Goal: Task Accomplishment & Management: Manage account settings

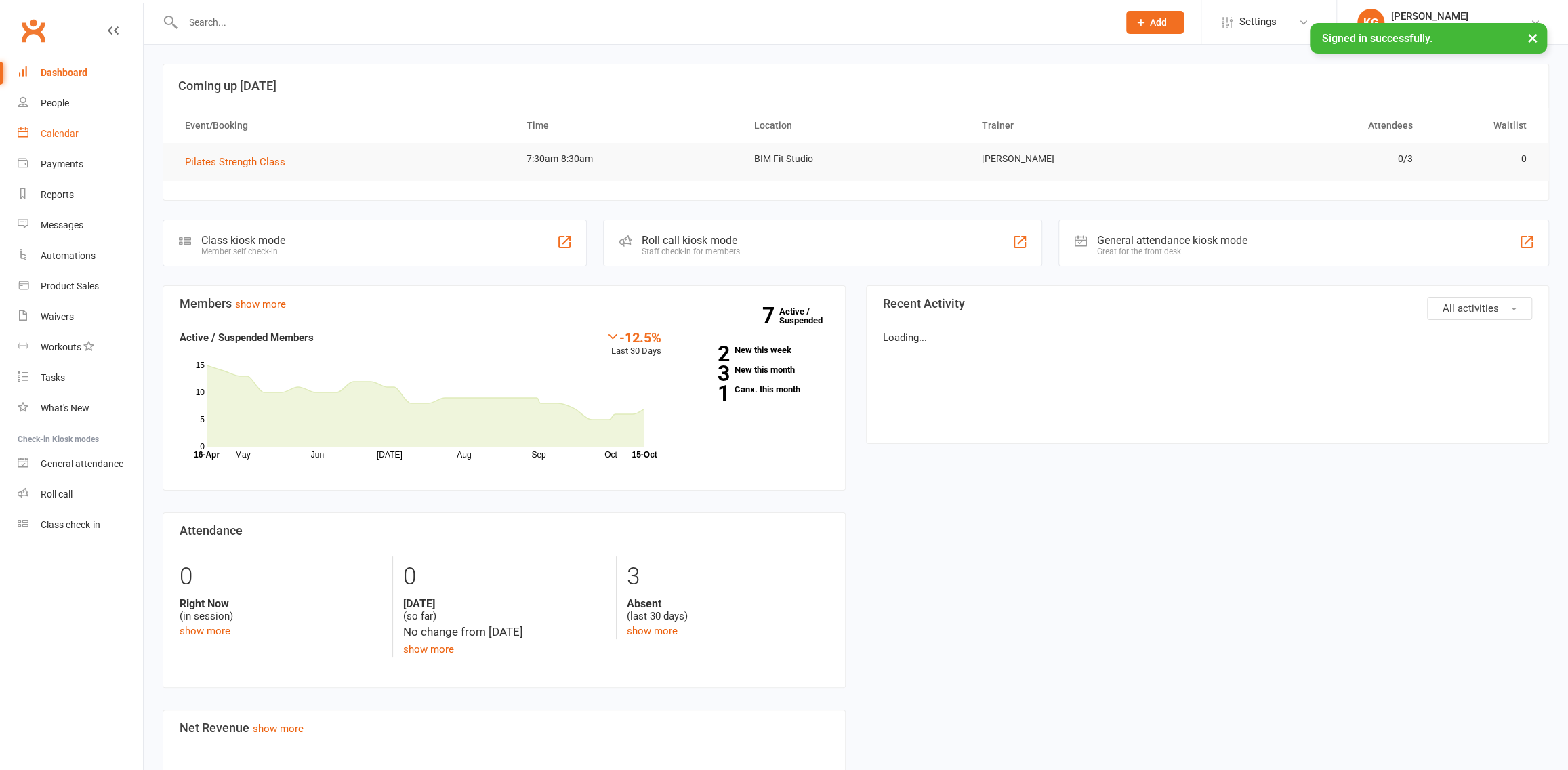
click at [78, 133] on link "Calendar" at bounding box center [80, 134] width 126 height 30
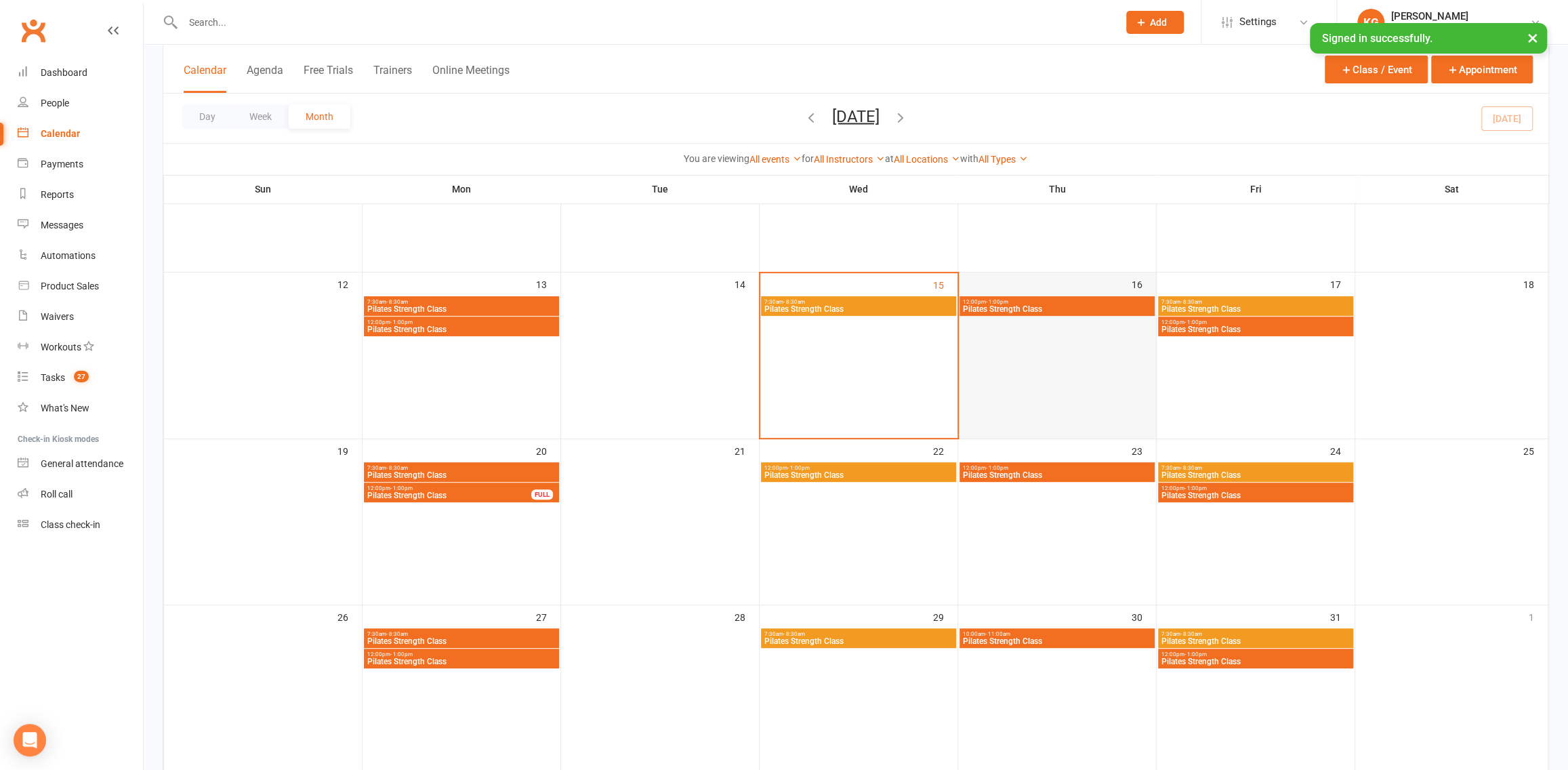
scroll to position [343, 0]
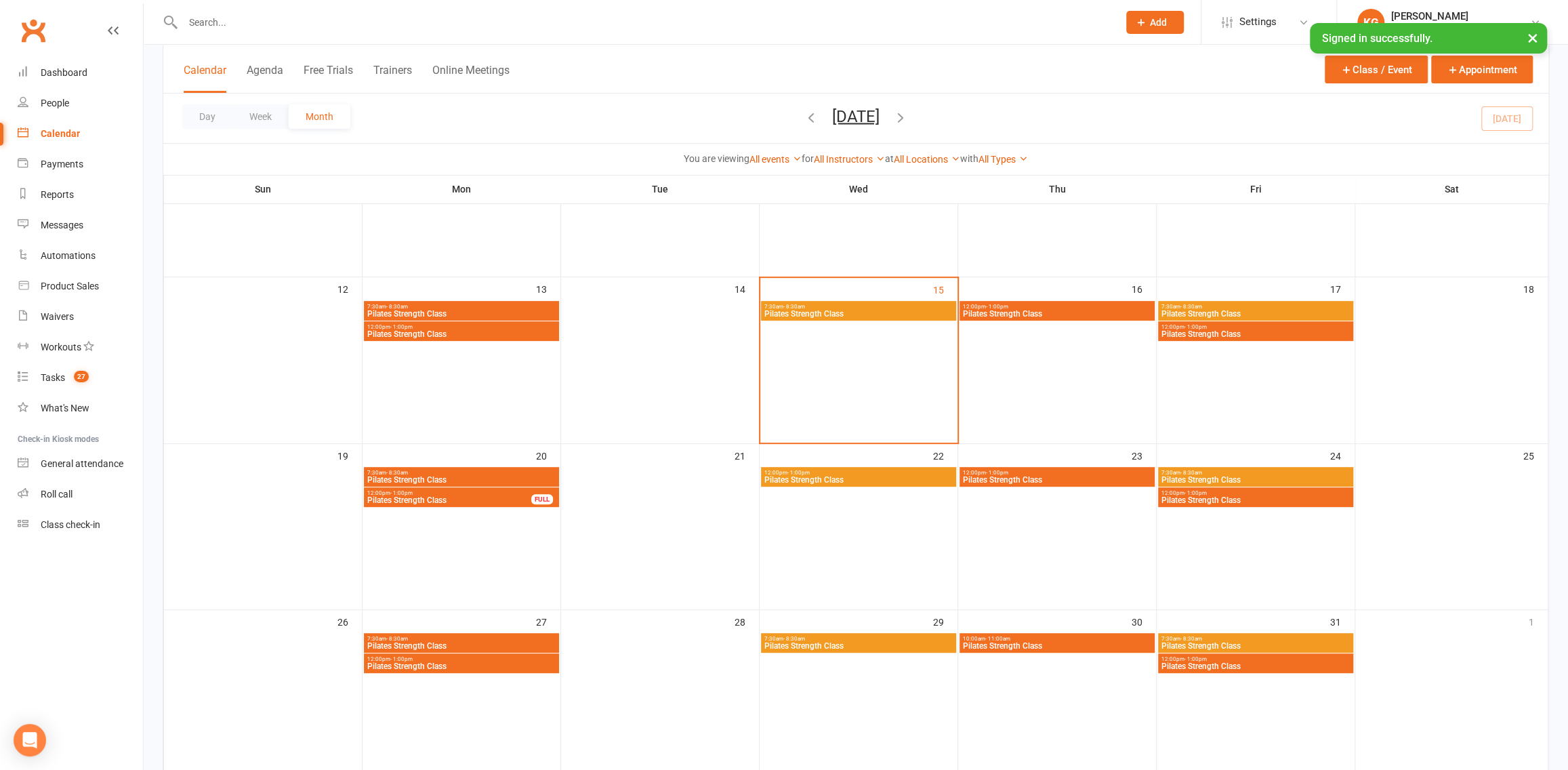
click at [1058, 310] on span "Pilates Strength Class" at bounding box center [1057, 313] width 190 height 8
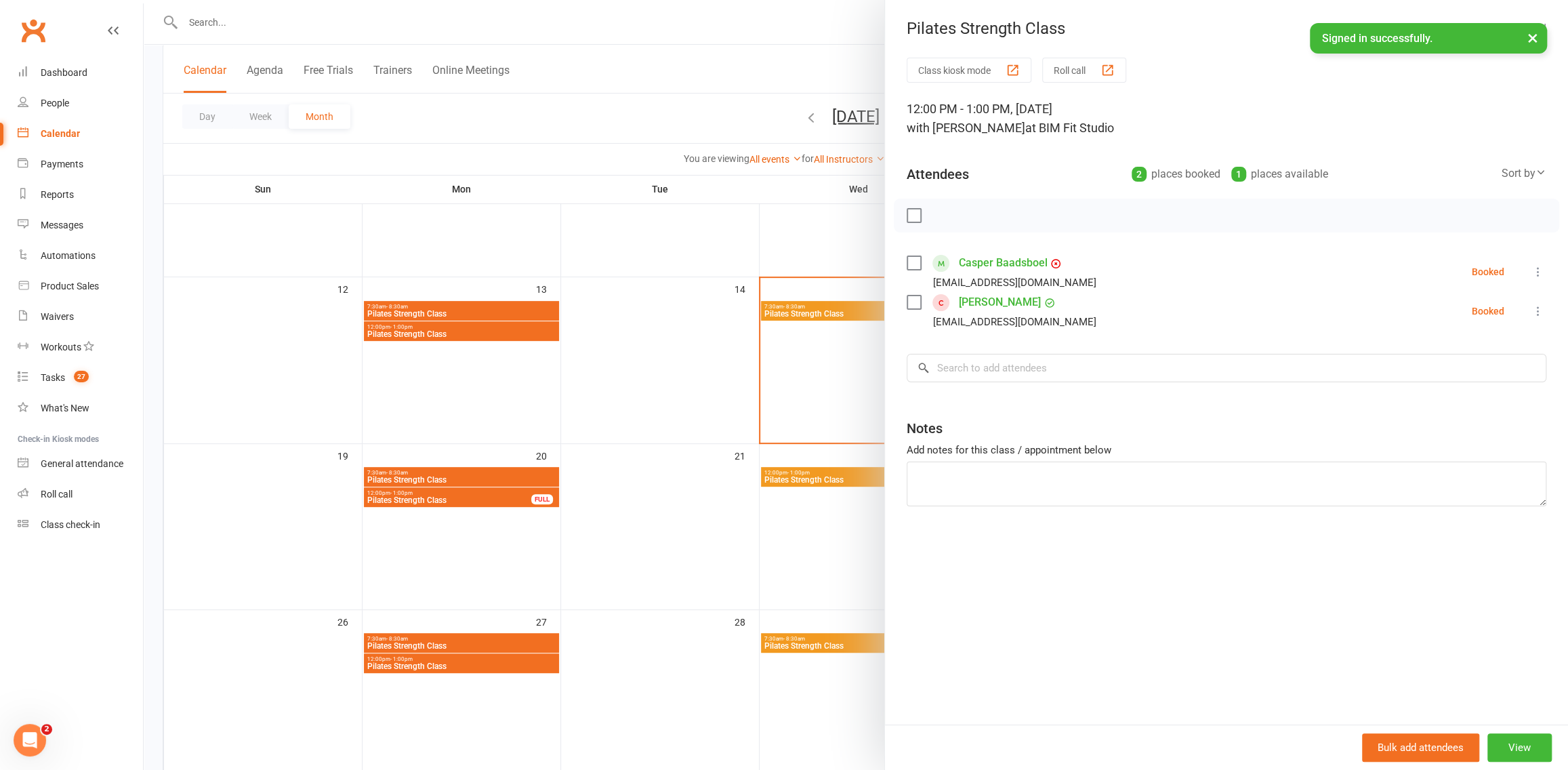
scroll to position [0, 0]
click at [1531, 317] on icon at bounding box center [1538, 311] width 14 height 14
click at [1475, 373] on link "Remove" at bounding box center [1472, 365] width 146 height 27
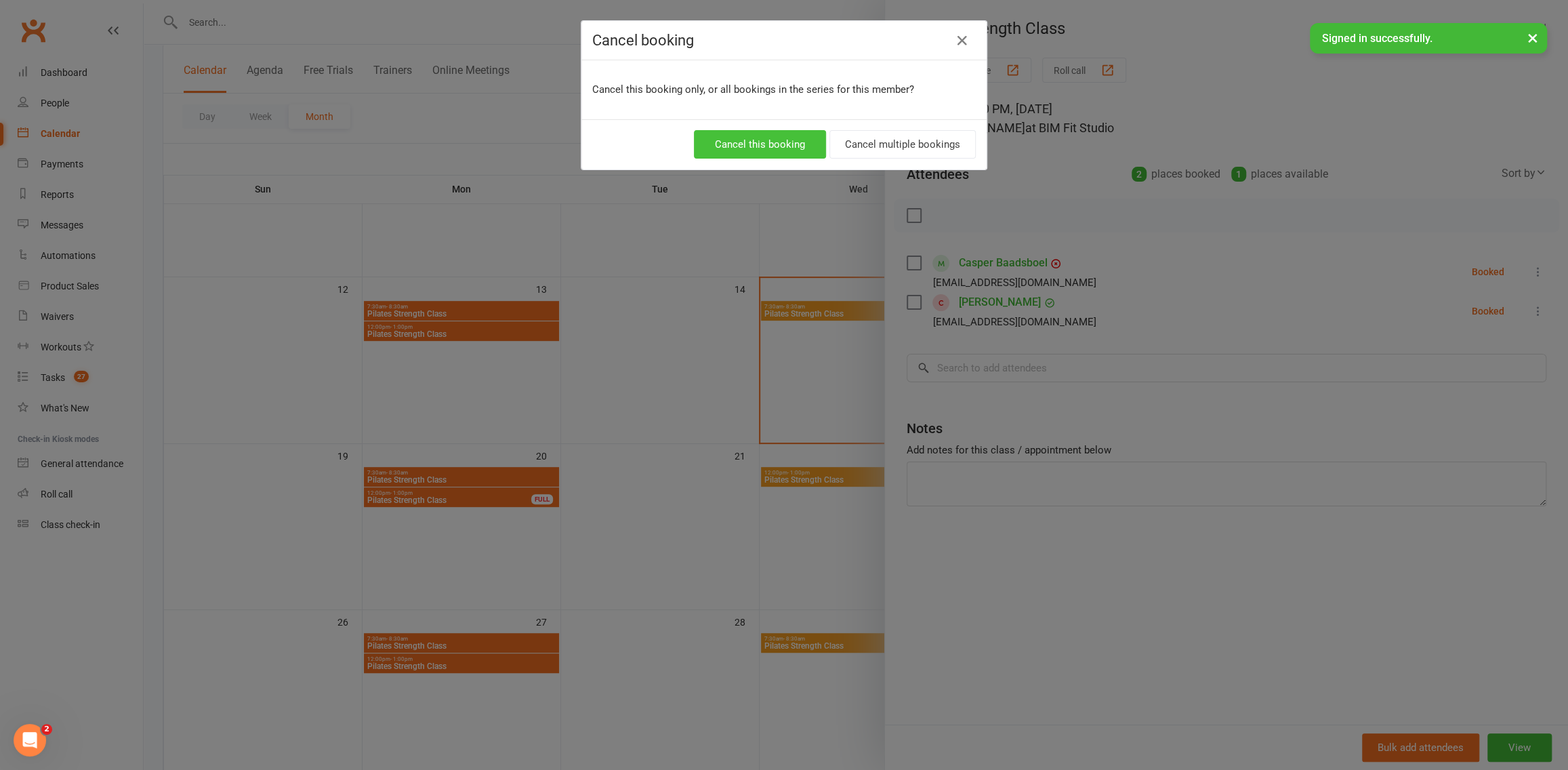
click at [775, 150] on button "Cancel this booking" at bounding box center [760, 144] width 132 height 29
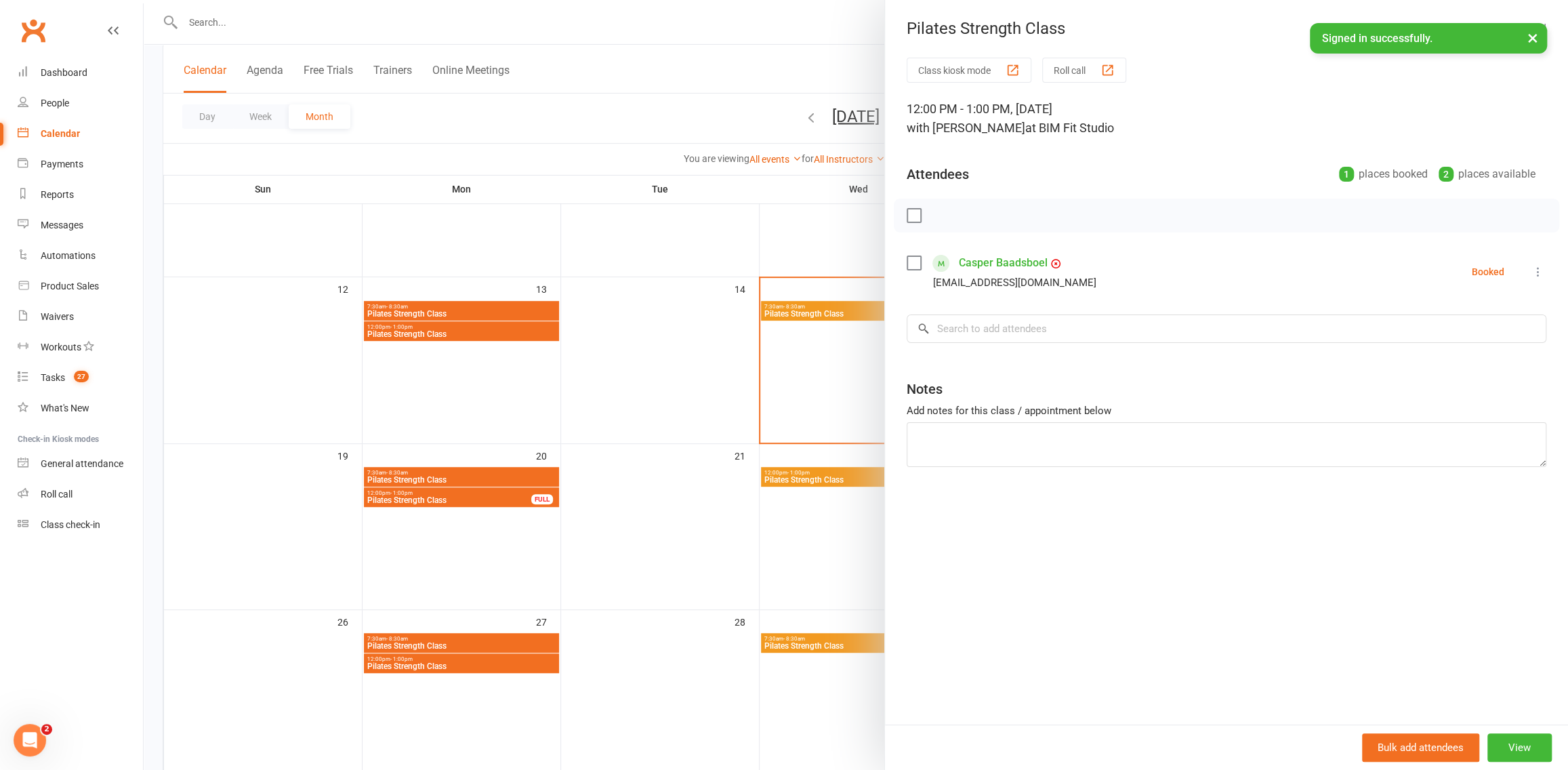
drag, startPoint x: 596, startPoint y: 315, endPoint x: 723, endPoint y: 331, distance: 128.0
click at [596, 315] on div at bounding box center [855, 385] width 1424 height 770
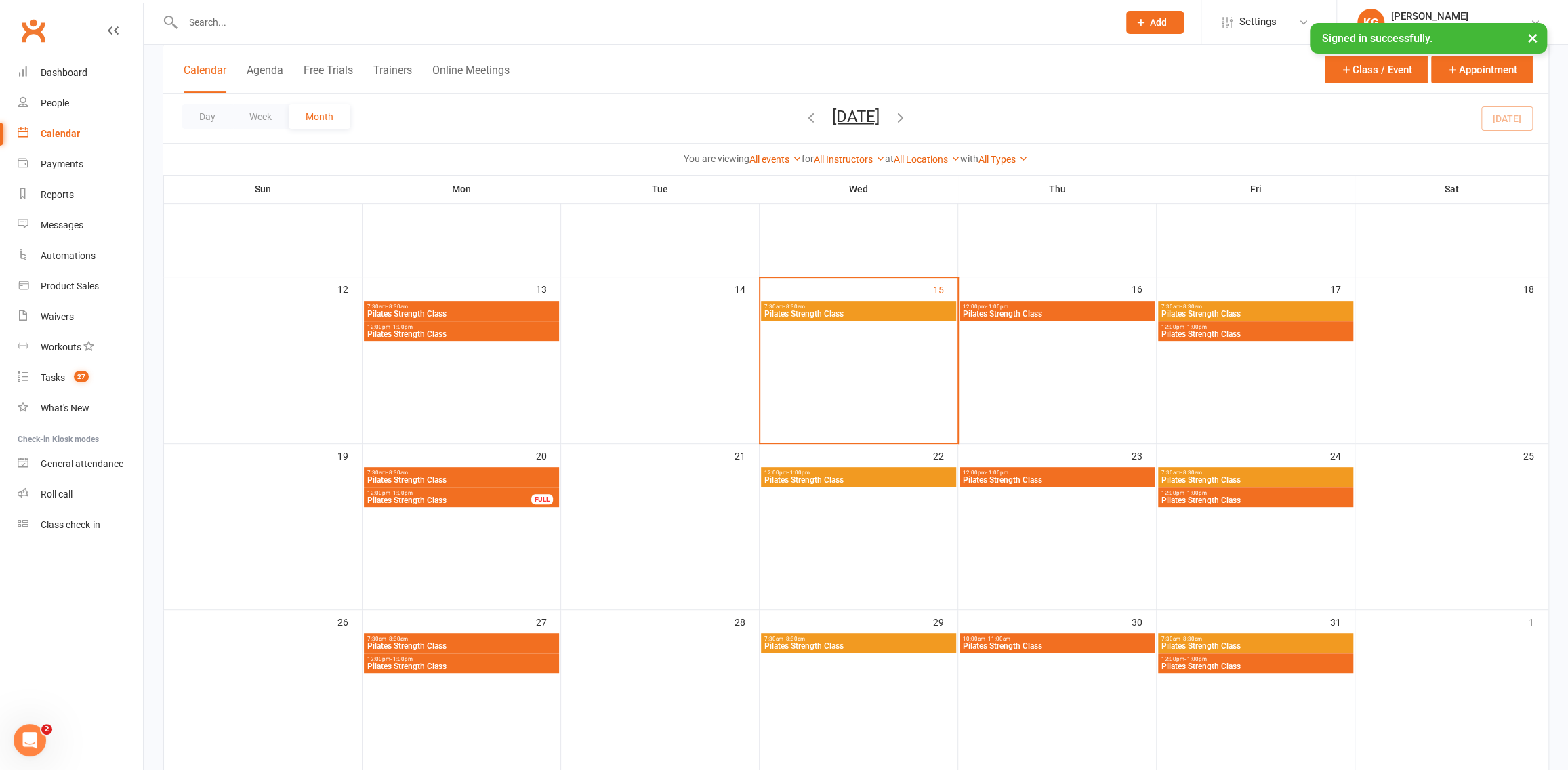
click at [1062, 310] on span "Pilates Strength Class" at bounding box center [1057, 313] width 190 height 8
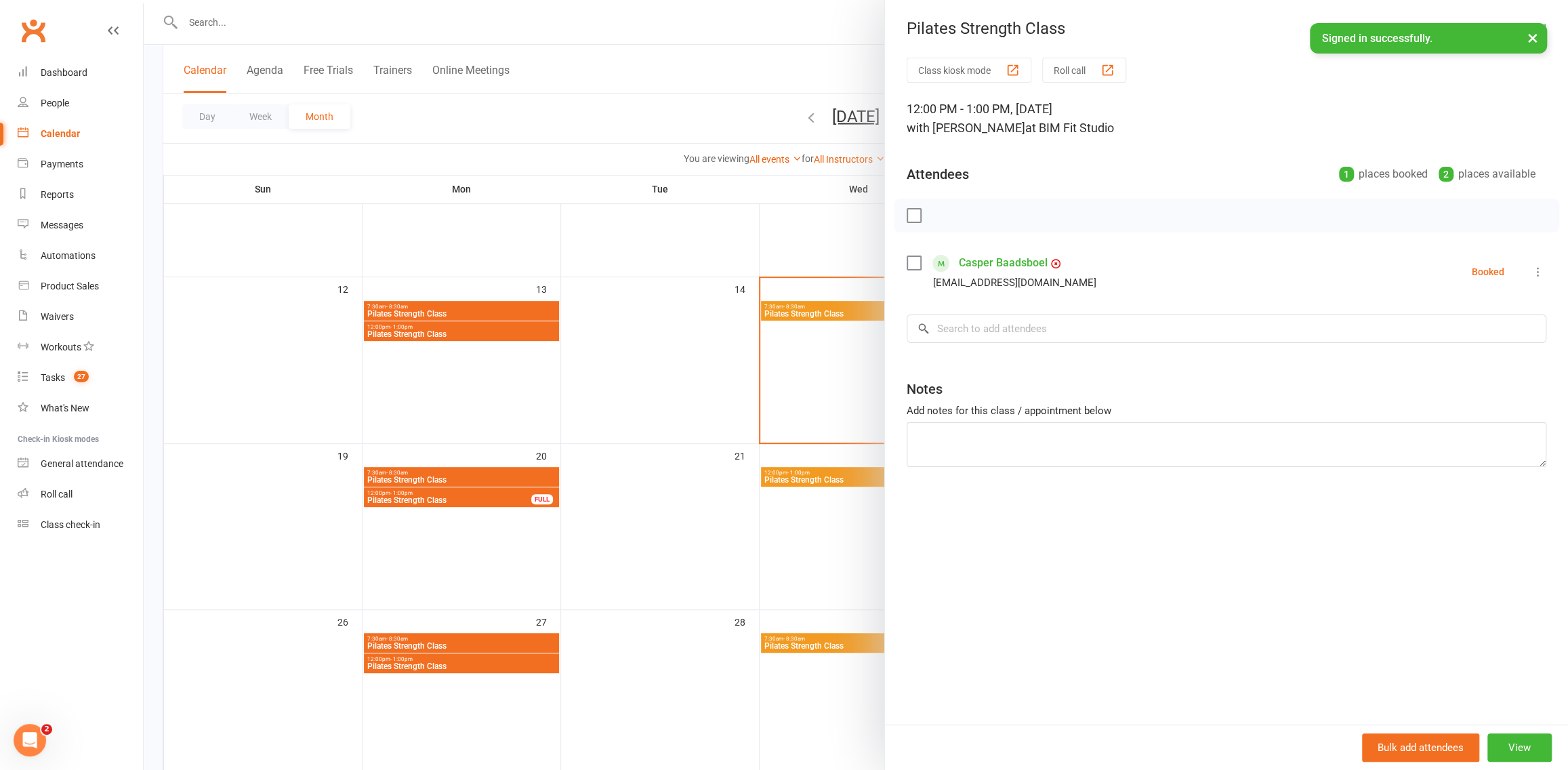
click at [752, 412] on div at bounding box center [855, 385] width 1424 height 770
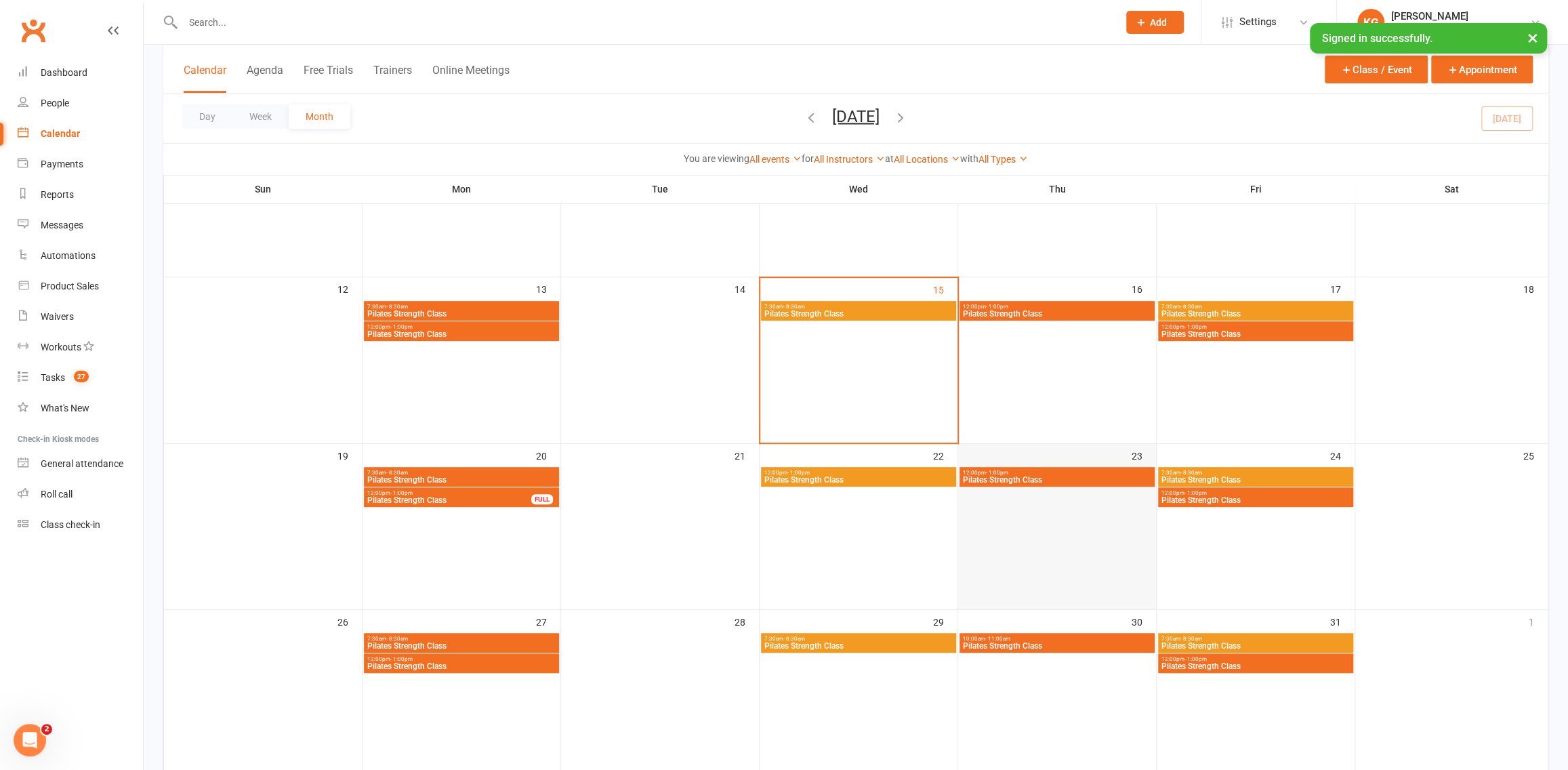
click at [1034, 489] on div at bounding box center [1057, 488] width 195 height 41
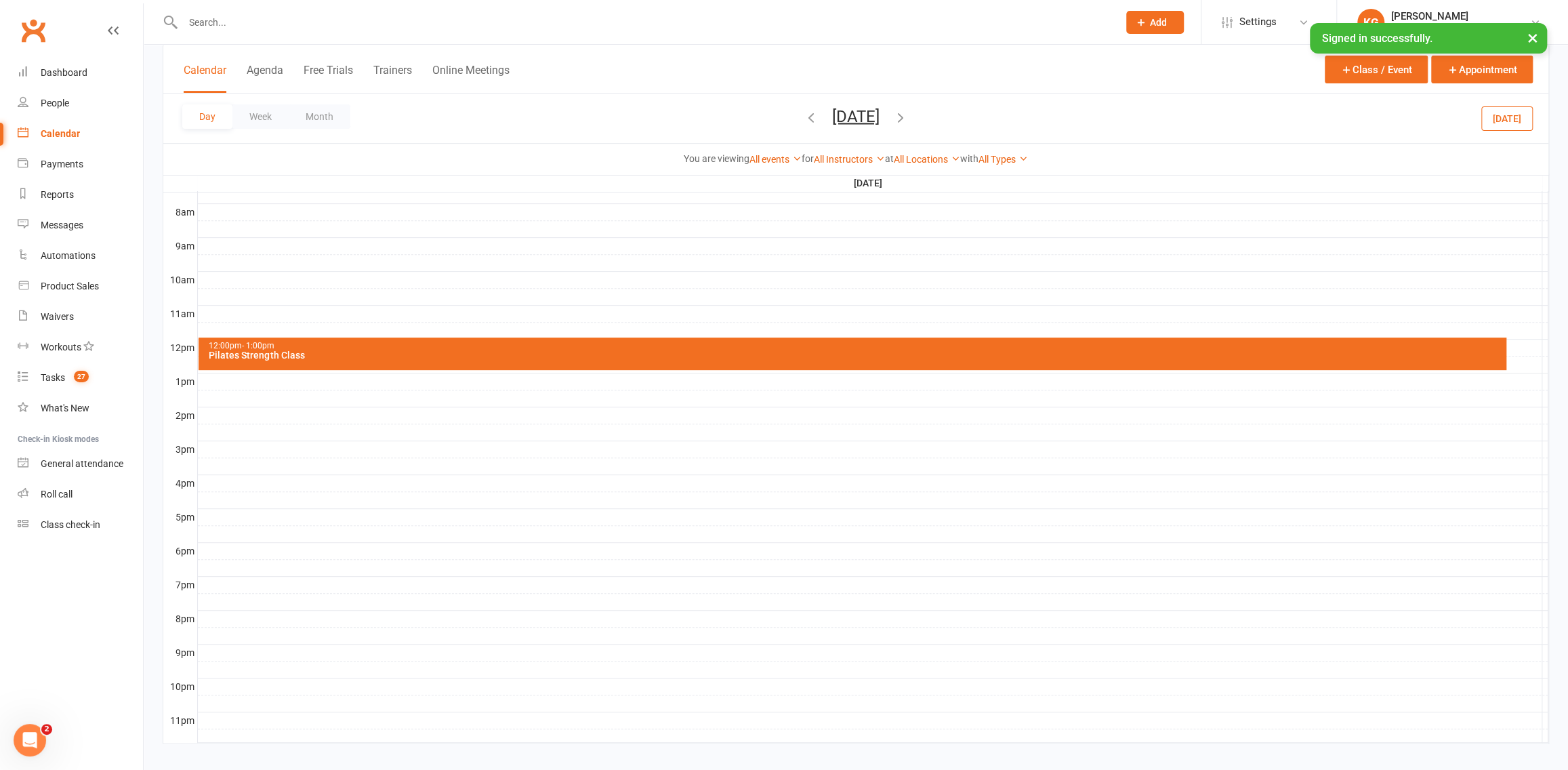
click at [1510, 113] on button "Today" at bounding box center [1507, 118] width 52 height 24
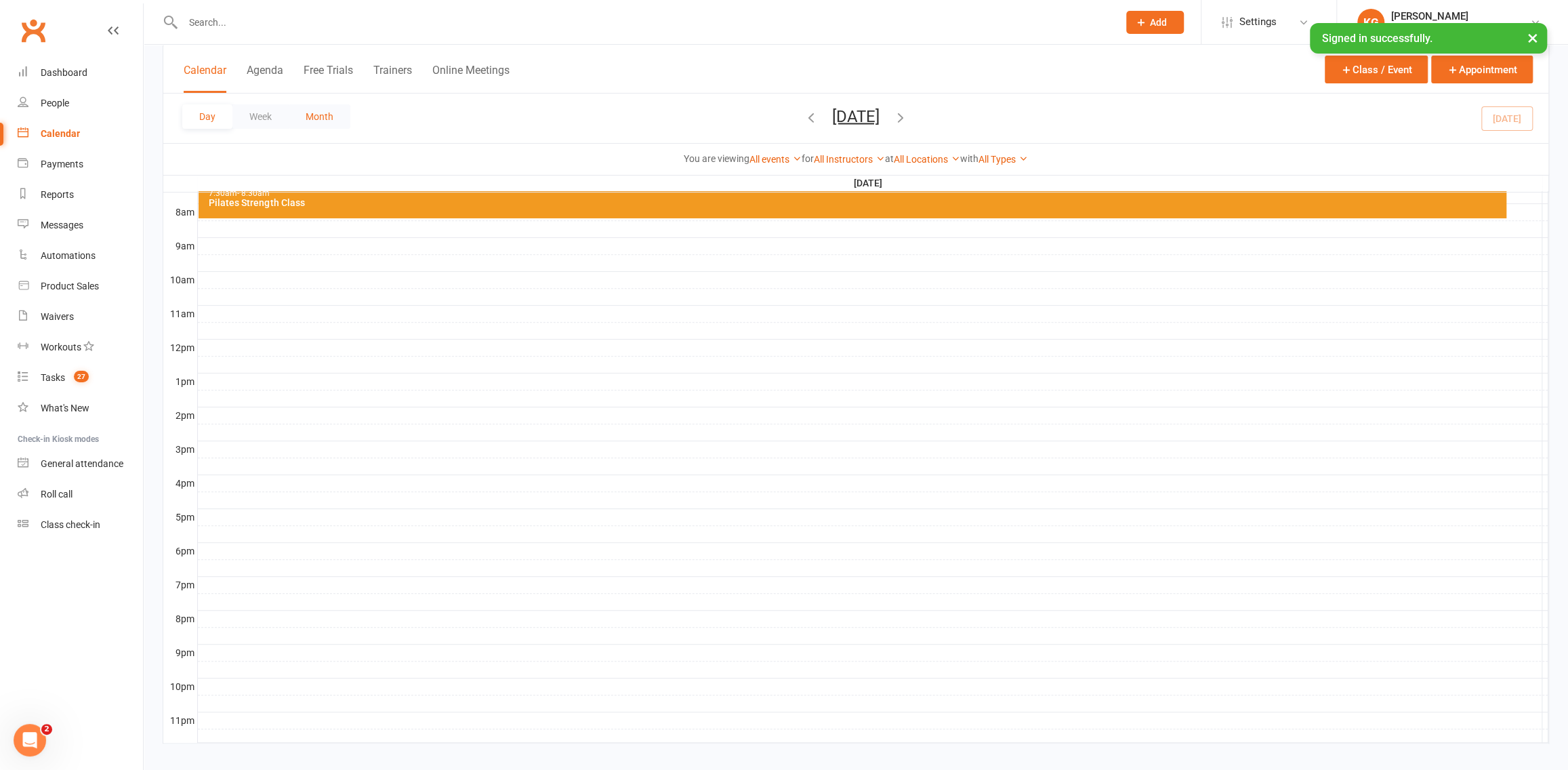
click at [332, 119] on button "Month" at bounding box center [320, 116] width 62 height 24
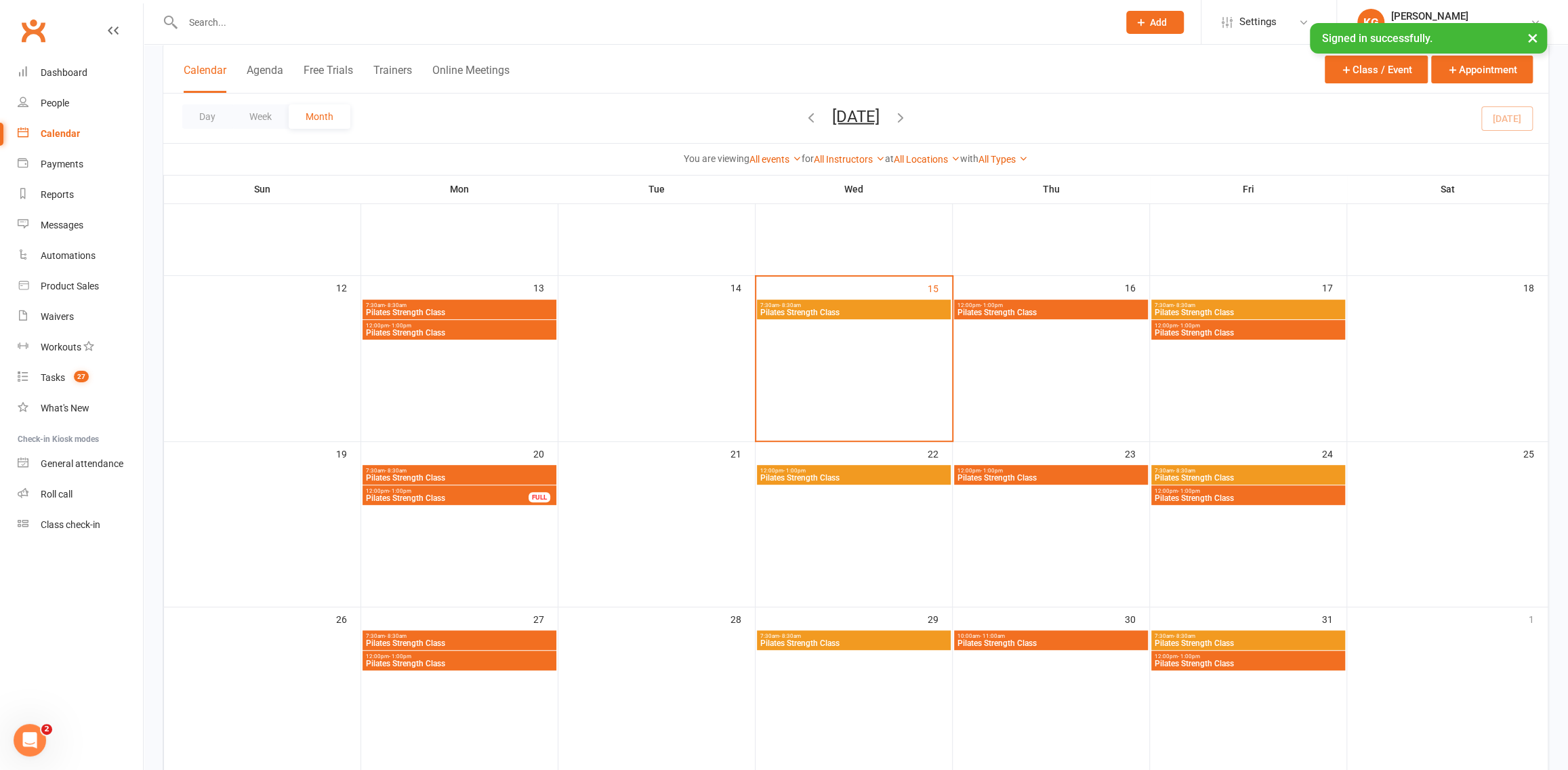
click at [1032, 308] on span "Pilates Strength Class" at bounding box center [1051, 312] width 188 height 8
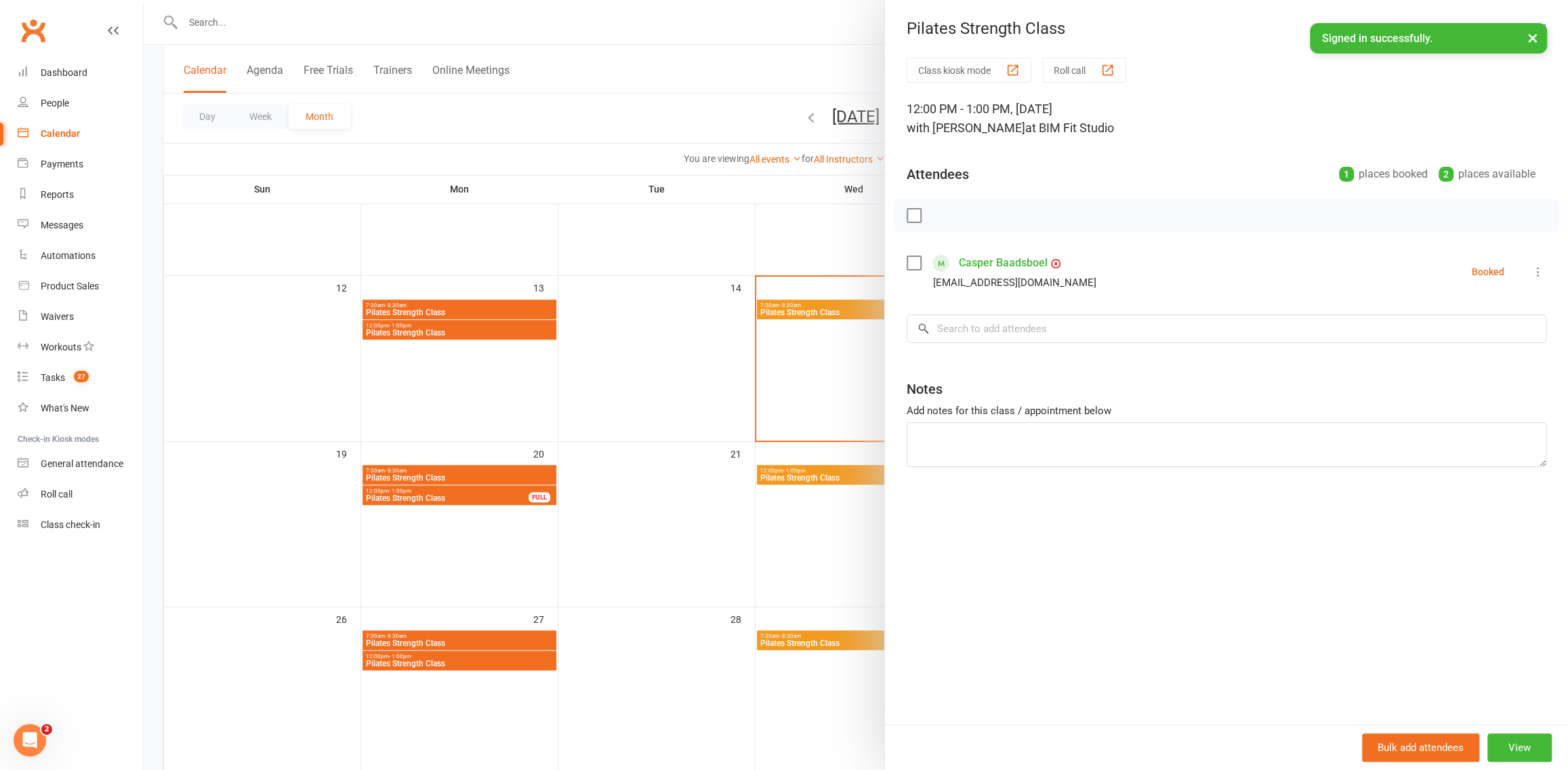
drag, startPoint x: 473, startPoint y: 371, endPoint x: 595, endPoint y: 335, distance: 127.2
click at [473, 371] on div at bounding box center [855, 385] width 1424 height 770
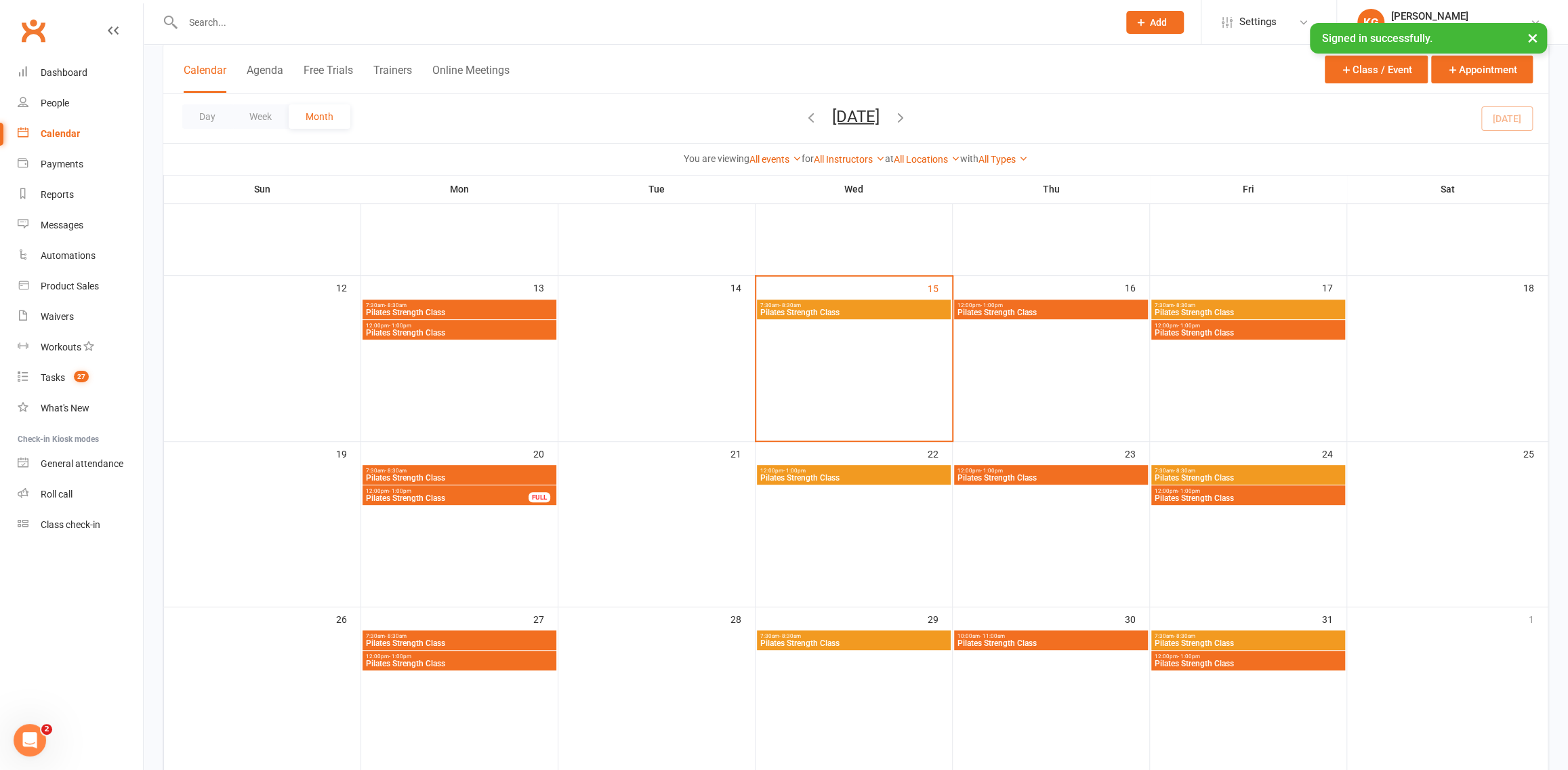
click at [1038, 476] on span "Pilates Strength Class" at bounding box center [1051, 477] width 188 height 8
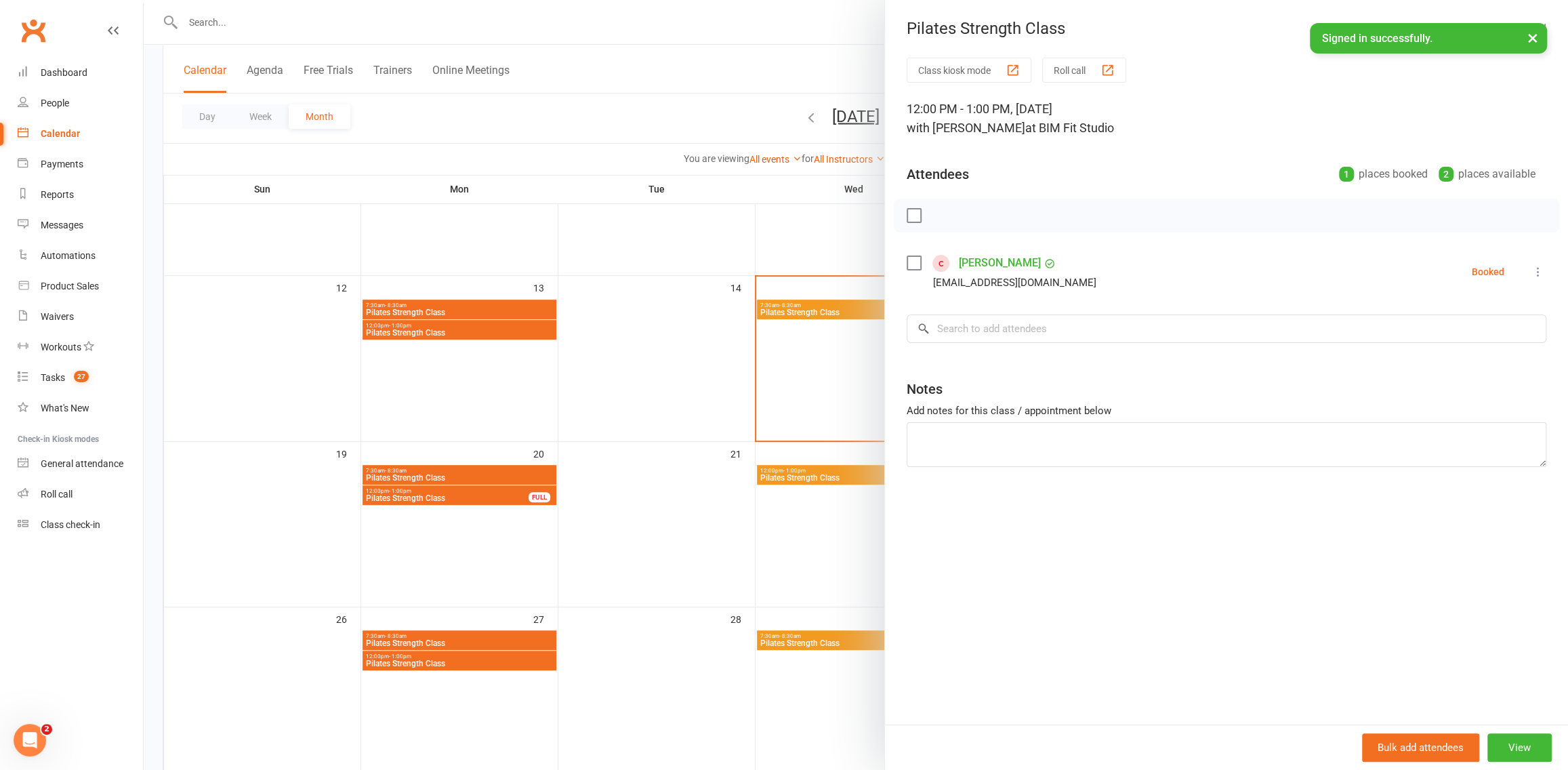
click at [752, 358] on div at bounding box center [855, 385] width 1424 height 770
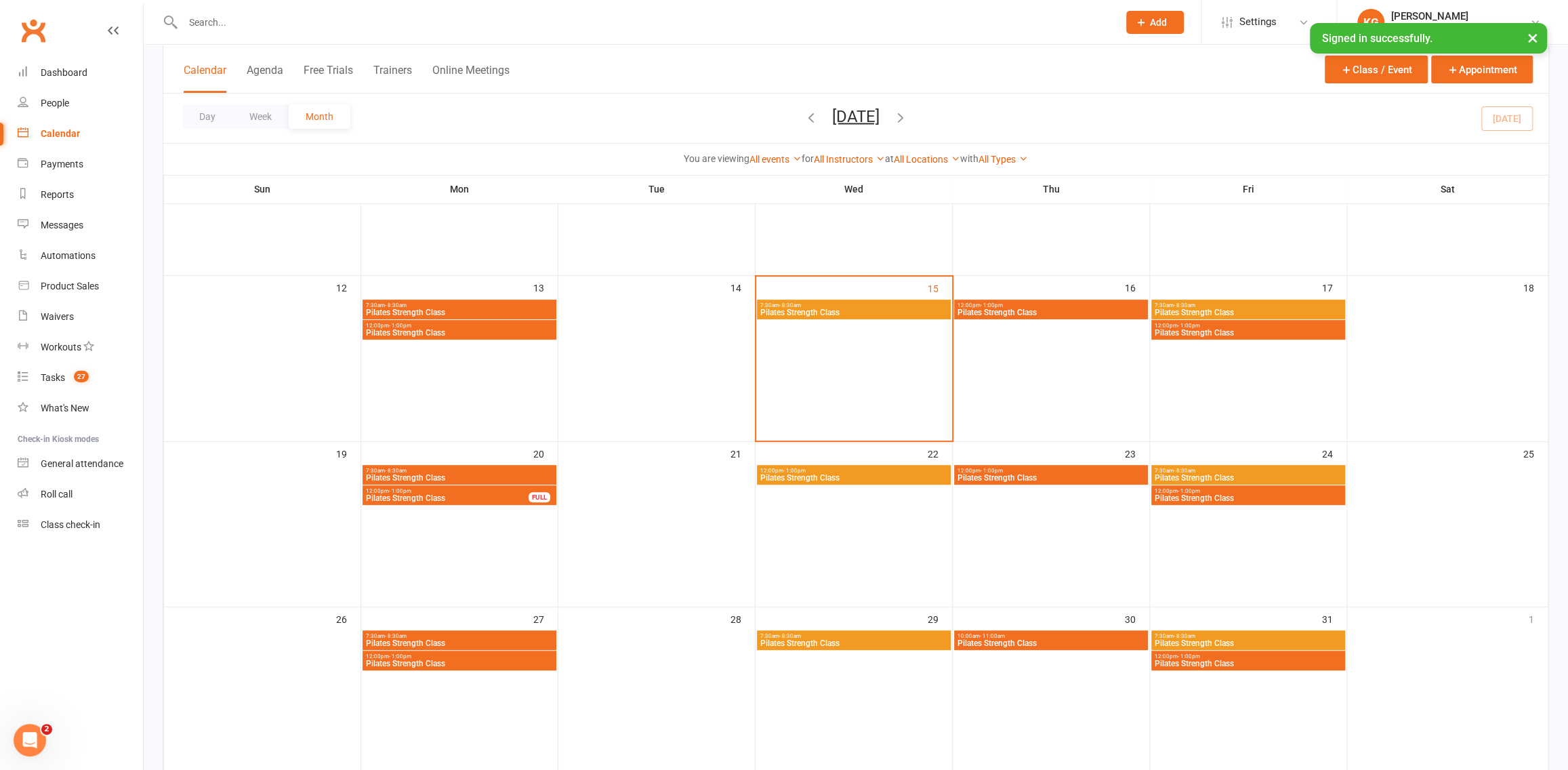
click at [1079, 639] on span "Pilates Strength Class" at bounding box center [1051, 643] width 188 height 8
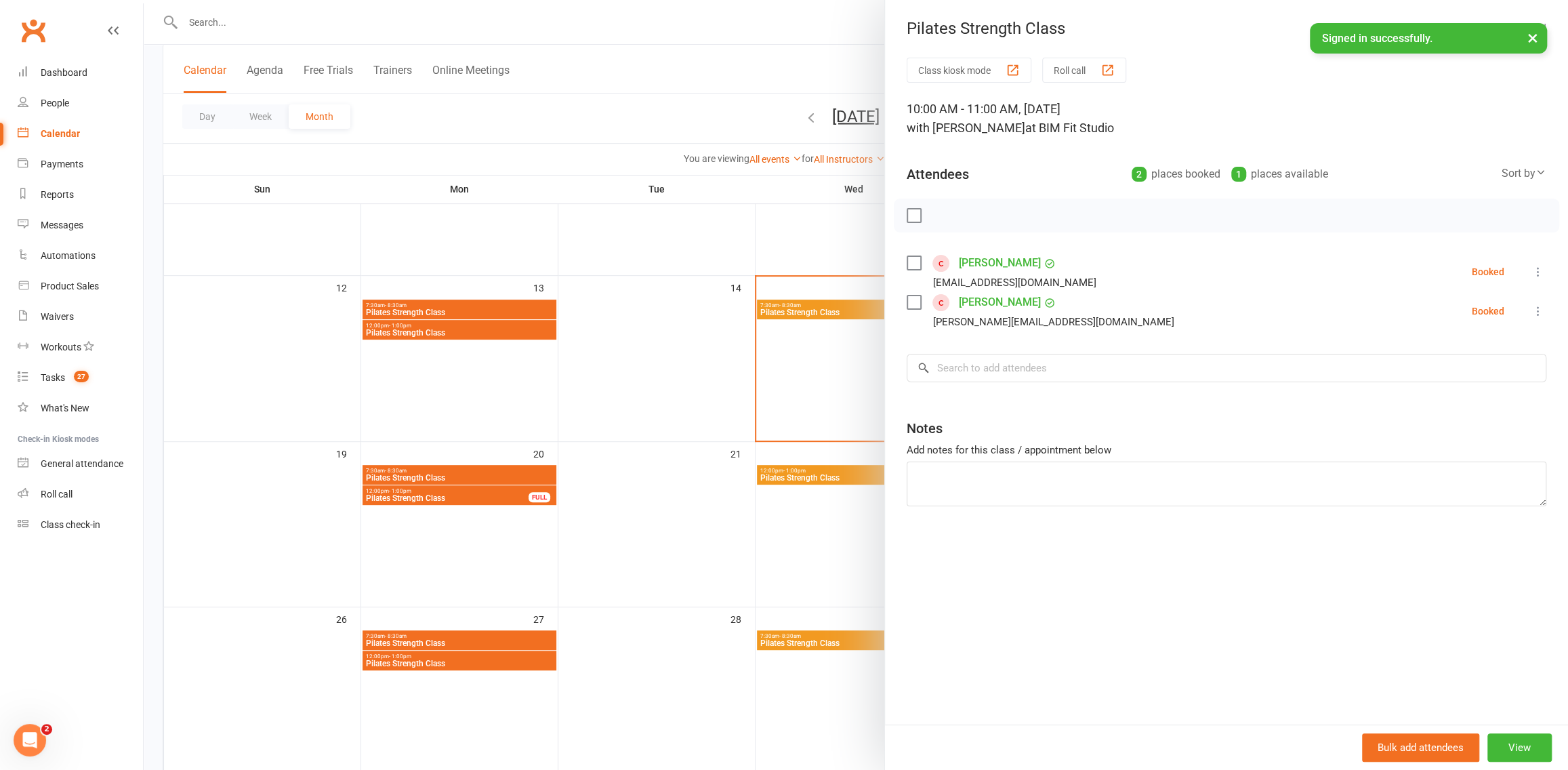
click at [801, 467] on div at bounding box center [855, 385] width 1424 height 770
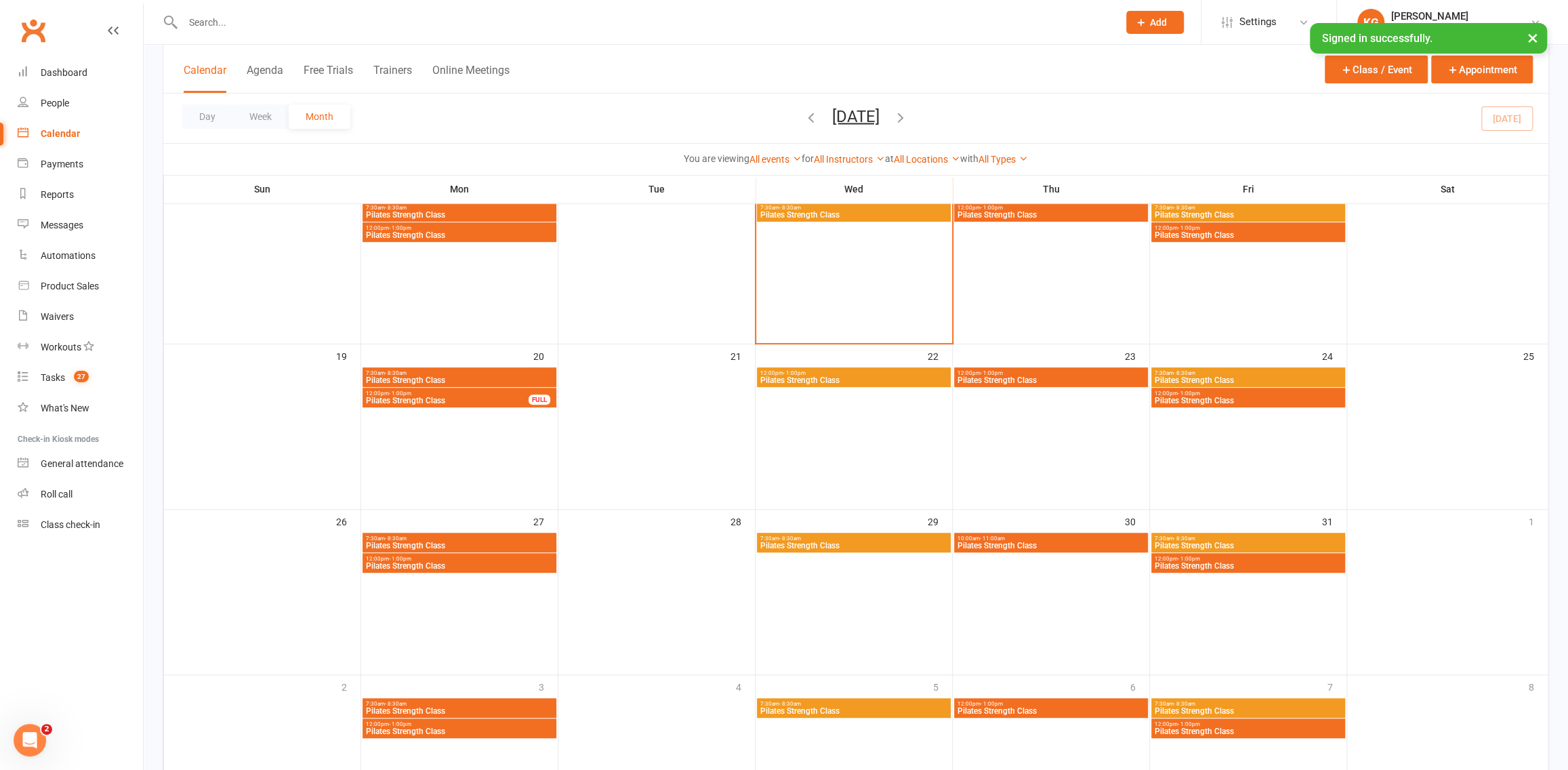
scroll to position [466, 0]
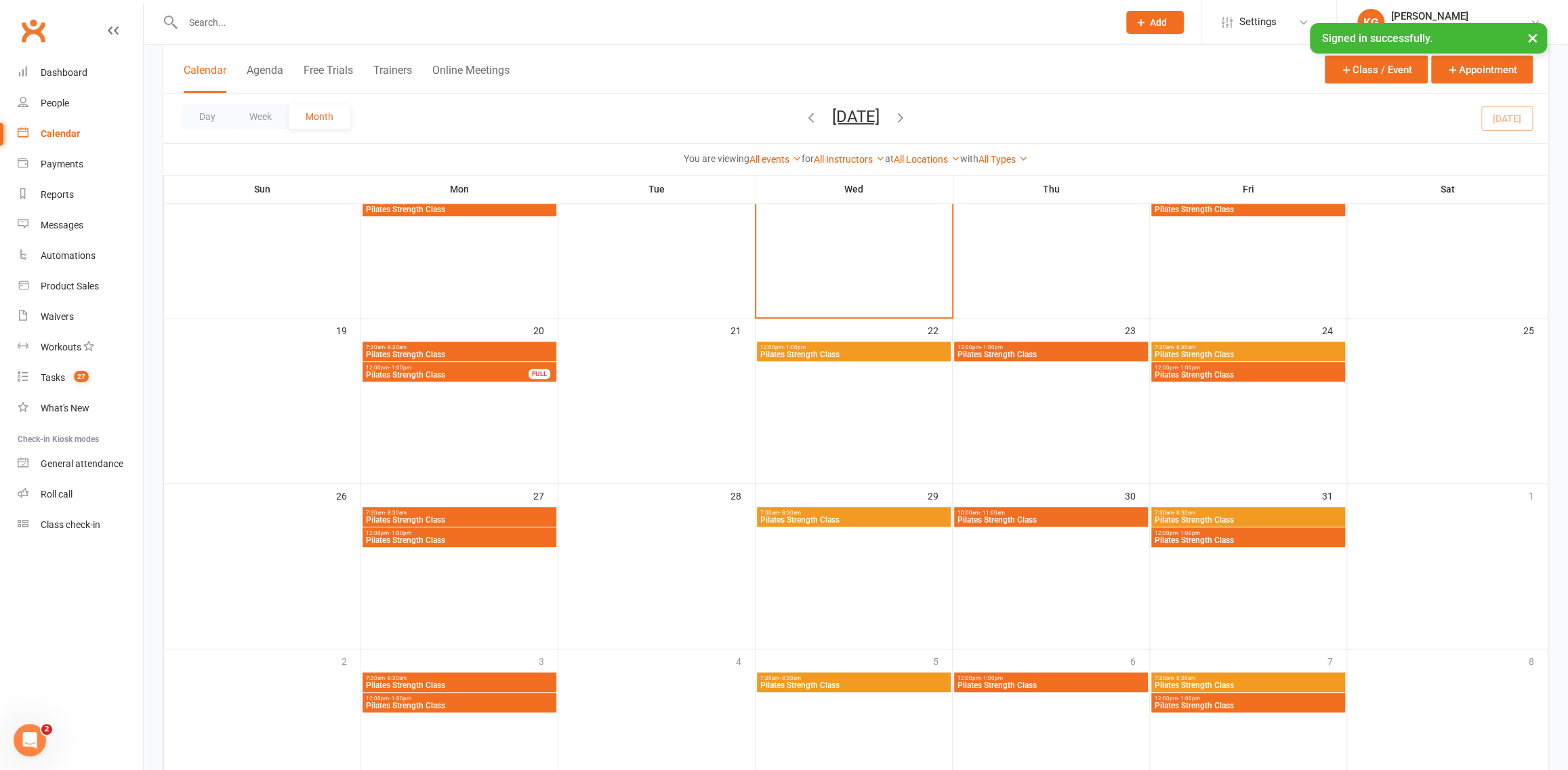
click at [1115, 679] on span "12:00pm - 1:00pm" at bounding box center [1051, 678] width 188 height 6
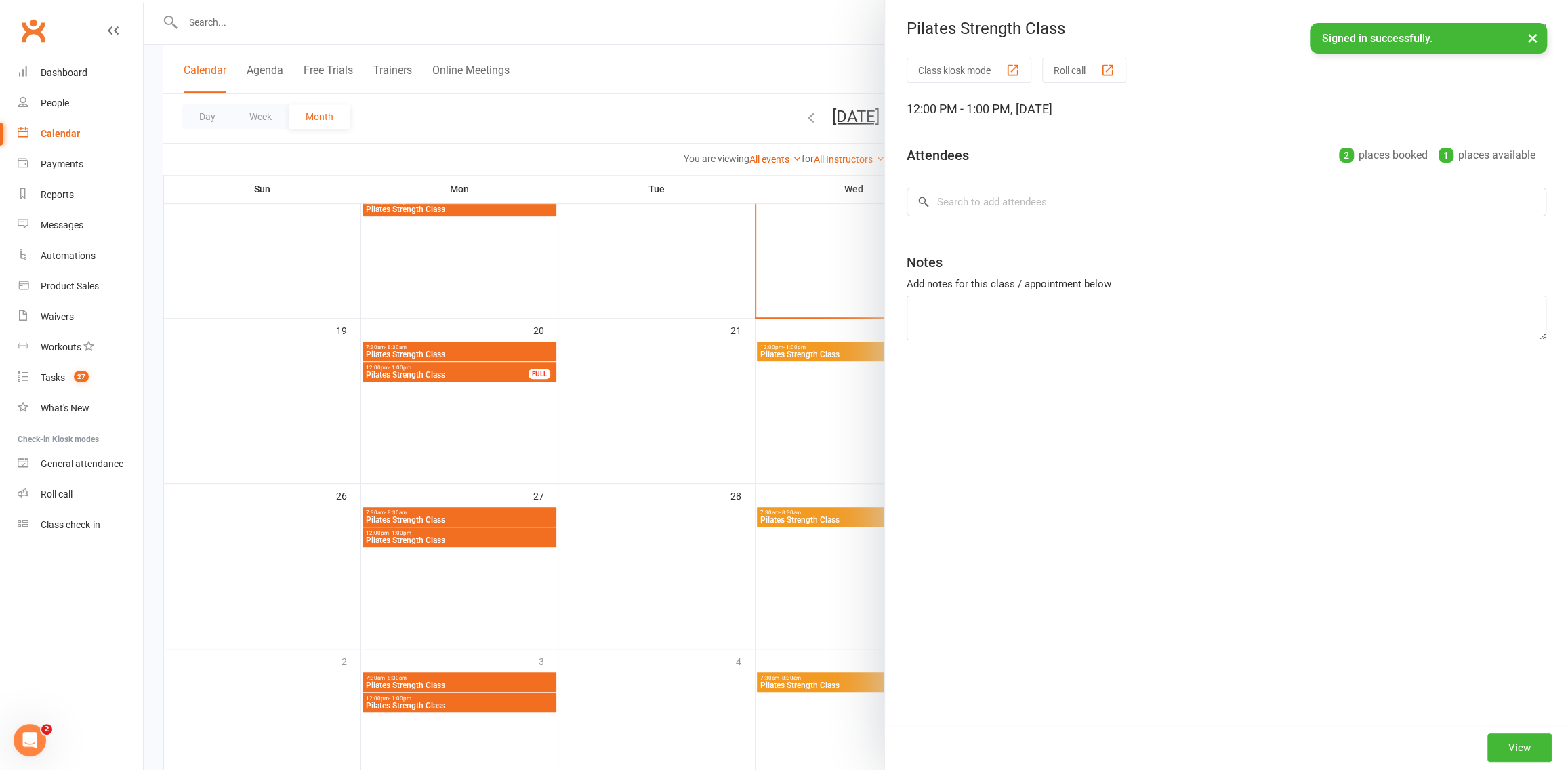
click at [698, 462] on div at bounding box center [855, 385] width 1424 height 770
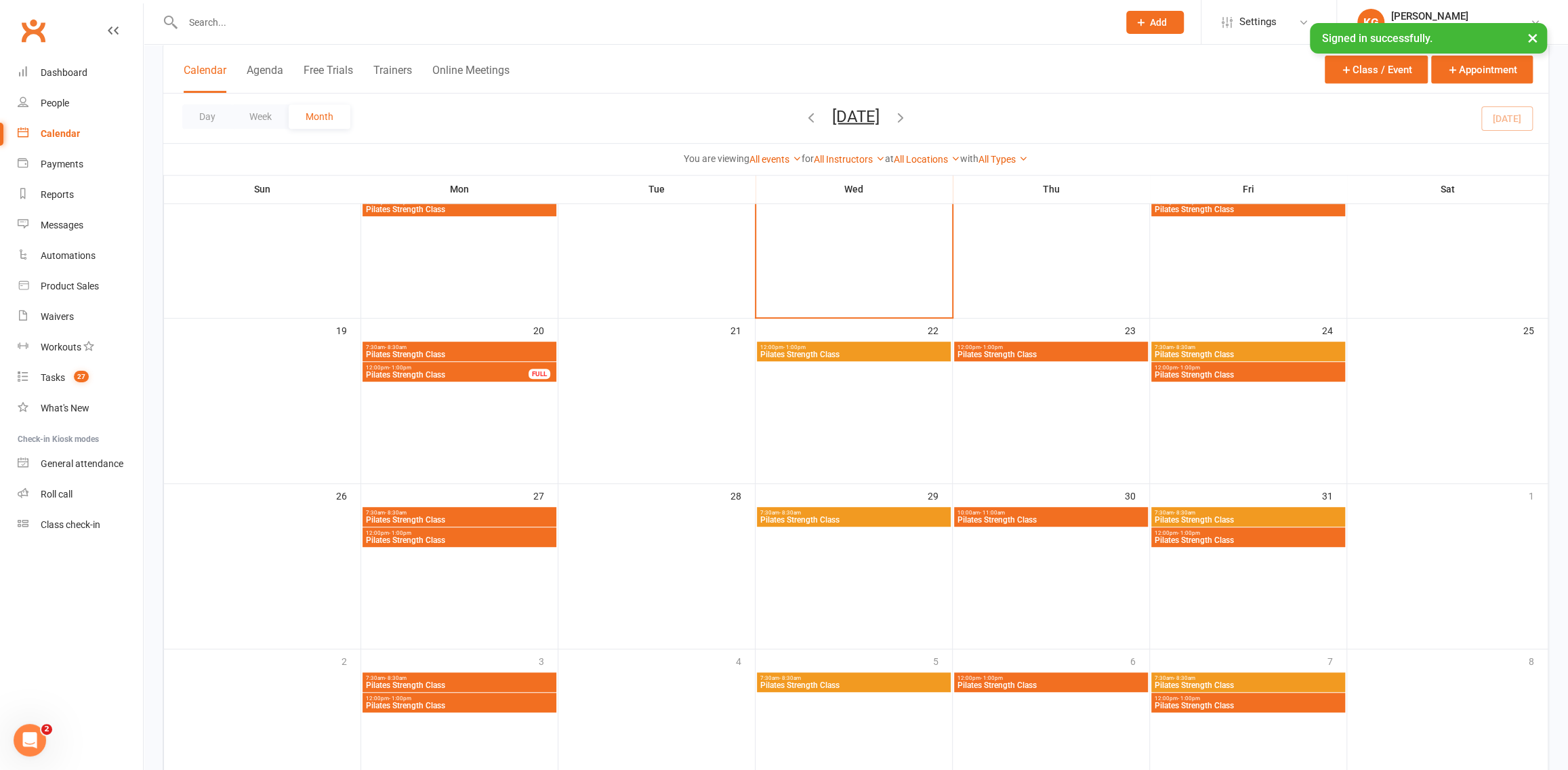
click at [1086, 516] on span "Pilates Strength Class" at bounding box center [1051, 519] width 188 height 8
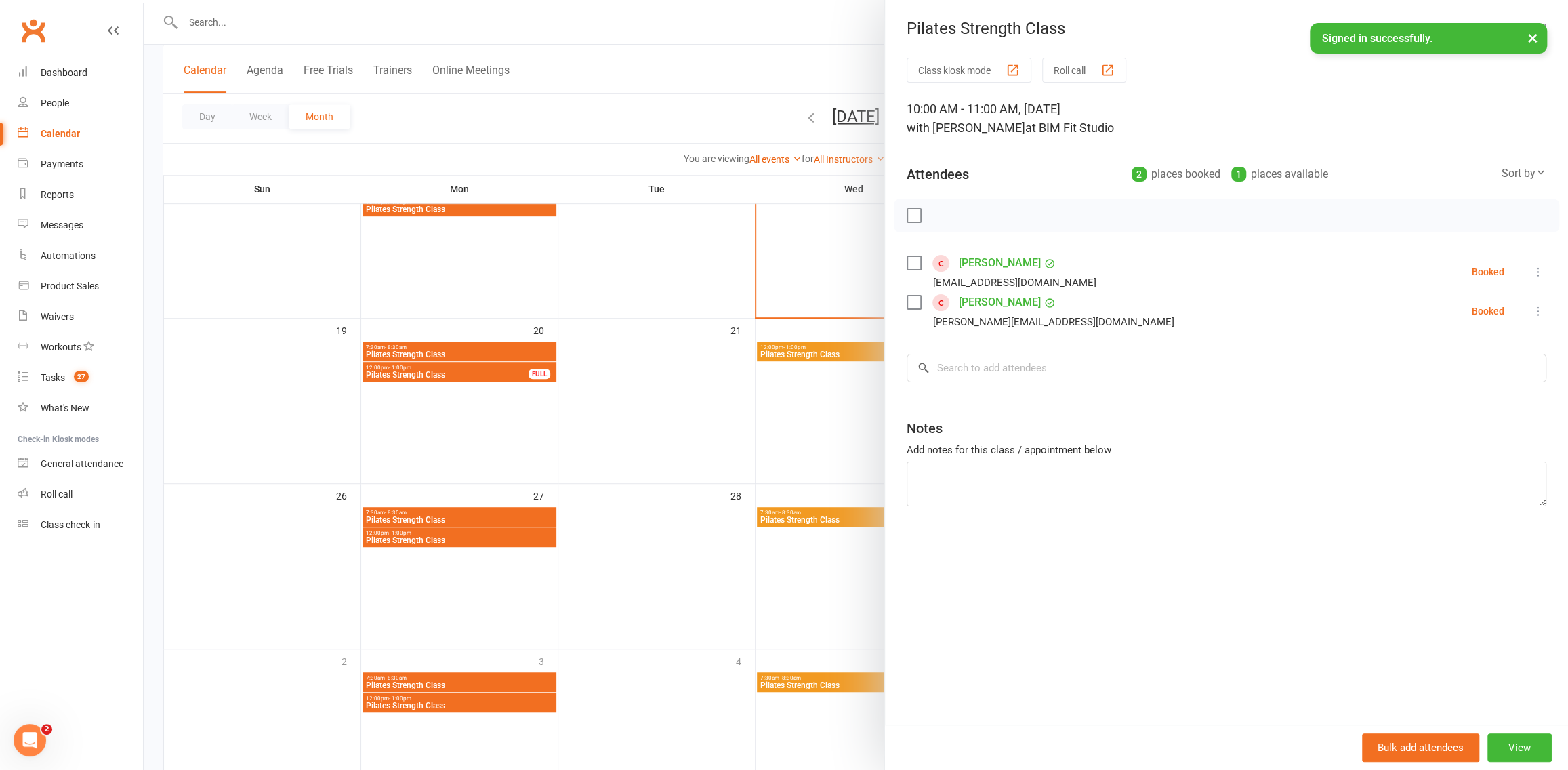
click at [860, 608] on div at bounding box center [855, 385] width 1424 height 770
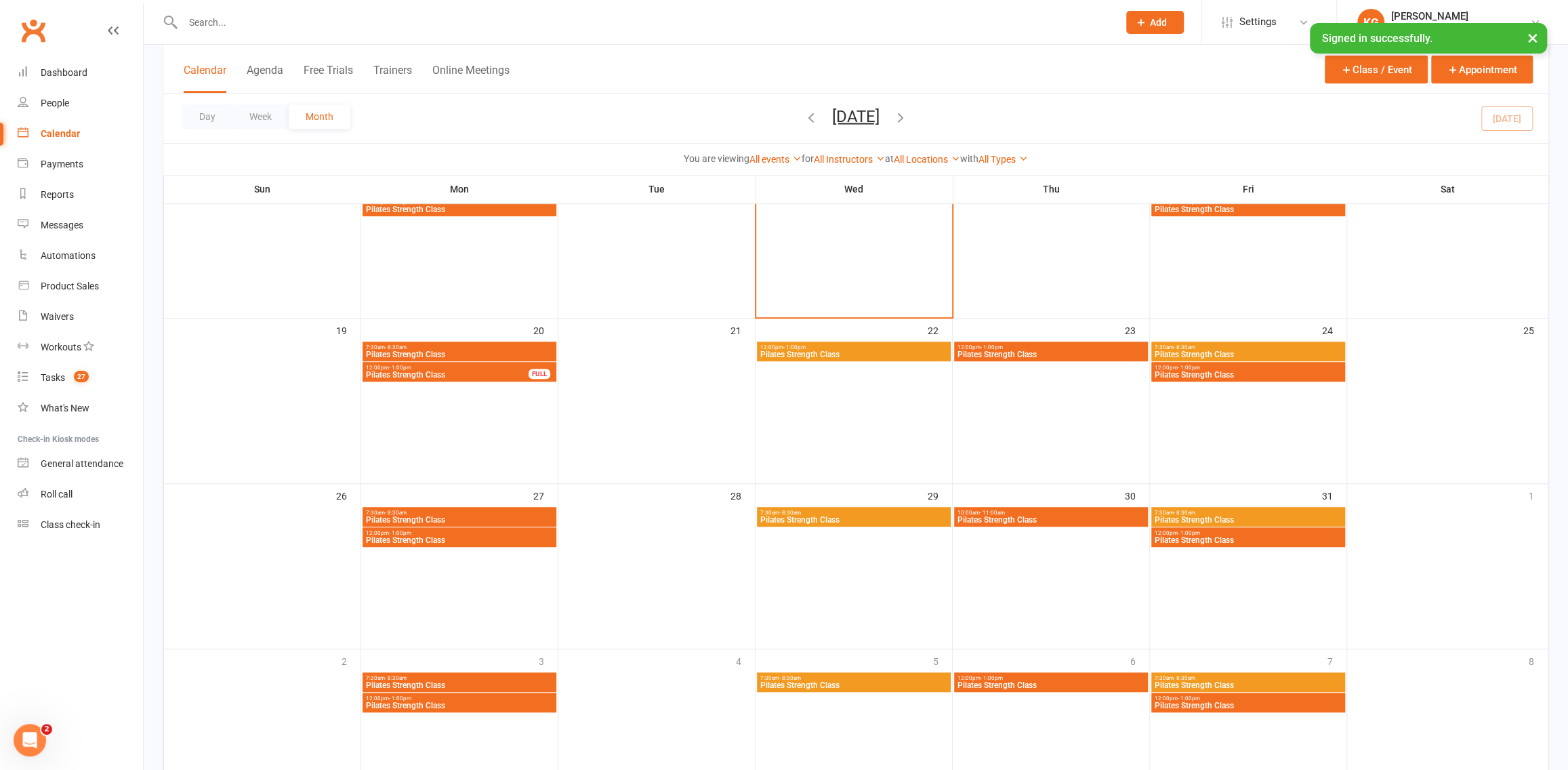
click at [1075, 685] on span "Pilates Strength Class" at bounding box center [1051, 685] width 188 height 8
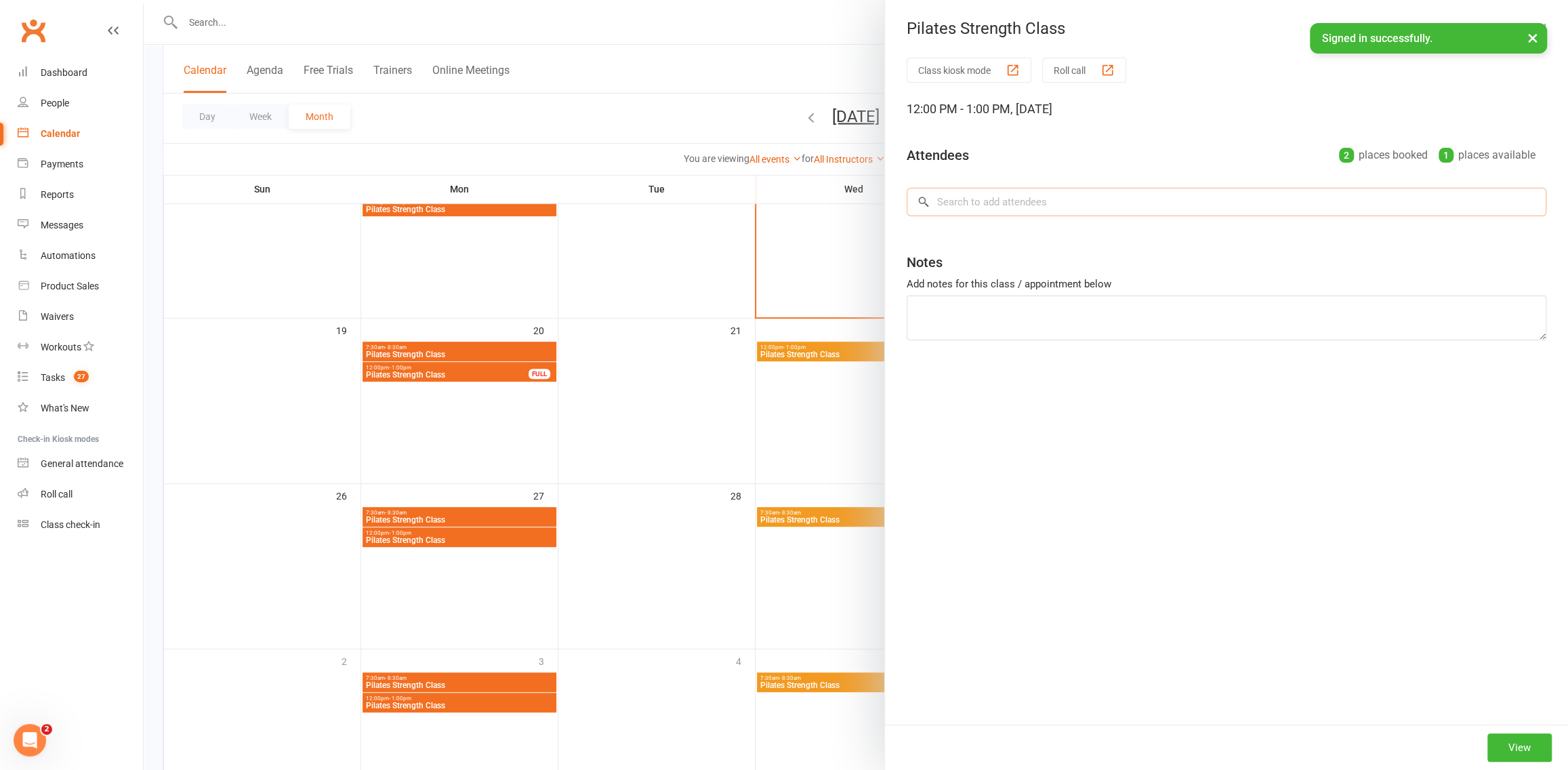
click at [968, 199] on input "search" at bounding box center [1226, 202] width 639 height 29
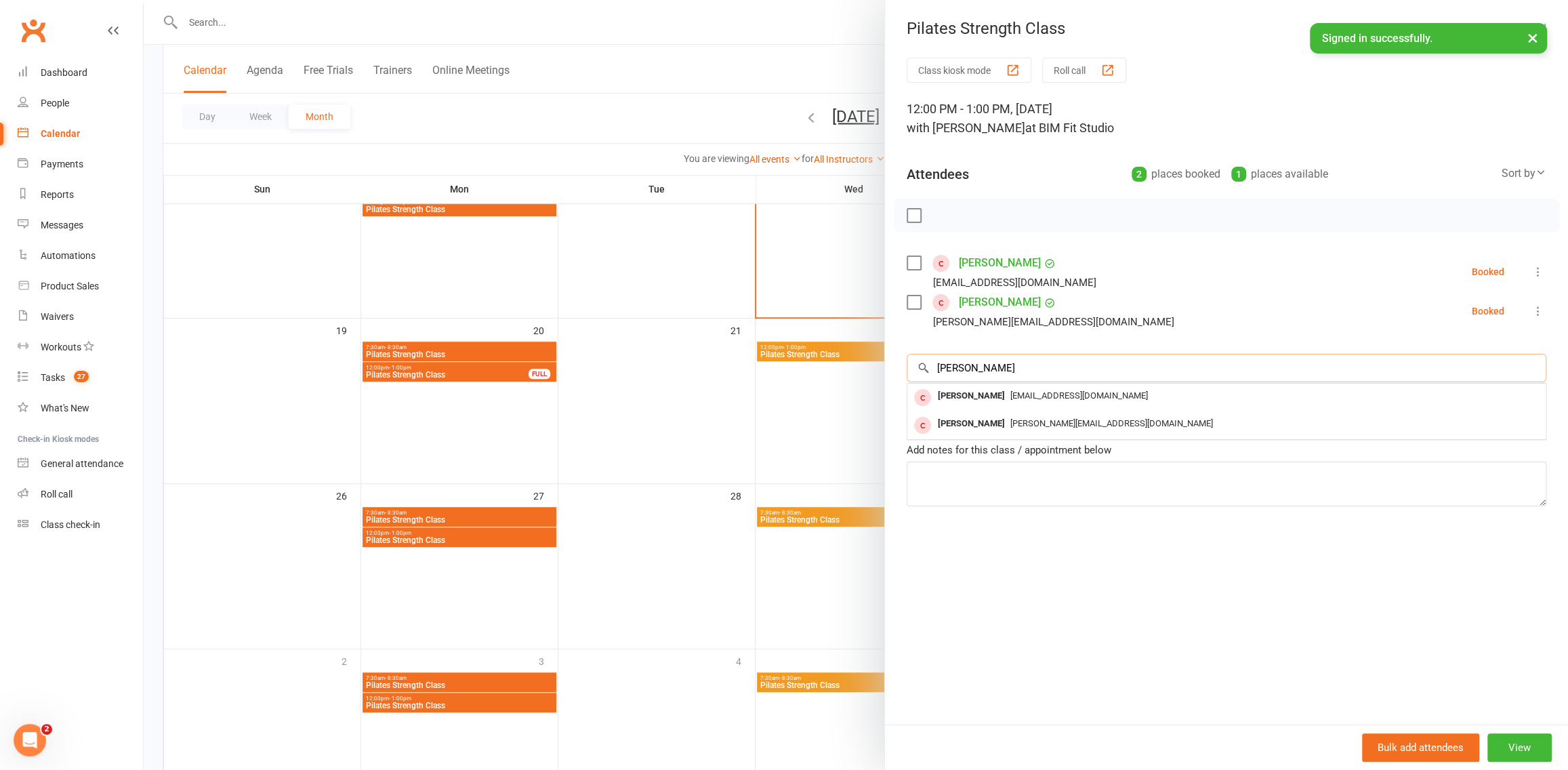
click at [1528, 369] on input "lisa" at bounding box center [1226, 368] width 639 height 29
click at [1496, 368] on input "lisa" at bounding box center [1226, 368] width 639 height 29
click at [1500, 366] on input "lisa" at bounding box center [1226, 368] width 639 height 29
type input "lisa"
drag, startPoint x: 651, startPoint y: 351, endPoint x: 836, endPoint y: 348, distance: 185.0
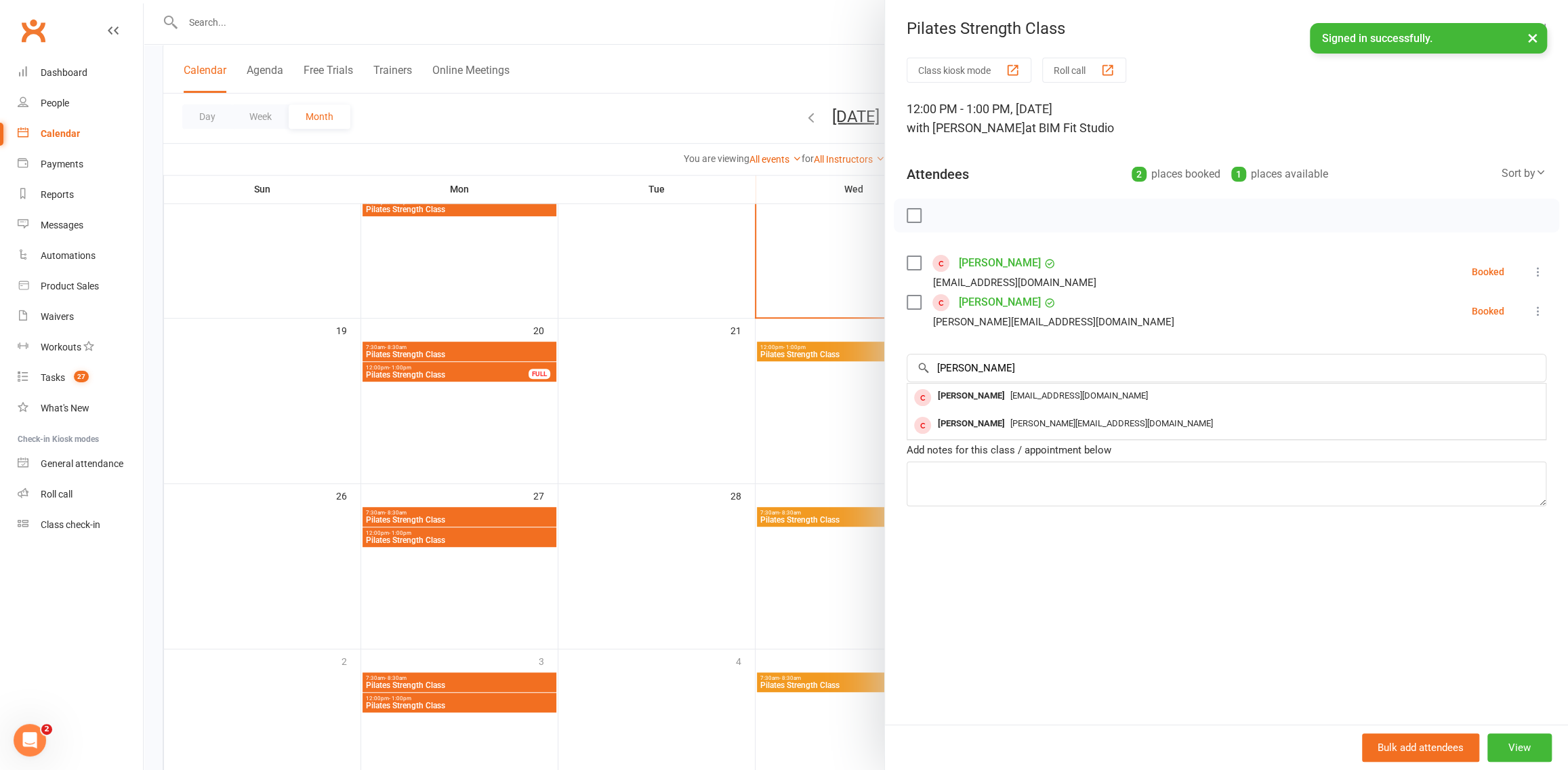
click at [651, 351] on div at bounding box center [855, 385] width 1424 height 770
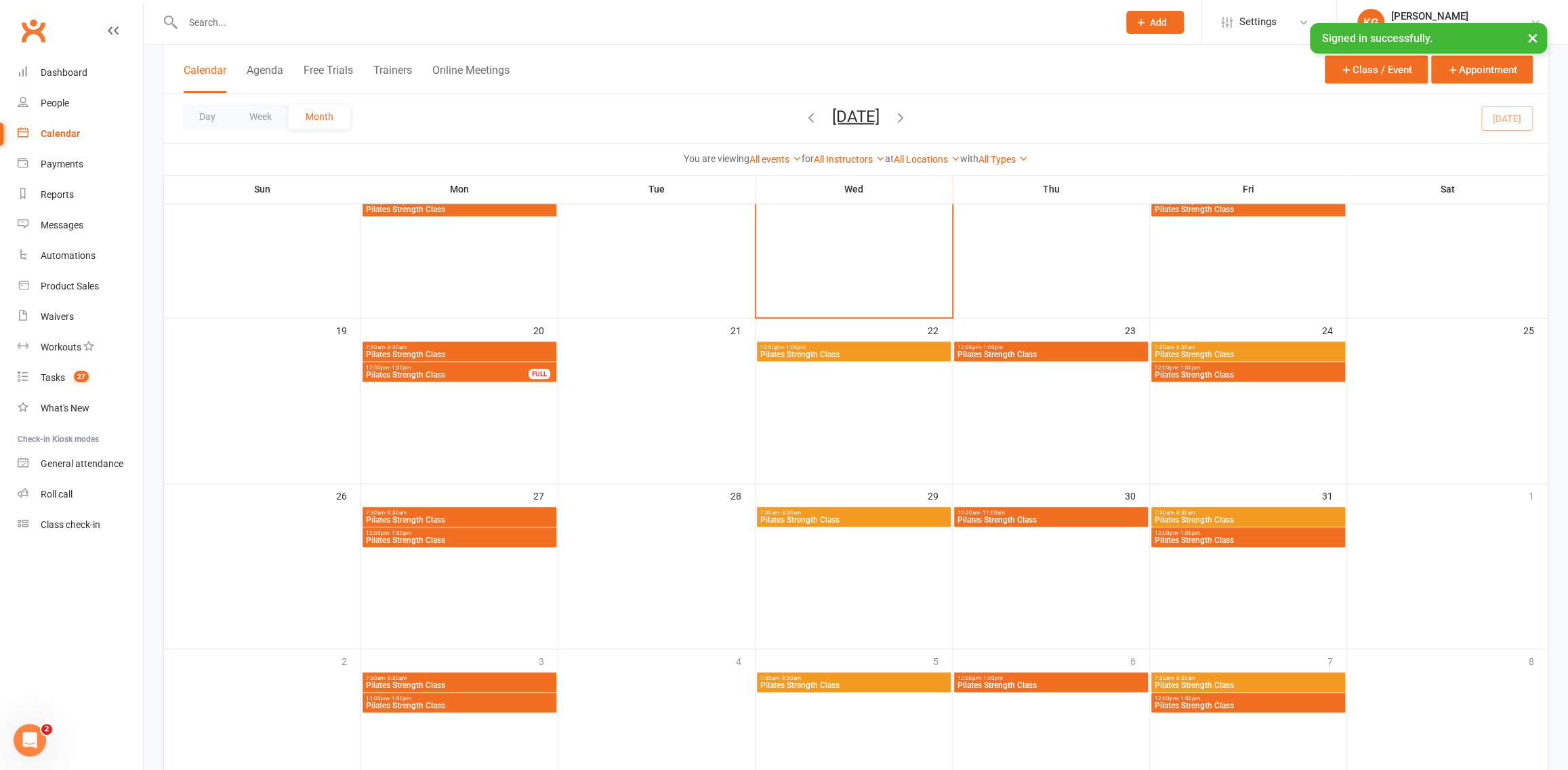
click at [1080, 524] on div "10:00am - 11:00am Pilates Strength Class" at bounding box center [1051, 516] width 194 height 19
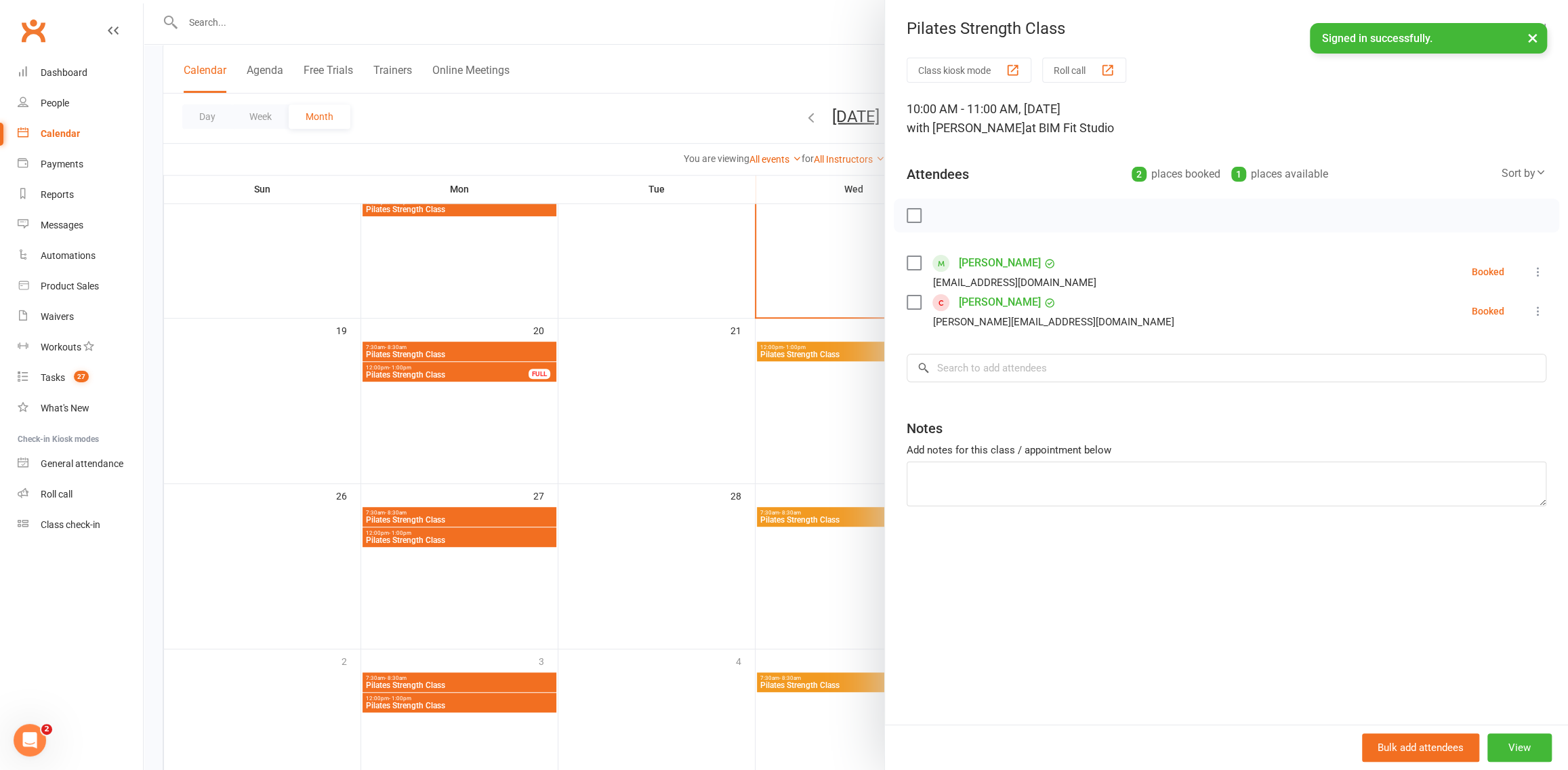
drag, startPoint x: 792, startPoint y: 484, endPoint x: 1010, endPoint y: 583, distance: 239.4
click at [796, 484] on div at bounding box center [855, 385] width 1424 height 770
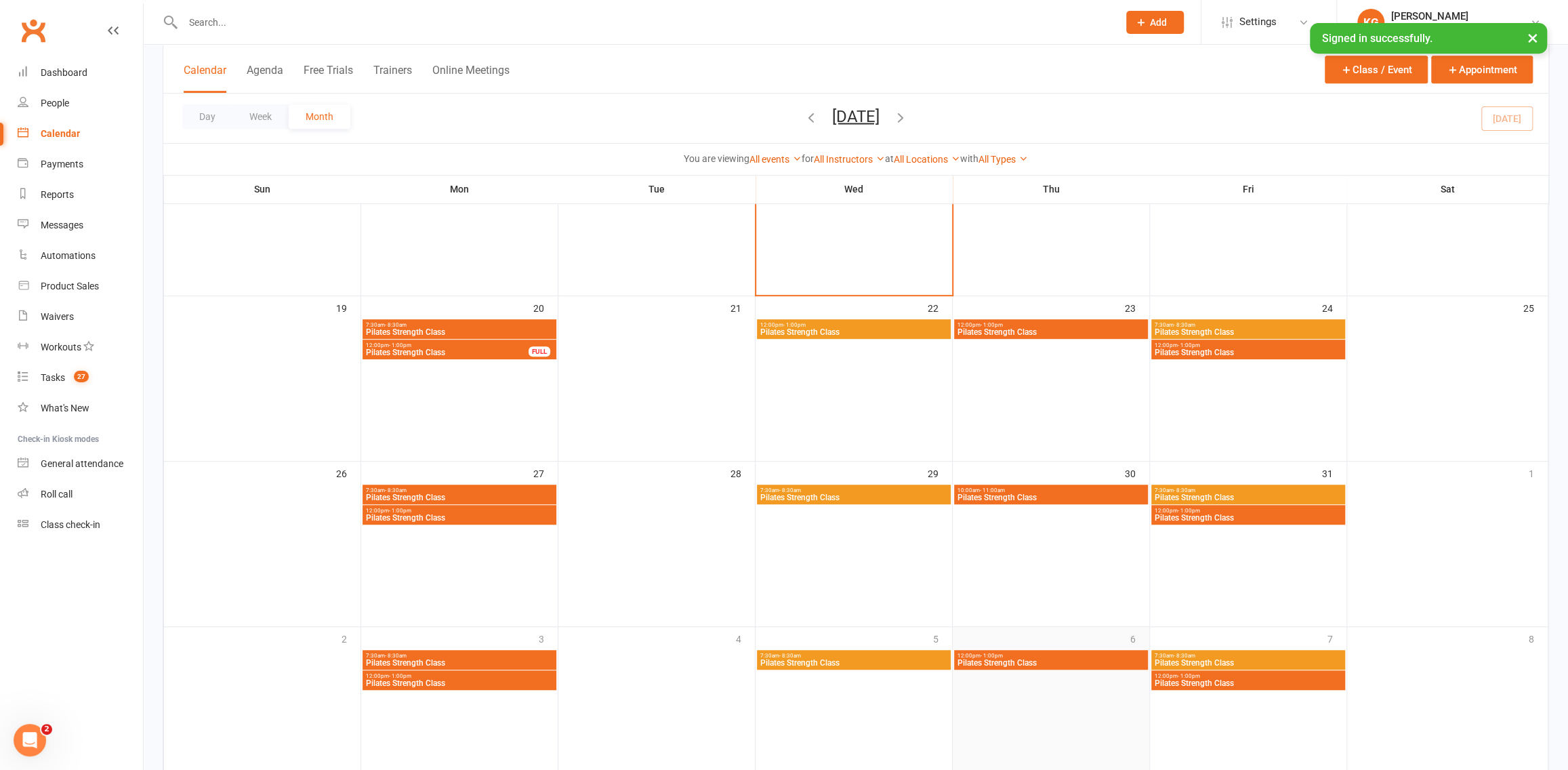
scroll to position [498, 0]
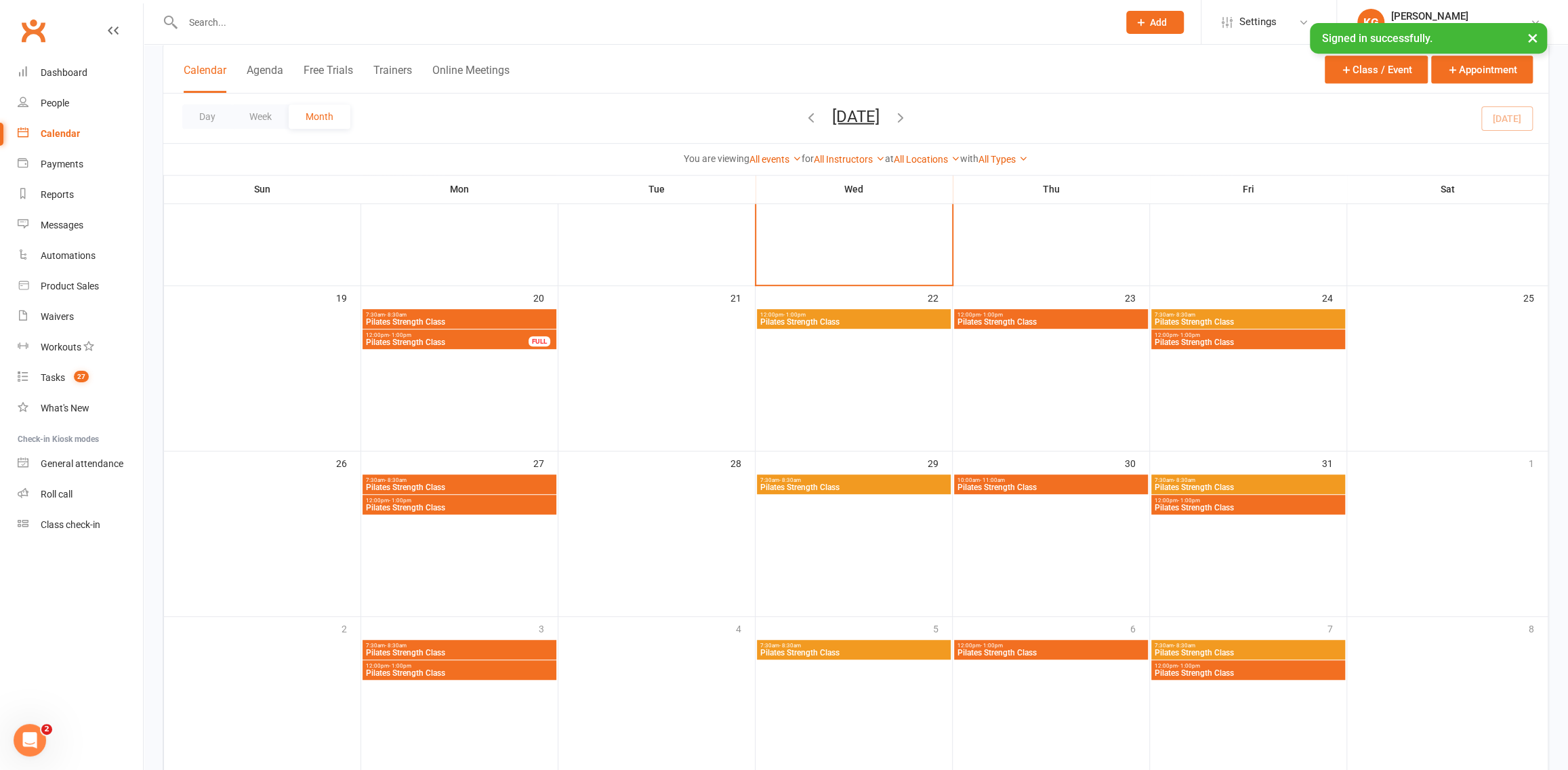
click at [1082, 654] on span "Pilates Strength Class" at bounding box center [1051, 652] width 188 height 8
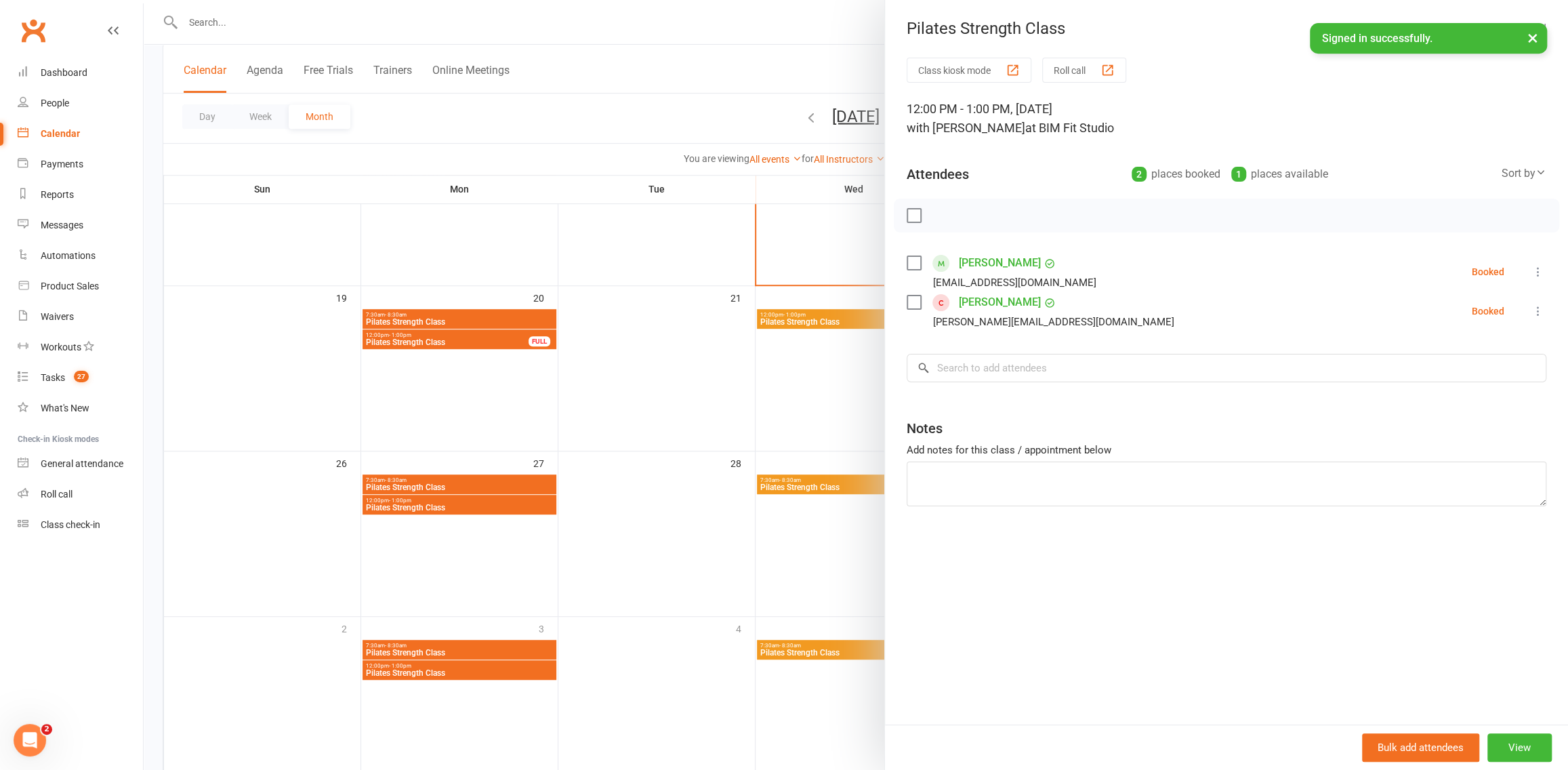
click at [724, 349] on div at bounding box center [855, 385] width 1424 height 770
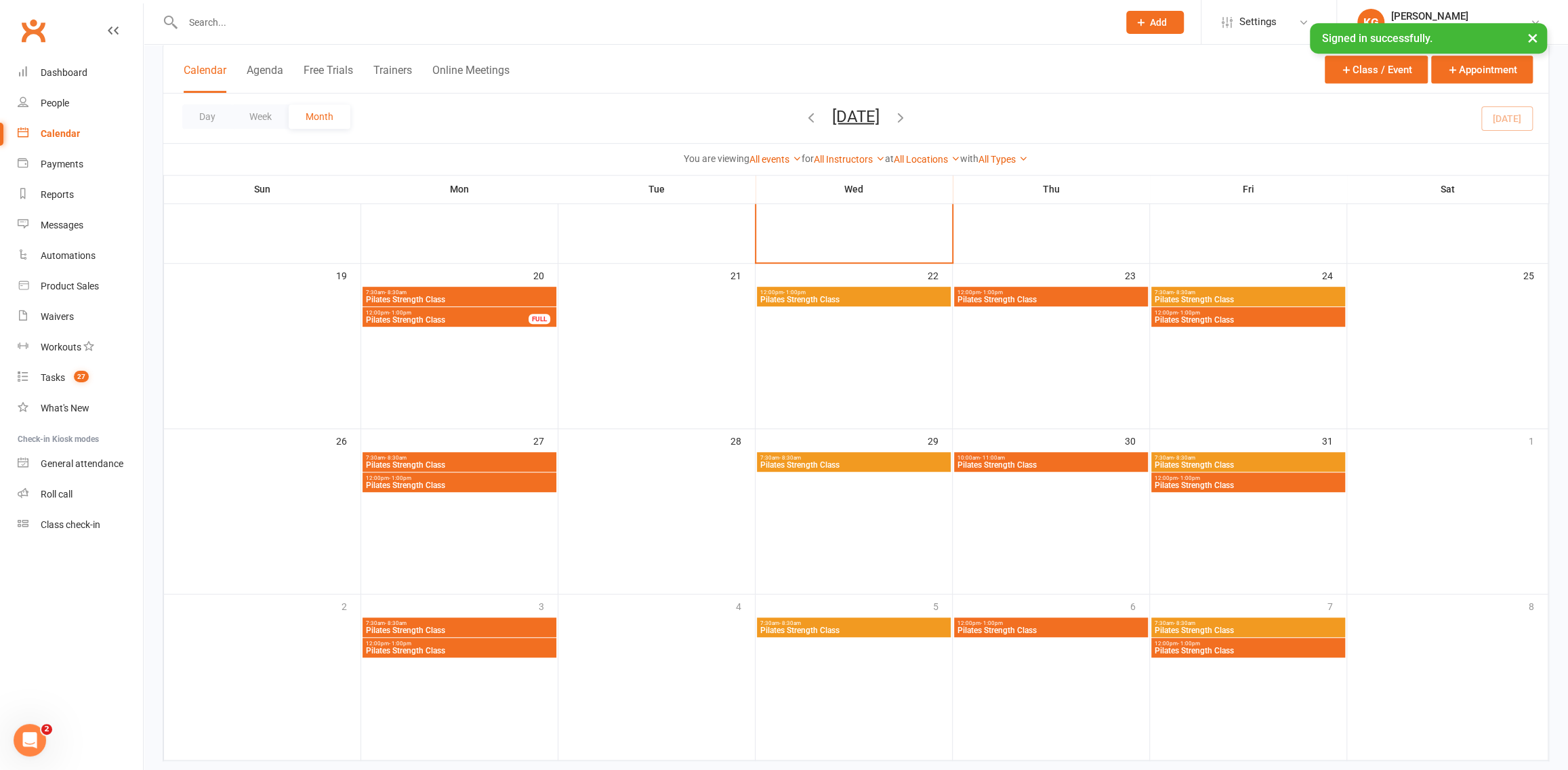
scroll to position [549, 0]
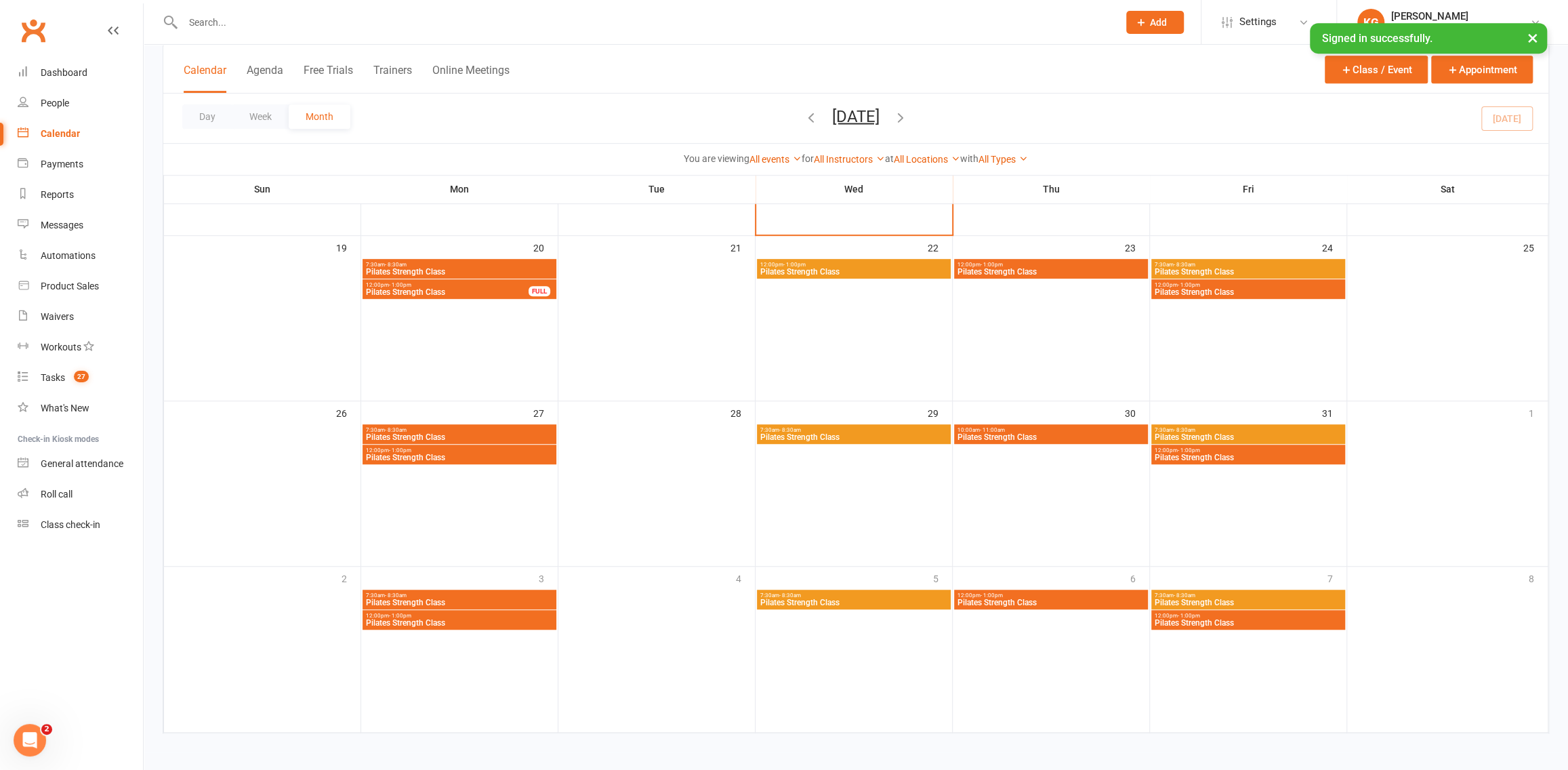
click at [908, 113] on icon "button" at bounding box center [900, 116] width 15 height 15
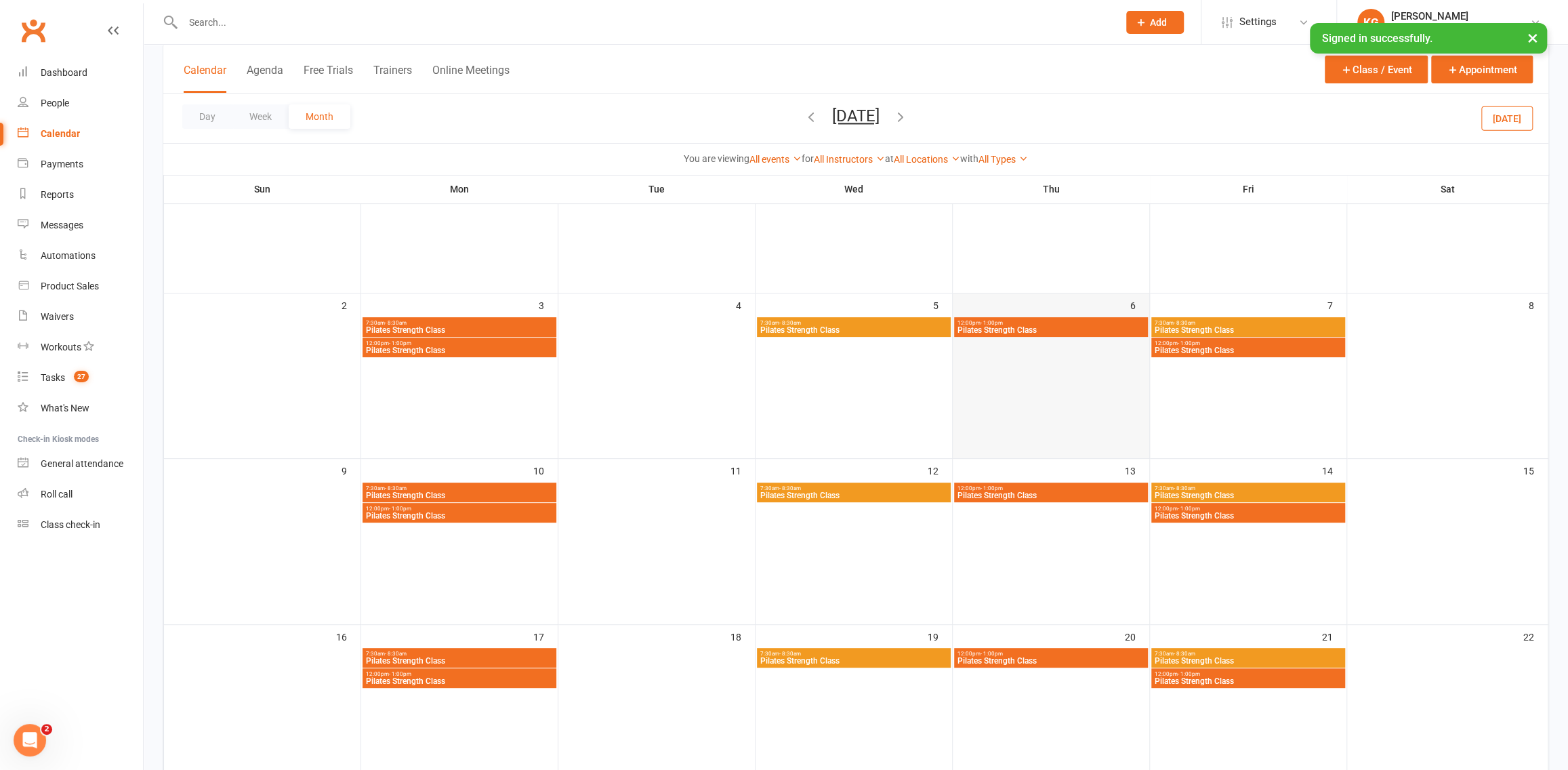
scroll to position [104, 0]
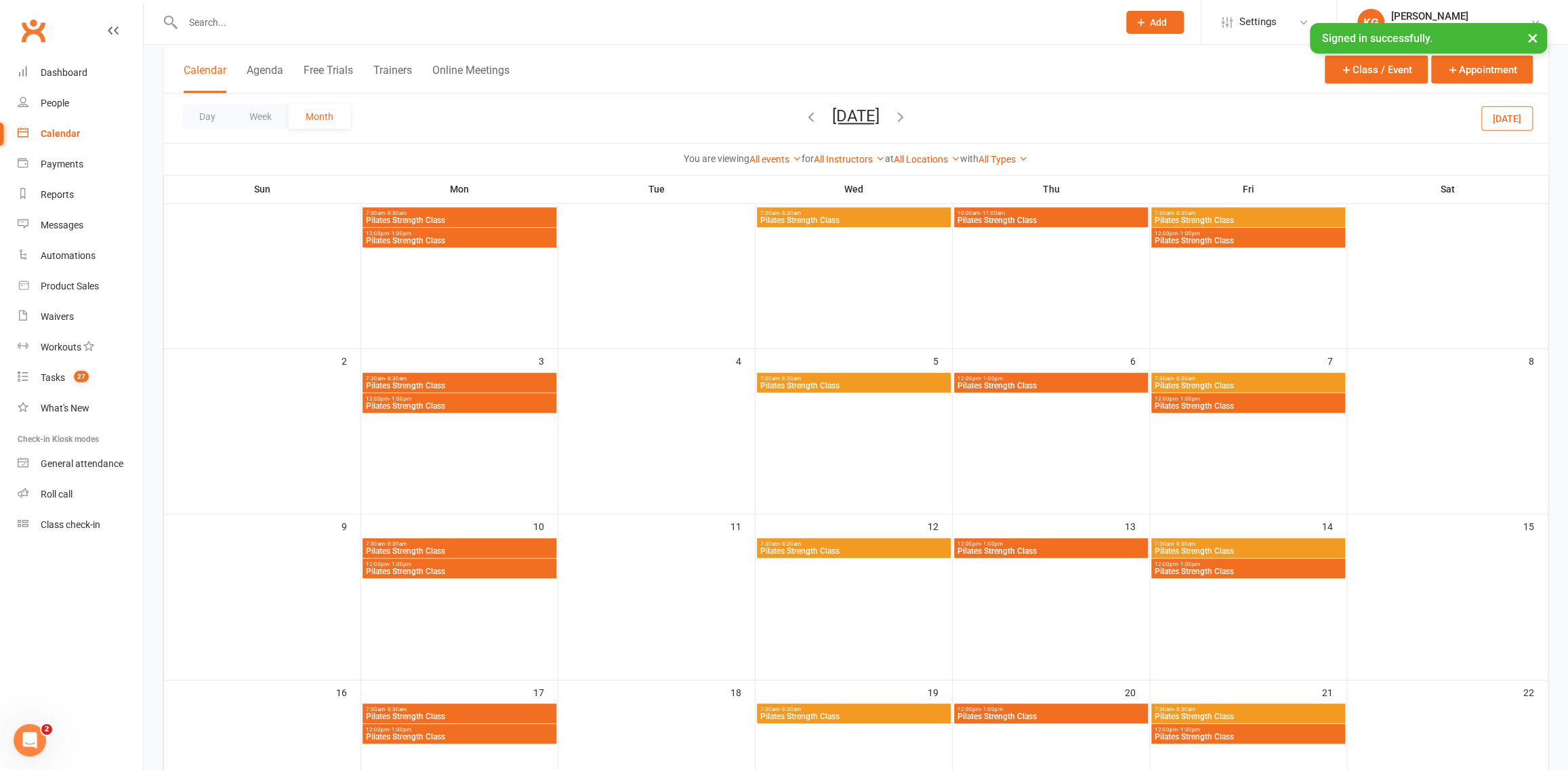
click at [1126, 544] on span "12:00pm - 1:00pm" at bounding box center [1051, 544] width 188 height 6
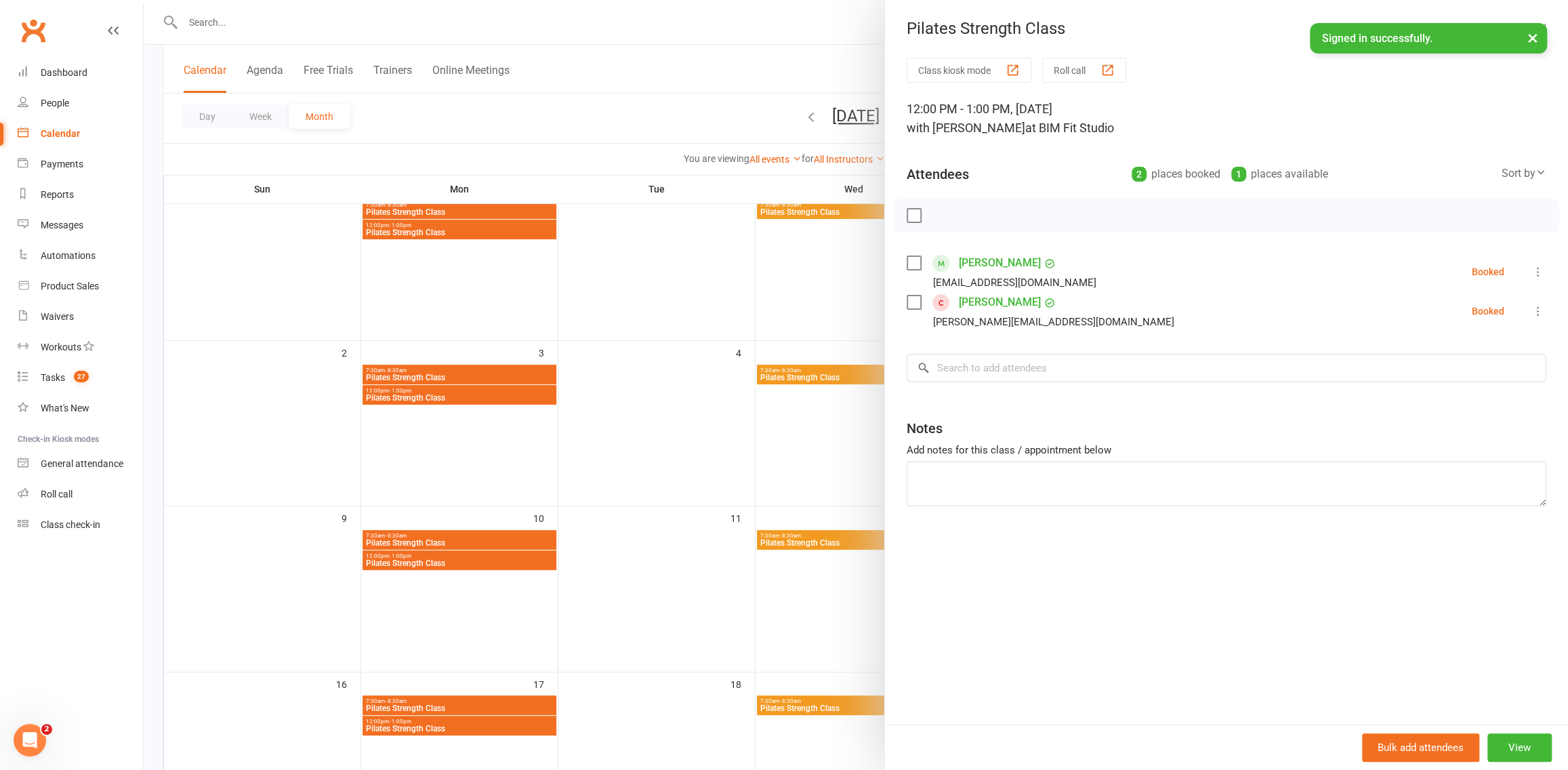
scroll to position [302, 0]
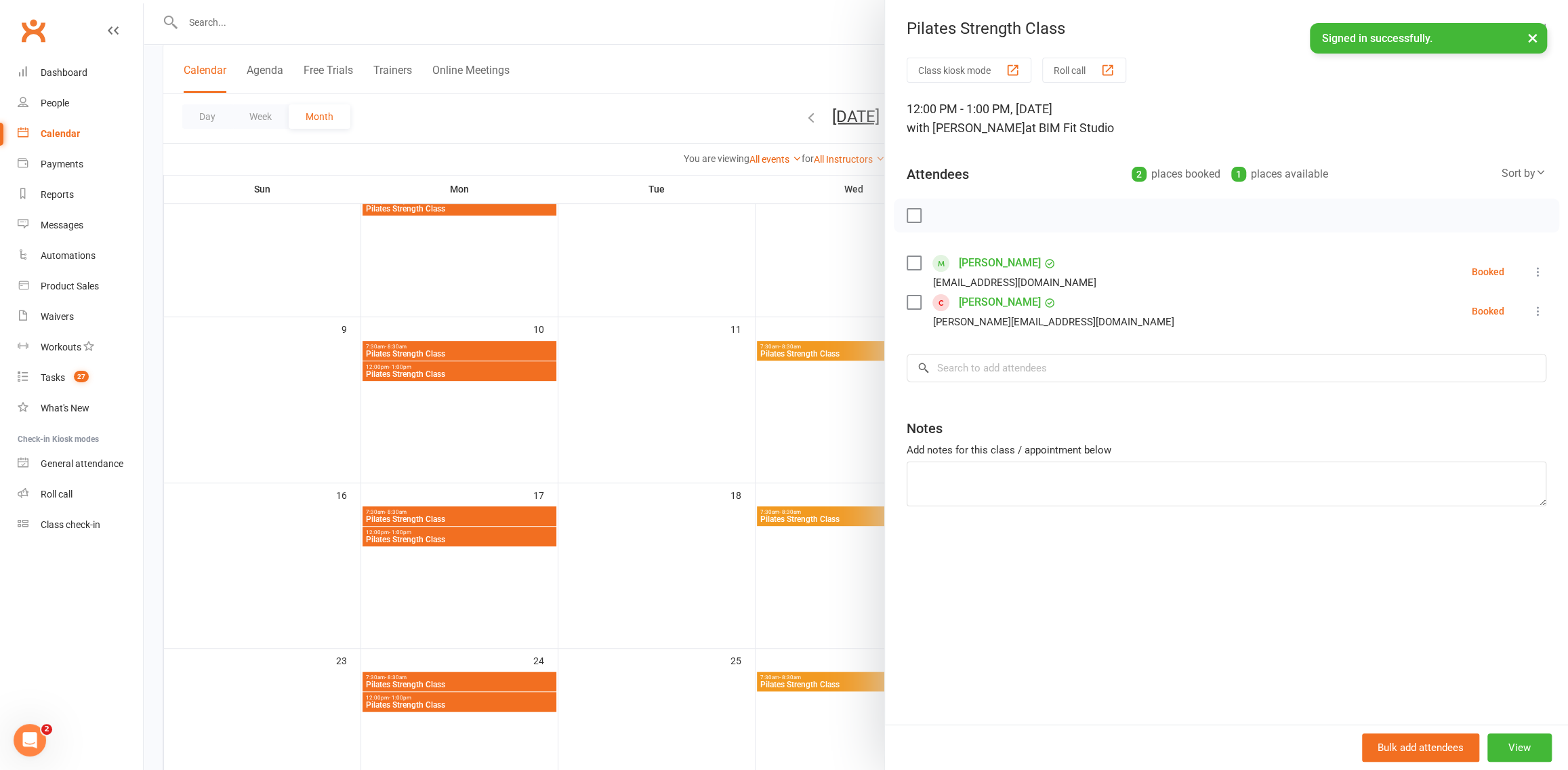
click at [773, 417] on div at bounding box center [855, 385] width 1424 height 770
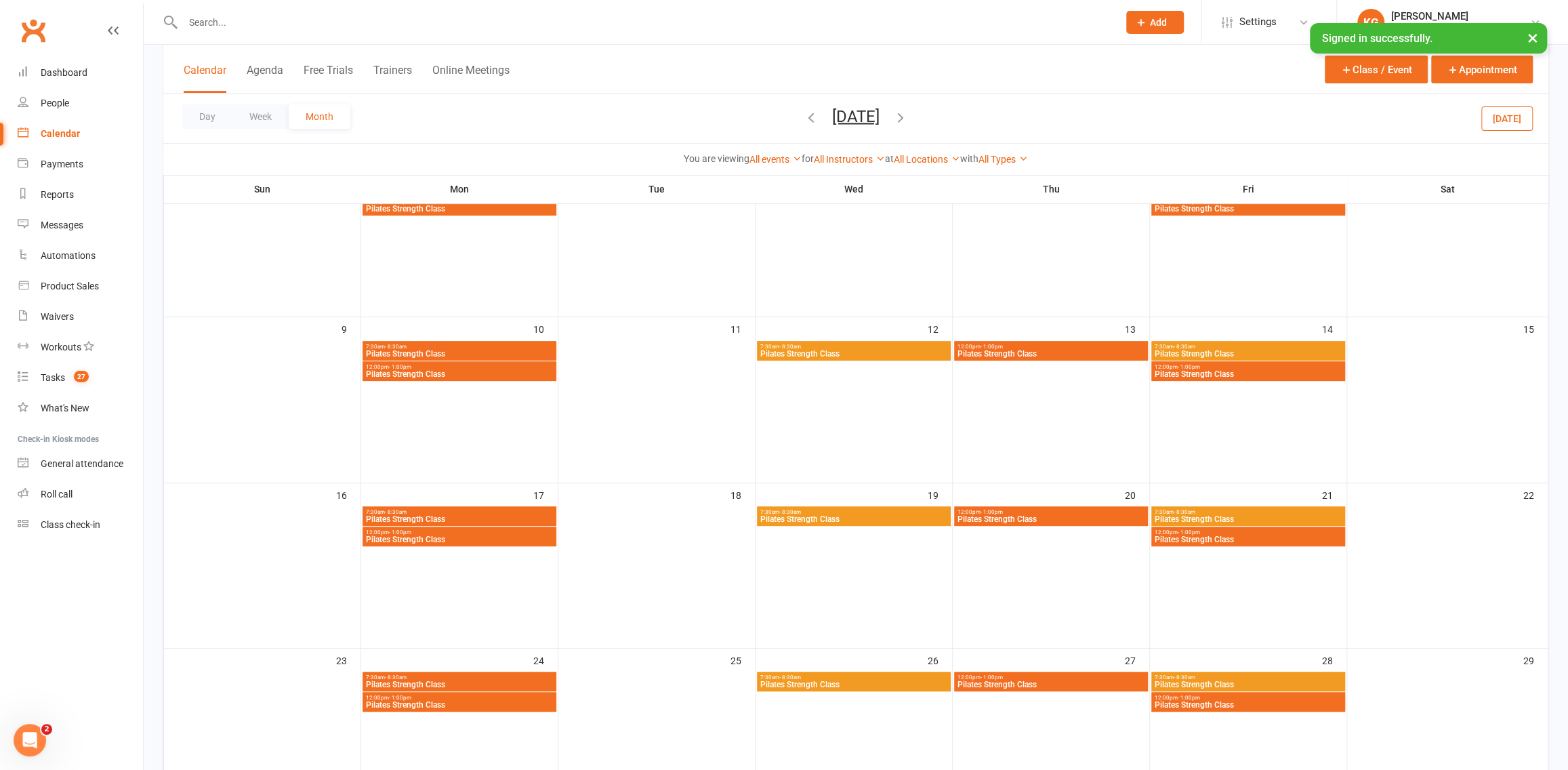
click at [1073, 524] on div "12:00pm - 1:00pm Pilates Strength Class" at bounding box center [1051, 516] width 194 height 19
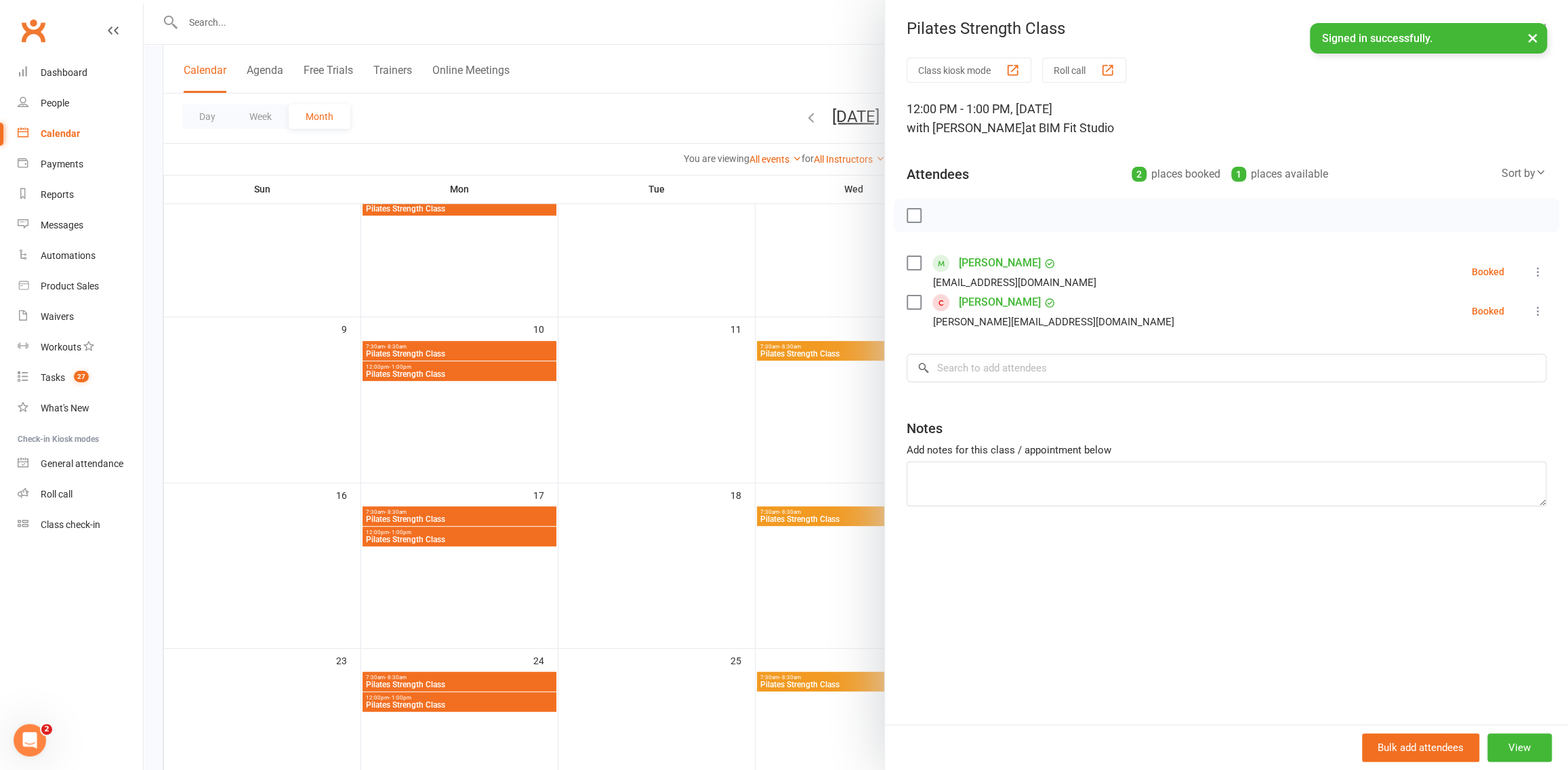
drag, startPoint x: 843, startPoint y: 441, endPoint x: 972, endPoint y: 503, distance: 143.1
click at [843, 441] on div at bounding box center [855, 385] width 1424 height 770
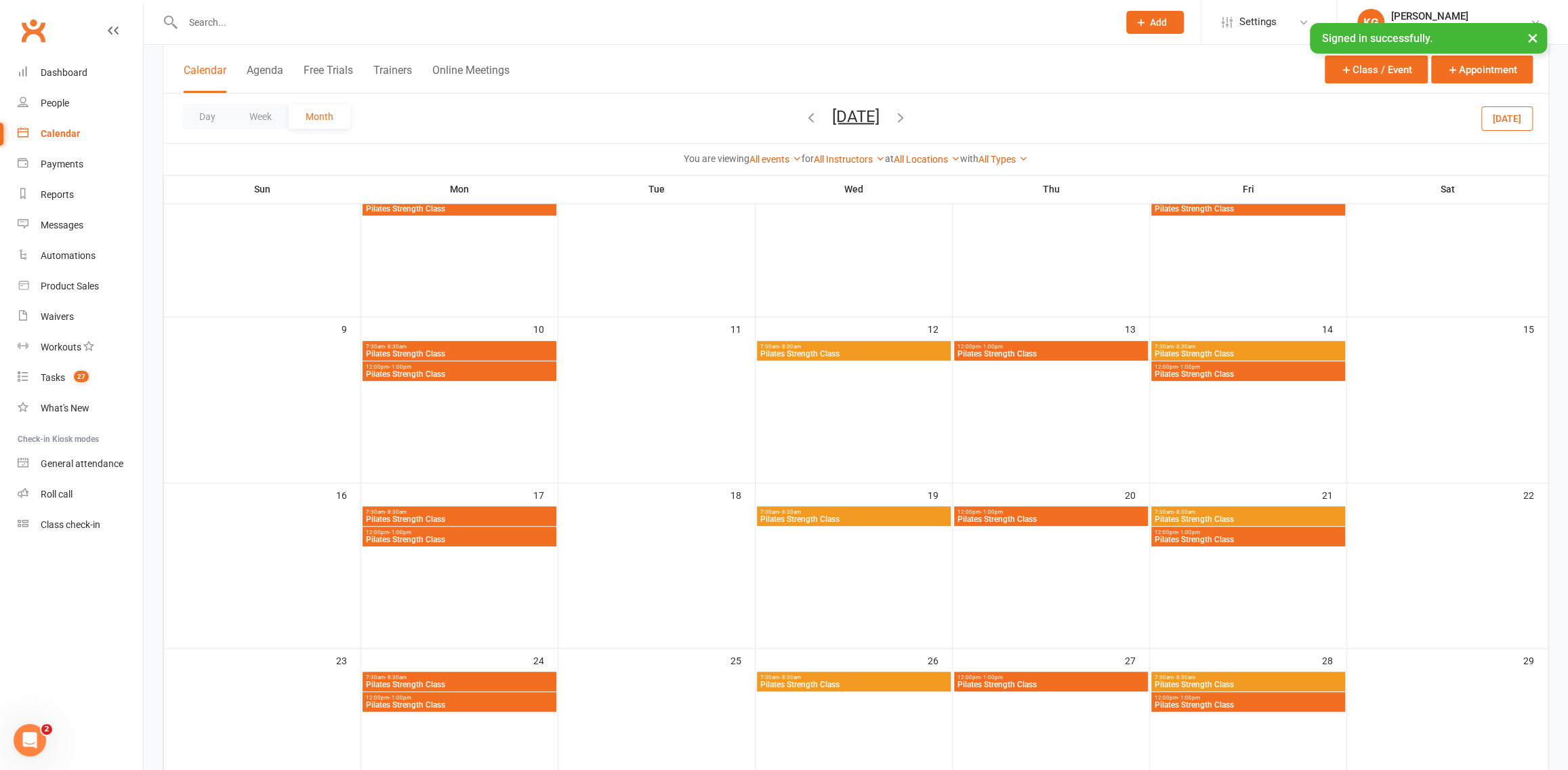
click at [1080, 677] on span "12:00pm - 1:00pm" at bounding box center [1051, 677] width 188 height 6
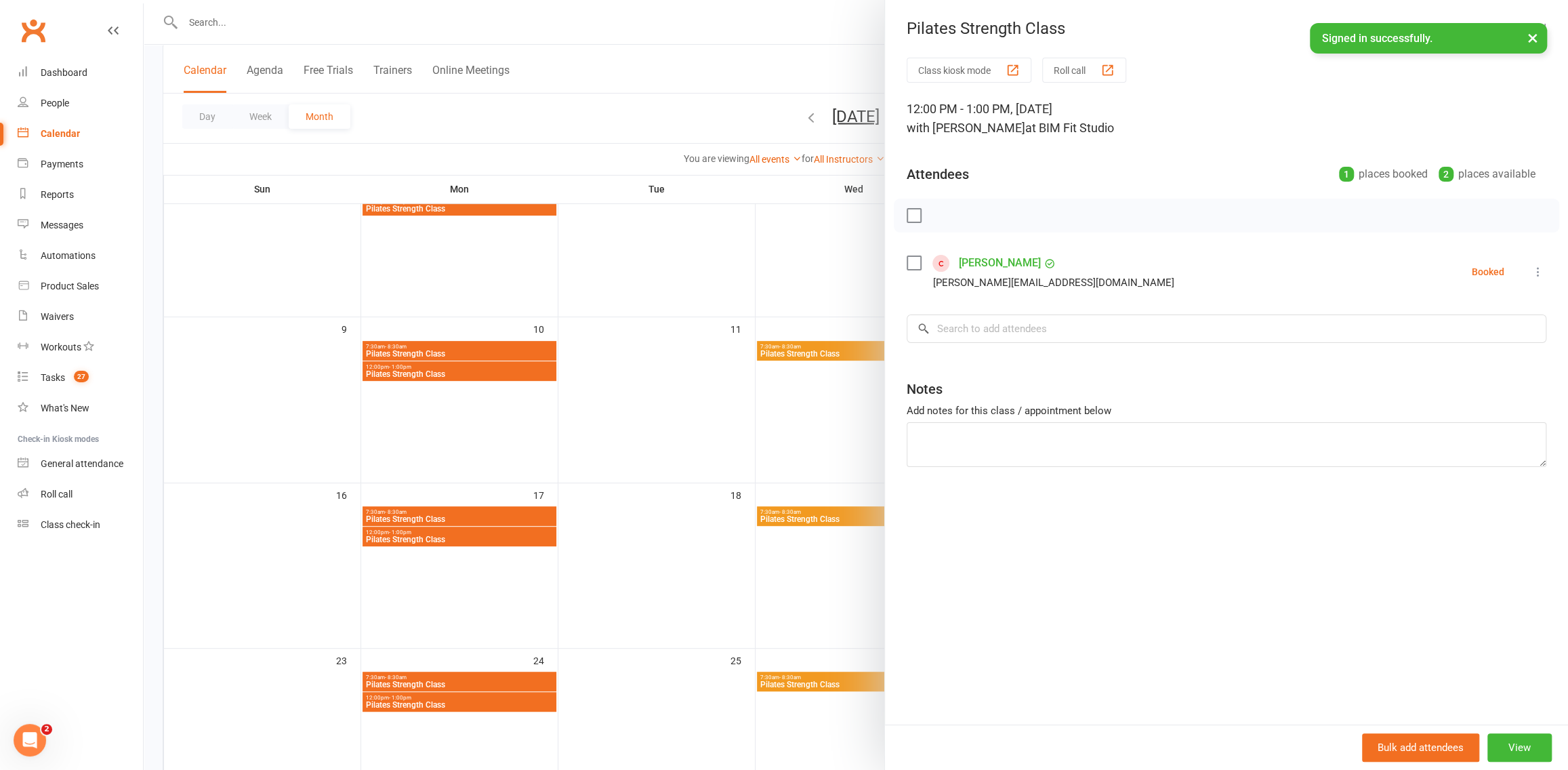
click at [699, 353] on div at bounding box center [855, 385] width 1424 height 770
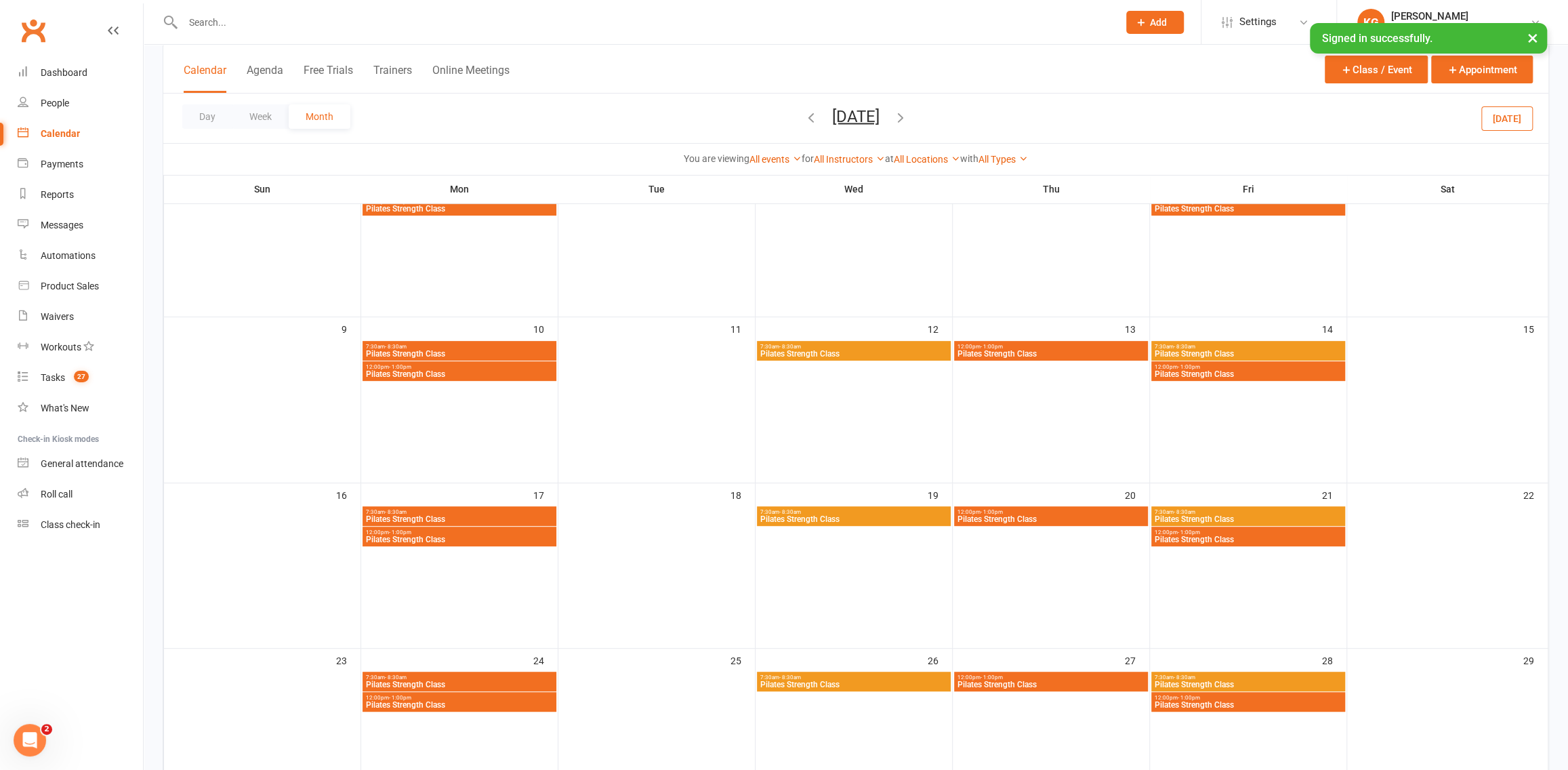
click at [1006, 346] on span "12:00pm - 1:00pm" at bounding box center [1051, 346] width 188 height 6
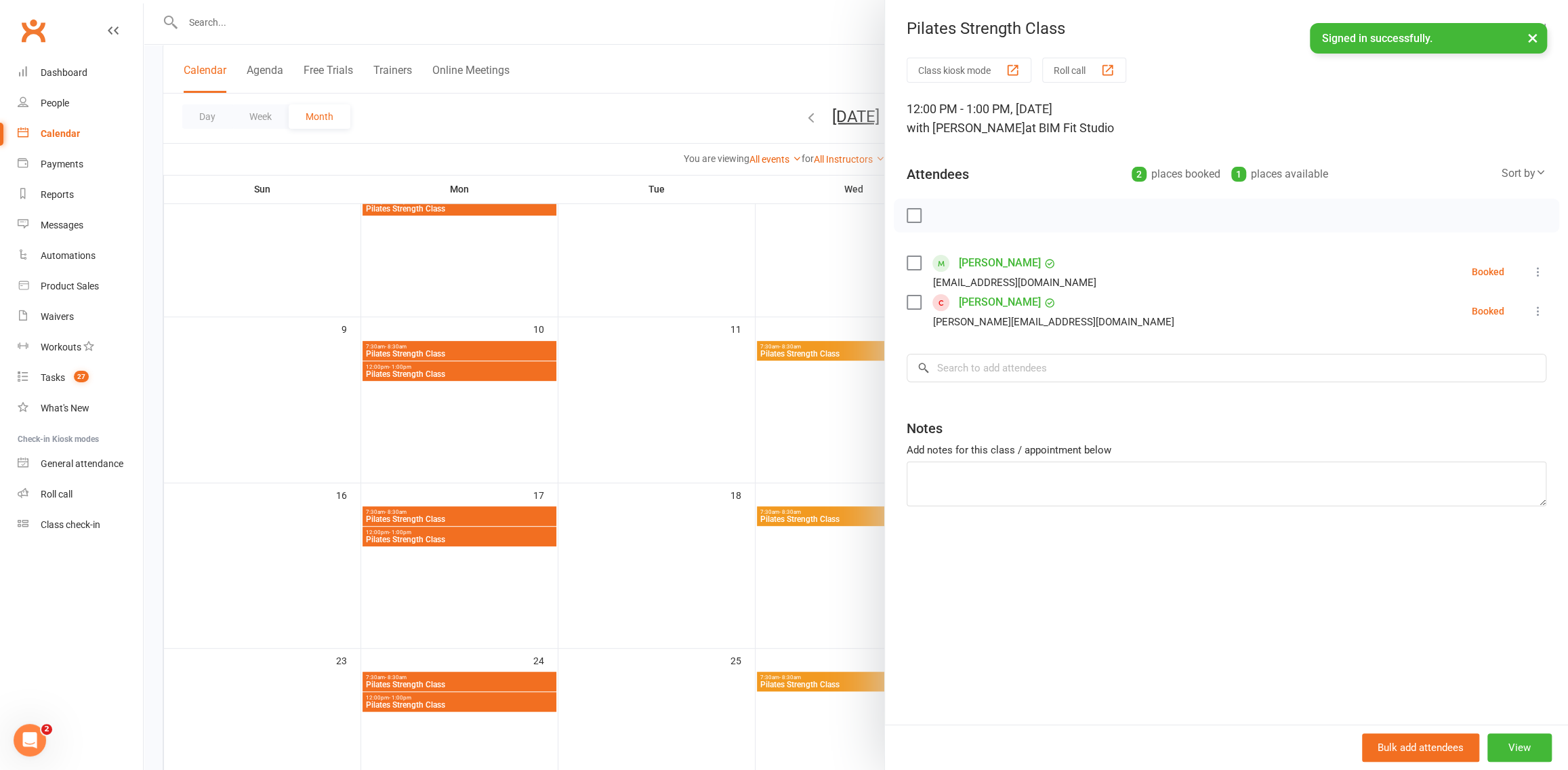
click at [769, 391] on div at bounding box center [855, 385] width 1424 height 770
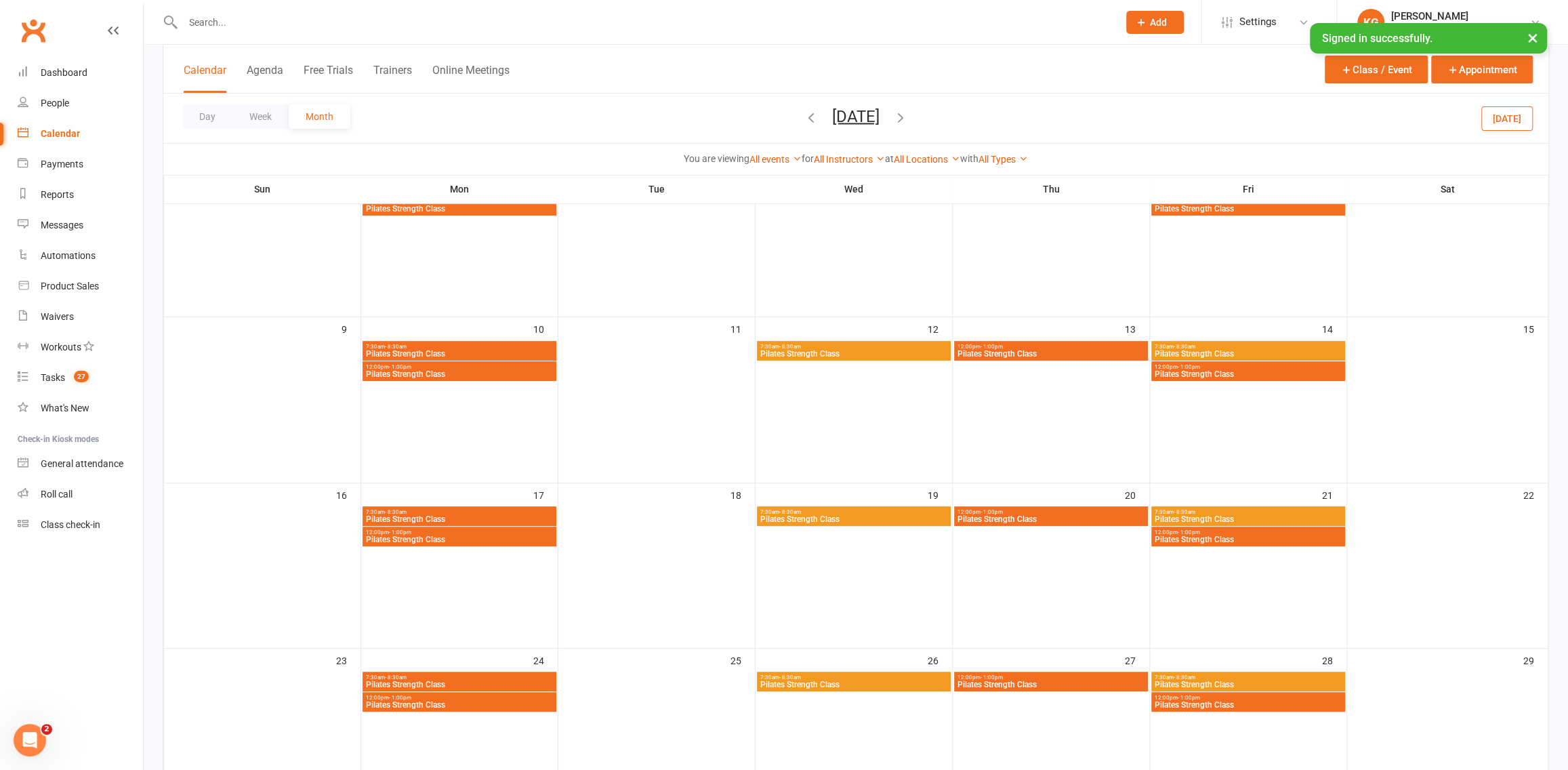
click at [1033, 509] on span "12:00pm - 1:00pm" at bounding box center [1051, 511] width 188 height 6
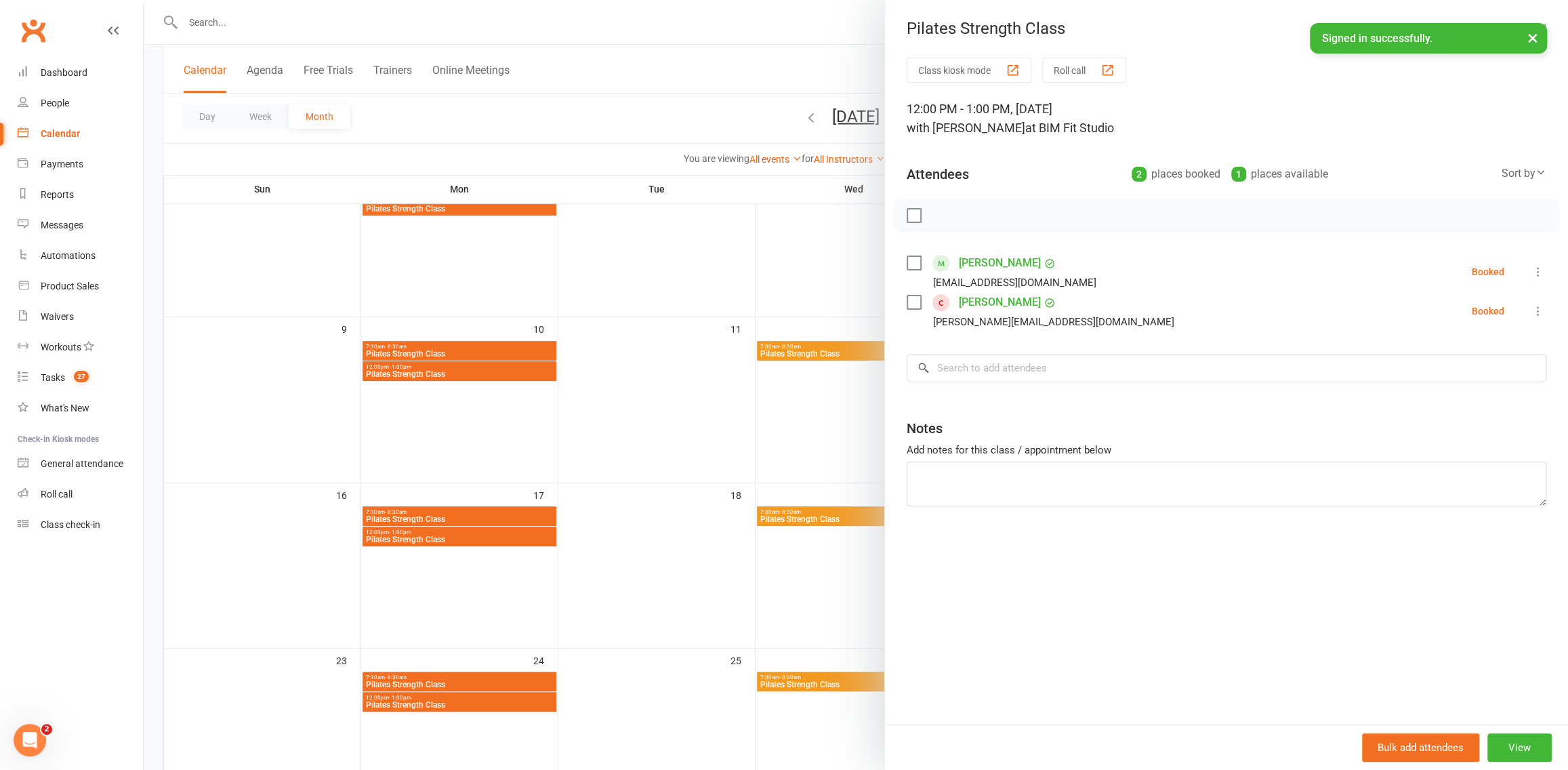
click at [770, 348] on div at bounding box center [855, 385] width 1424 height 770
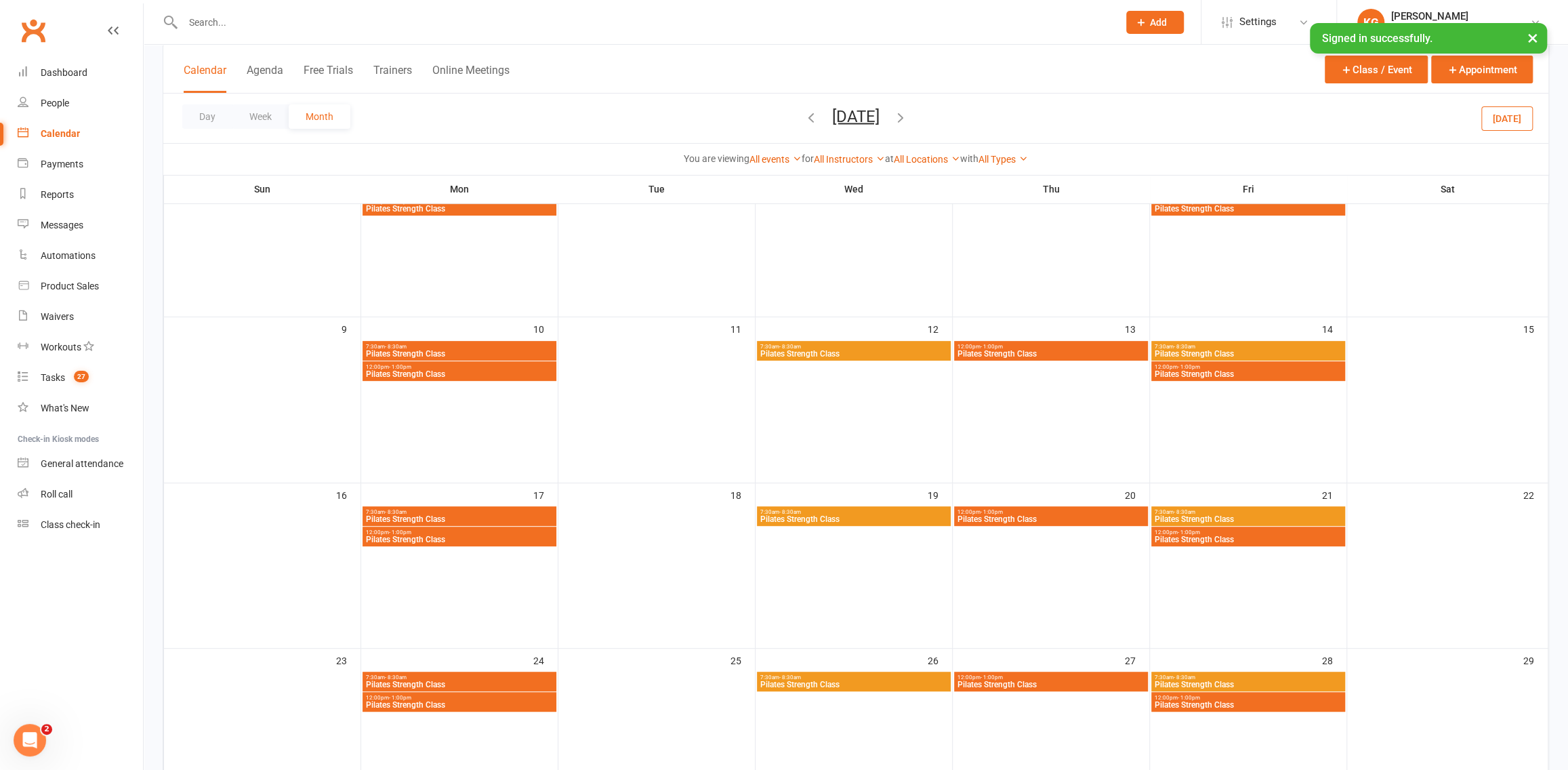
click at [1058, 687] on span "Pilates Strength Class" at bounding box center [1051, 684] width 188 height 8
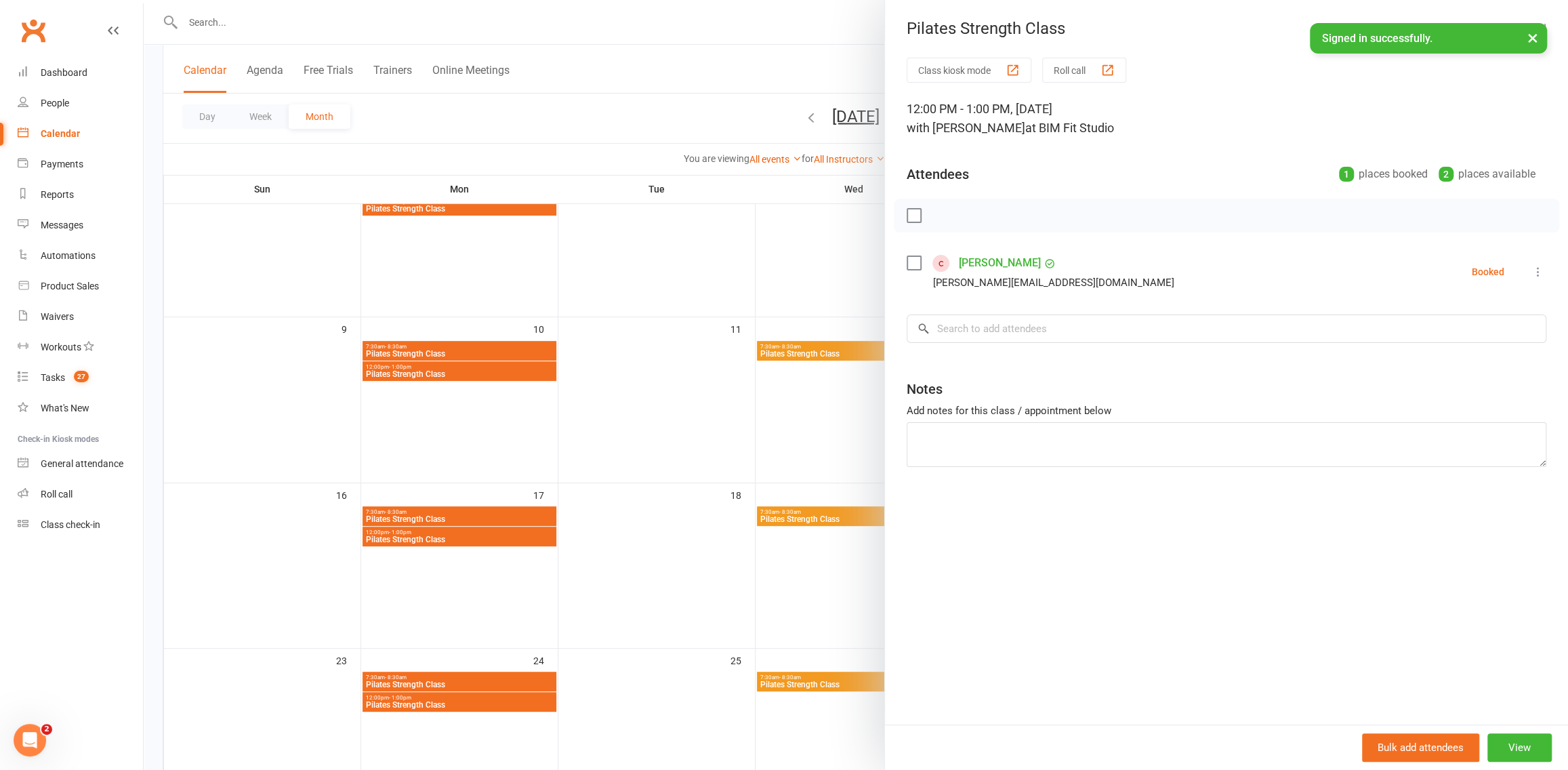
click at [759, 245] on div at bounding box center [855, 385] width 1424 height 770
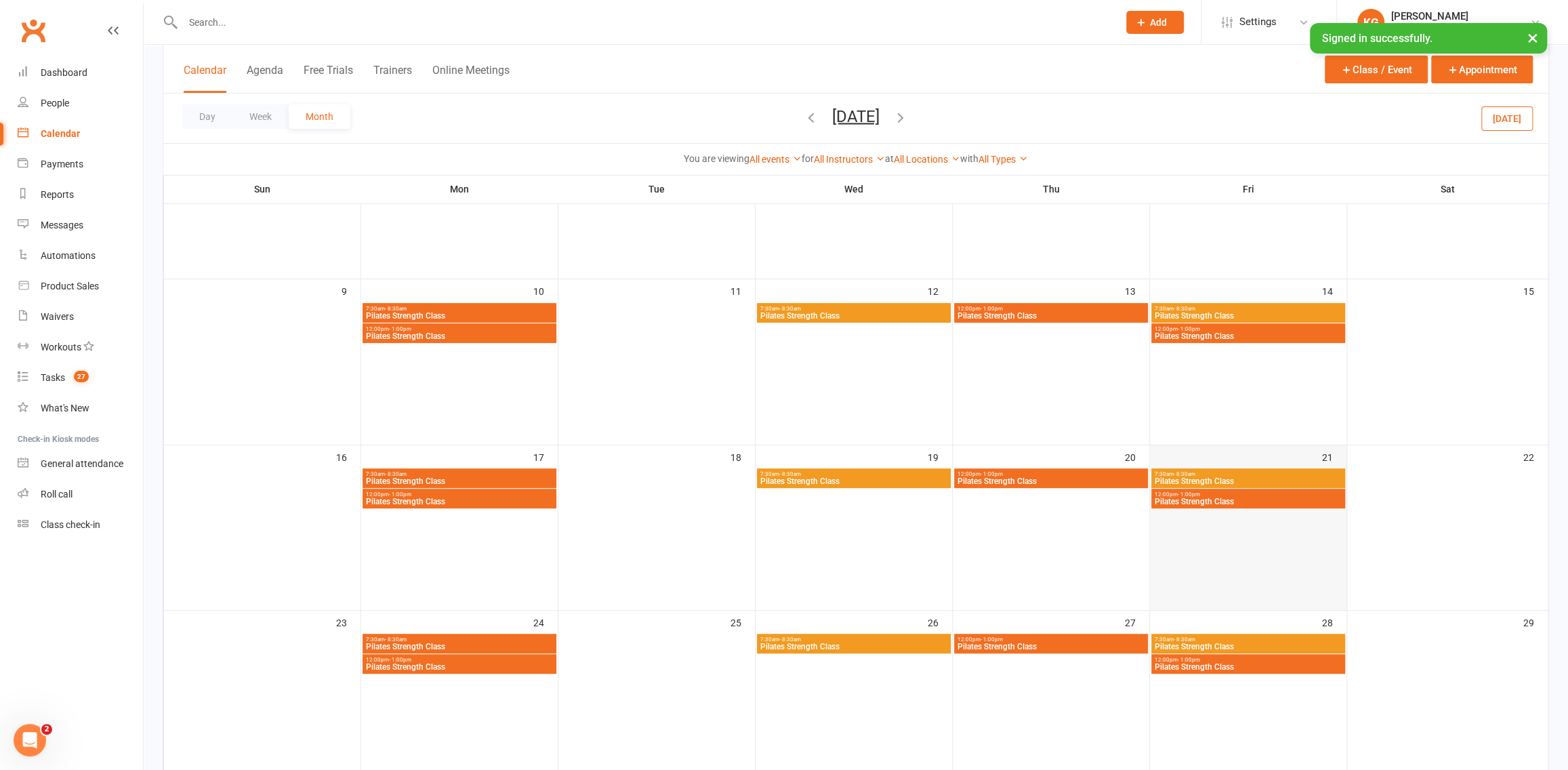
scroll to position [387, 0]
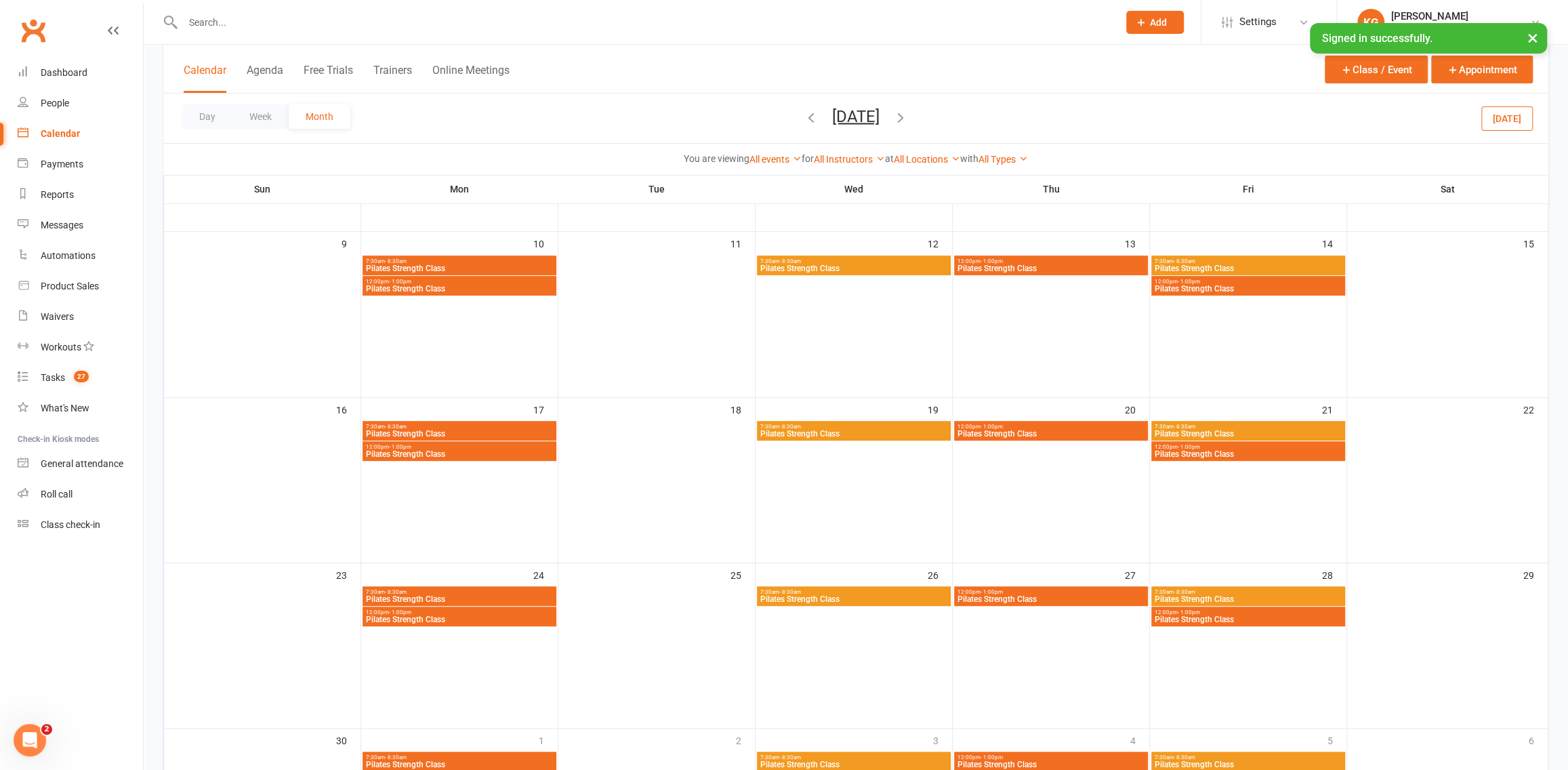
click at [1093, 432] on span "Pilates Strength Class" at bounding box center [1051, 433] width 188 height 8
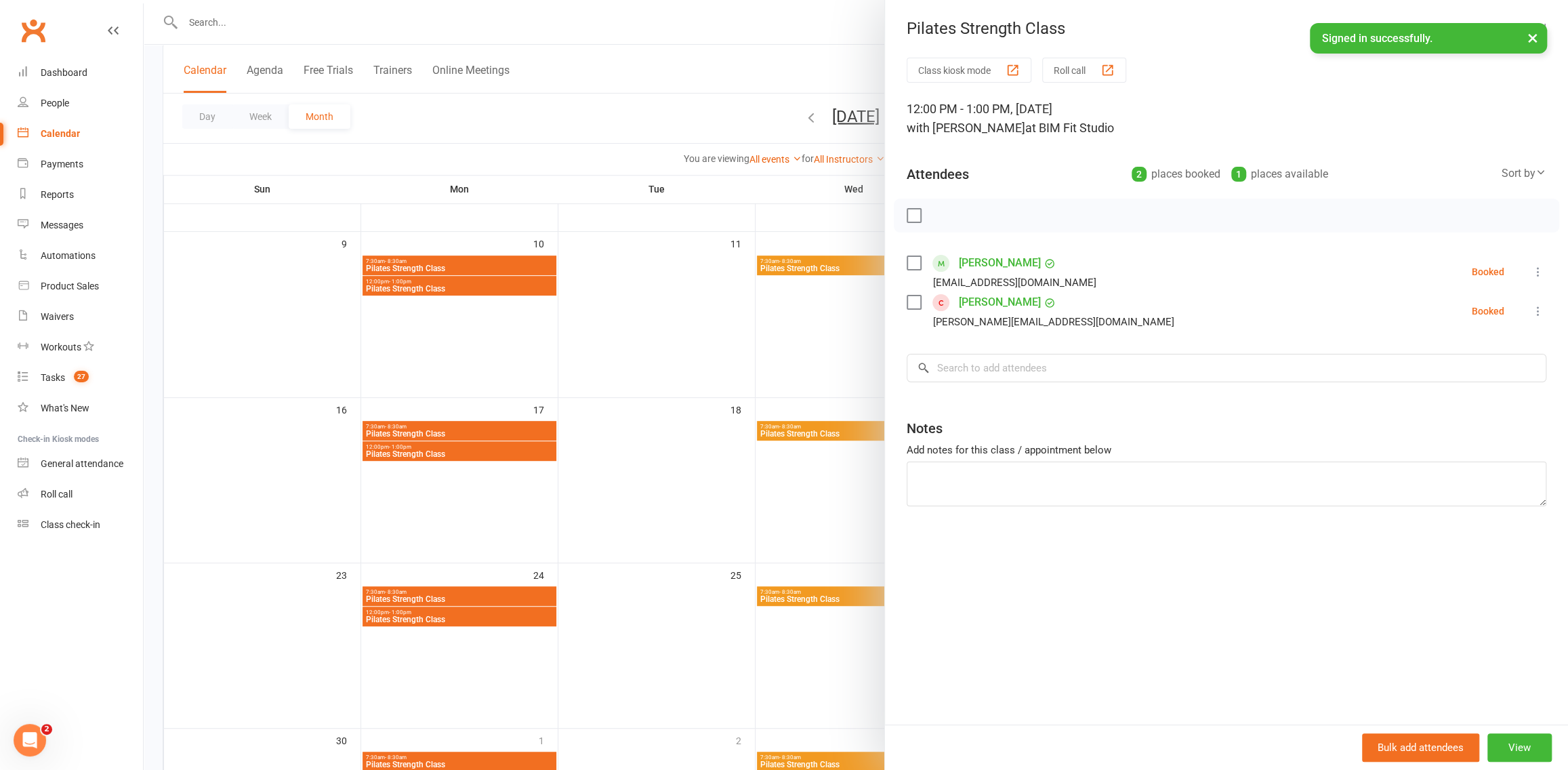
click at [753, 310] on div at bounding box center [855, 385] width 1424 height 770
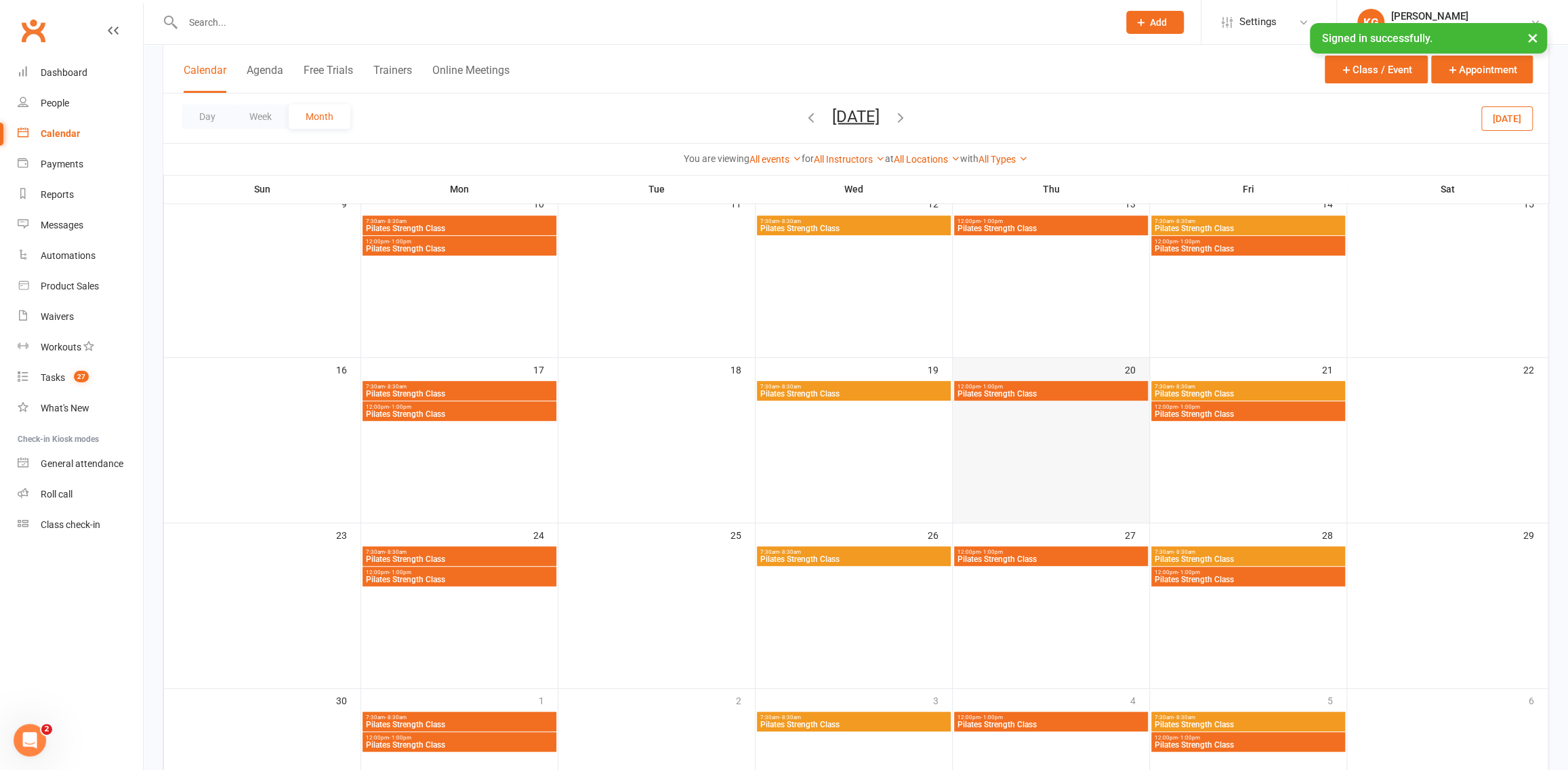
scroll to position [478, 0]
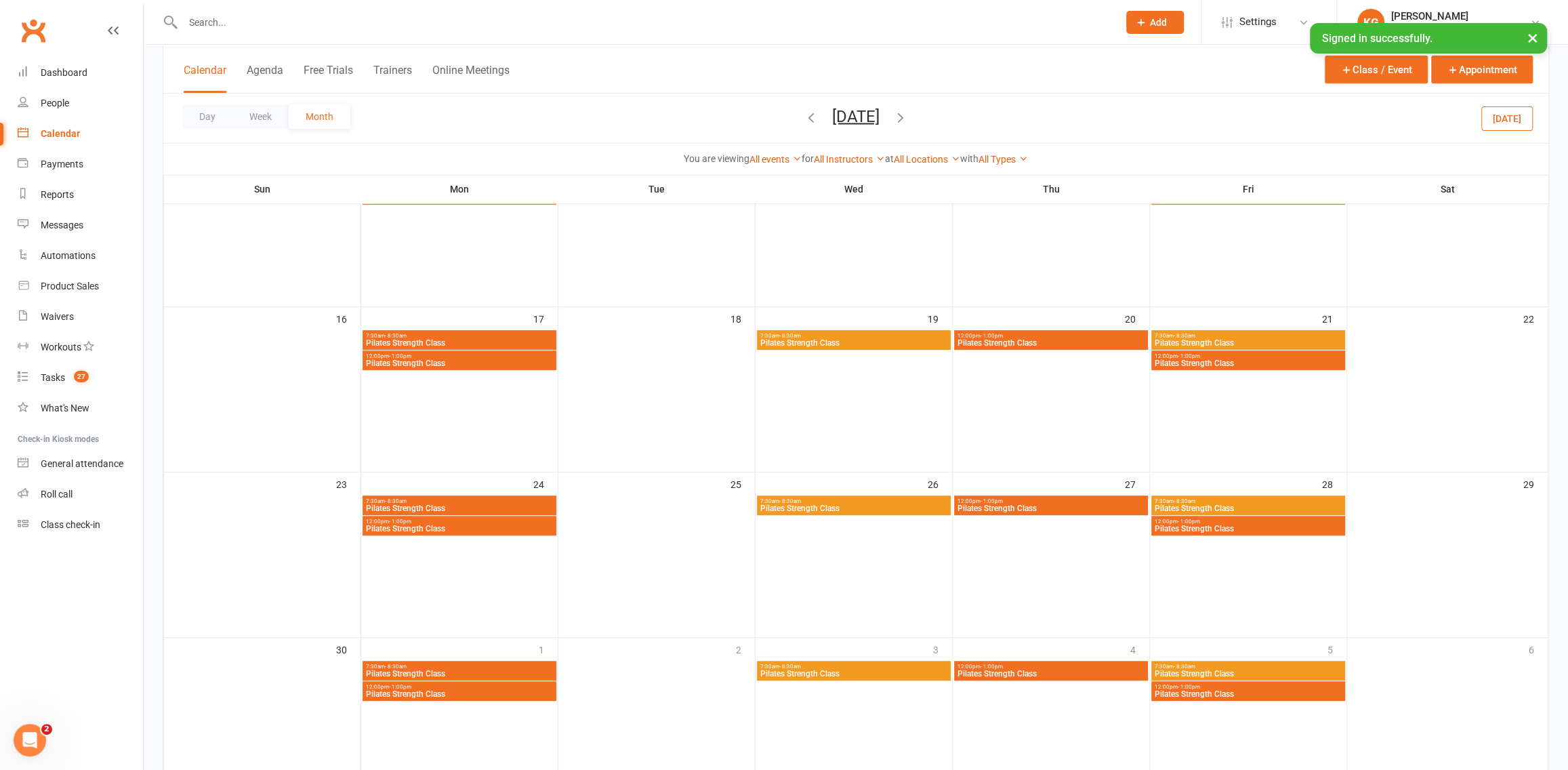
click at [1071, 330] on div "12:00pm - 1:00pm Pilates Strength Class" at bounding box center [1051, 339] width 194 height 19
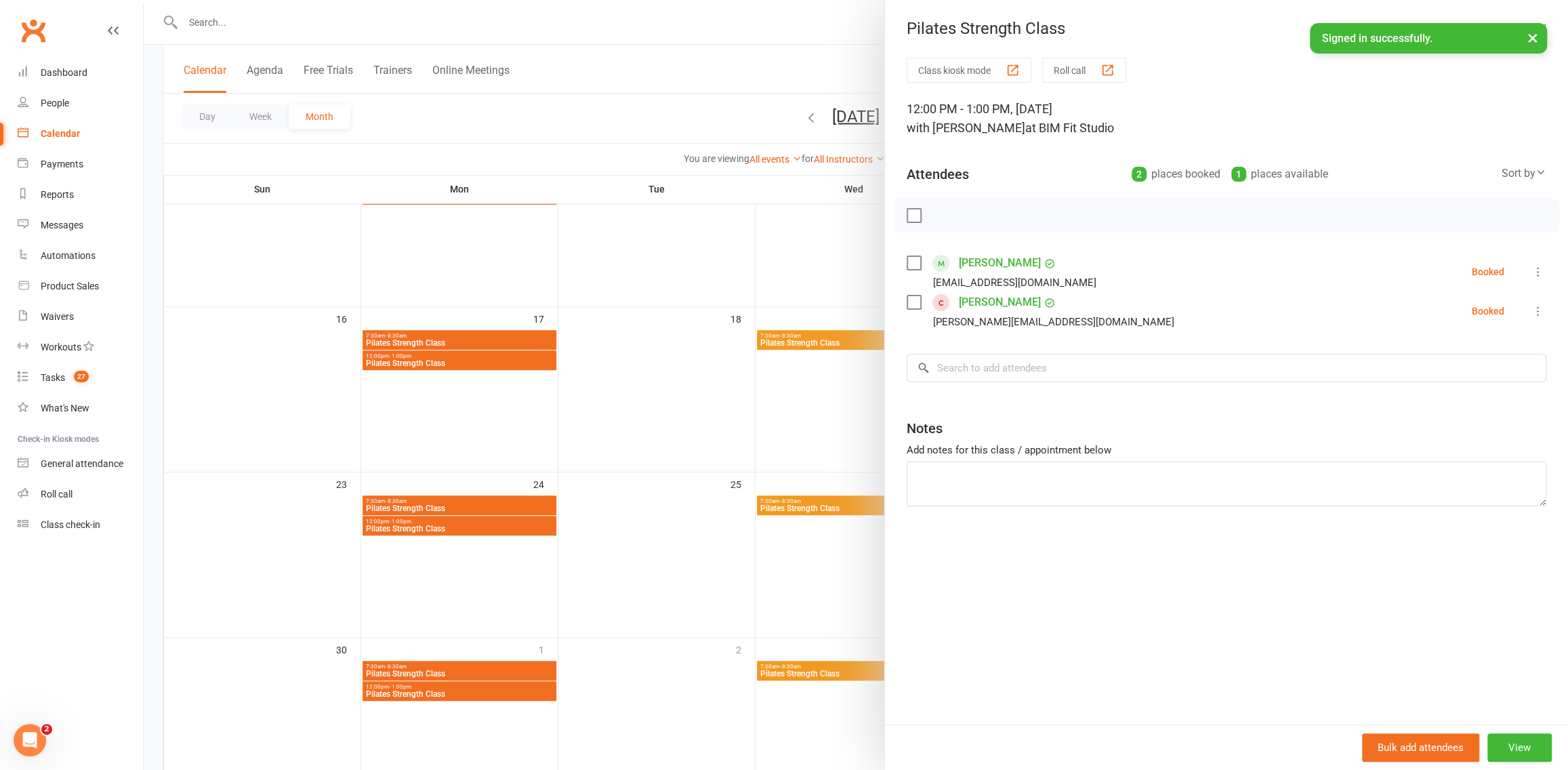
click at [651, 300] on div at bounding box center [855, 385] width 1424 height 770
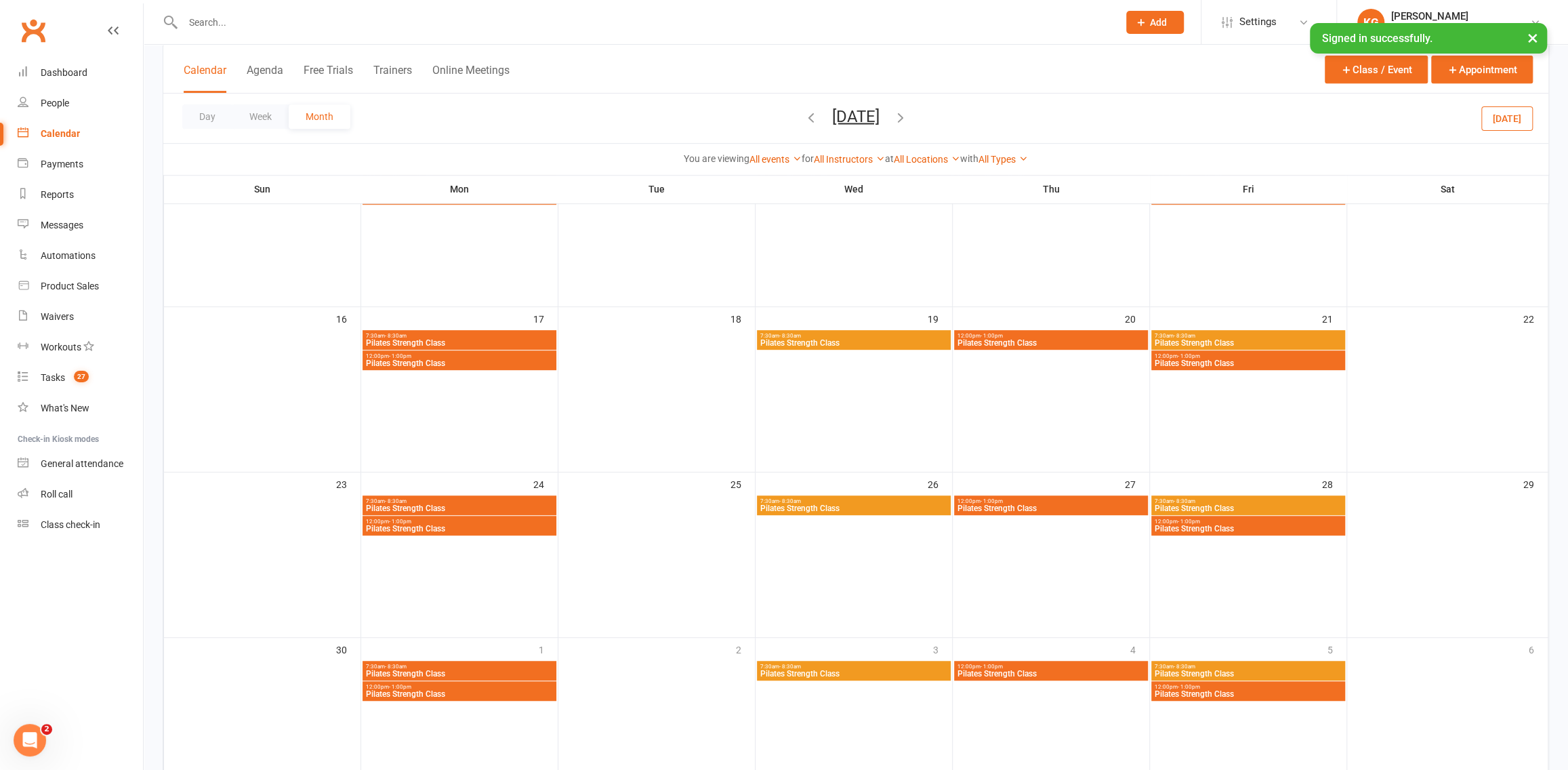
click at [1058, 501] on span "12:00pm - 1:00pm" at bounding box center [1051, 501] width 188 height 6
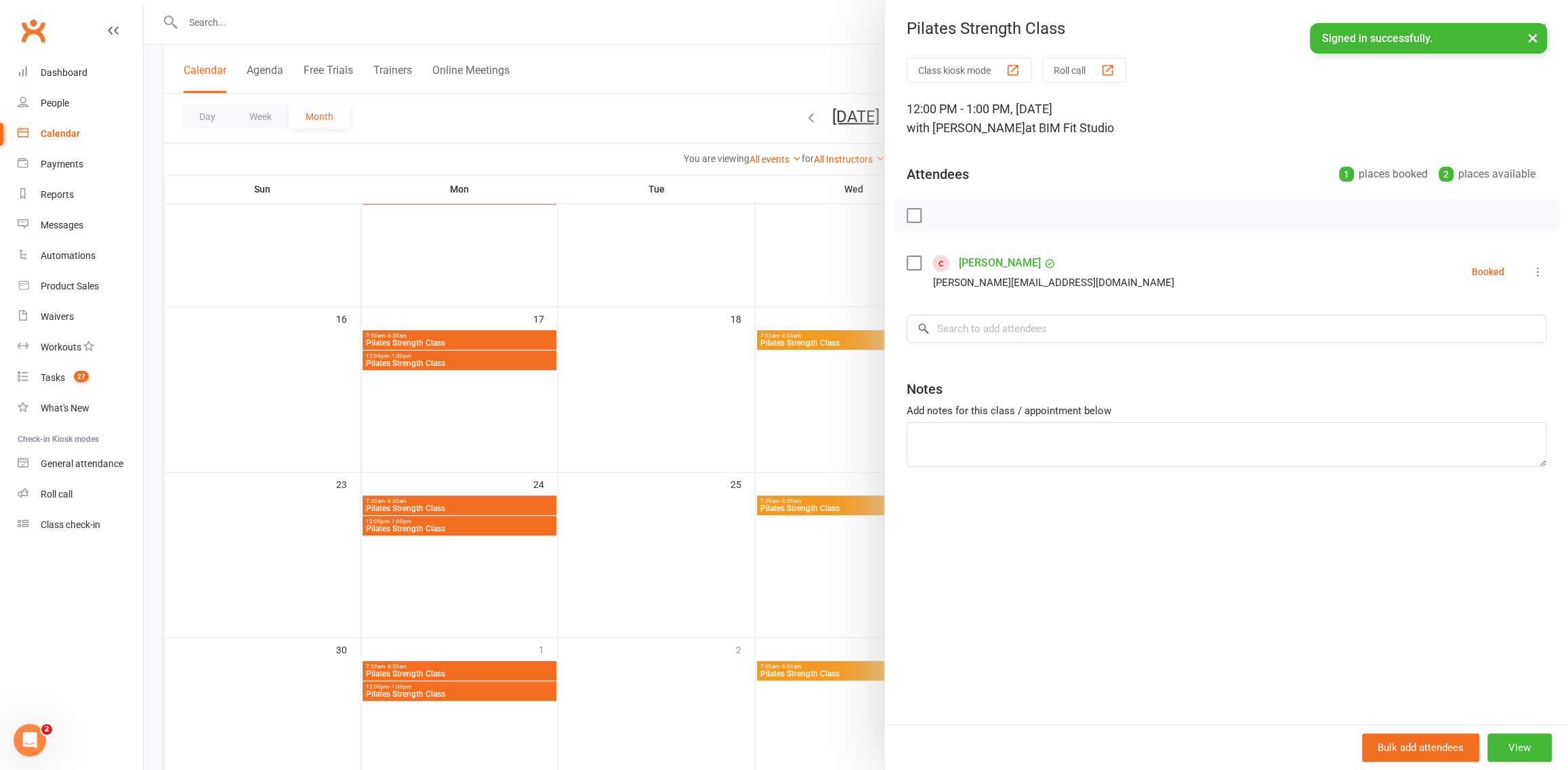
click at [703, 304] on div at bounding box center [855, 385] width 1424 height 770
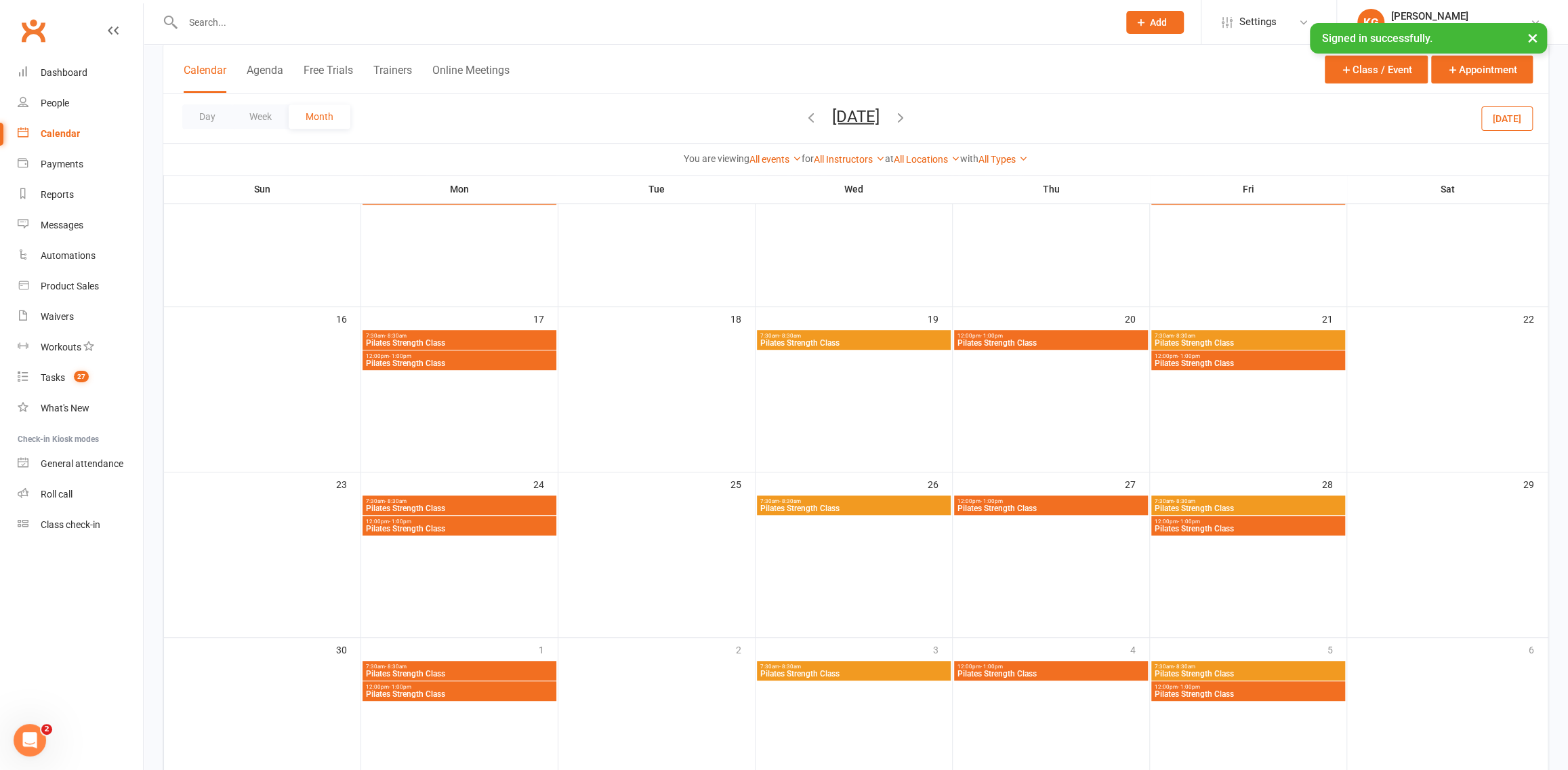
click at [1077, 508] on span "Pilates Strength Class" at bounding box center [1051, 508] width 188 height 8
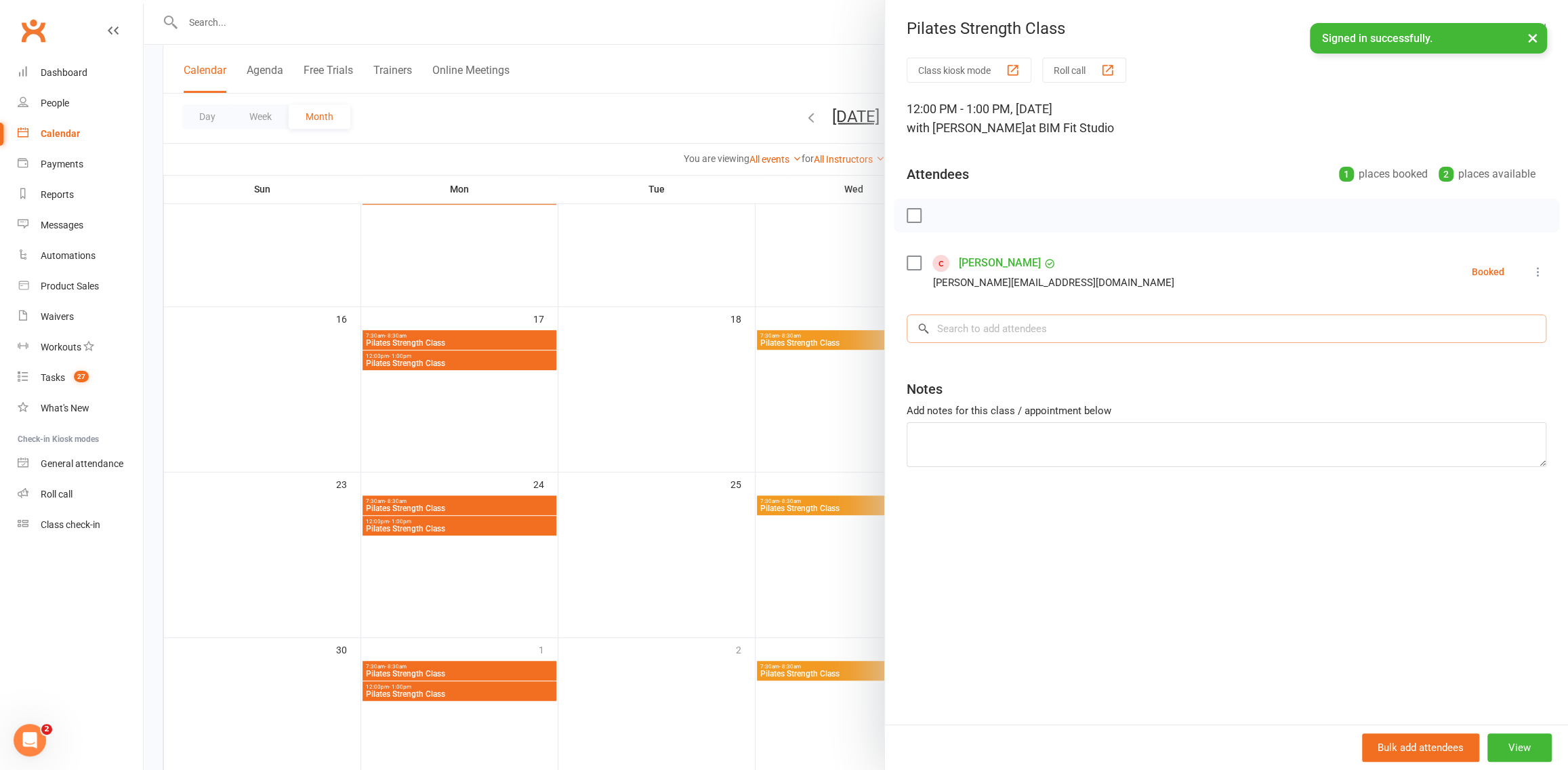
click at [1064, 329] on input "search" at bounding box center [1226, 329] width 639 height 29
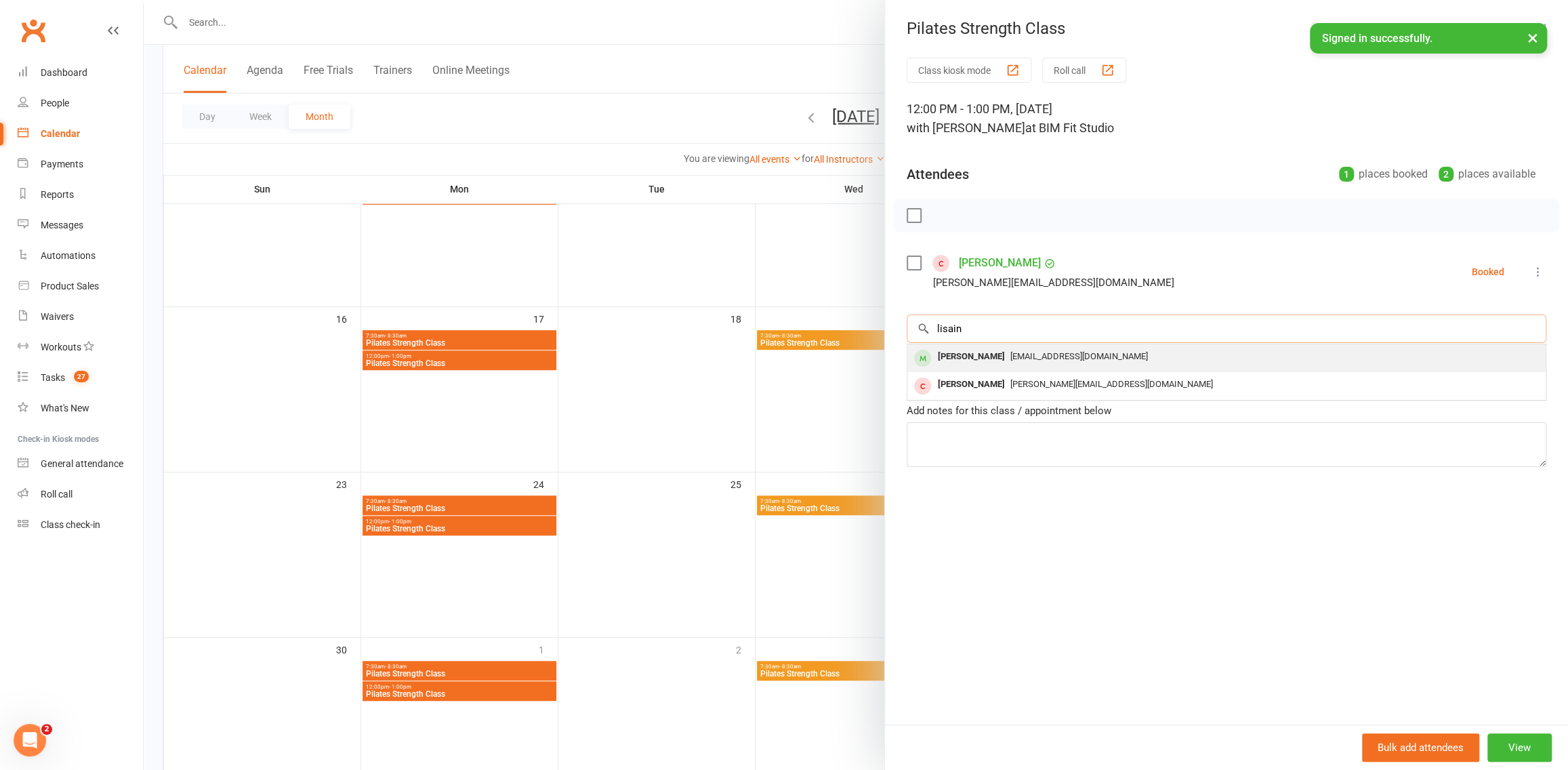
type input "lisain"
click at [1117, 353] on div "ince.lg@gmail.com" at bounding box center [1227, 356] width 628 height 19
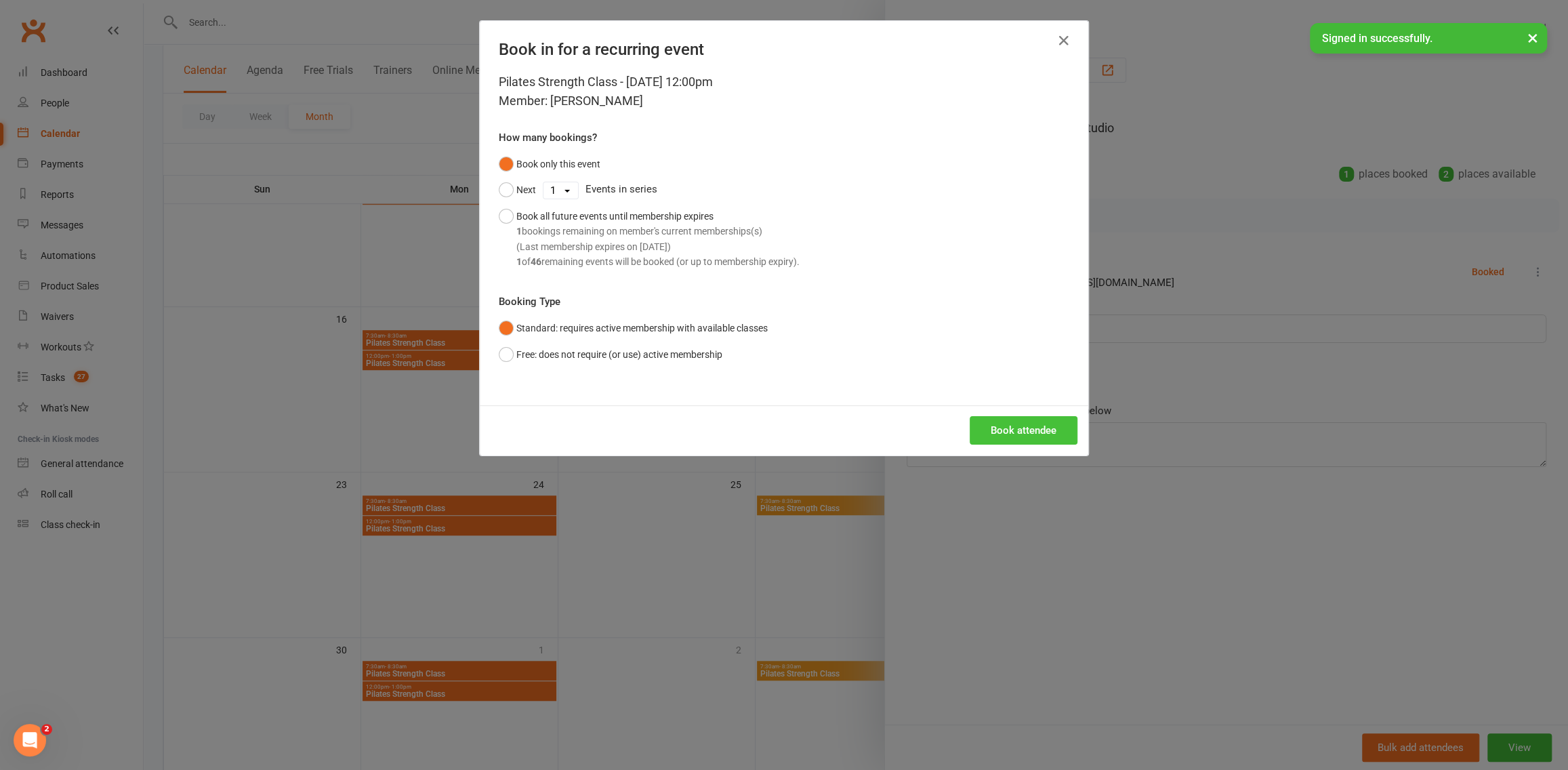
click at [1053, 432] on button "Book attendee" at bounding box center [1024, 430] width 108 height 29
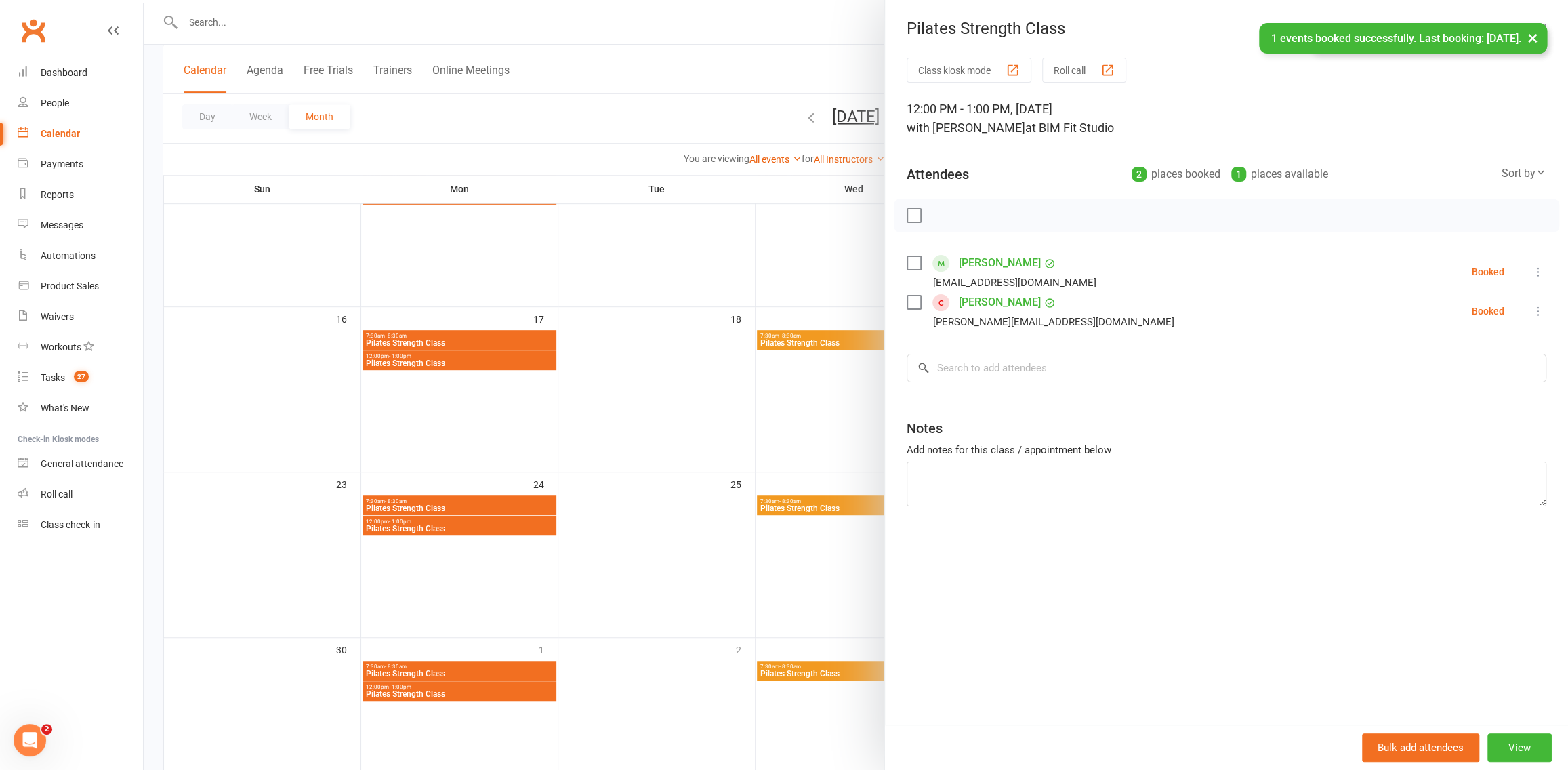
click at [819, 282] on div at bounding box center [855, 385] width 1424 height 770
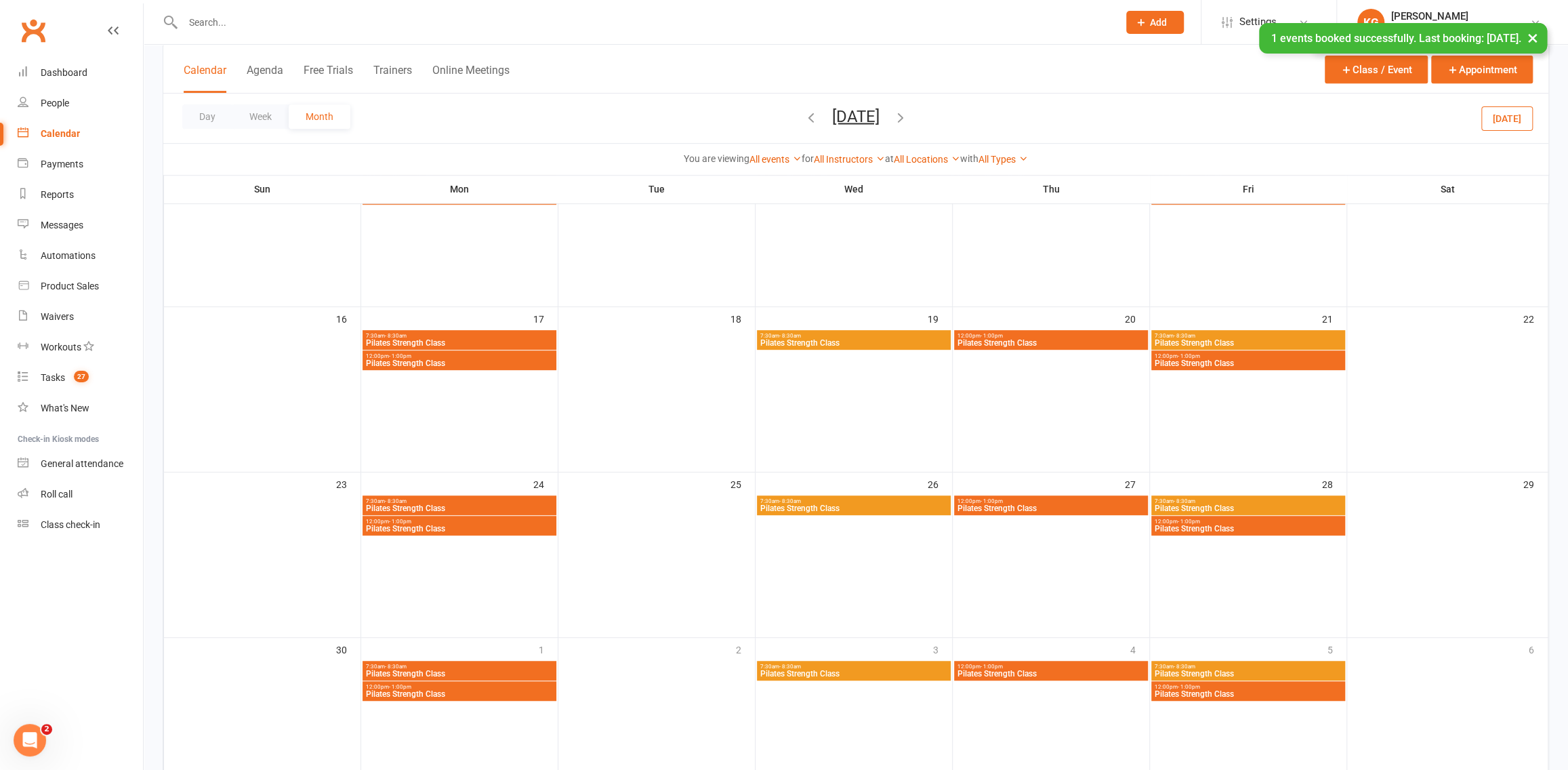
click at [1482, 124] on div "Day Week Month November 2025 October 2025 Sun Mon Tue Wed Thu Fri Sat 28 29 30 …" at bounding box center [855, 118] width 1385 height 50
click at [1495, 115] on button "Today" at bounding box center [1507, 118] width 52 height 24
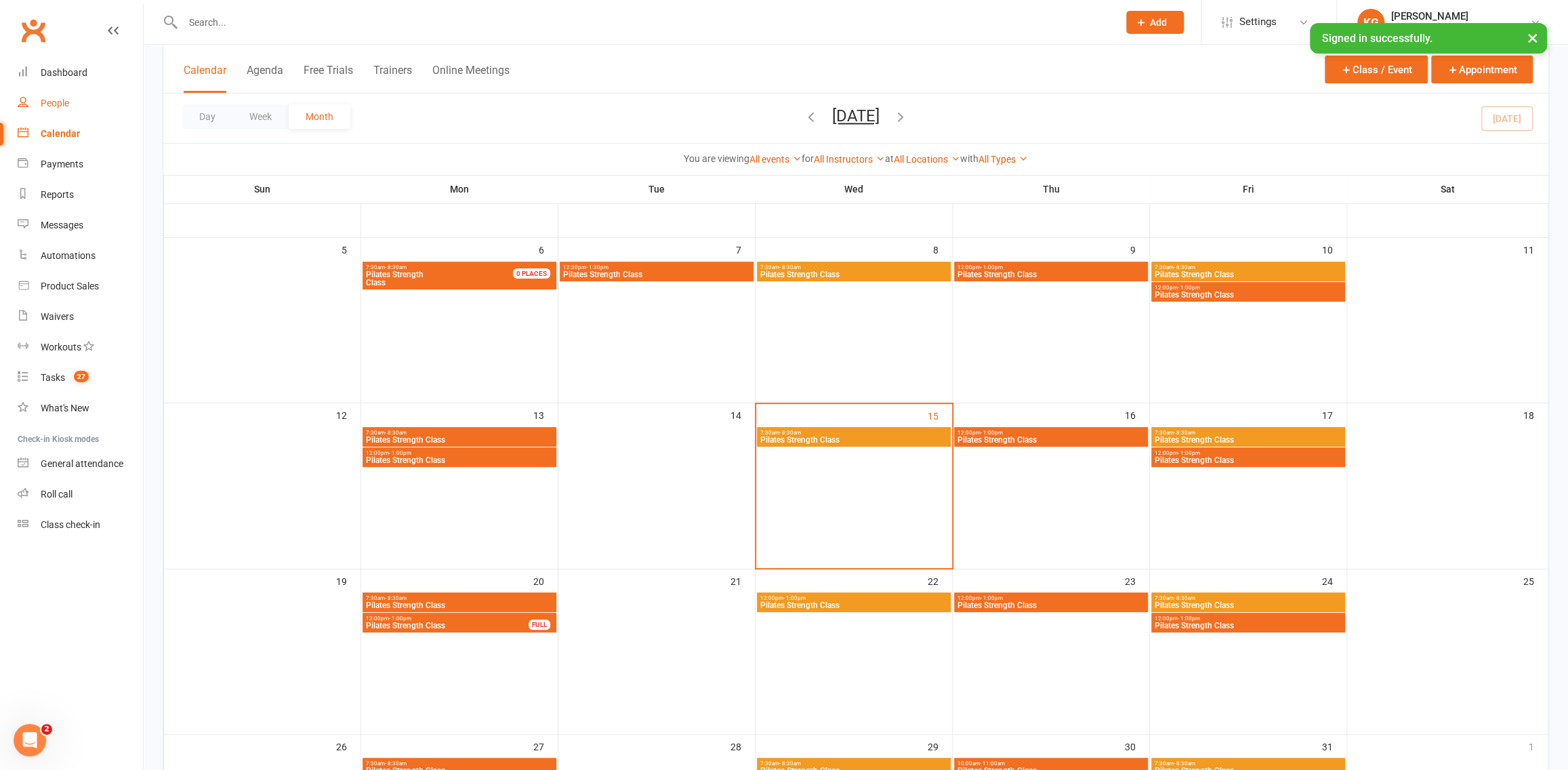
click at [70, 111] on link "People" at bounding box center [80, 103] width 126 height 30
click at [866, 430] on span "7:30am - 8:30am" at bounding box center [853, 432] width 188 height 6
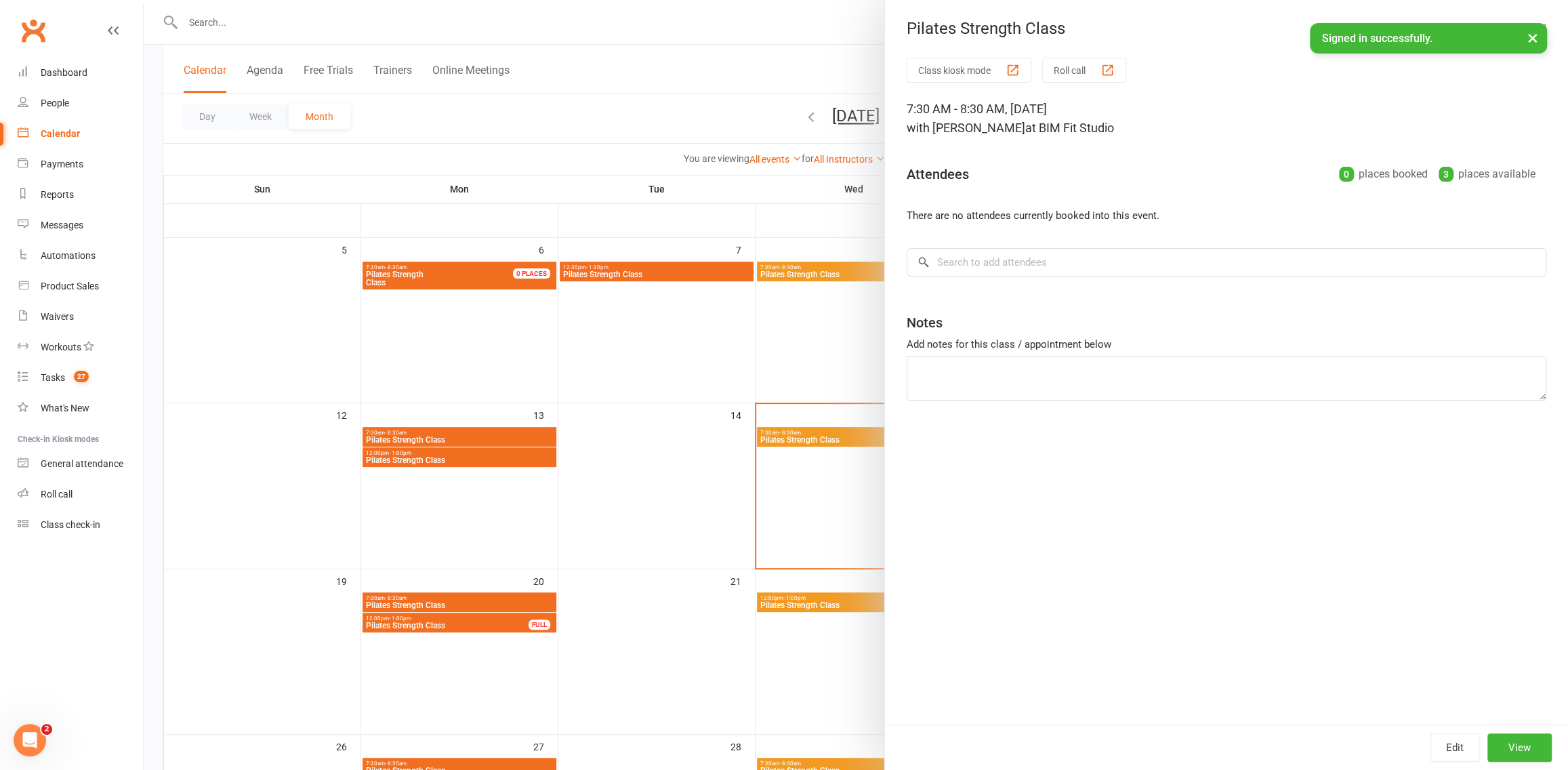
click at [792, 351] on div at bounding box center [855, 385] width 1424 height 770
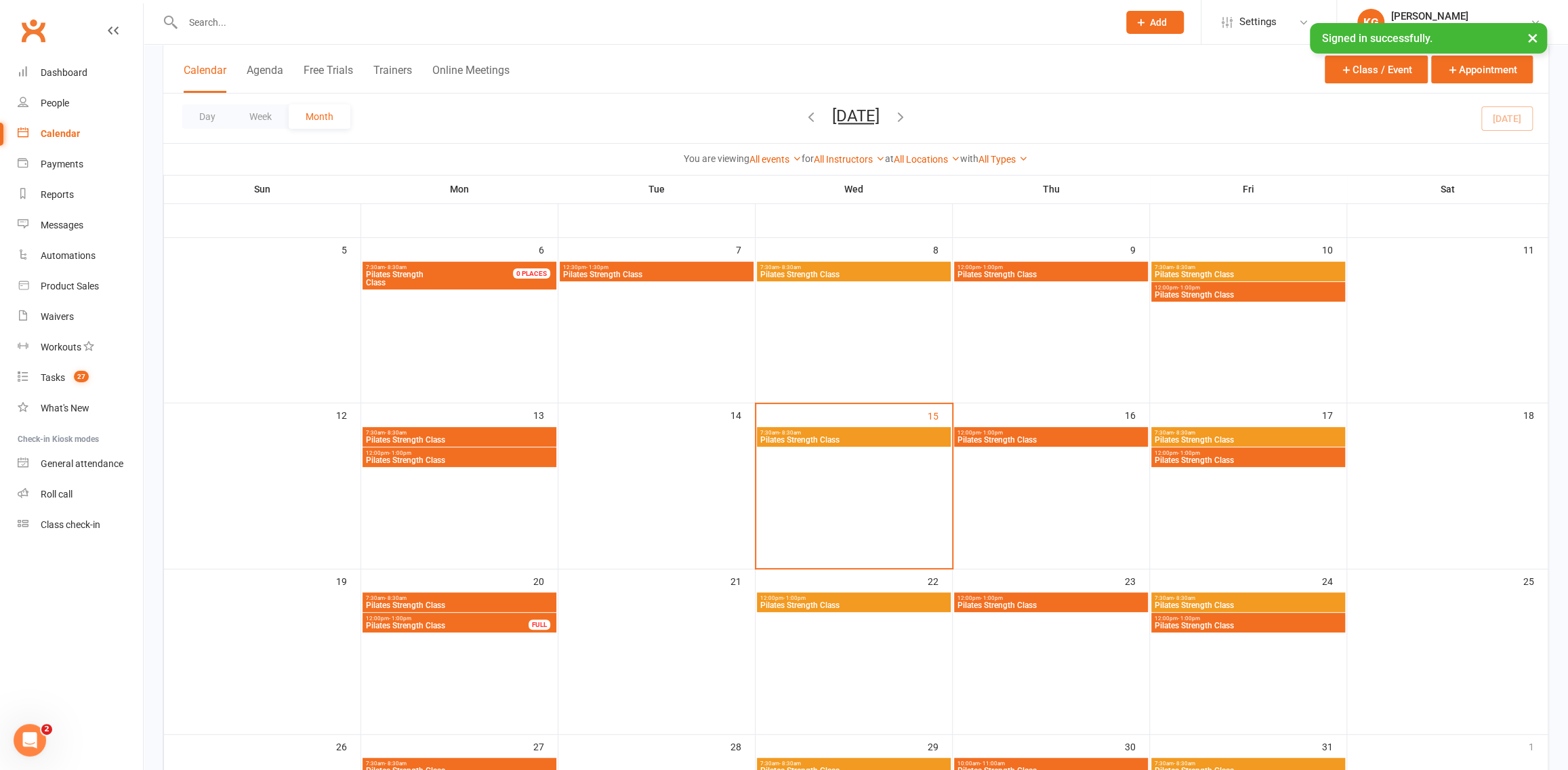
click at [1016, 431] on span "12:00pm - 1:00pm" at bounding box center [1051, 432] width 188 height 6
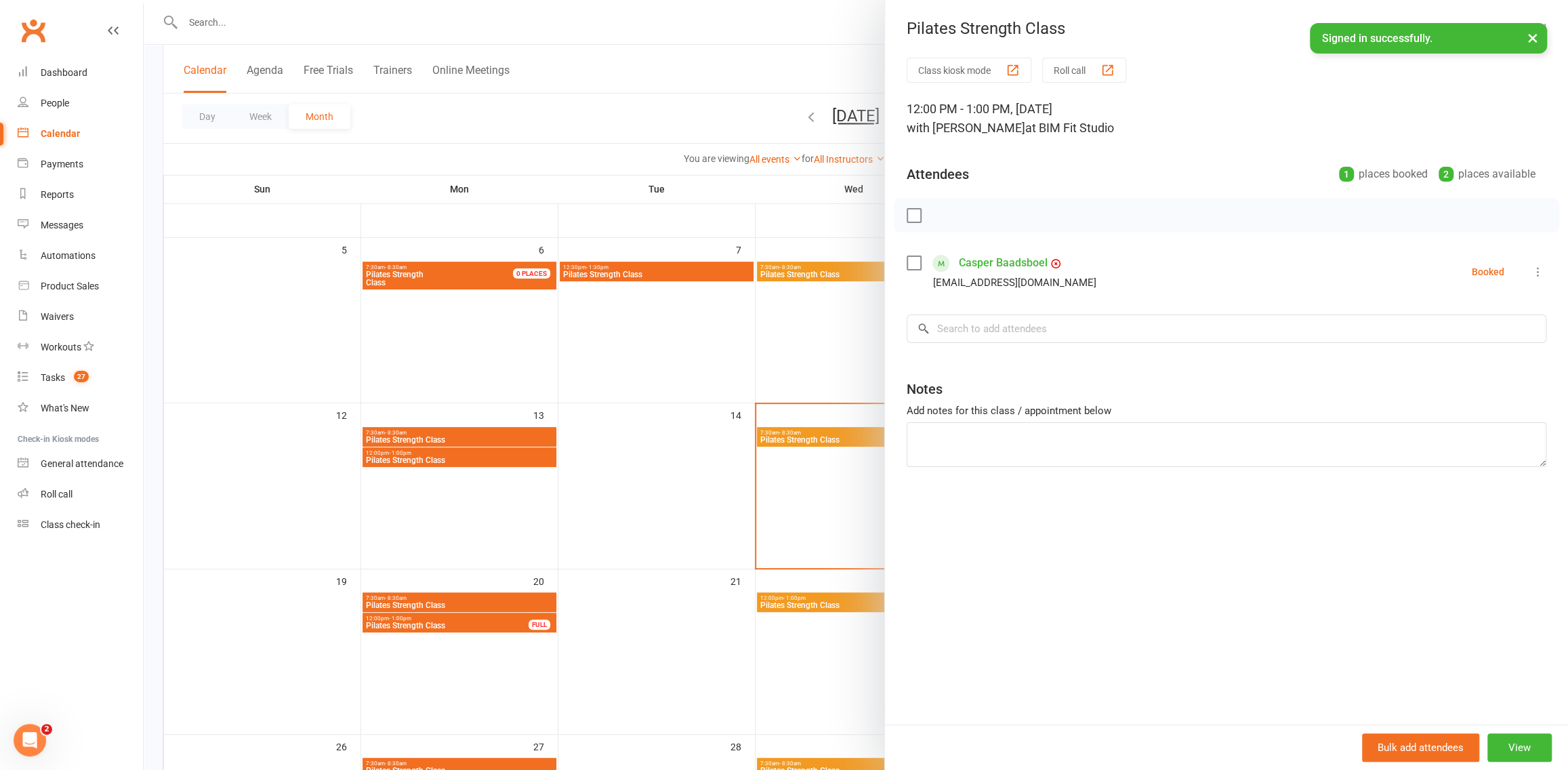
click at [799, 379] on div at bounding box center [855, 385] width 1424 height 770
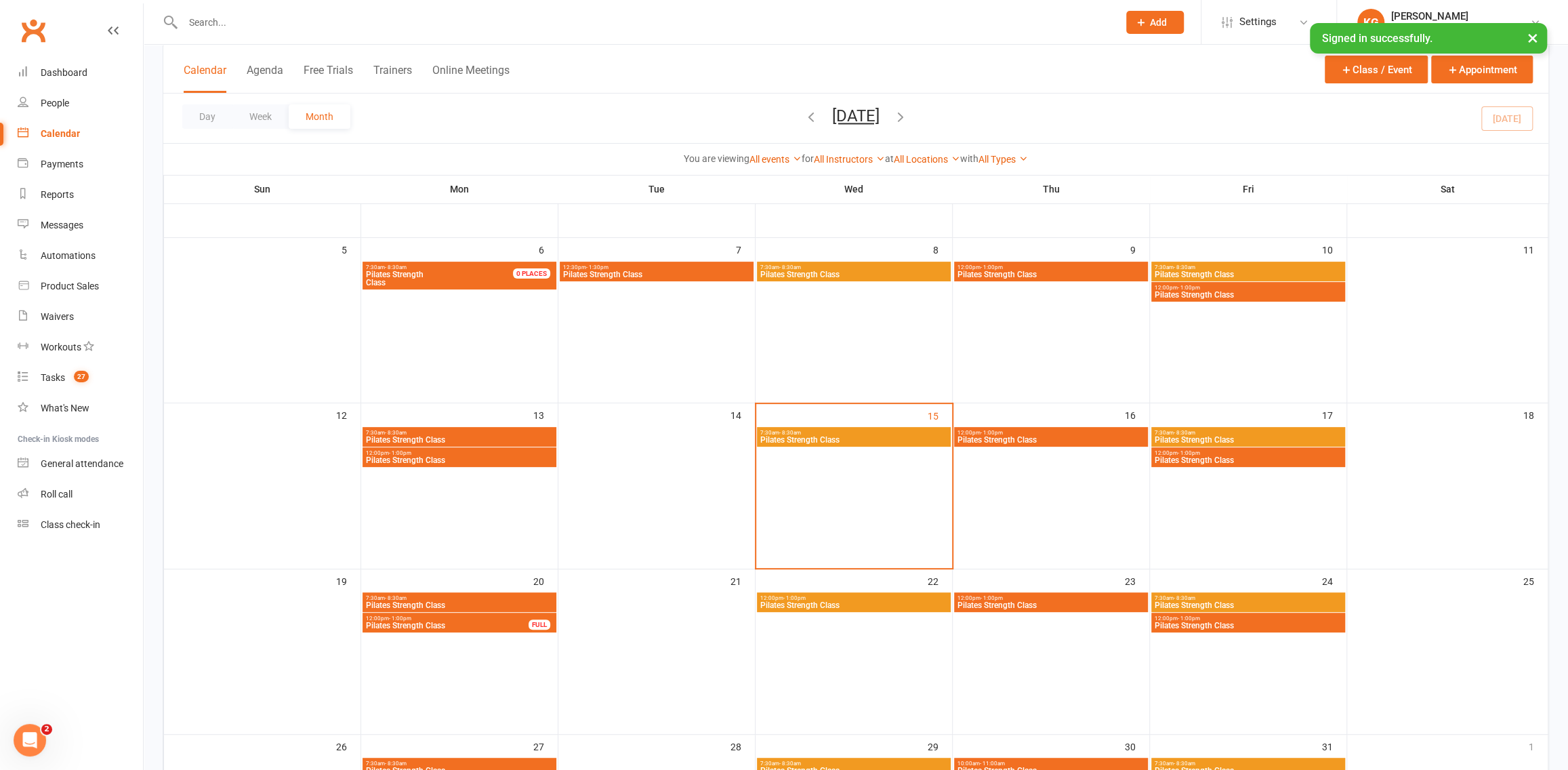
click at [832, 599] on span "12:00pm - 1:00pm" at bounding box center [853, 598] width 188 height 6
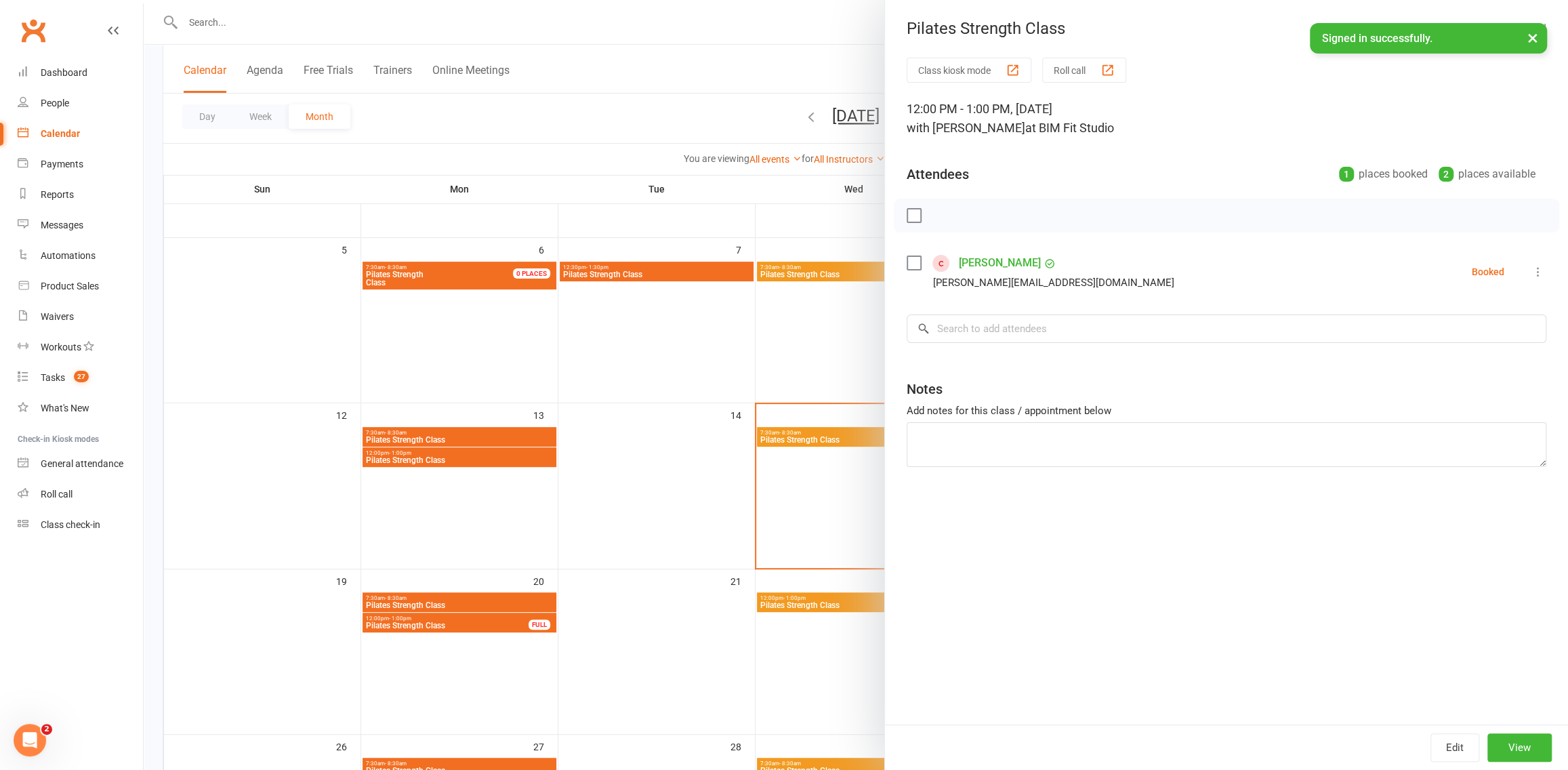
click at [783, 426] on div at bounding box center [855, 385] width 1424 height 770
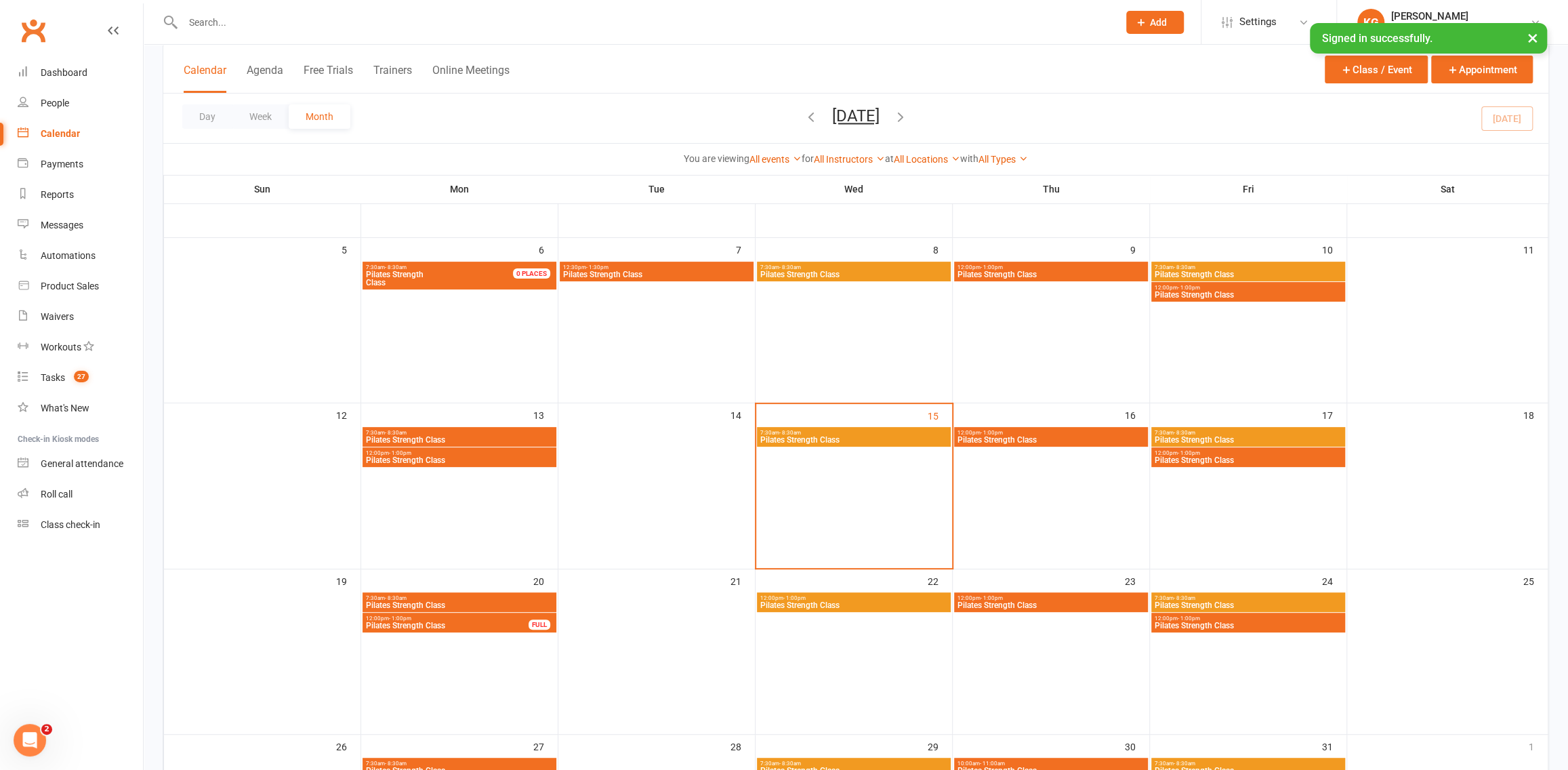
click at [1039, 439] on span "Pilates Strength Class" at bounding box center [1051, 440] width 188 height 8
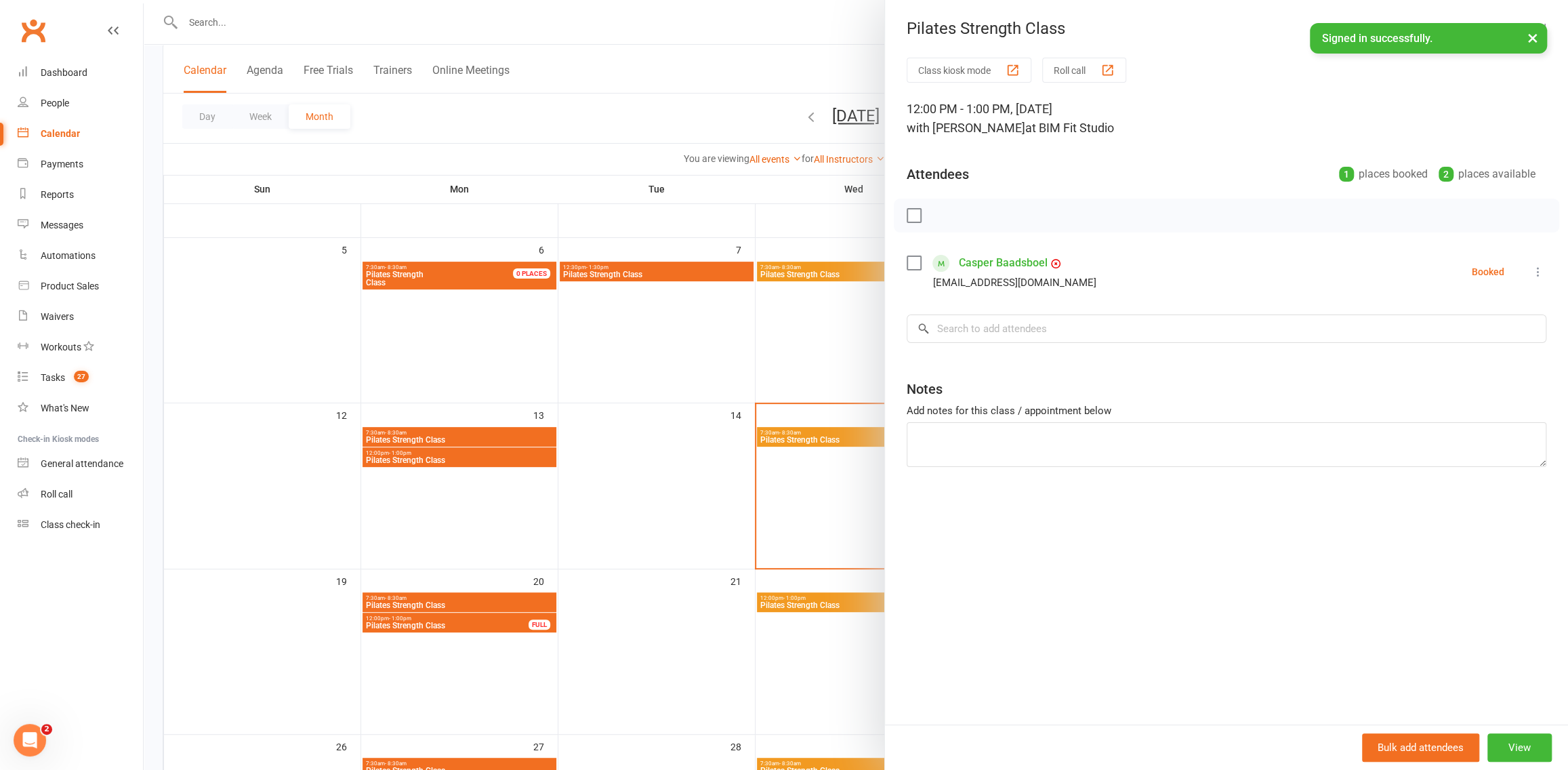
click at [759, 403] on div at bounding box center [855, 385] width 1424 height 770
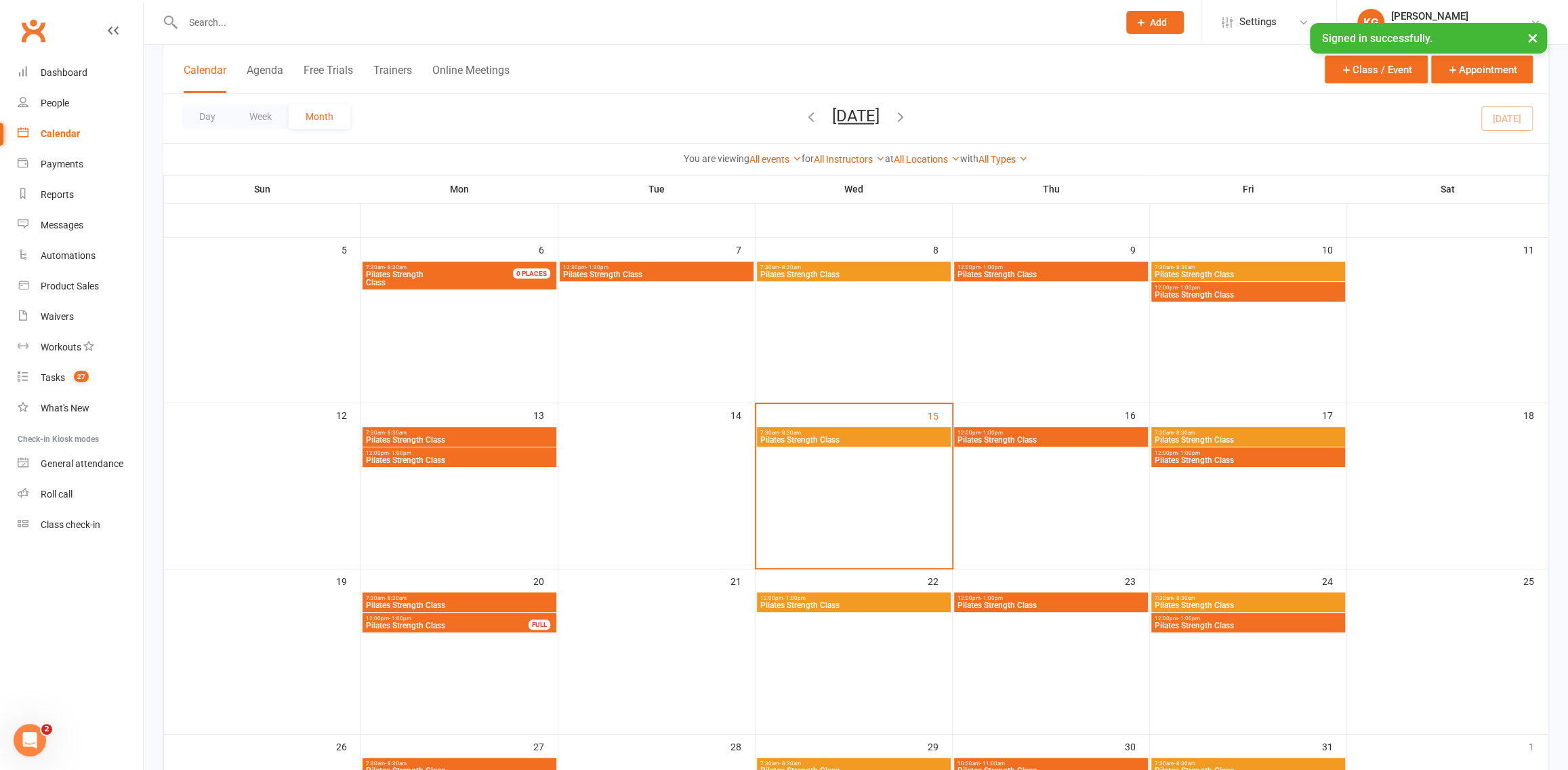
click at [1220, 428] on div "7:30am - 8:30am Pilates Strength Class" at bounding box center [1248, 436] width 194 height 19
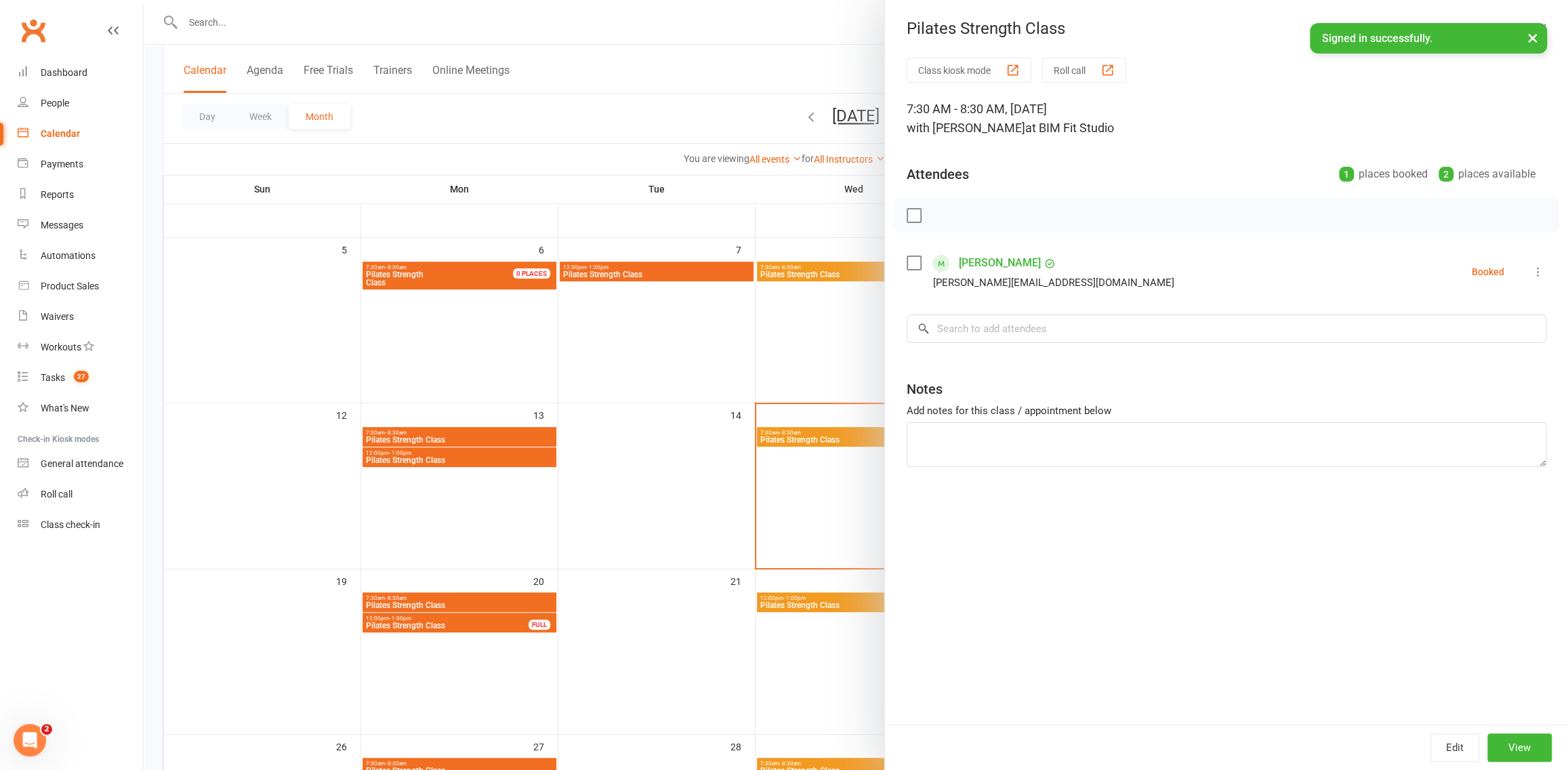
drag, startPoint x: 787, startPoint y: 334, endPoint x: 846, endPoint y: 351, distance: 61.4
click at [787, 334] on div at bounding box center [855, 385] width 1424 height 770
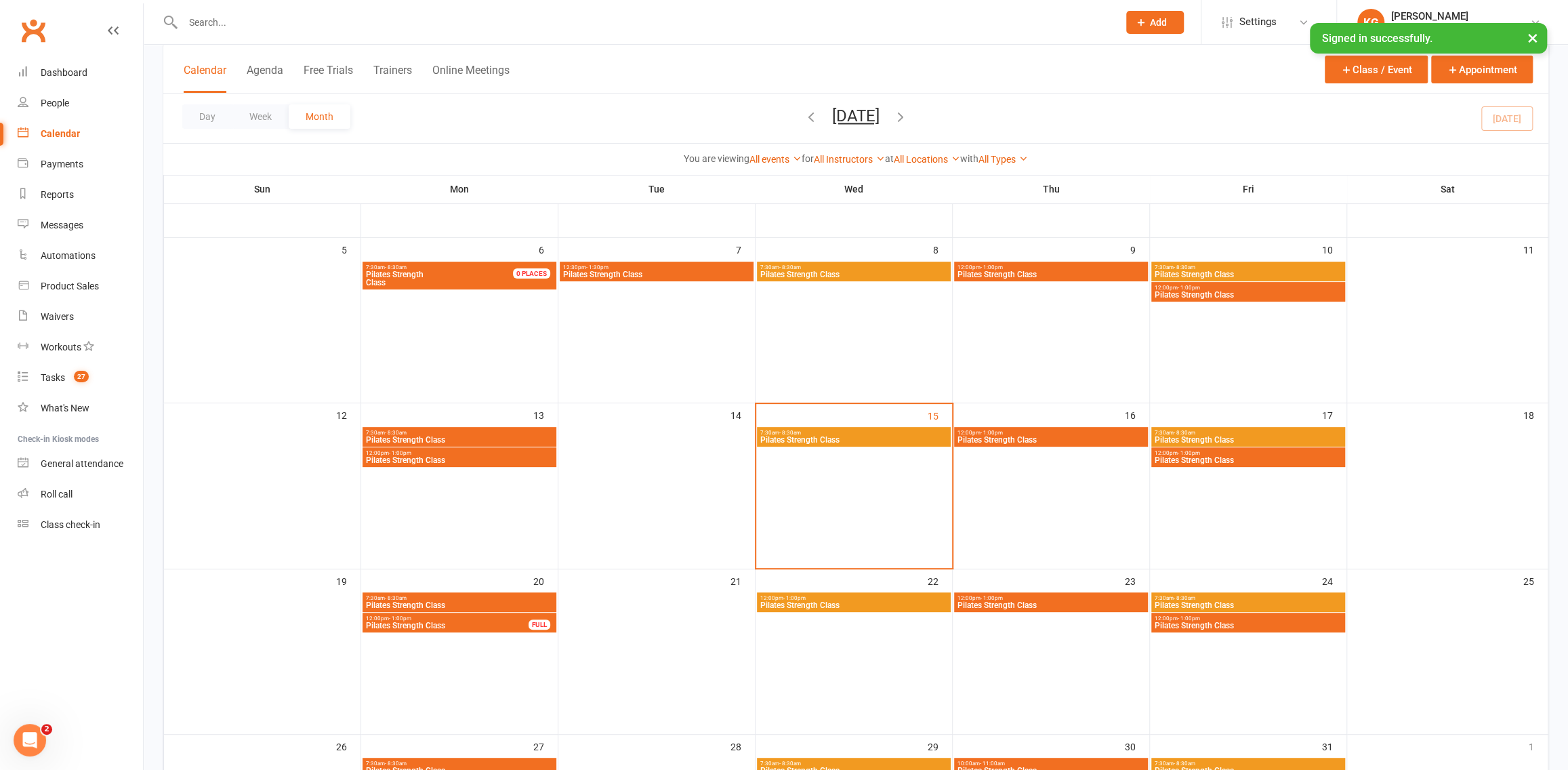
click at [1248, 463] on span "Pilates Strength Class" at bounding box center [1248, 460] width 188 height 8
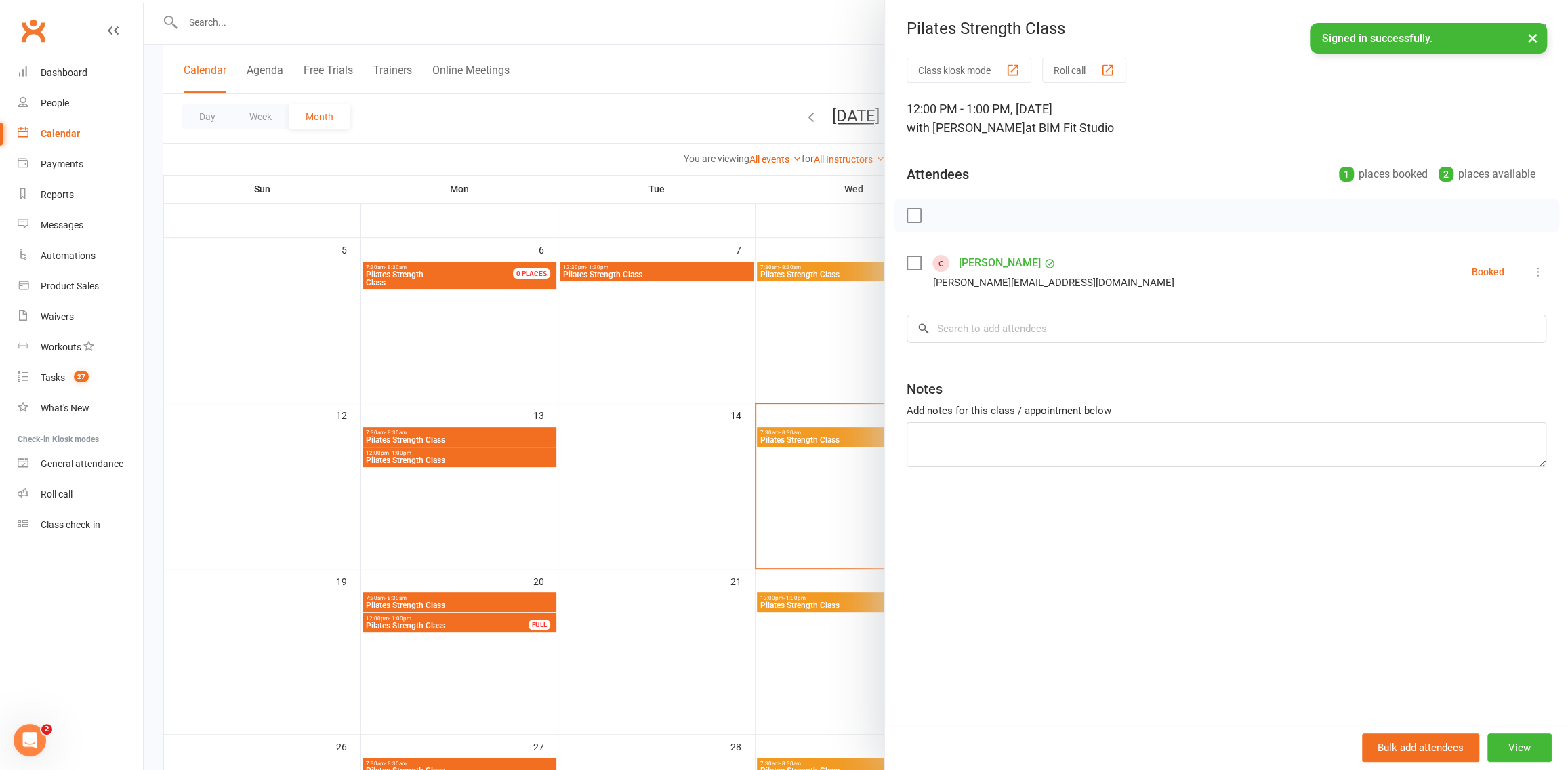
click at [779, 381] on div at bounding box center [855, 385] width 1424 height 770
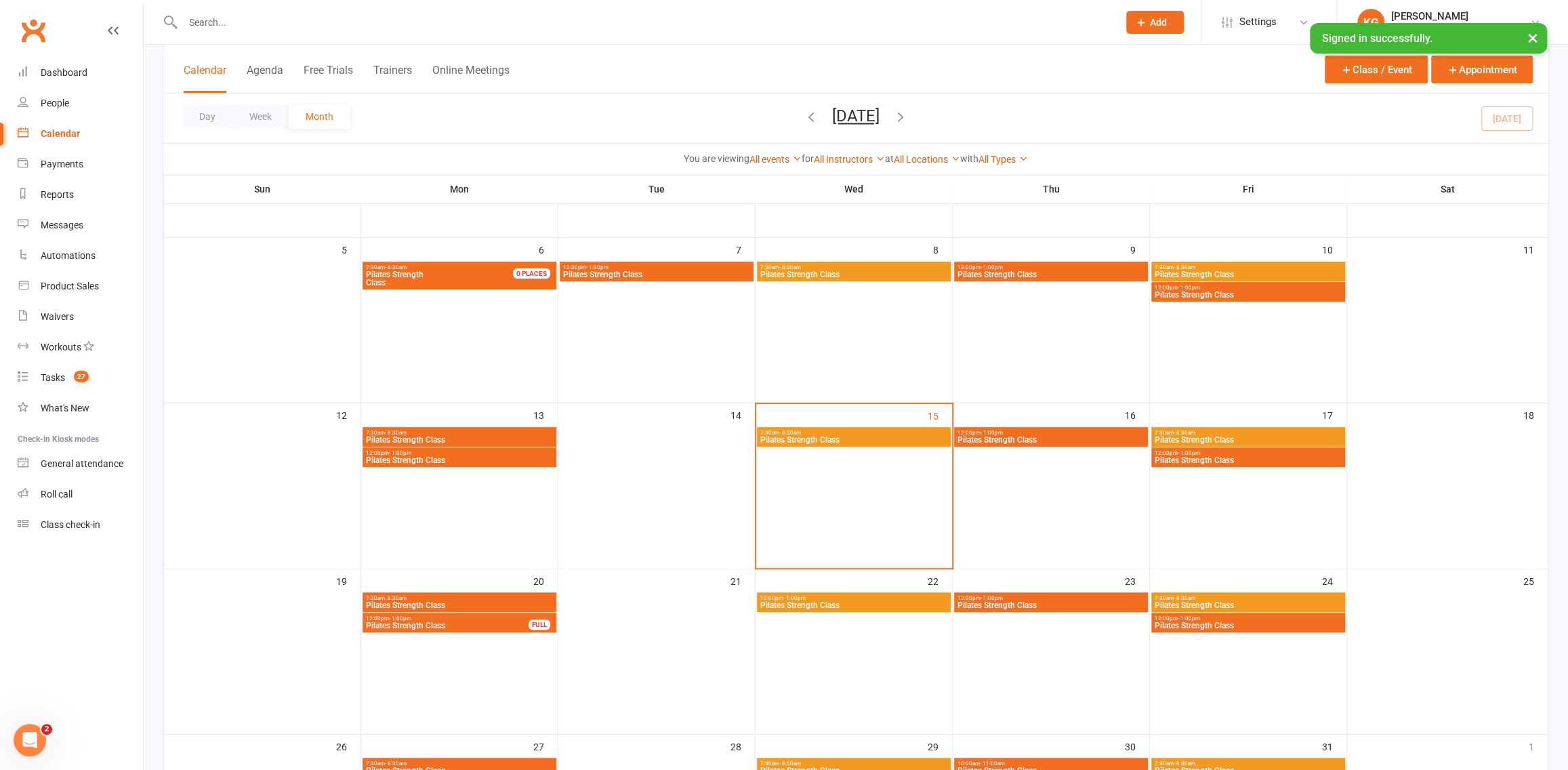
click at [1114, 430] on span "12:00pm - 1:00pm" at bounding box center [1051, 432] width 188 height 6
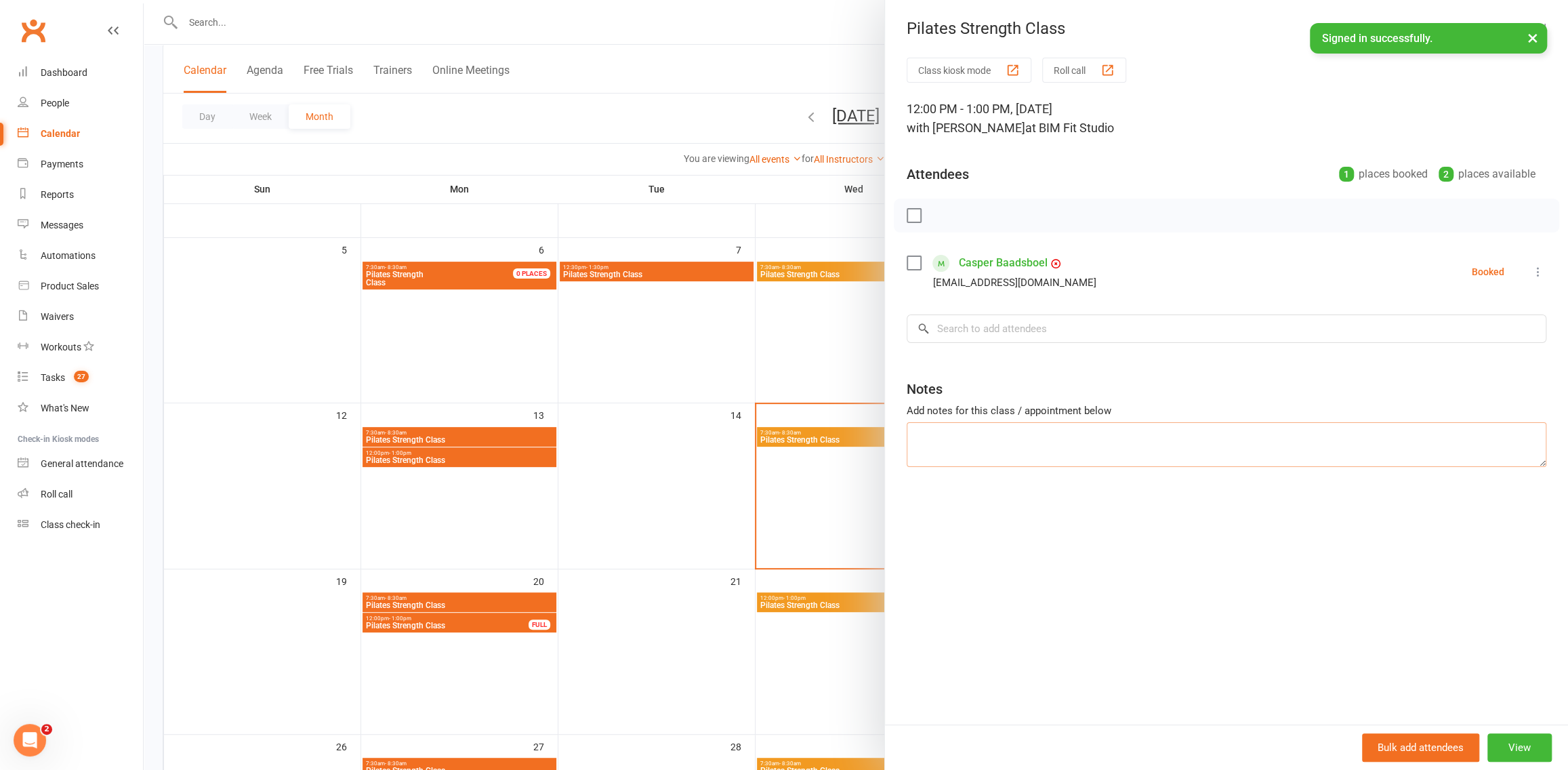
click at [964, 446] on textarea at bounding box center [1226, 445] width 639 height 45
type textarea "Casper is having troubles with paying for the pack. I will talk to him at this …"
drag, startPoint x: 759, startPoint y: 286, endPoint x: 1152, endPoint y: 413, distance: 413.0
click at [759, 285] on div at bounding box center [855, 385] width 1424 height 770
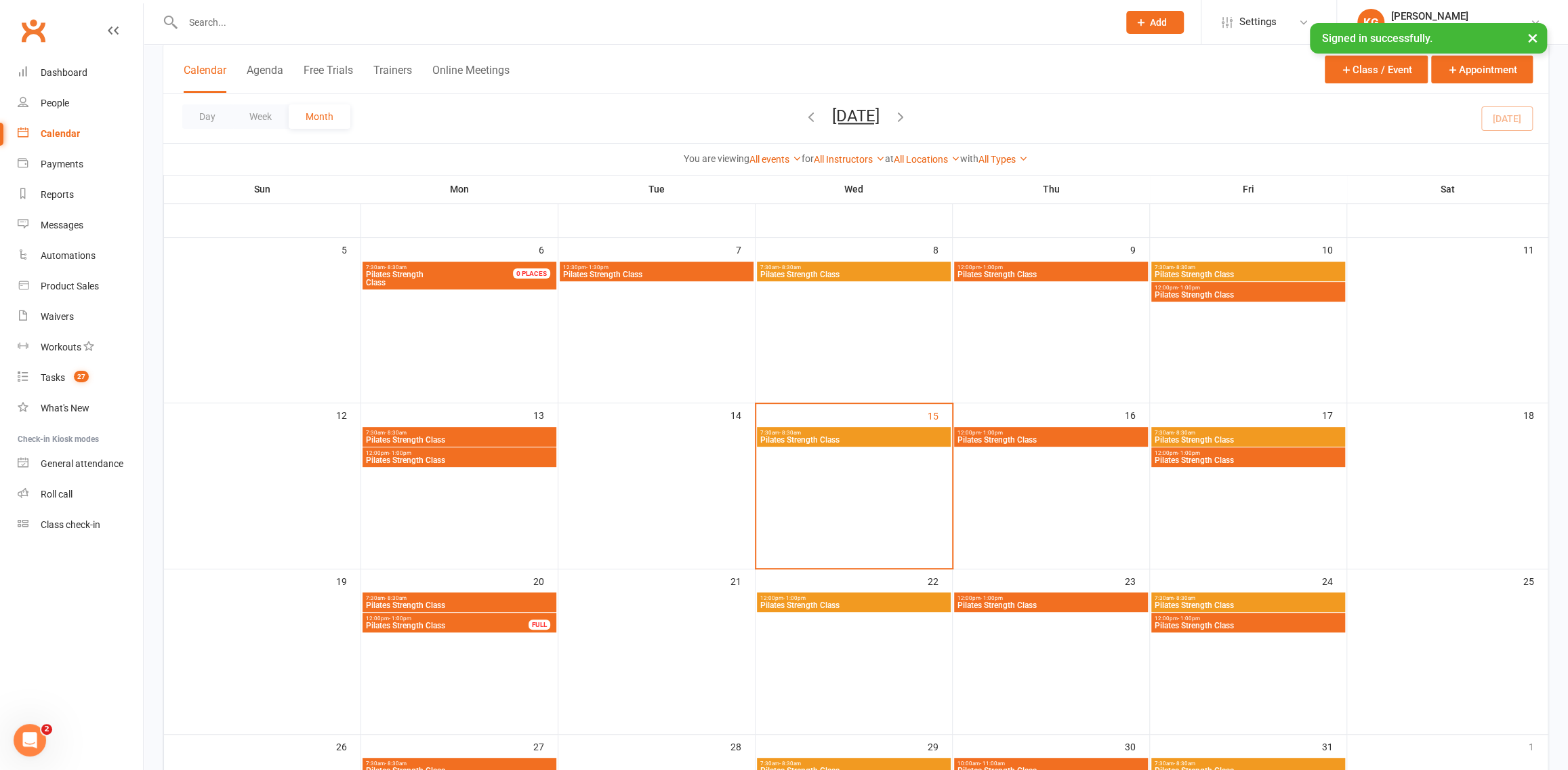
click at [1011, 440] on span "Pilates Strength Class" at bounding box center [1051, 440] width 188 height 8
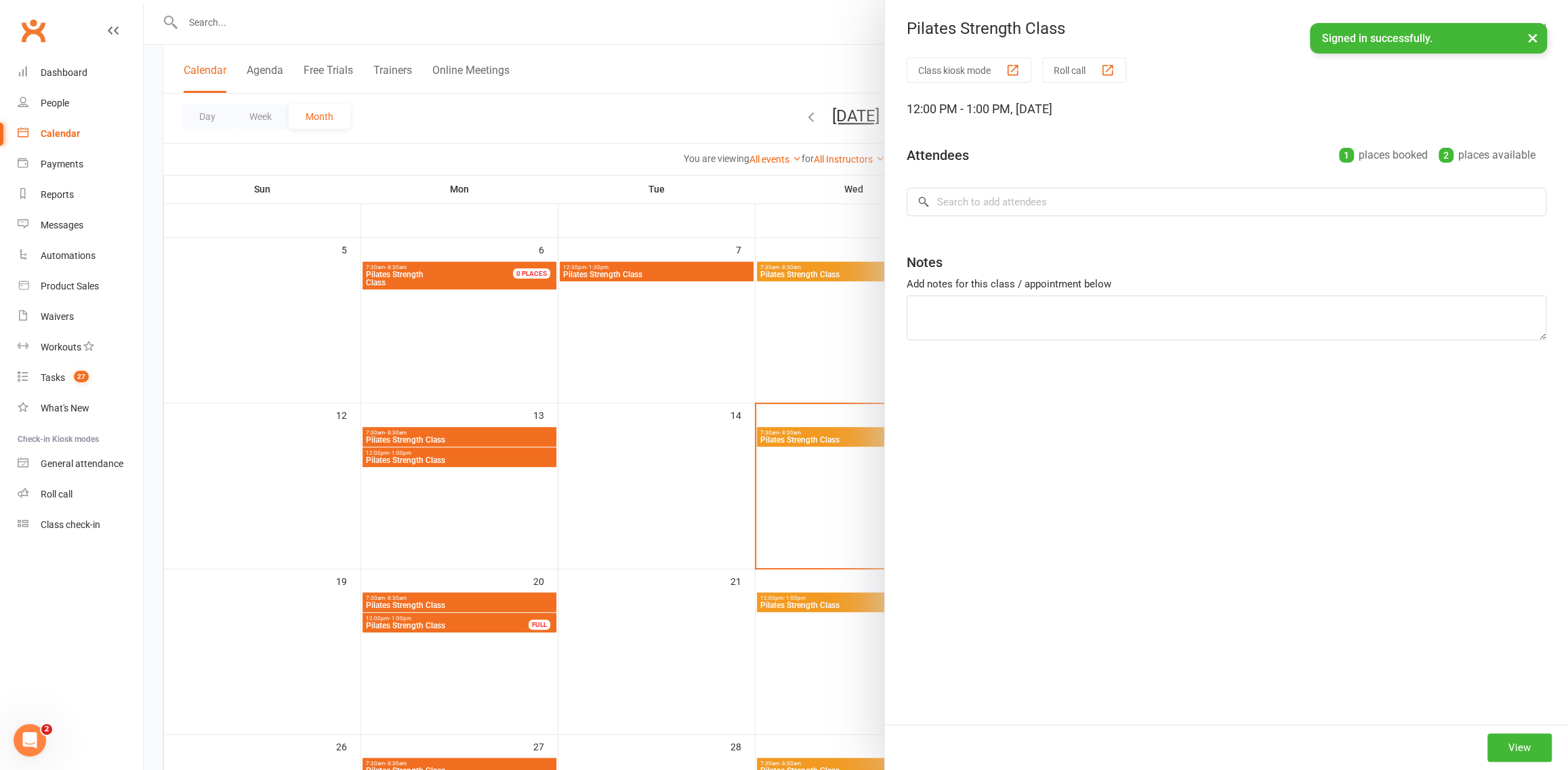
type textarea "Casper is having troubles with paying for the pack. I will talk to him at this …"
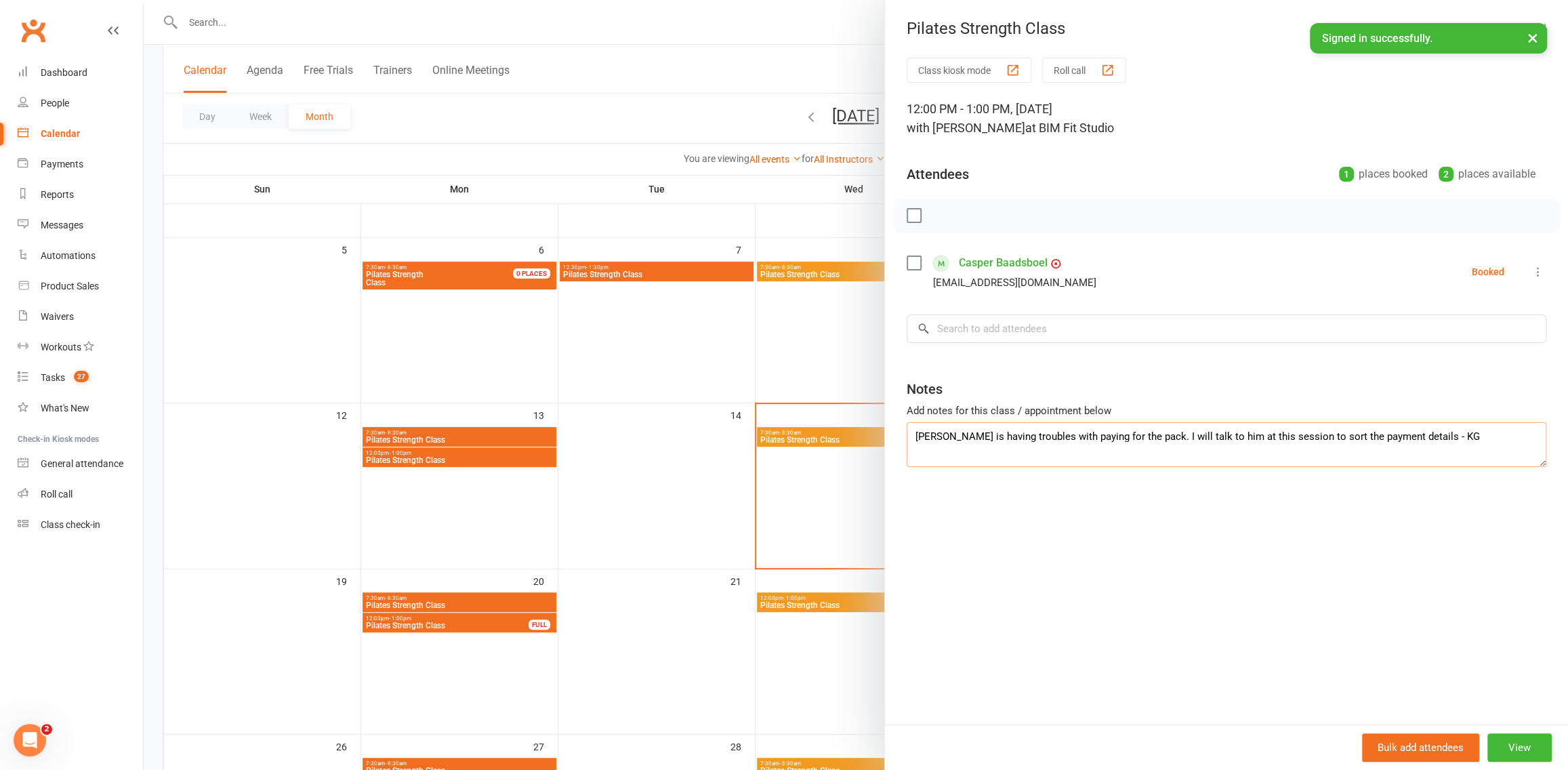
drag, startPoint x: 951, startPoint y: 442, endPoint x: 1274, endPoint y: 437, distance: 323.0
click at [1278, 438] on textarea "Casper is having troubles with paying for the pack. I will talk to him at this …" at bounding box center [1226, 445] width 639 height 45
click at [980, 449] on textarea "Casper is having troubles with paying for the pack. I will talk to him at this …" at bounding box center [1226, 445] width 639 height 45
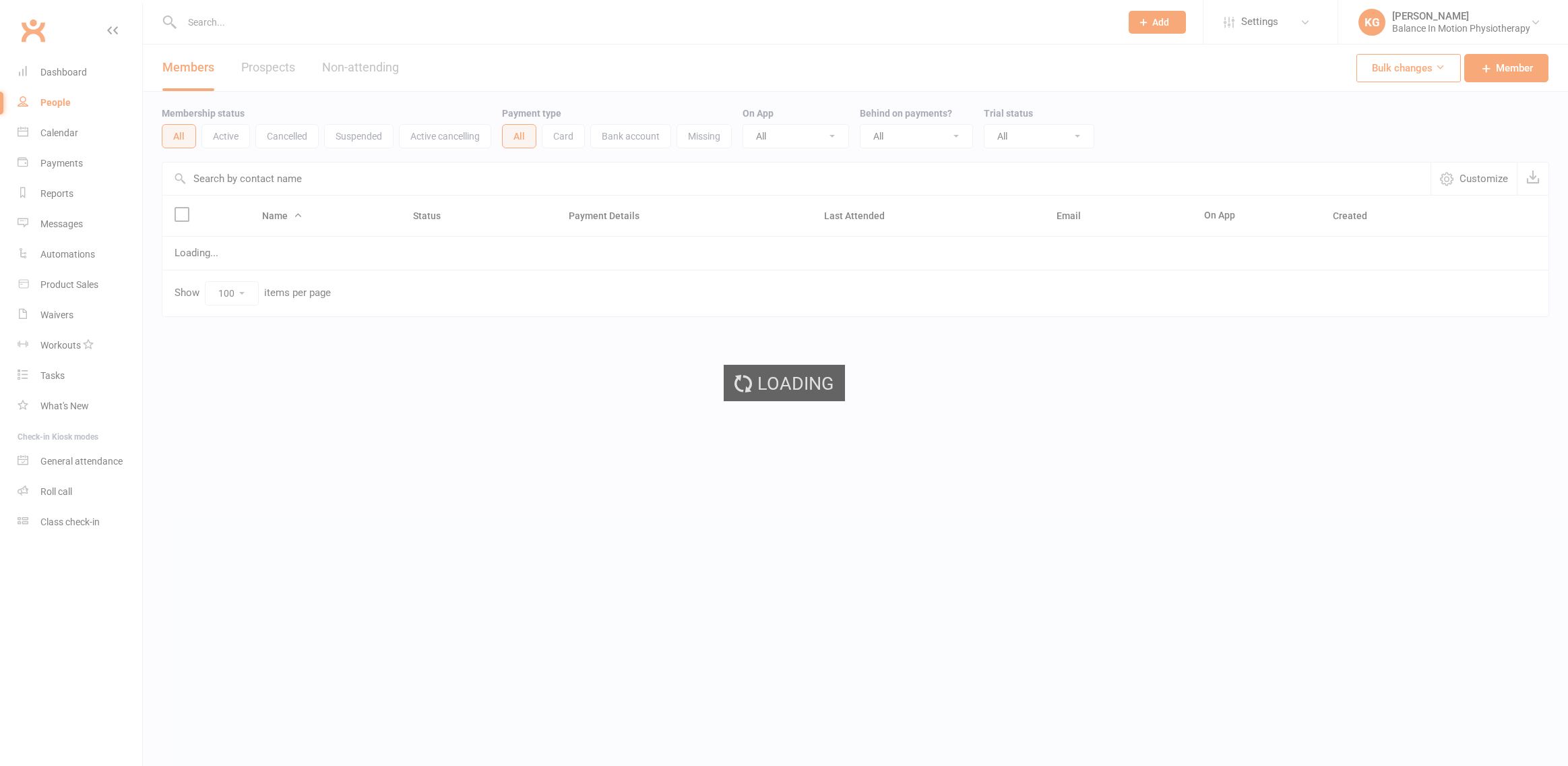
select select "100"
click at [366, 26] on div "Loading" at bounding box center [784, 383] width 1568 height 766
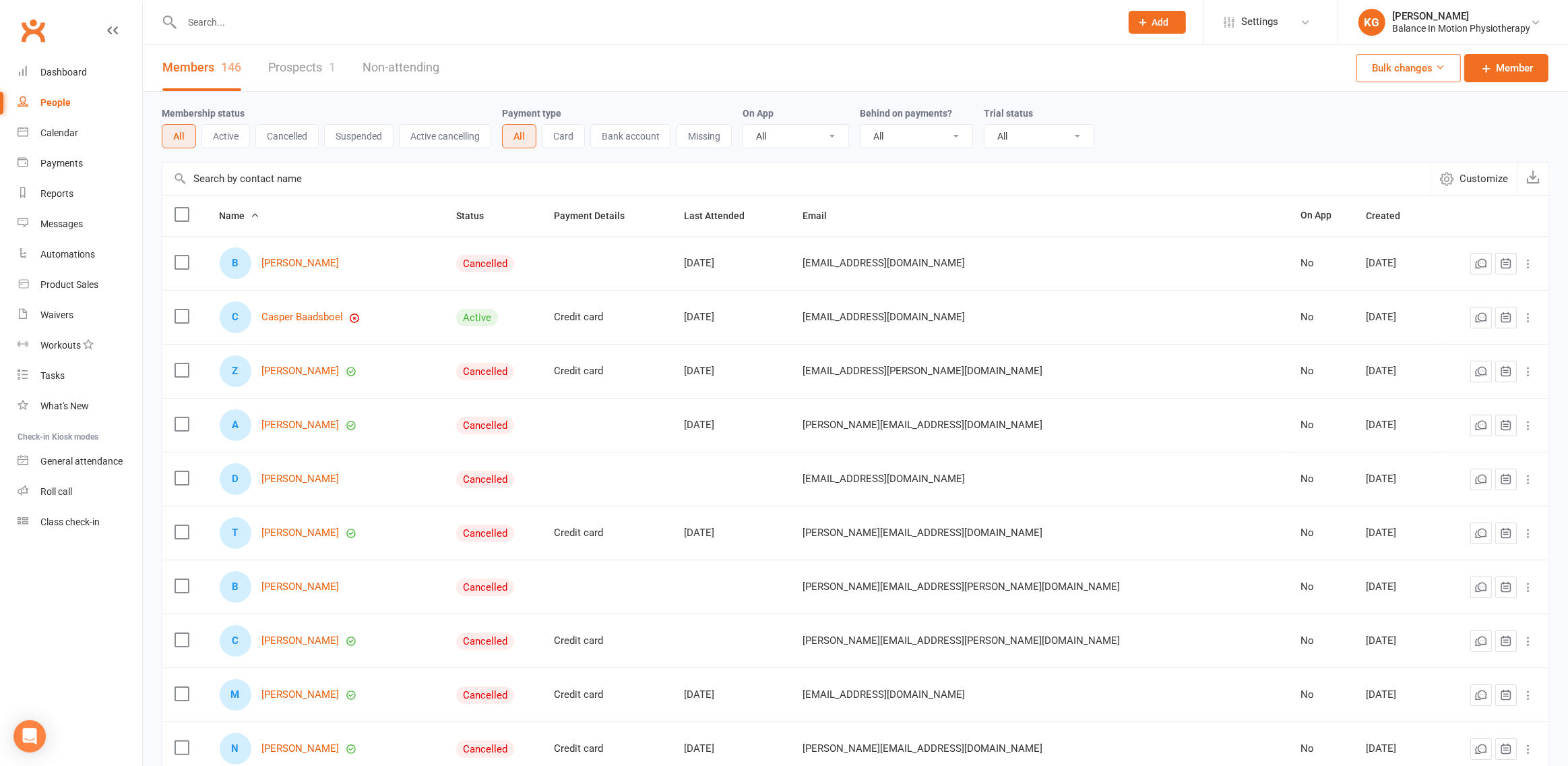
click at [241, 19] on input "text" at bounding box center [644, 22] width 933 height 19
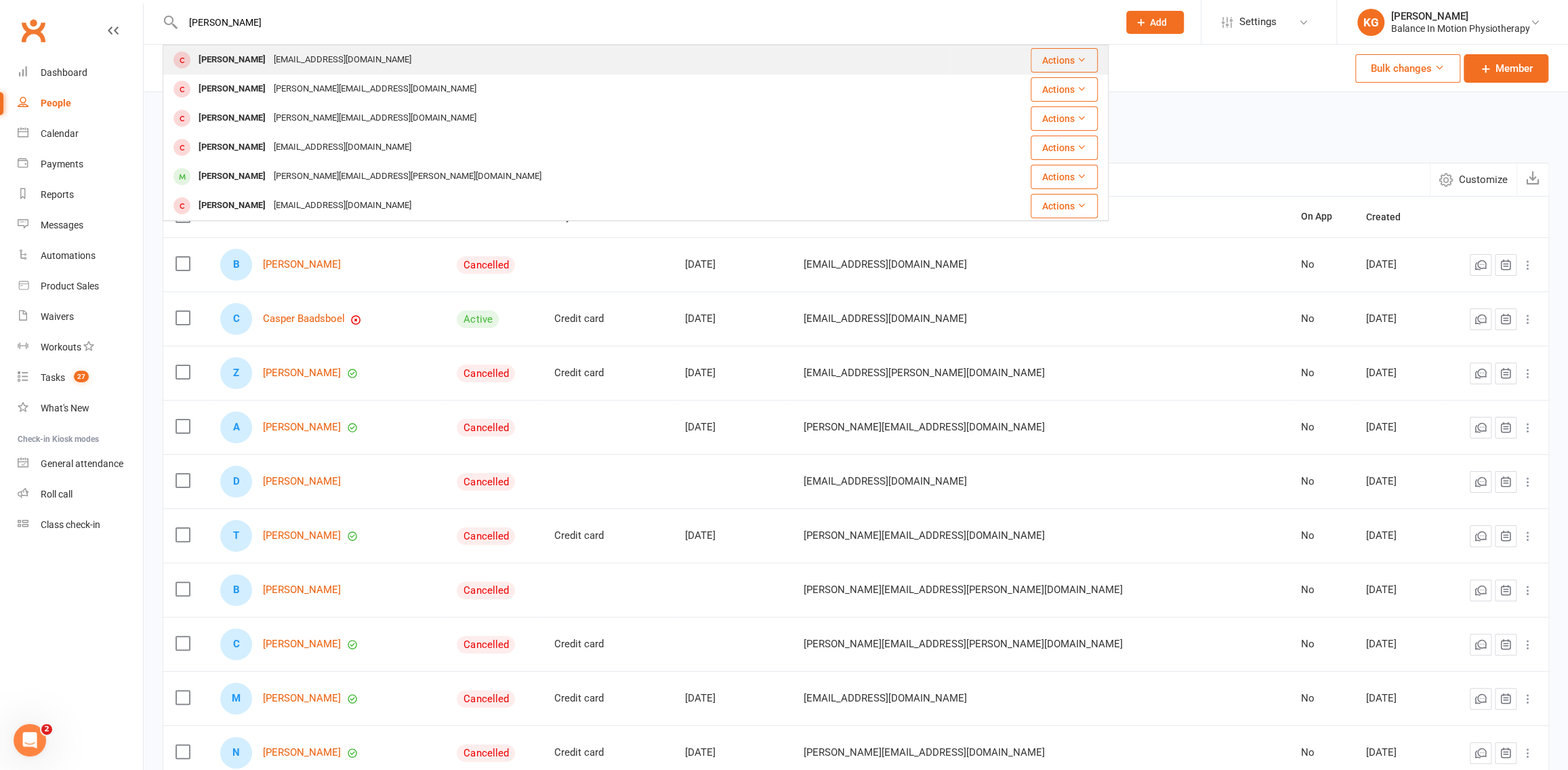
type input "[PERSON_NAME]"
click at [263, 50] on div "[PERSON_NAME]" at bounding box center [232, 60] width 75 height 19
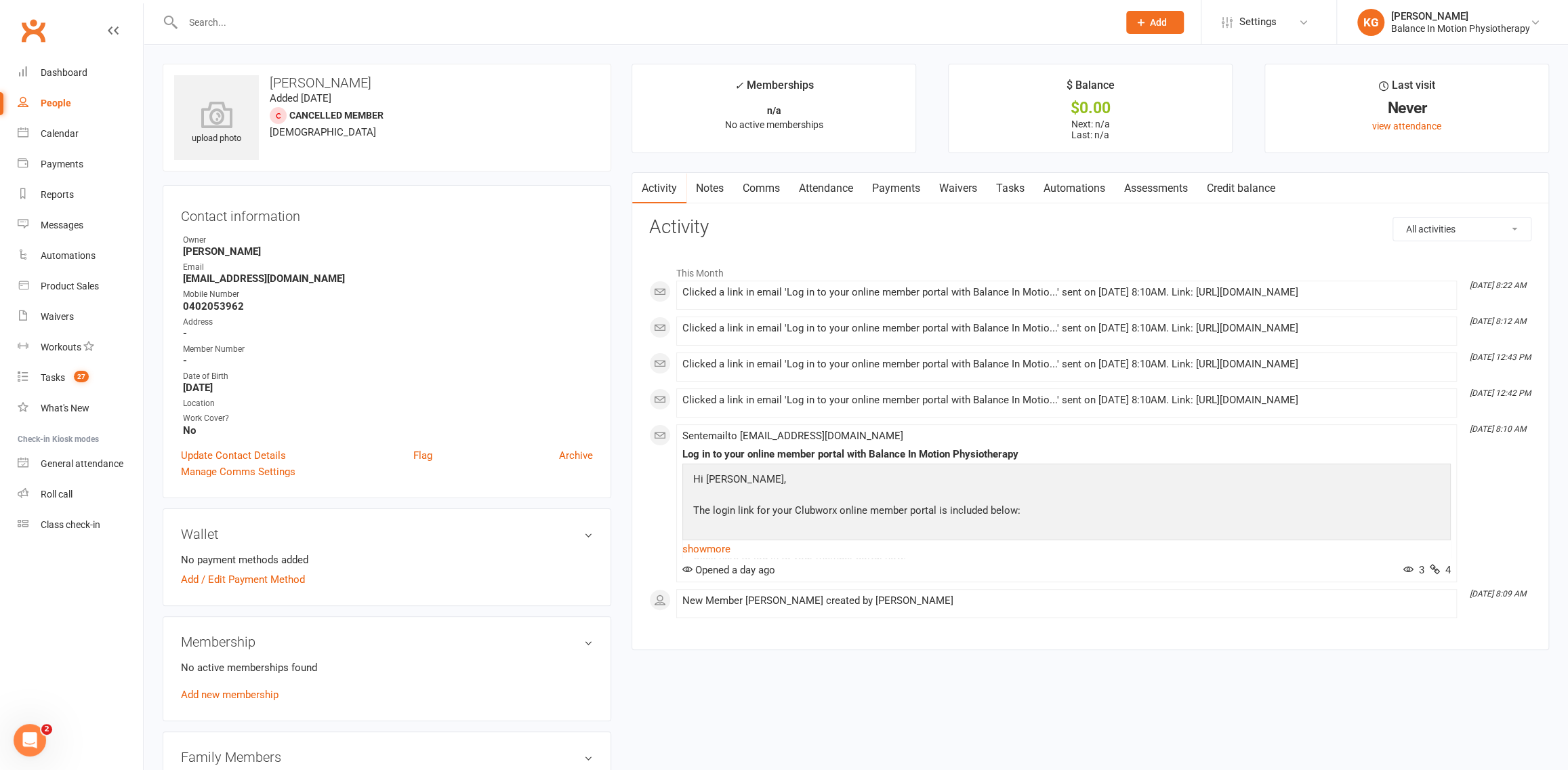
click at [949, 194] on link "Waivers" at bounding box center [957, 188] width 57 height 31
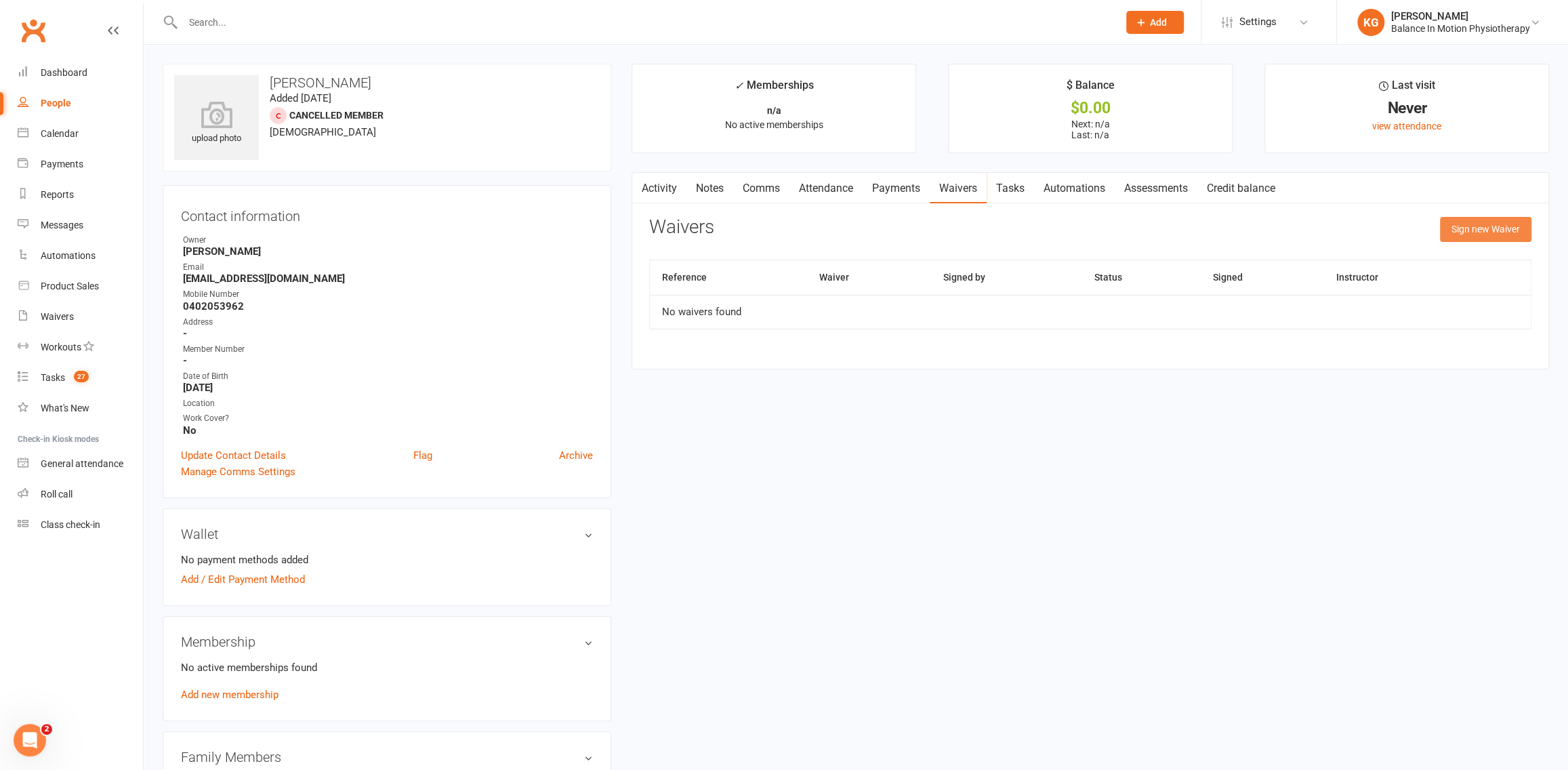
click at [1512, 229] on button "Sign new Waiver" at bounding box center [1485, 229] width 91 height 24
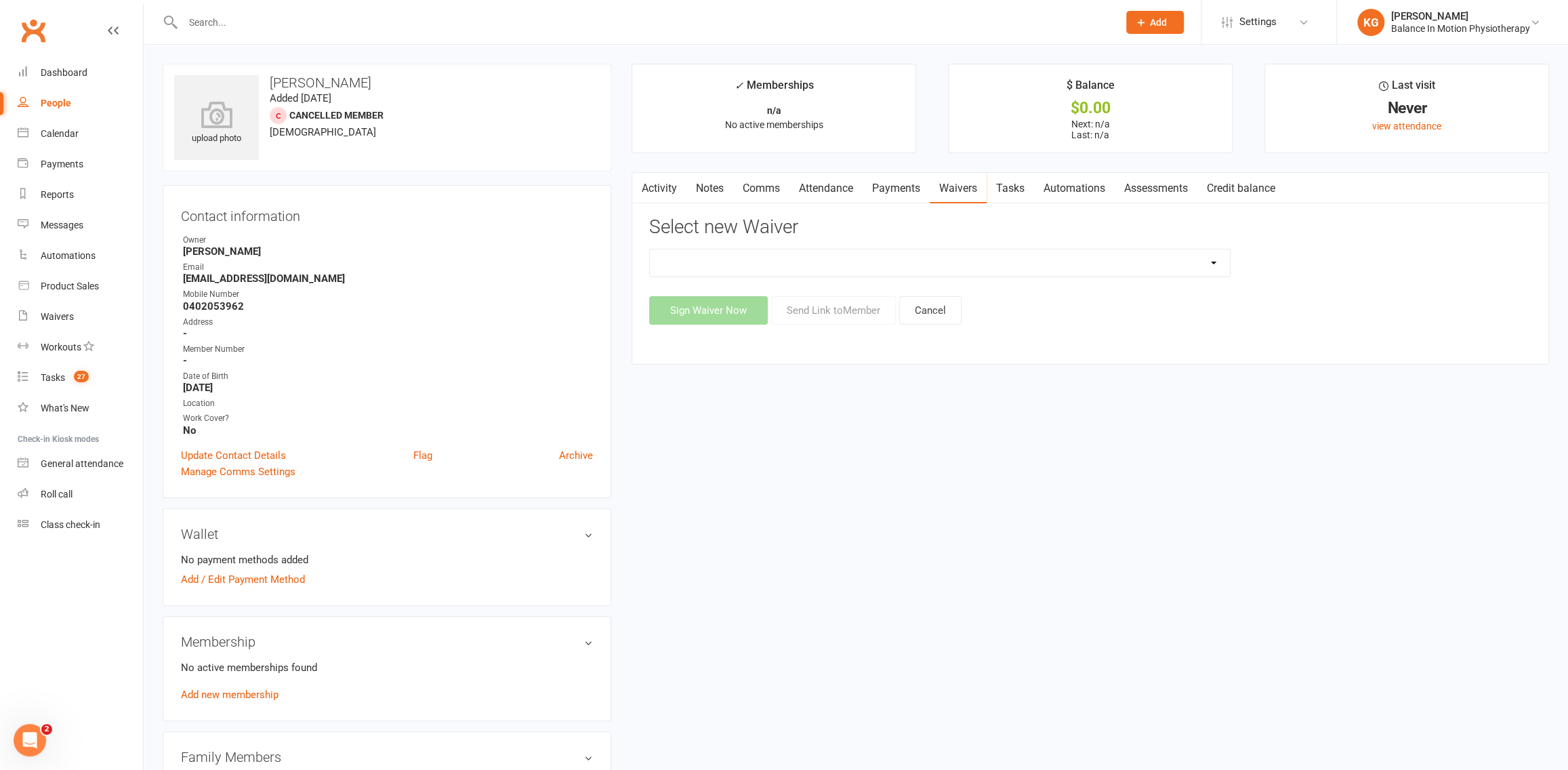
click at [802, 259] on select "Member Transfer Waiver Private Pilates Patient Update Billing Information Work …" at bounding box center [940, 263] width 580 height 27
click at [873, 260] on select "Member Transfer Waiver Private Pilates Patient Update Billing Information Work …" at bounding box center [940, 263] width 580 height 27
select select "10019"
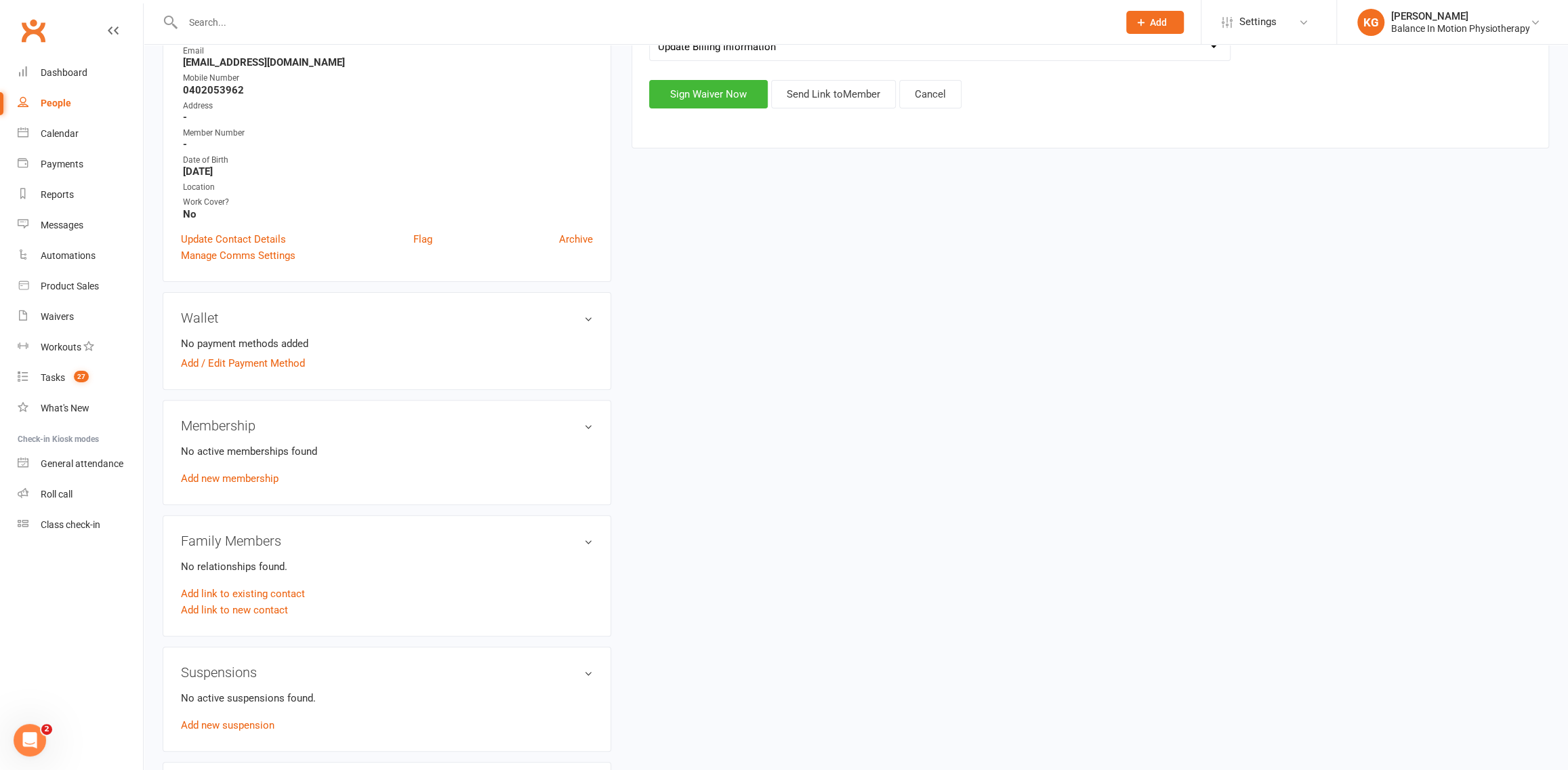
scroll to position [102, 0]
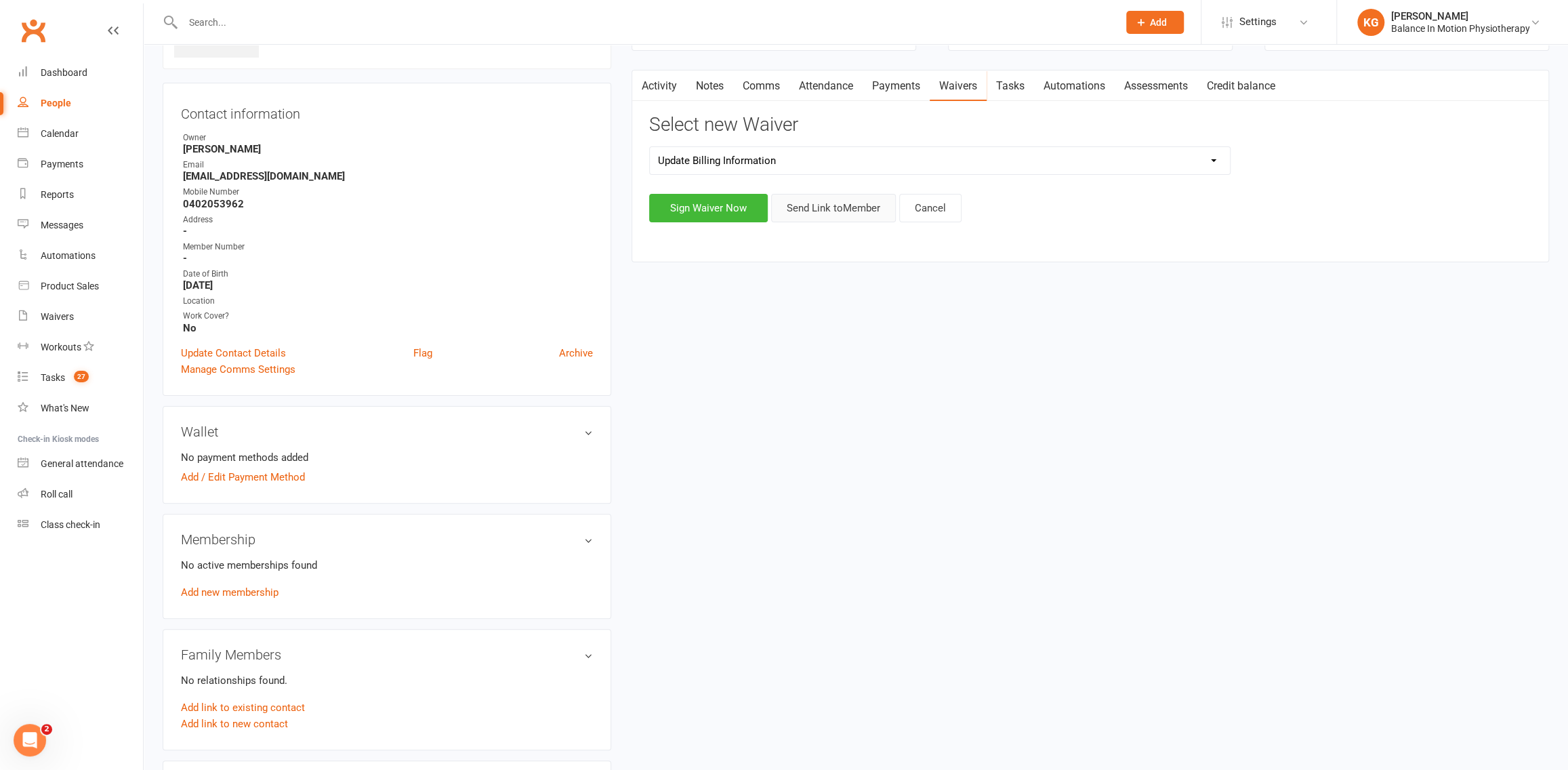
click at [833, 205] on button "Send Link to Member" at bounding box center [833, 208] width 125 height 29
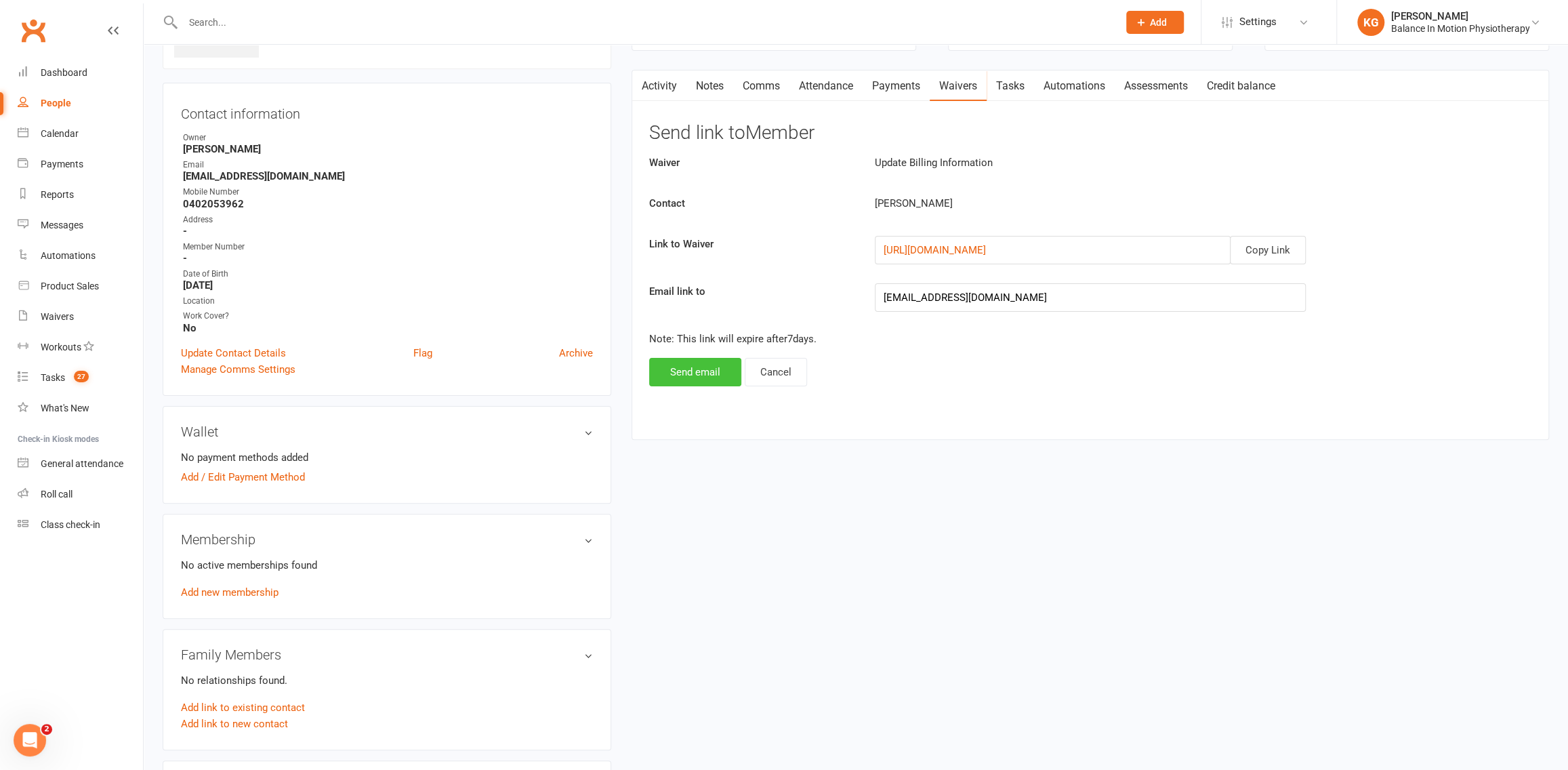
click at [694, 380] on button "Send email" at bounding box center [695, 372] width 92 height 29
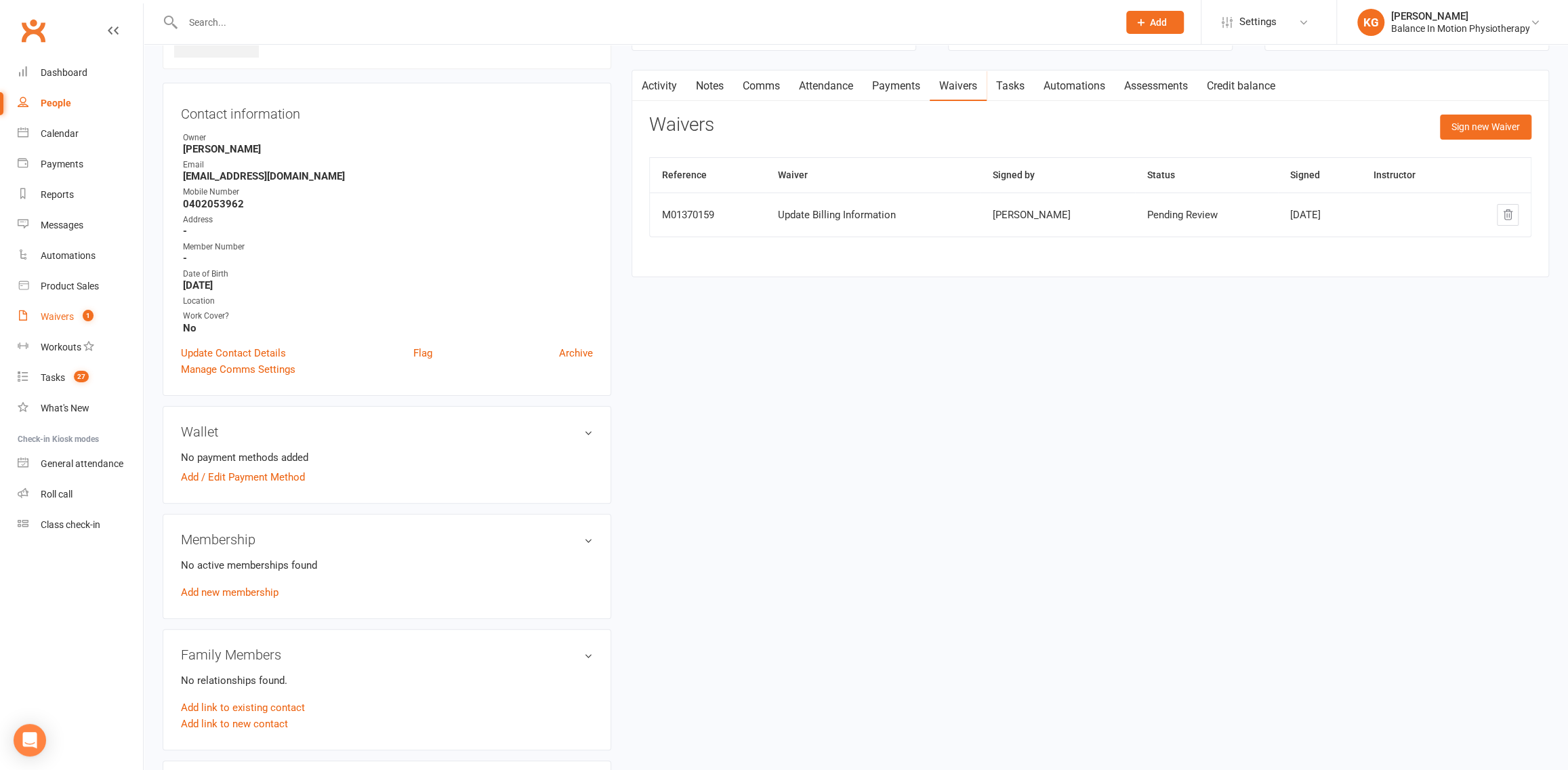
click at [68, 320] on div "Waivers" at bounding box center [57, 316] width 33 height 11
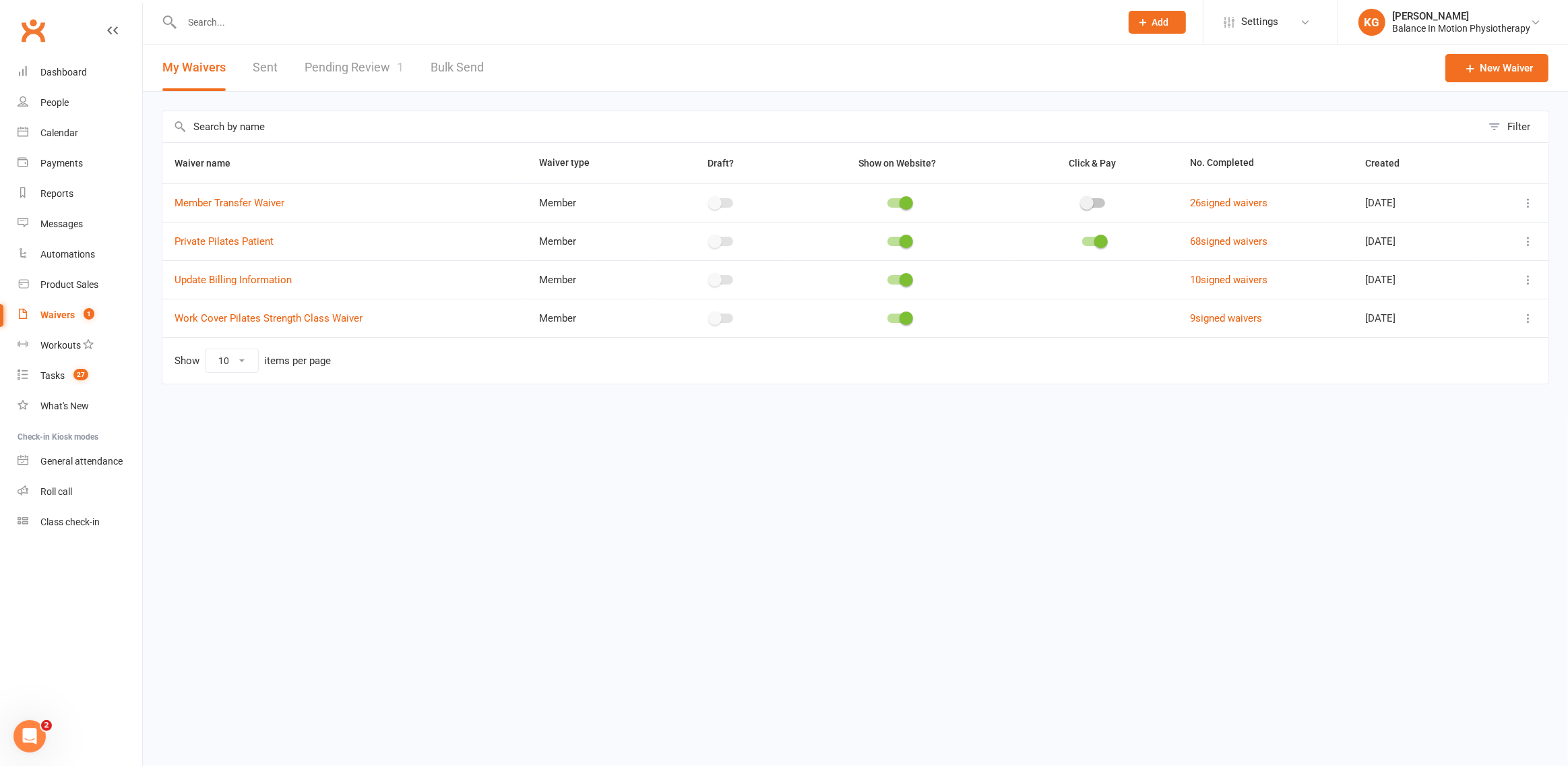
click at [366, 65] on link "Pending Review 1" at bounding box center [354, 67] width 99 height 46
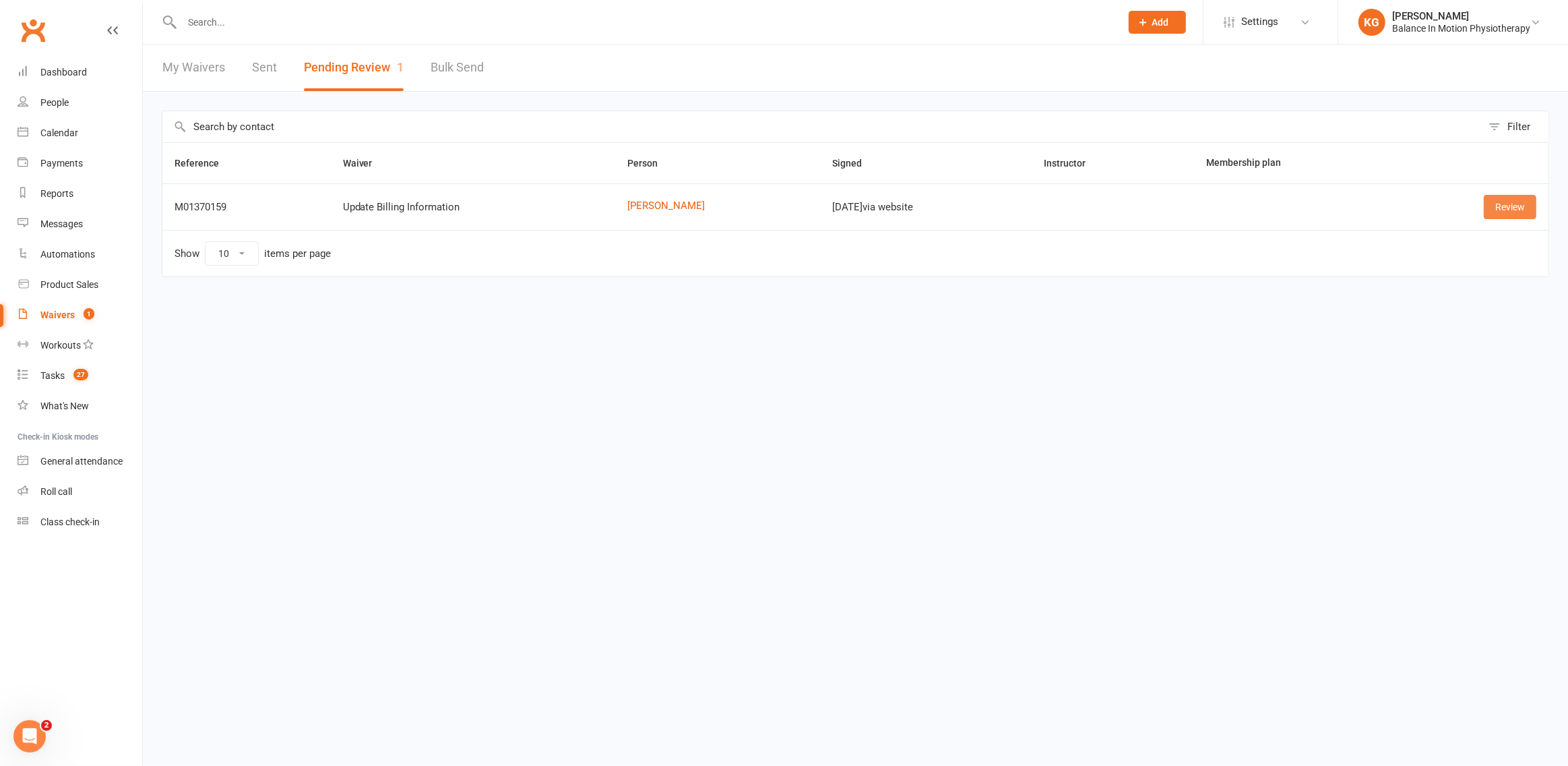
click at [1502, 206] on link "Review" at bounding box center [1510, 207] width 53 height 24
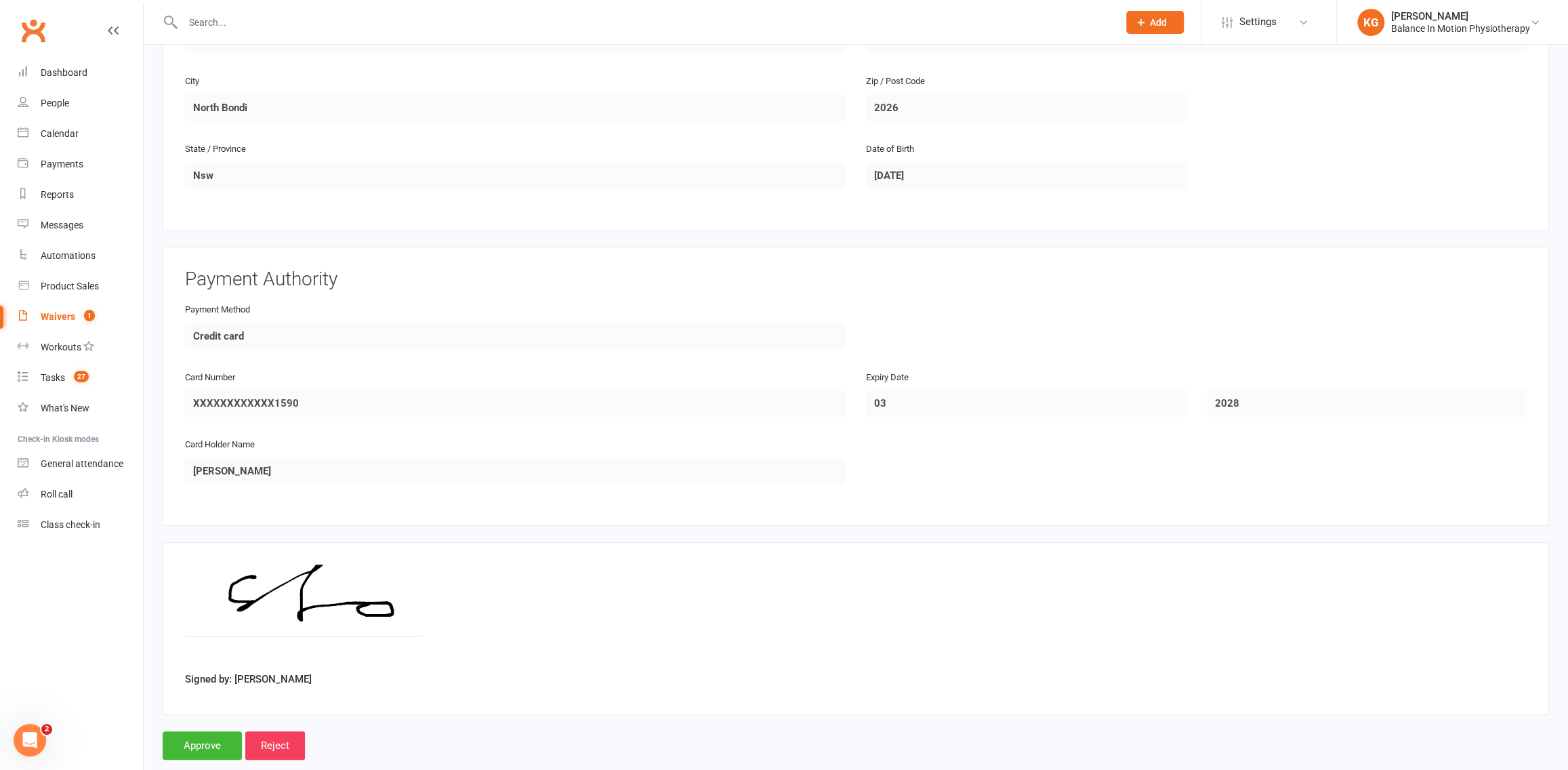
scroll to position [442, 0]
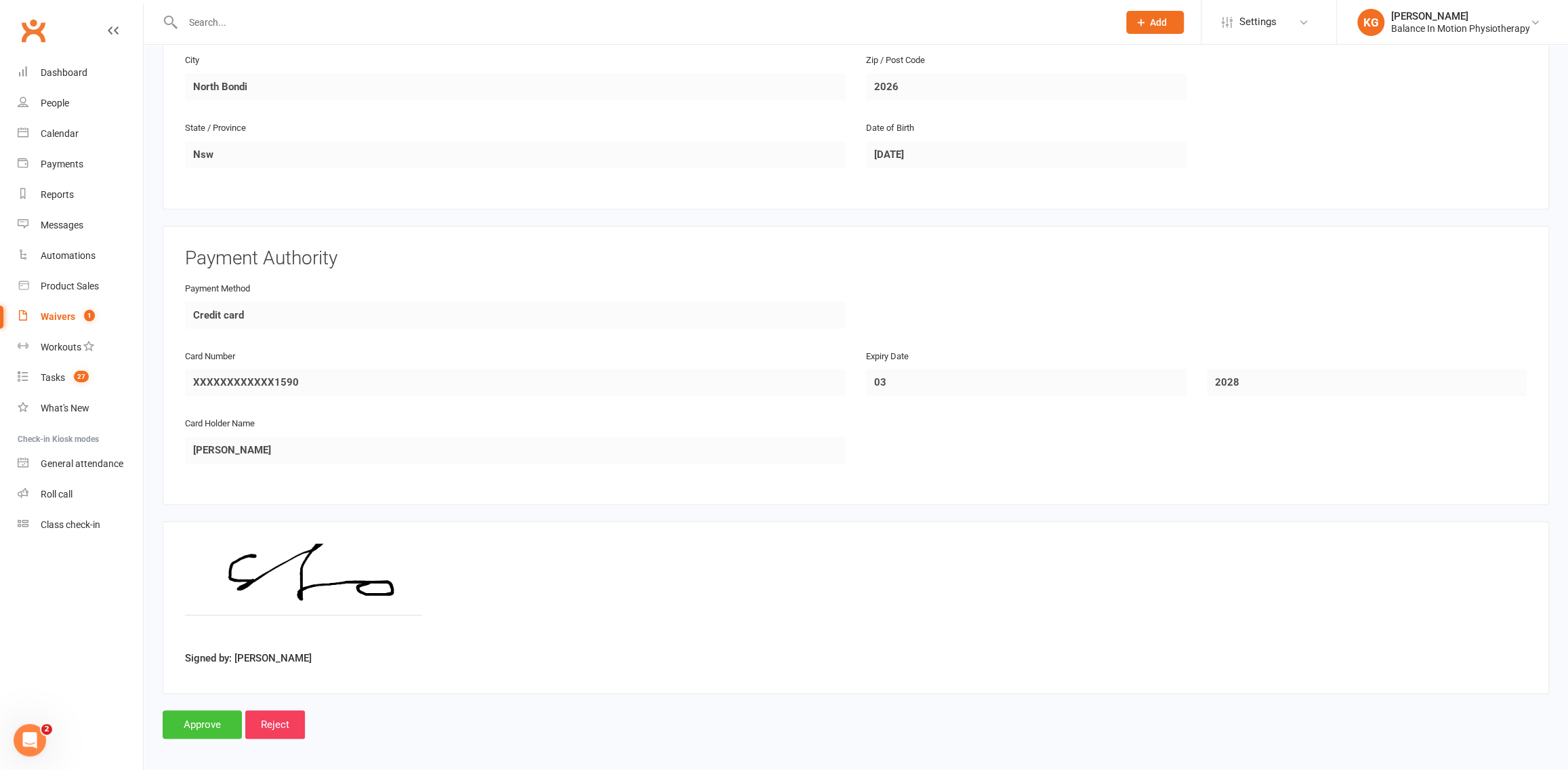
click at [198, 717] on input "Approve" at bounding box center [202, 725] width 79 height 29
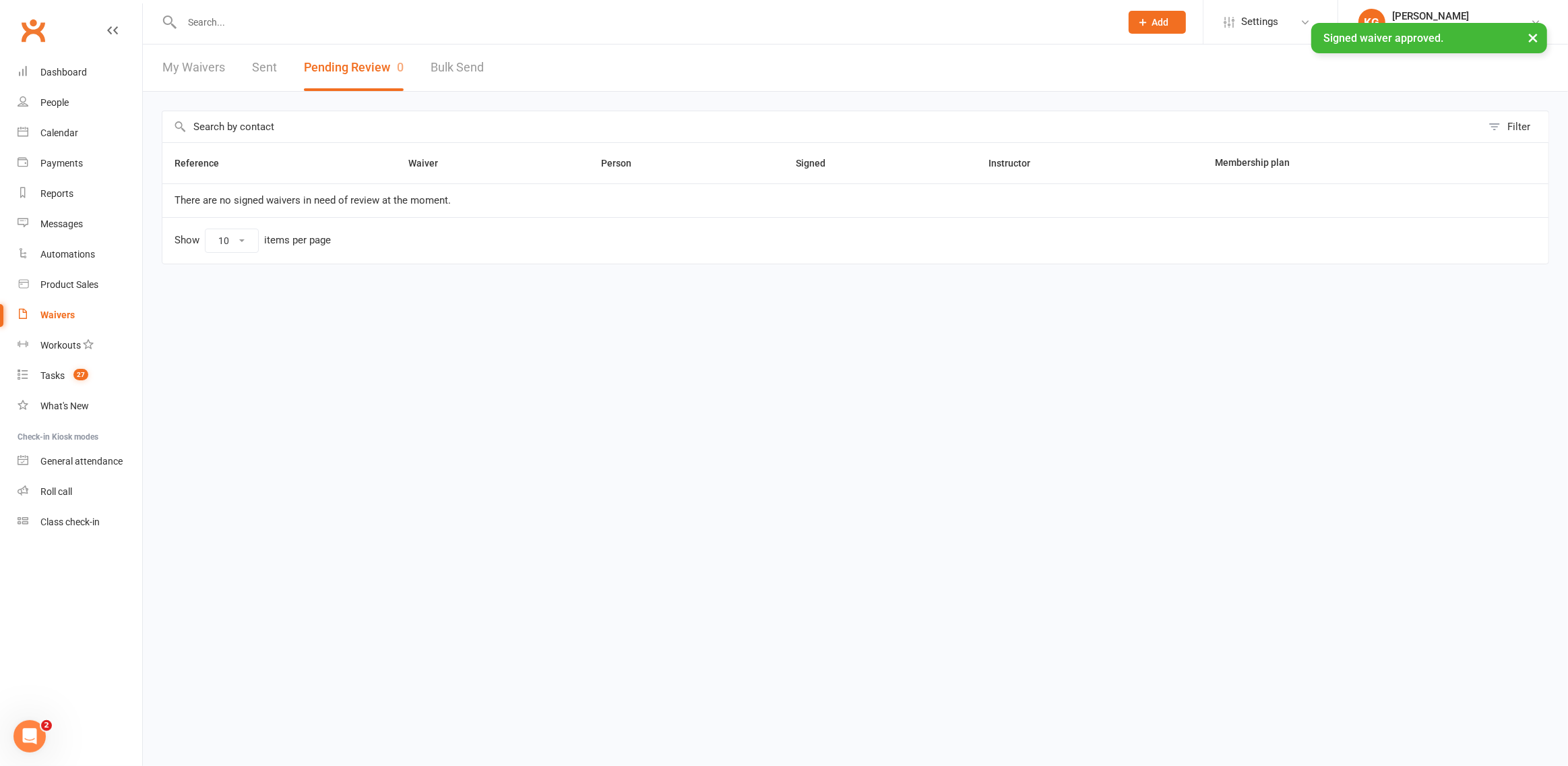
click at [174, 72] on link "My Waivers" at bounding box center [194, 67] width 63 height 46
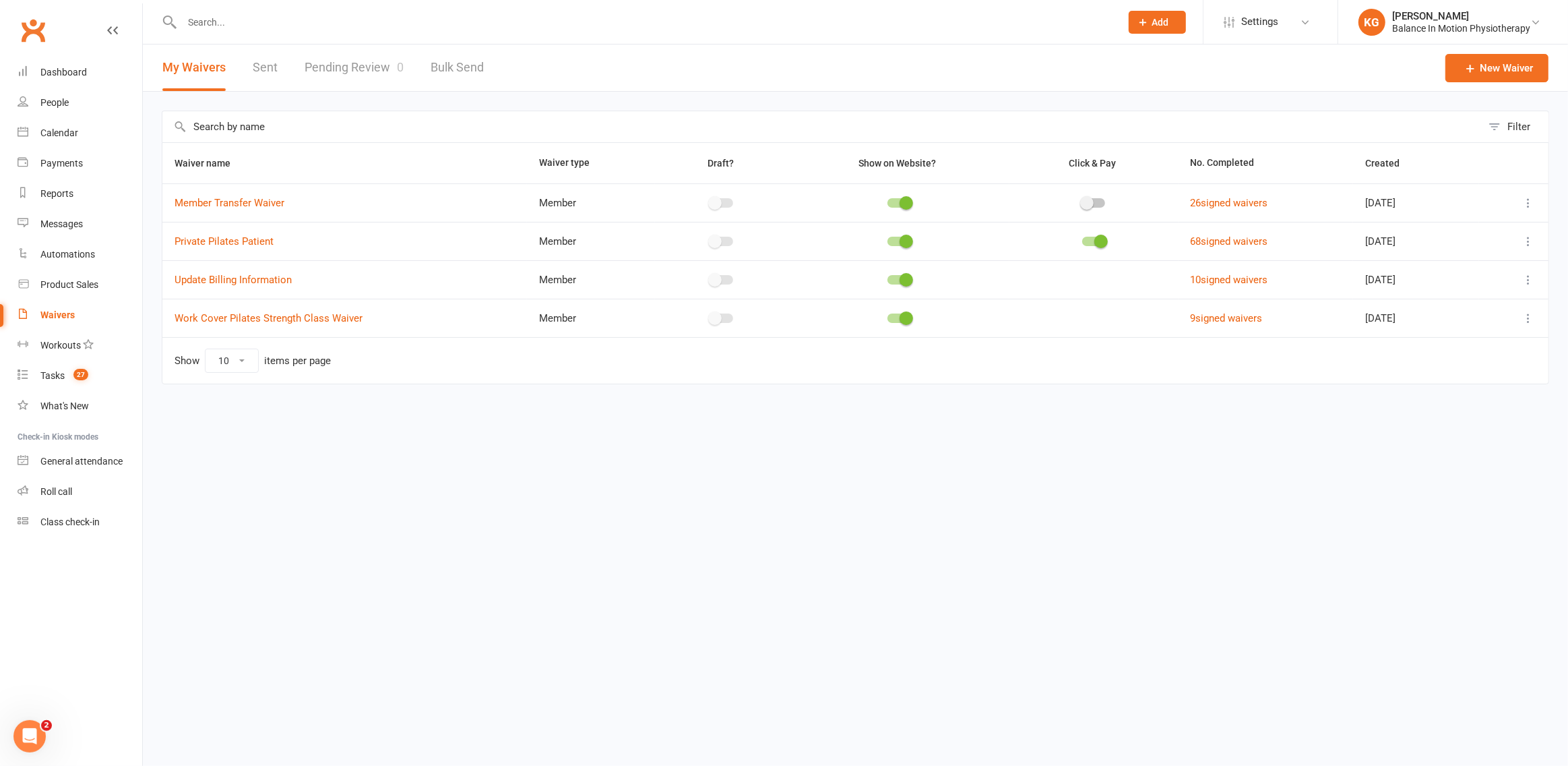
click at [628, 54] on header "My Waivers Sent Pending Review 0 Bulk Send New Waiver" at bounding box center [855, 68] width 1425 height 47
click at [624, 31] on div at bounding box center [636, 21] width 949 height 44
drag, startPoint x: 624, startPoint y: 31, endPoint x: 617, endPoint y: 25, distance: 9.2
click at [621, 30] on input "text" at bounding box center [644, 22] width 933 height 19
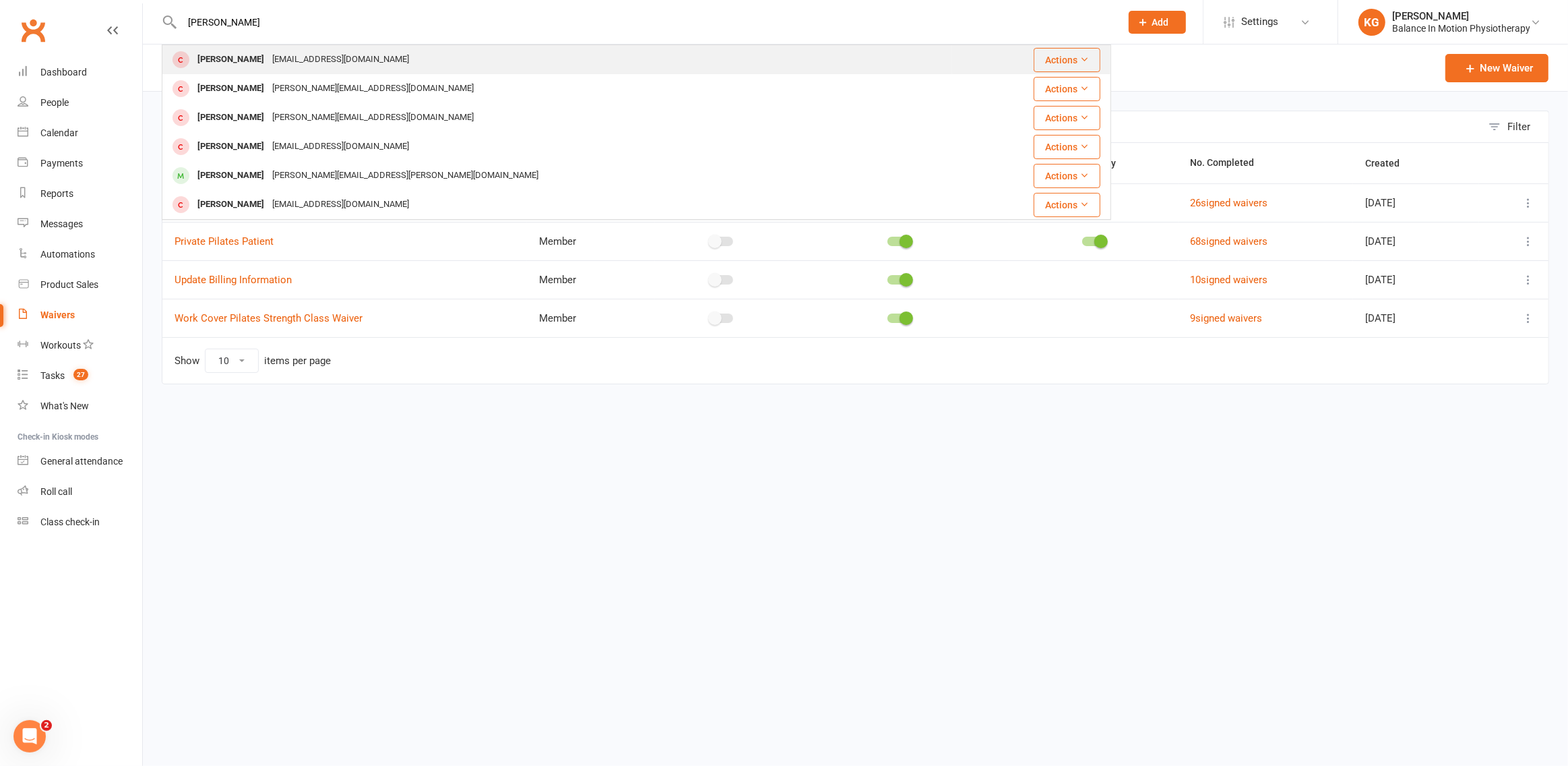
type input "[PERSON_NAME]"
click at [319, 60] on div "[EMAIL_ADDRESS][DOMAIN_NAME]" at bounding box center [340, 59] width 145 height 19
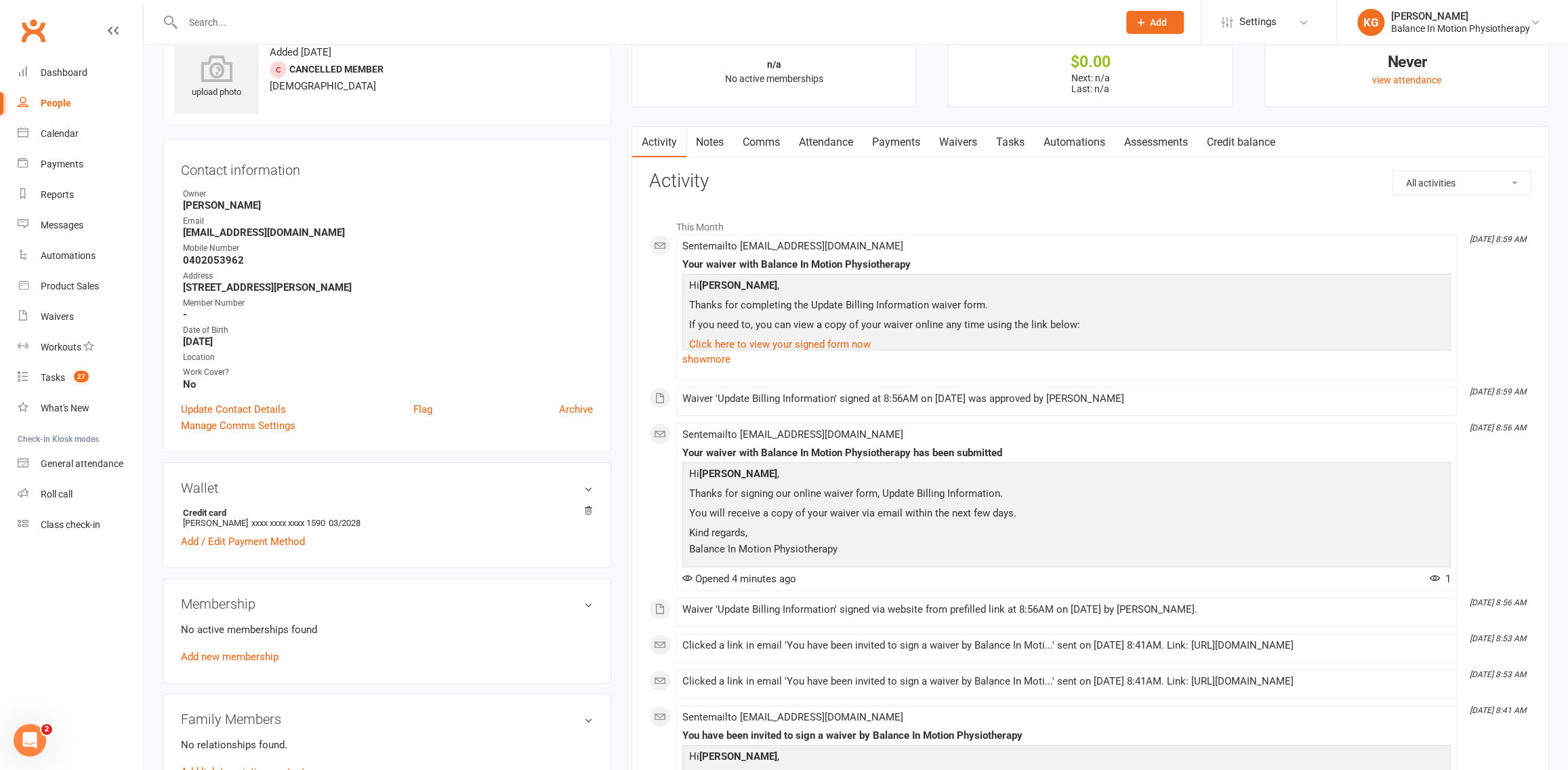
scroll to position [115, 0]
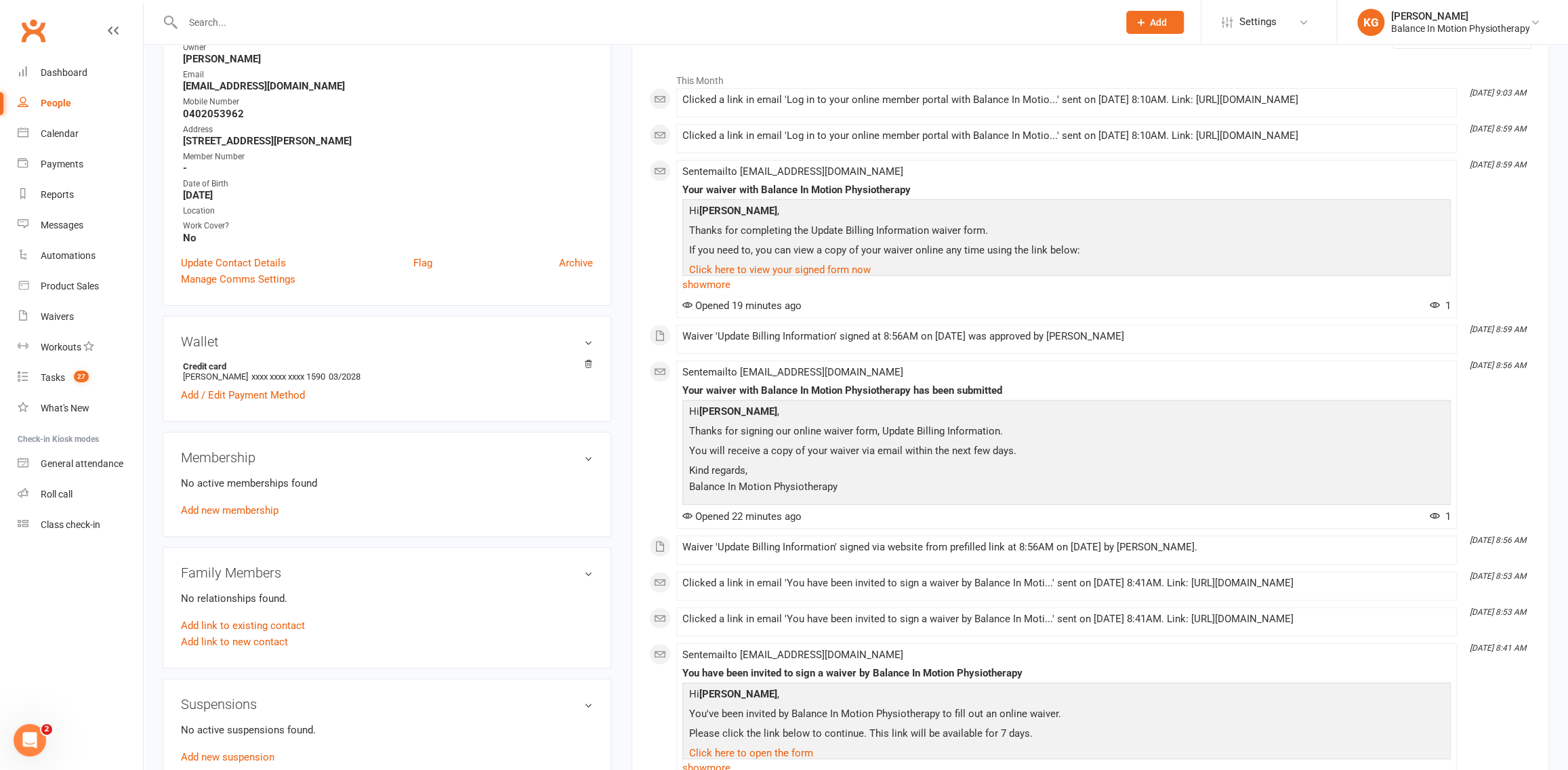
scroll to position [202, 0]
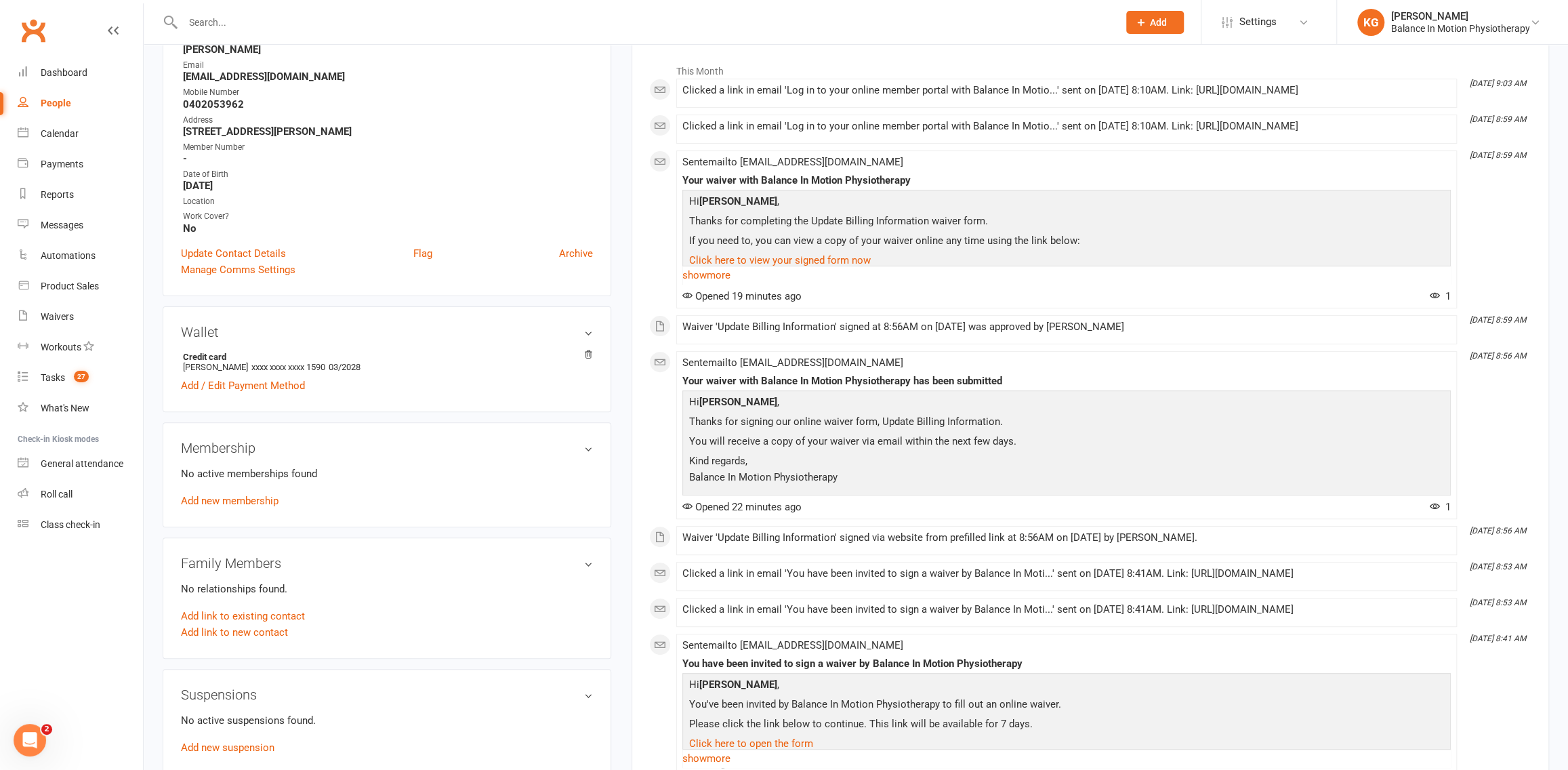
click at [592, 444] on h3 "Membership" at bounding box center [387, 447] width 412 height 15
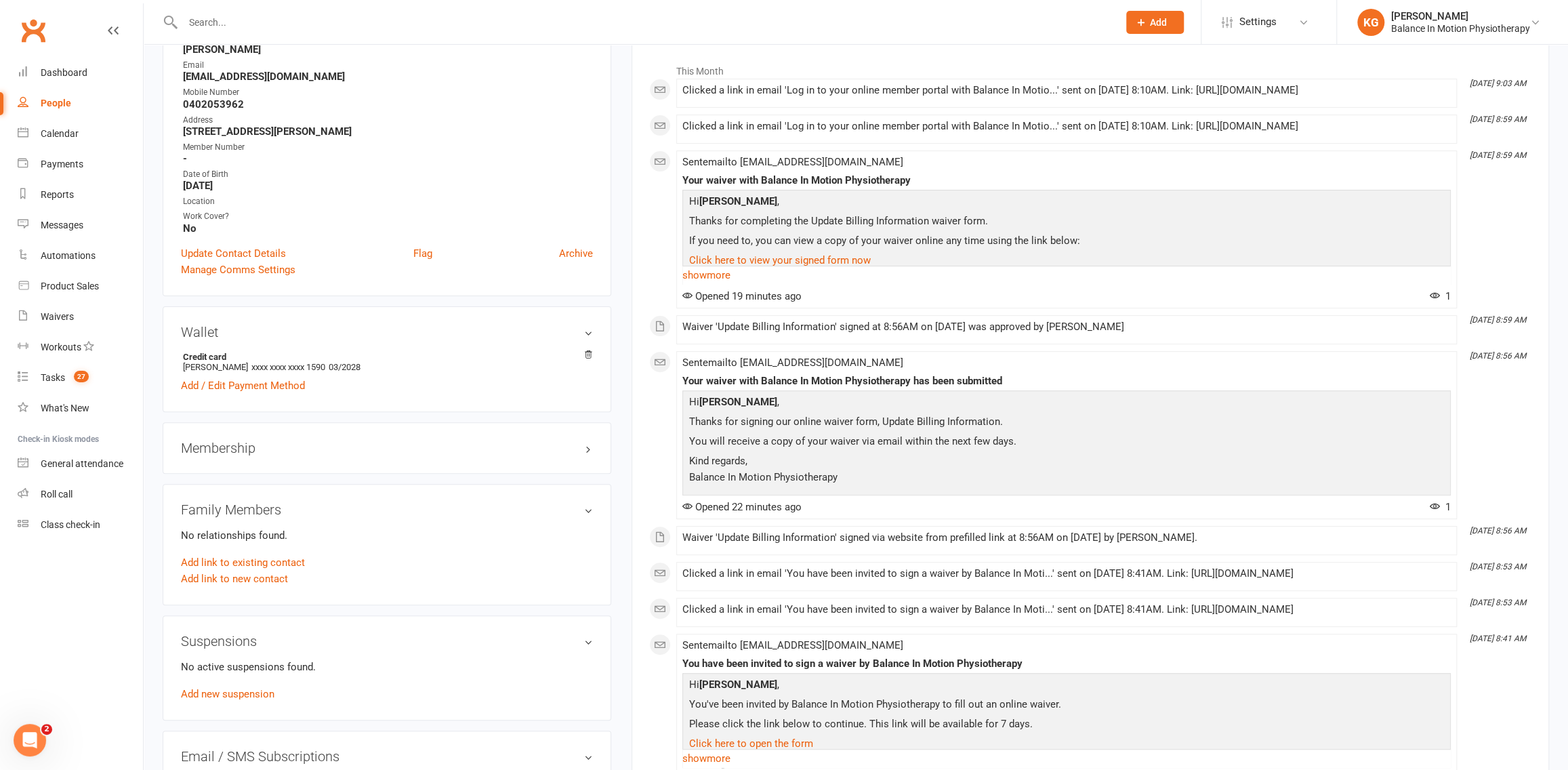
click at [592, 444] on h3 "Membership" at bounding box center [387, 447] width 412 height 15
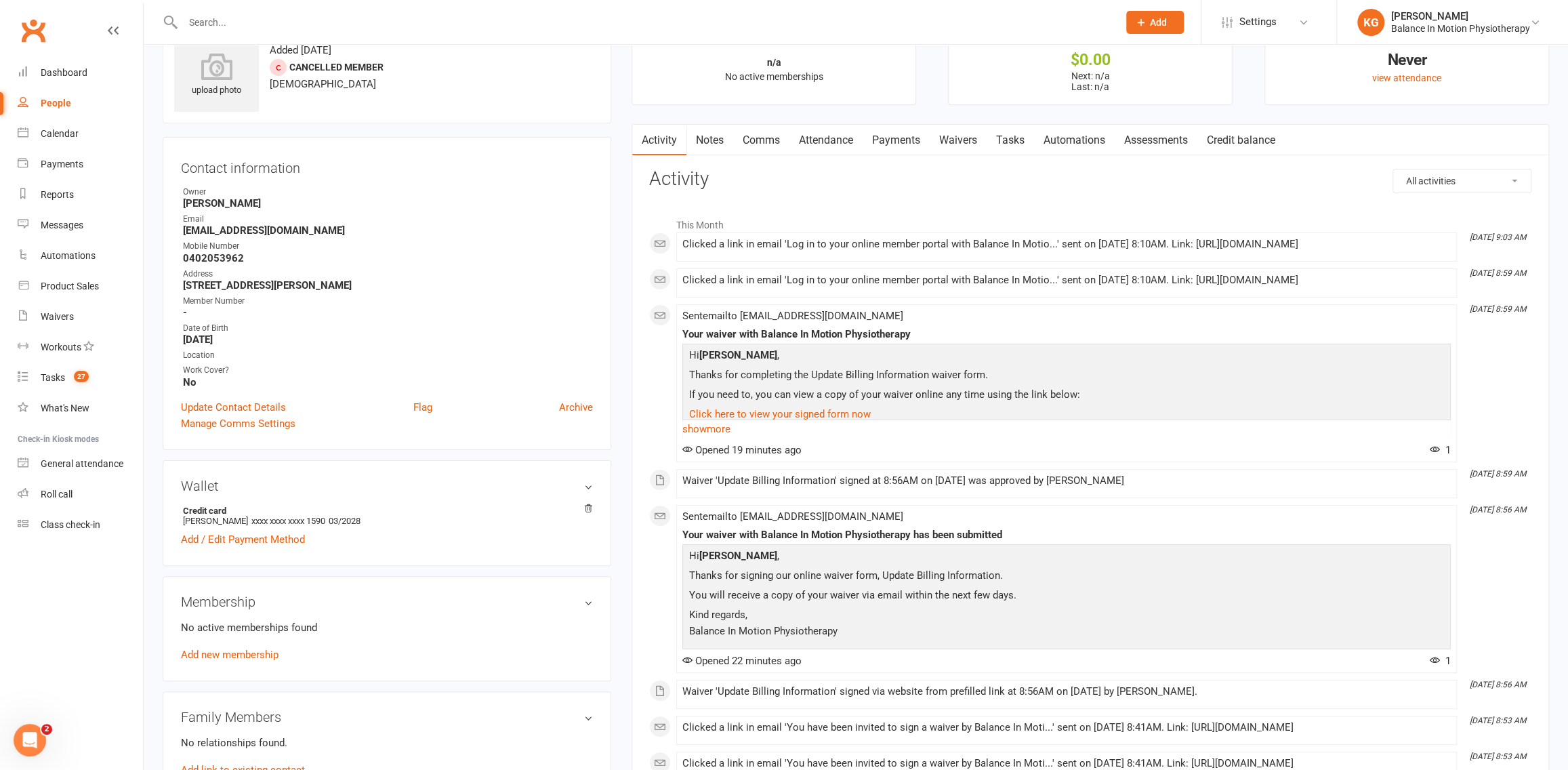
scroll to position [0, 0]
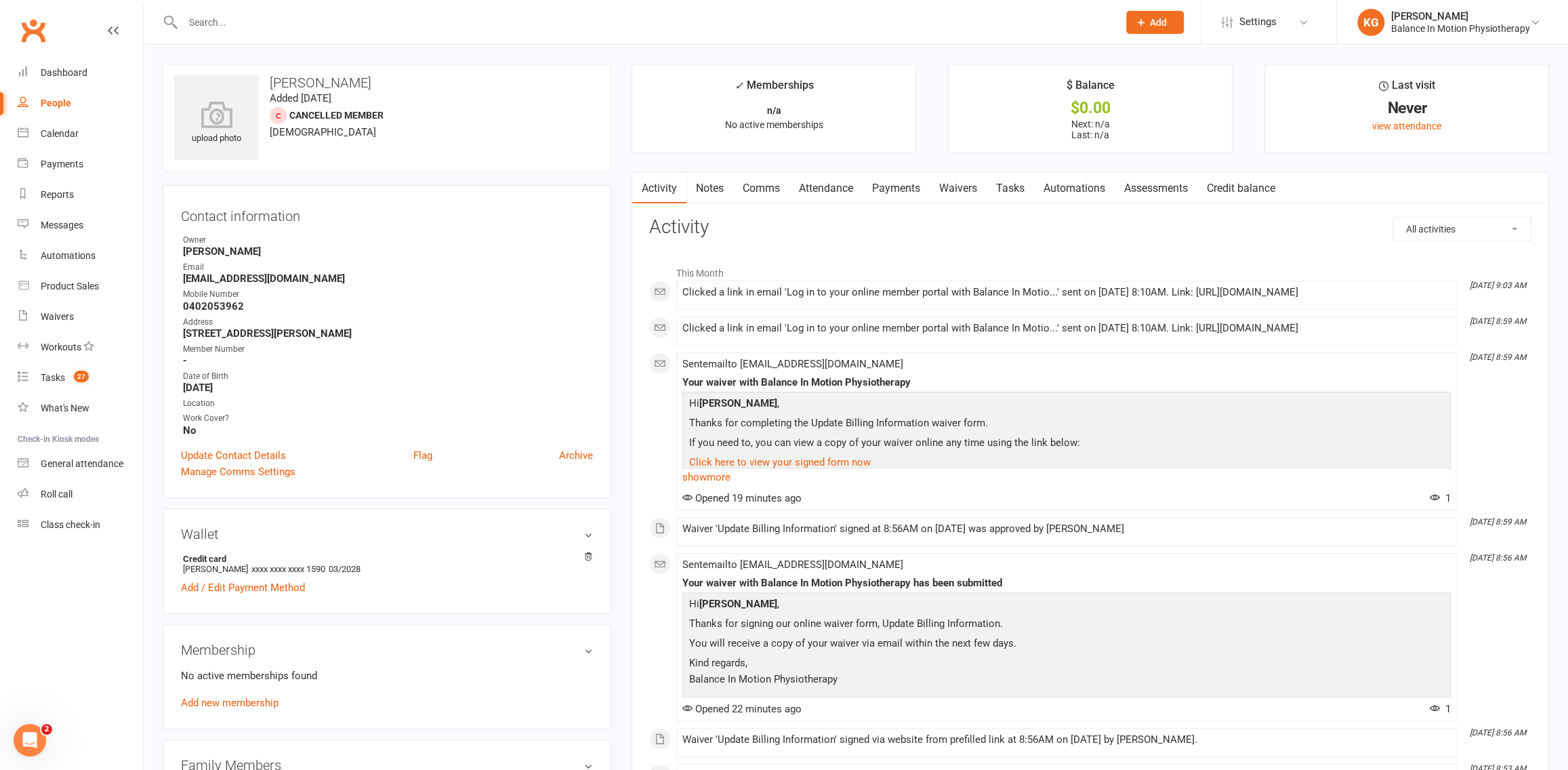
click at [968, 190] on link "Waivers" at bounding box center [957, 188] width 57 height 31
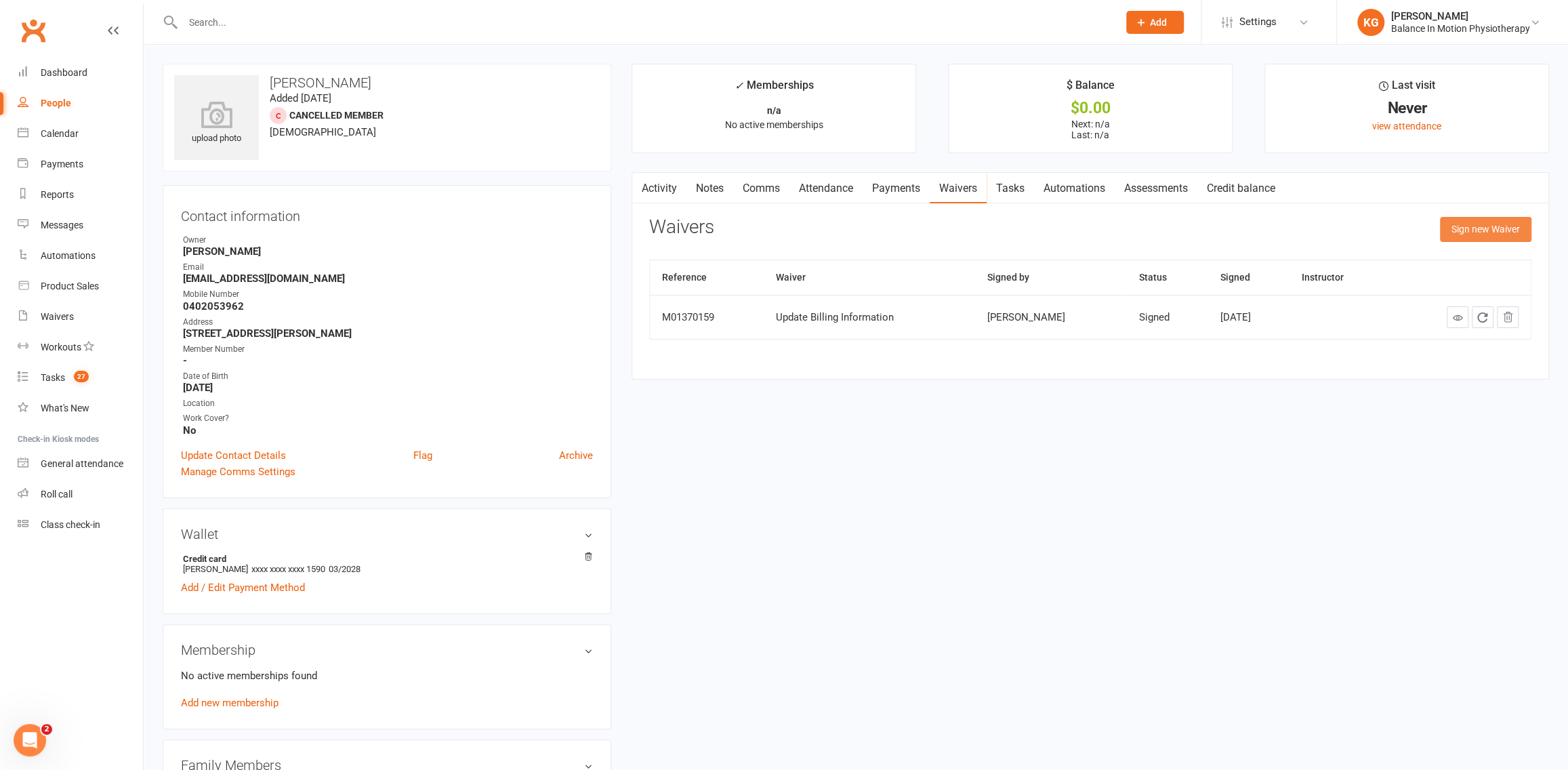
click at [1479, 227] on button "Sign new Waiver" at bounding box center [1485, 229] width 91 height 24
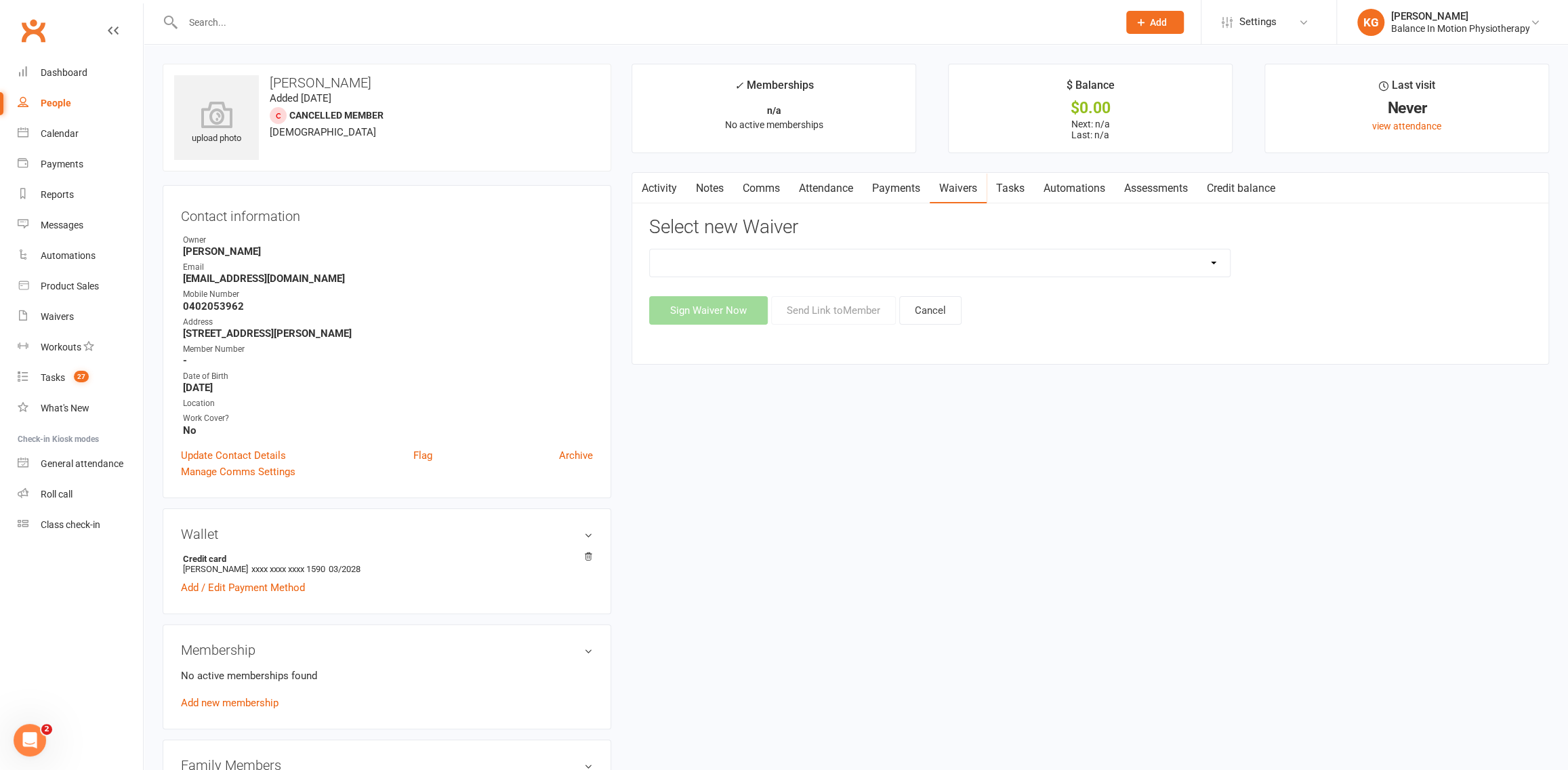
click at [838, 260] on select "Member Transfer Waiver Private Pilates Patient Update Billing Information Work …" at bounding box center [940, 263] width 580 height 27
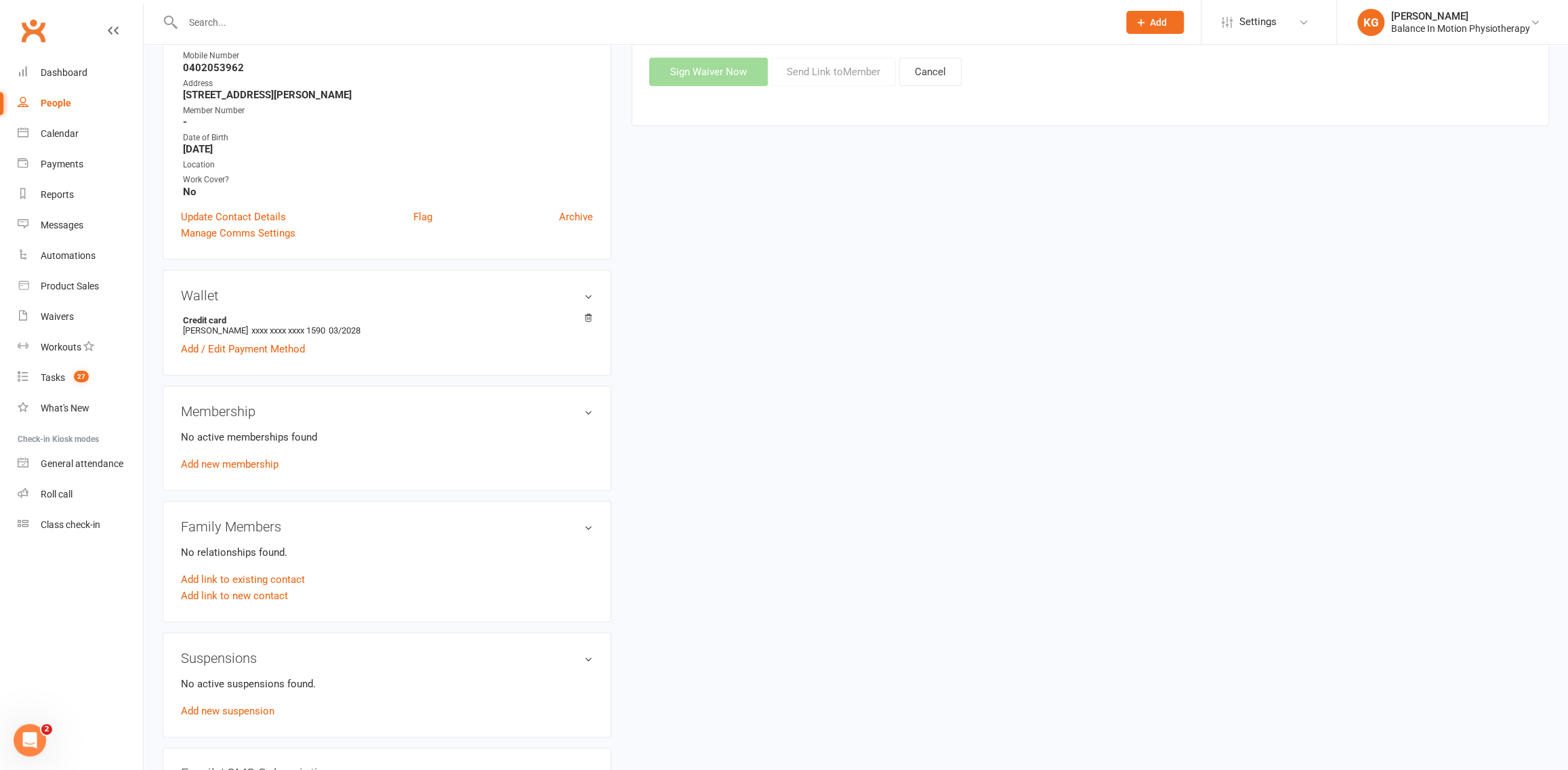
scroll to position [532, 0]
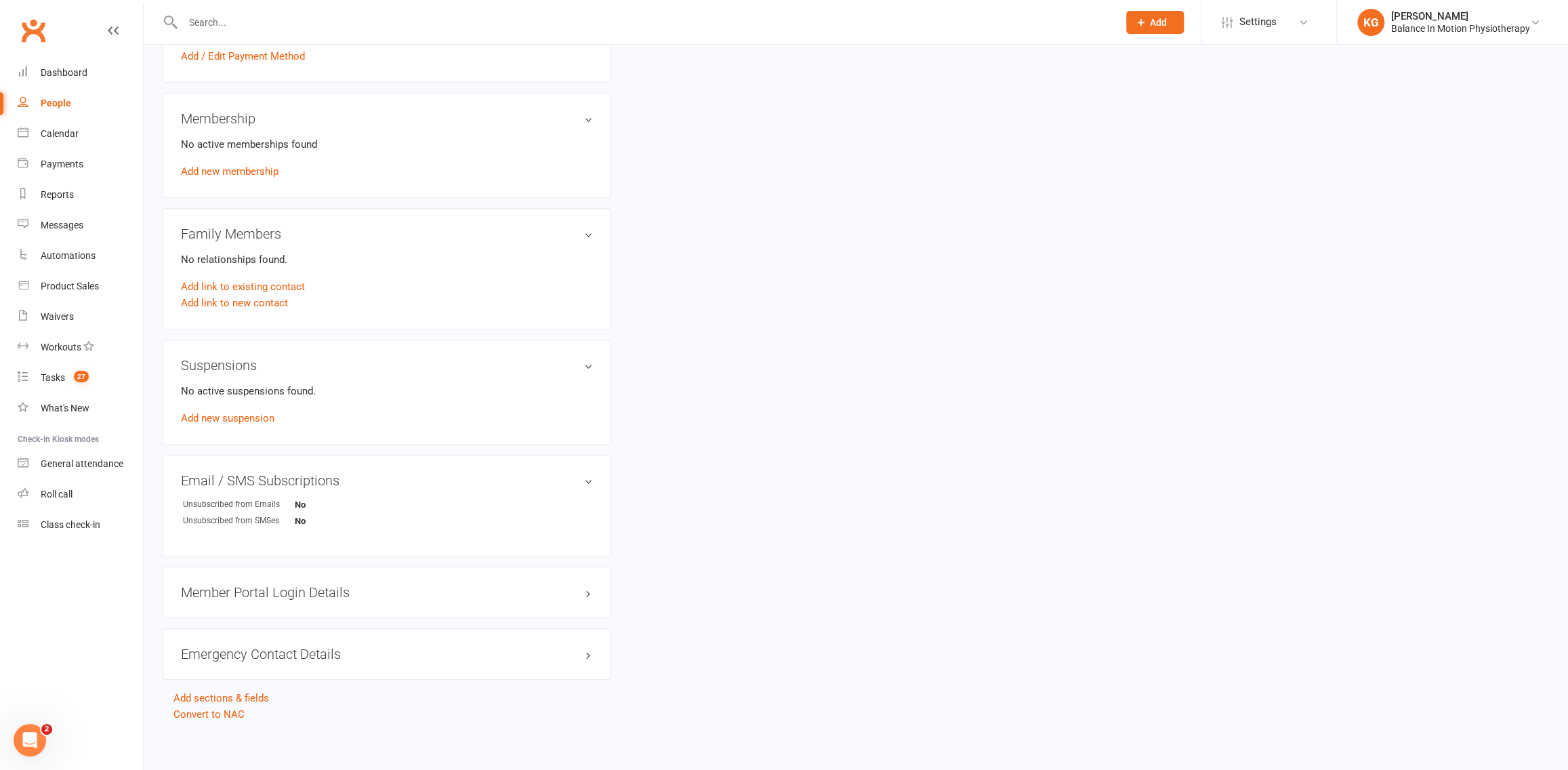
click at [965, 399] on div "upload photo [PERSON_NAME] Added [DATE] Cancelled member [DEMOGRAPHIC_DATA] Con…" at bounding box center [855, 127] width 1406 height 1189
click at [437, 594] on div "Member Portal Login Details" at bounding box center [386, 593] width 448 height 52
click at [595, 588] on div "Member Portal Login Details" at bounding box center [386, 593] width 448 height 52
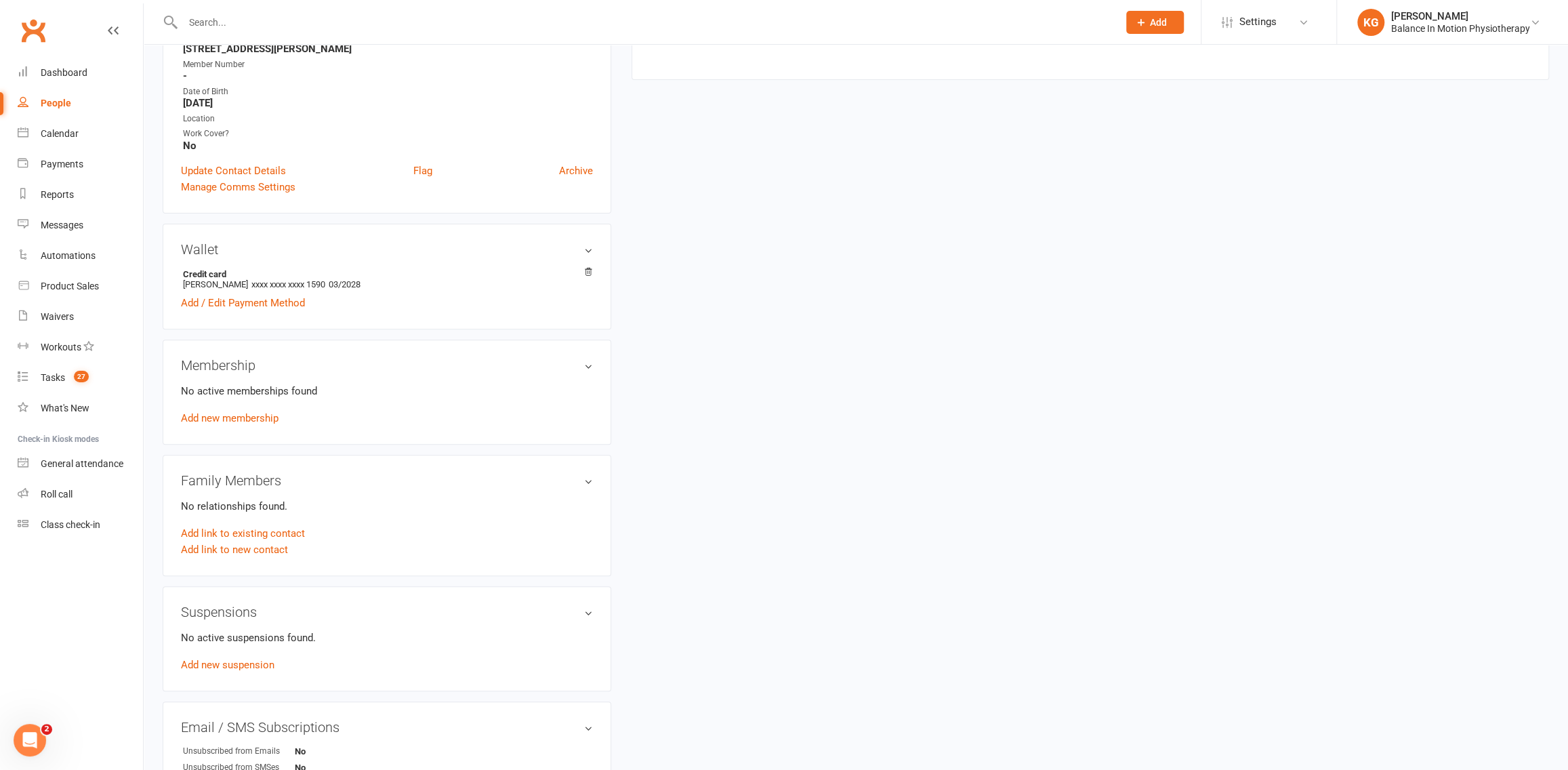
scroll to position [292, 0]
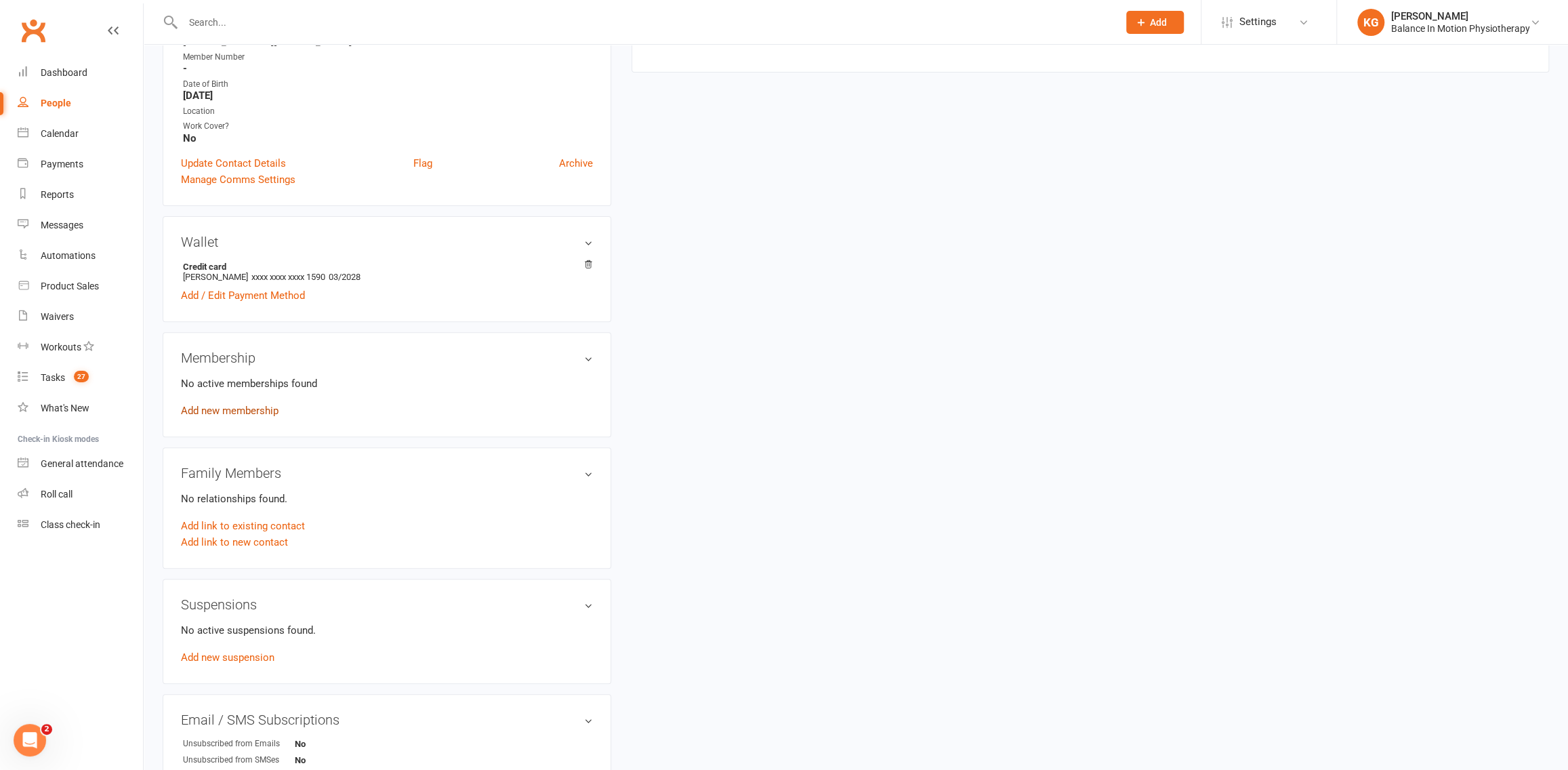
click at [253, 406] on link "Add new membership" at bounding box center [230, 410] width 98 height 12
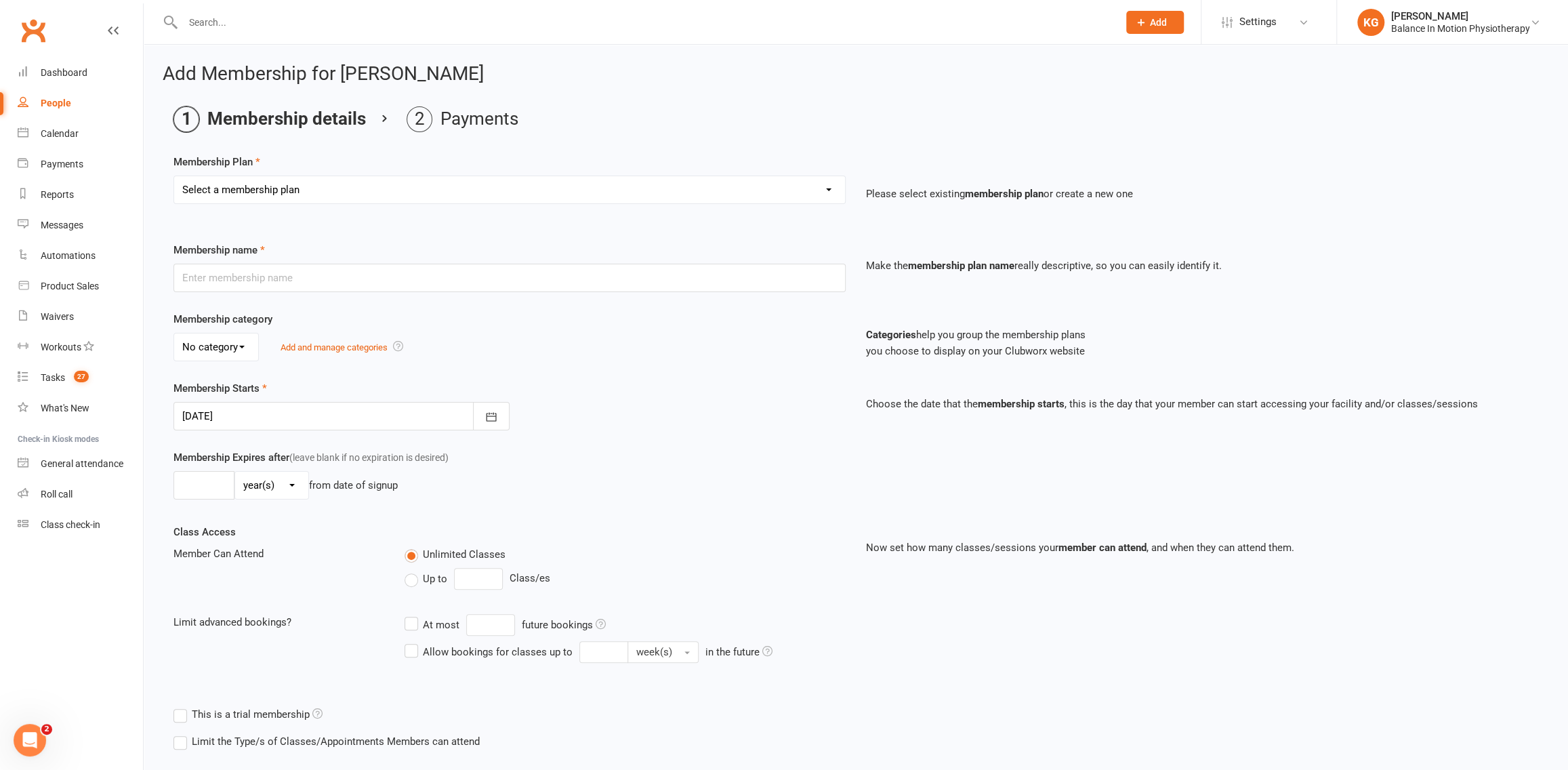
click at [310, 189] on select "Select a membership plan Create new Membership Plan Casual One Off Pilates and …" at bounding box center [509, 190] width 671 height 27
select select "2"
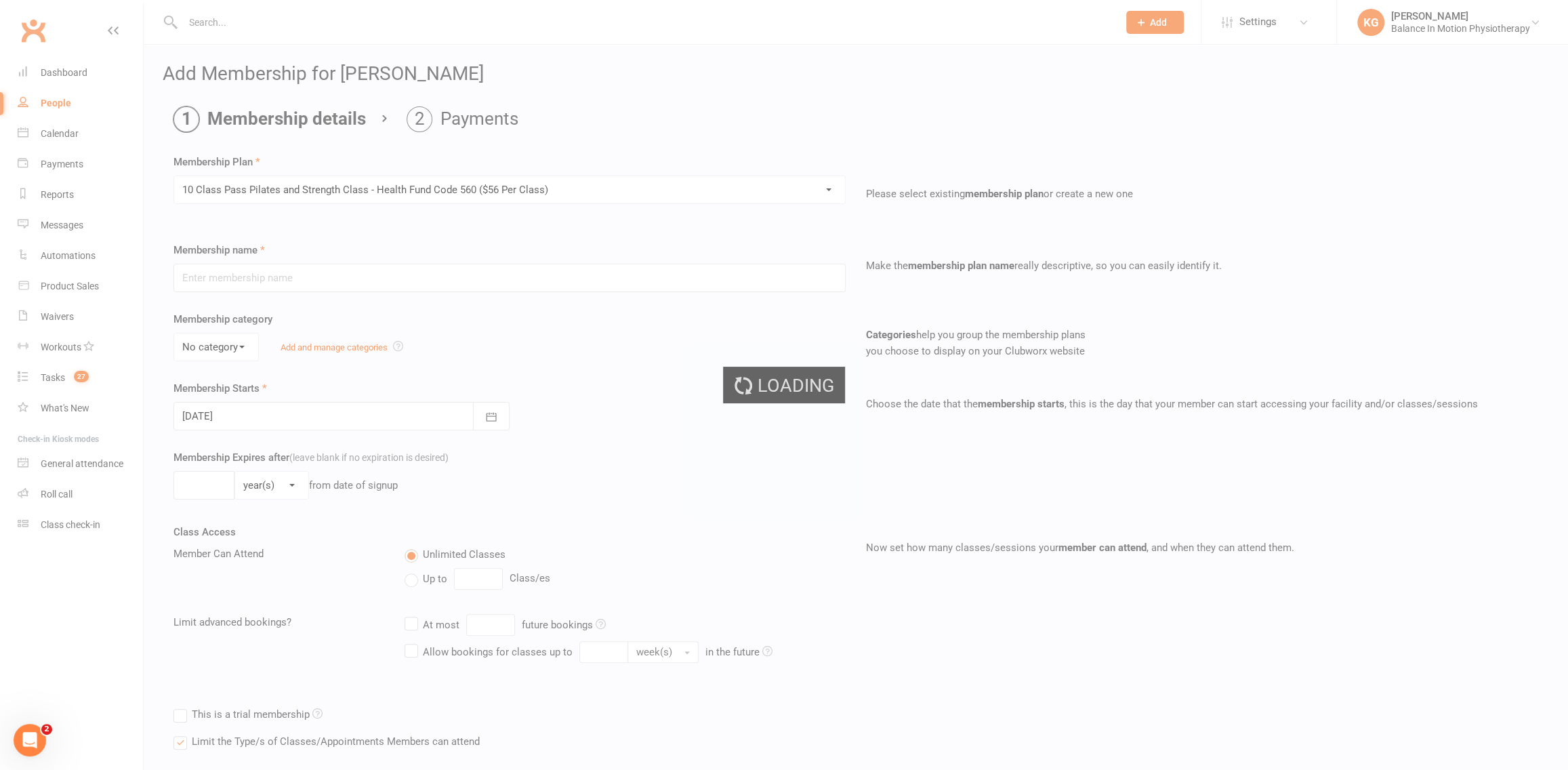
type input "10 Class Pass Pilates and Strength Class - Health Fund Code 560 ($56 Per Class)"
select select "0"
type input "20"
select select "1"
type input "10"
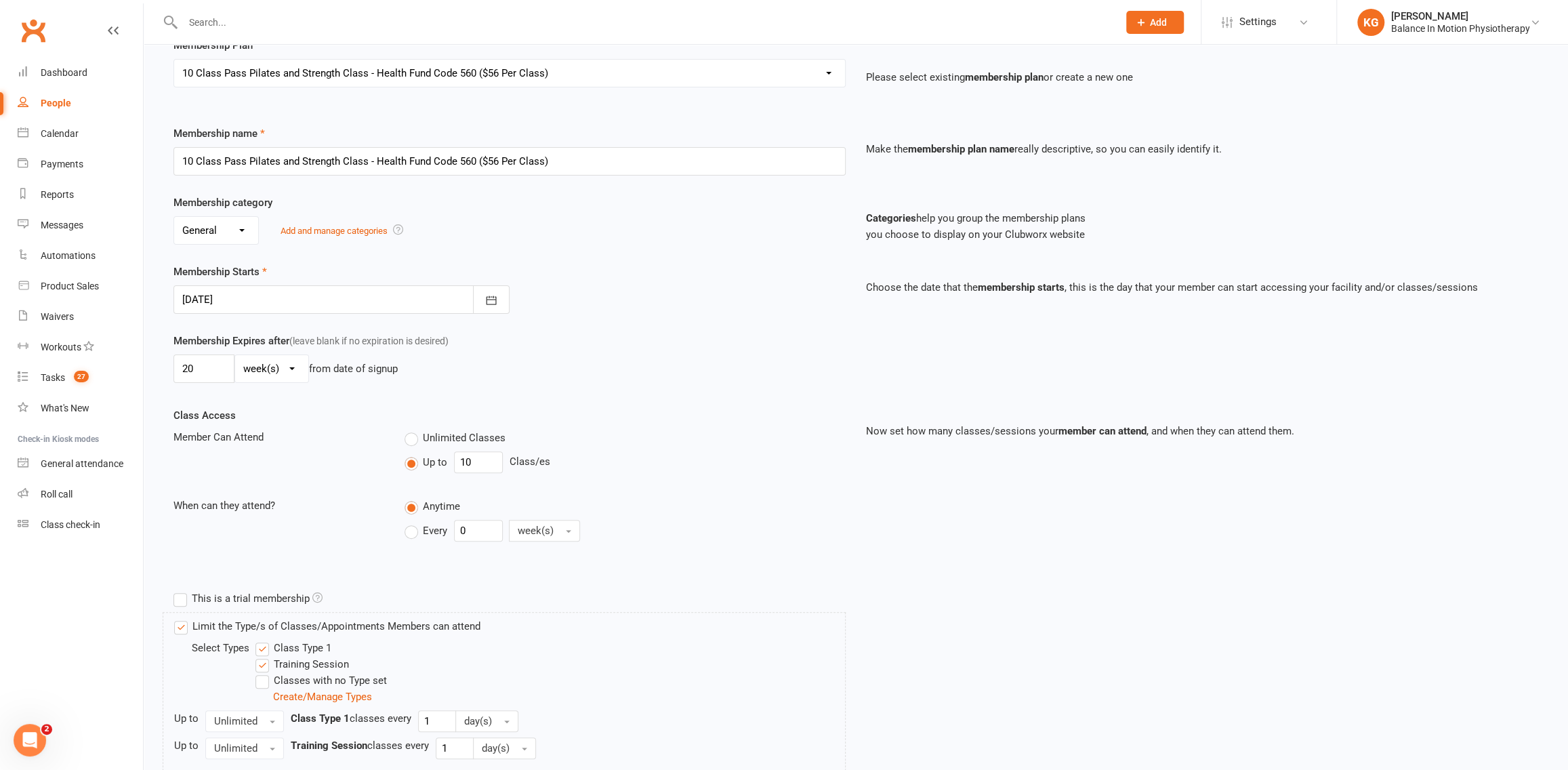
scroll to position [117, 0]
click at [420, 297] on div at bounding box center [341, 299] width 336 height 29
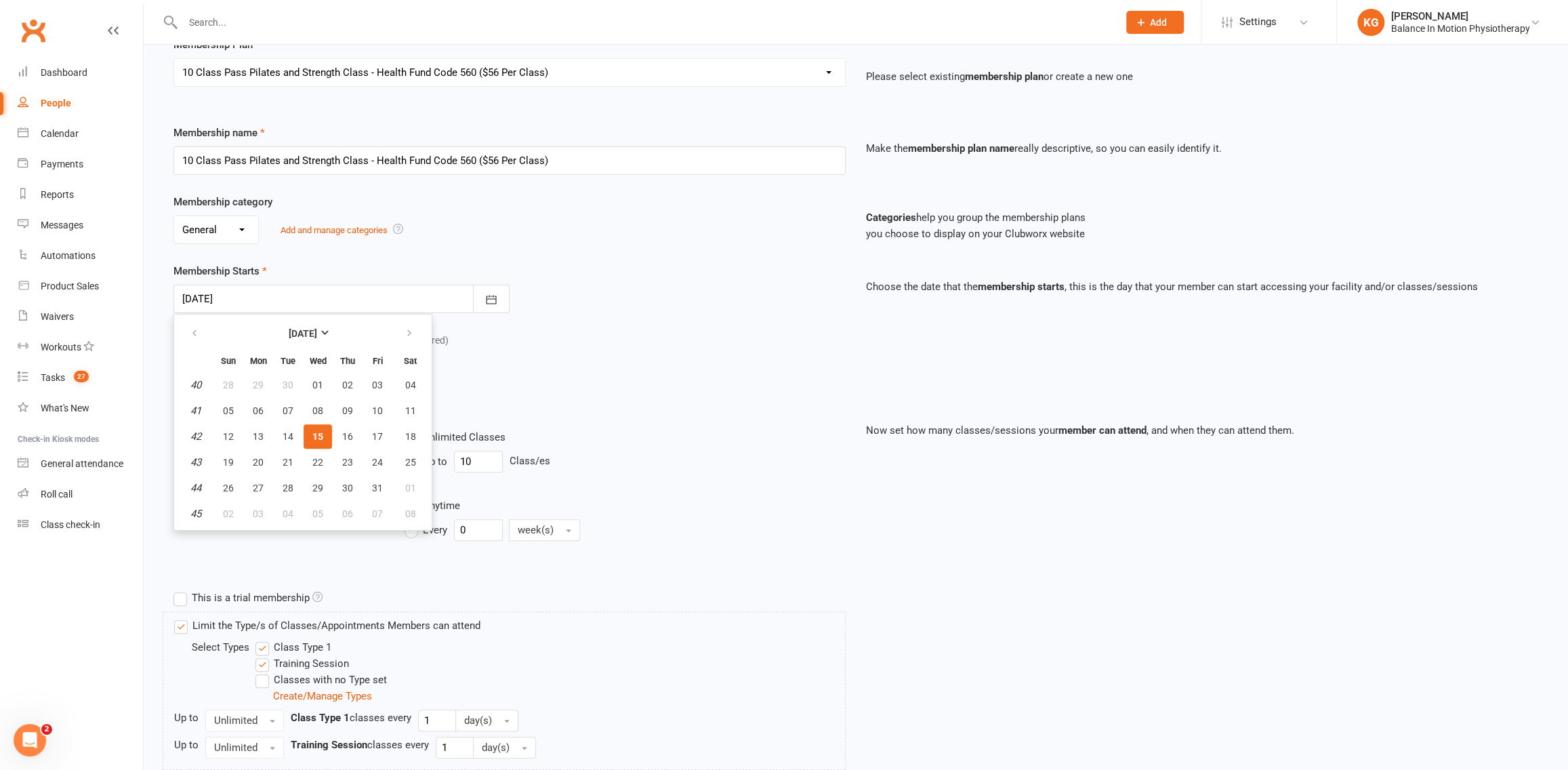
click at [788, 332] on div "Membership Expires after (leave blank if no expiration is desired) 20 day(s) we…" at bounding box center [509, 359] width 692 height 55
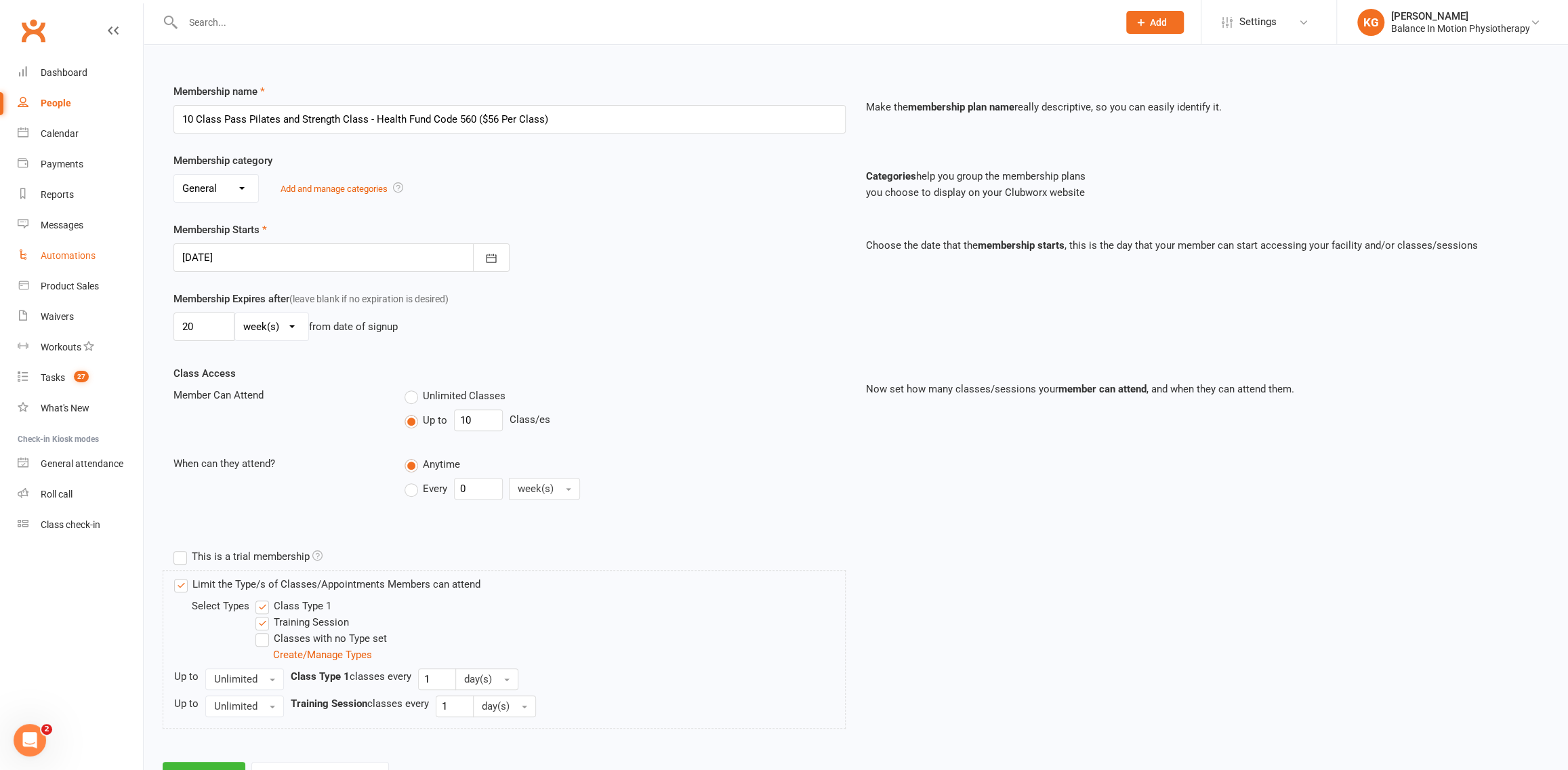
scroll to position [215, 0]
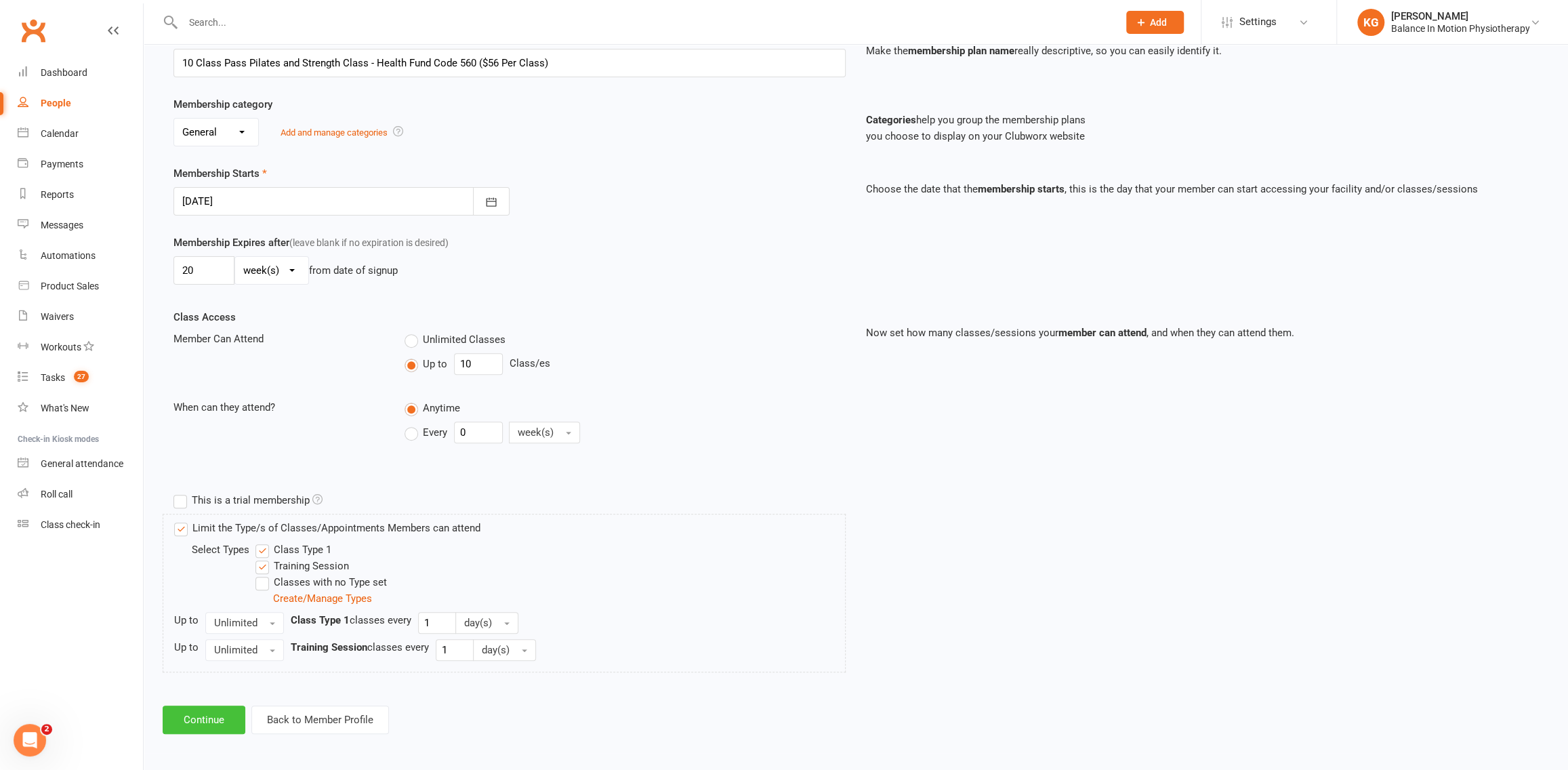
click at [213, 717] on button "Continue" at bounding box center [203, 720] width 83 height 29
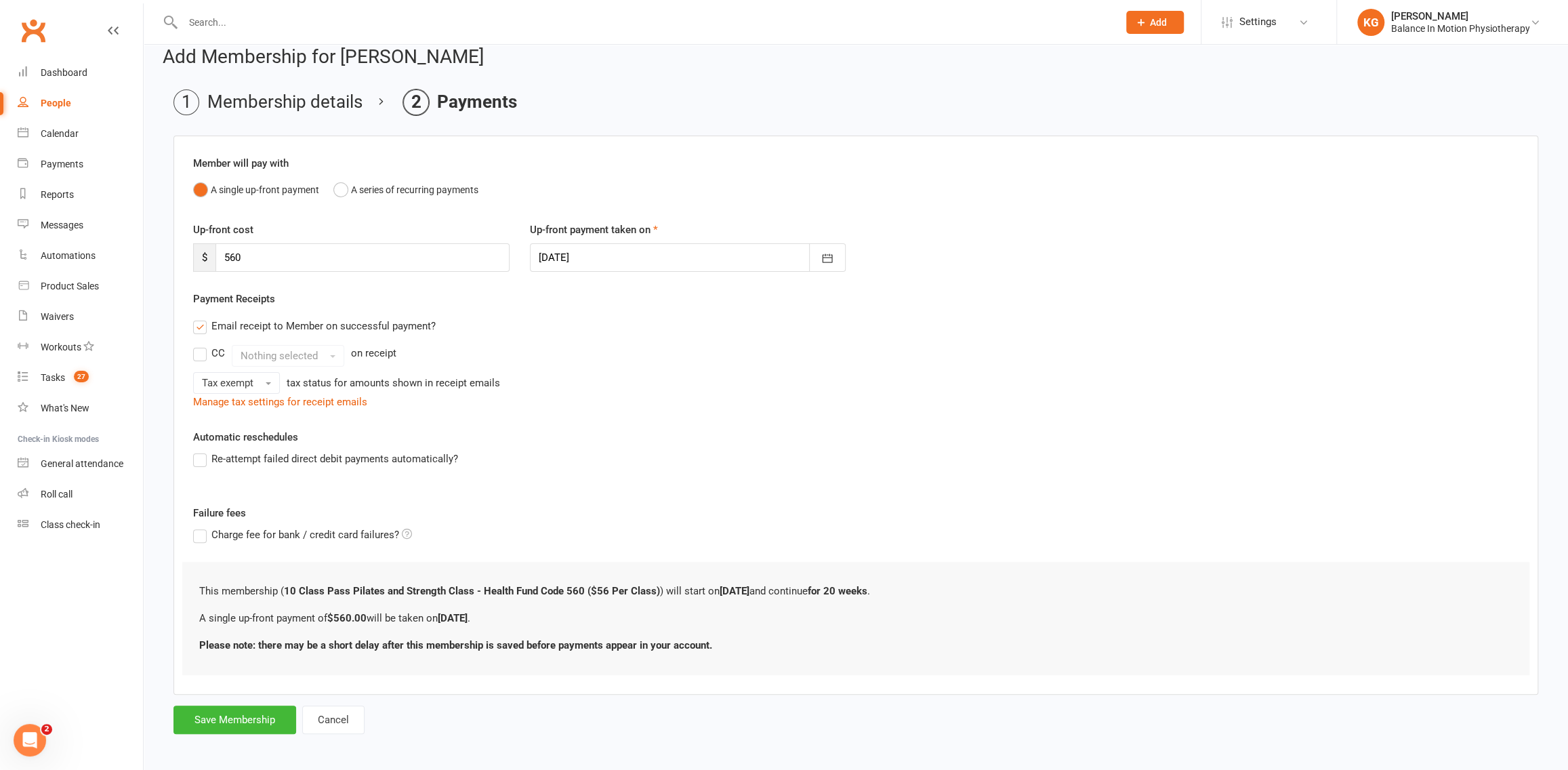
scroll to position [21, 0]
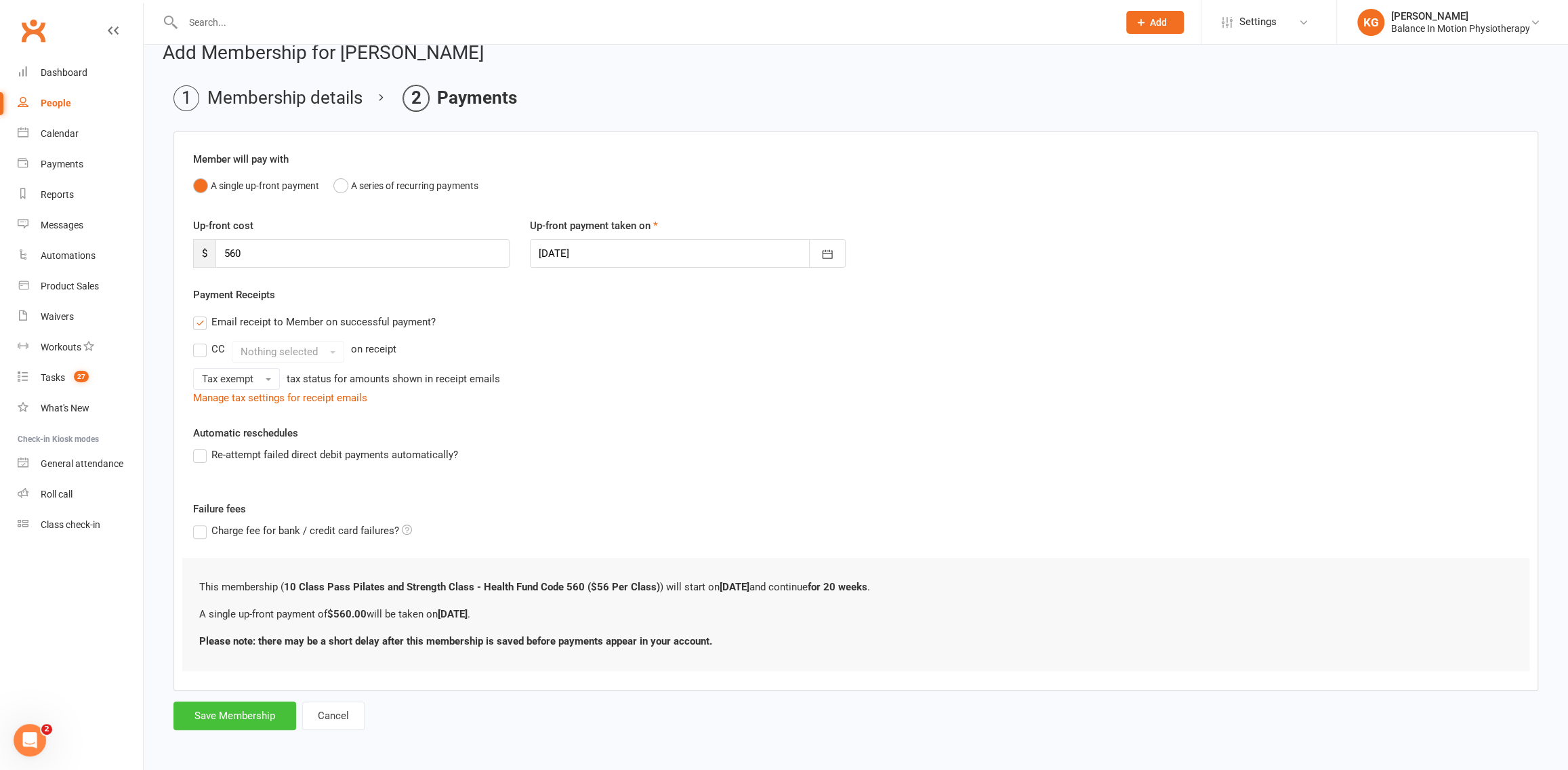
click at [225, 723] on button "Save Membership" at bounding box center [234, 715] width 123 height 29
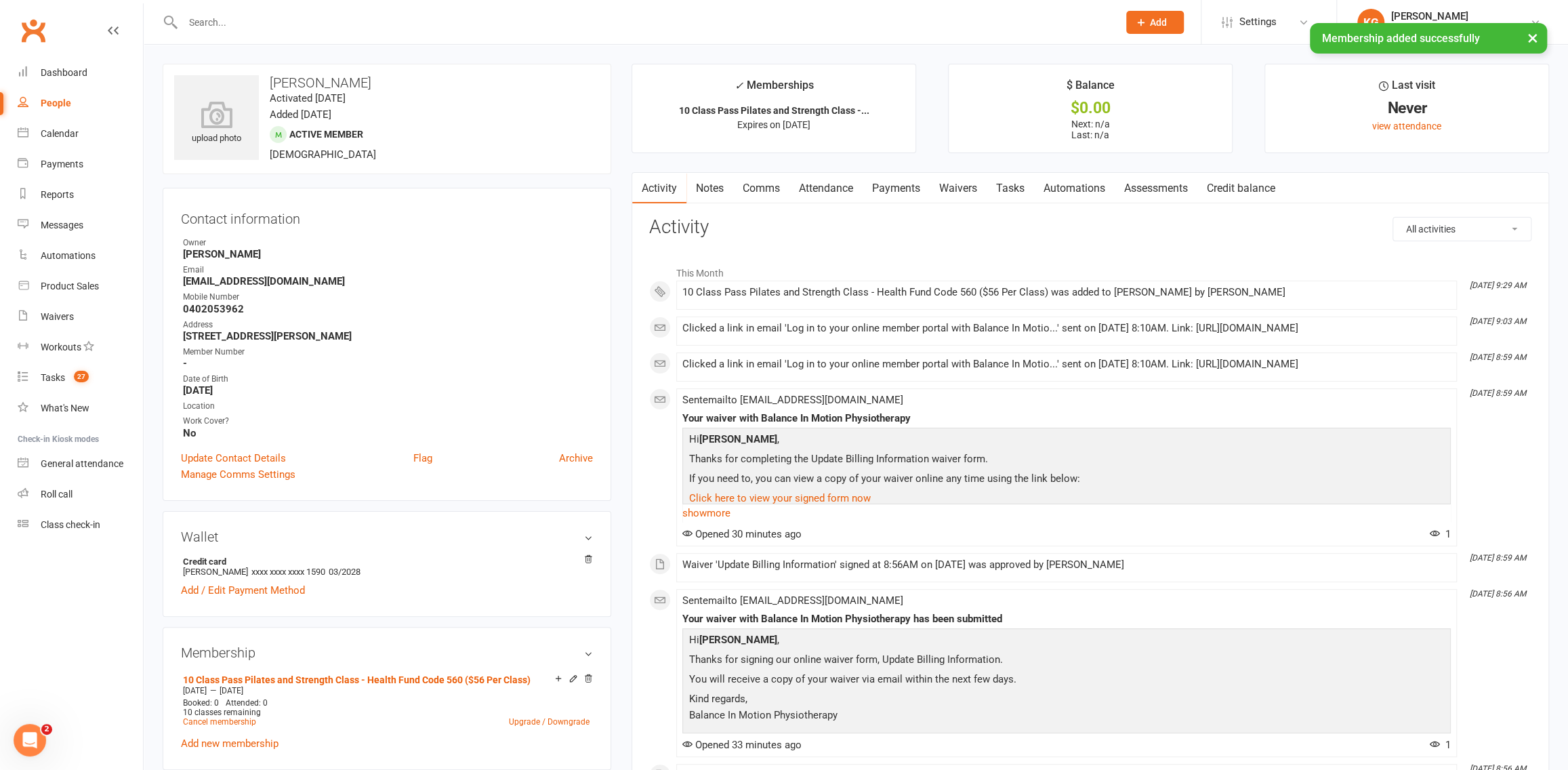
click at [898, 197] on link "Payments" at bounding box center [896, 188] width 67 height 31
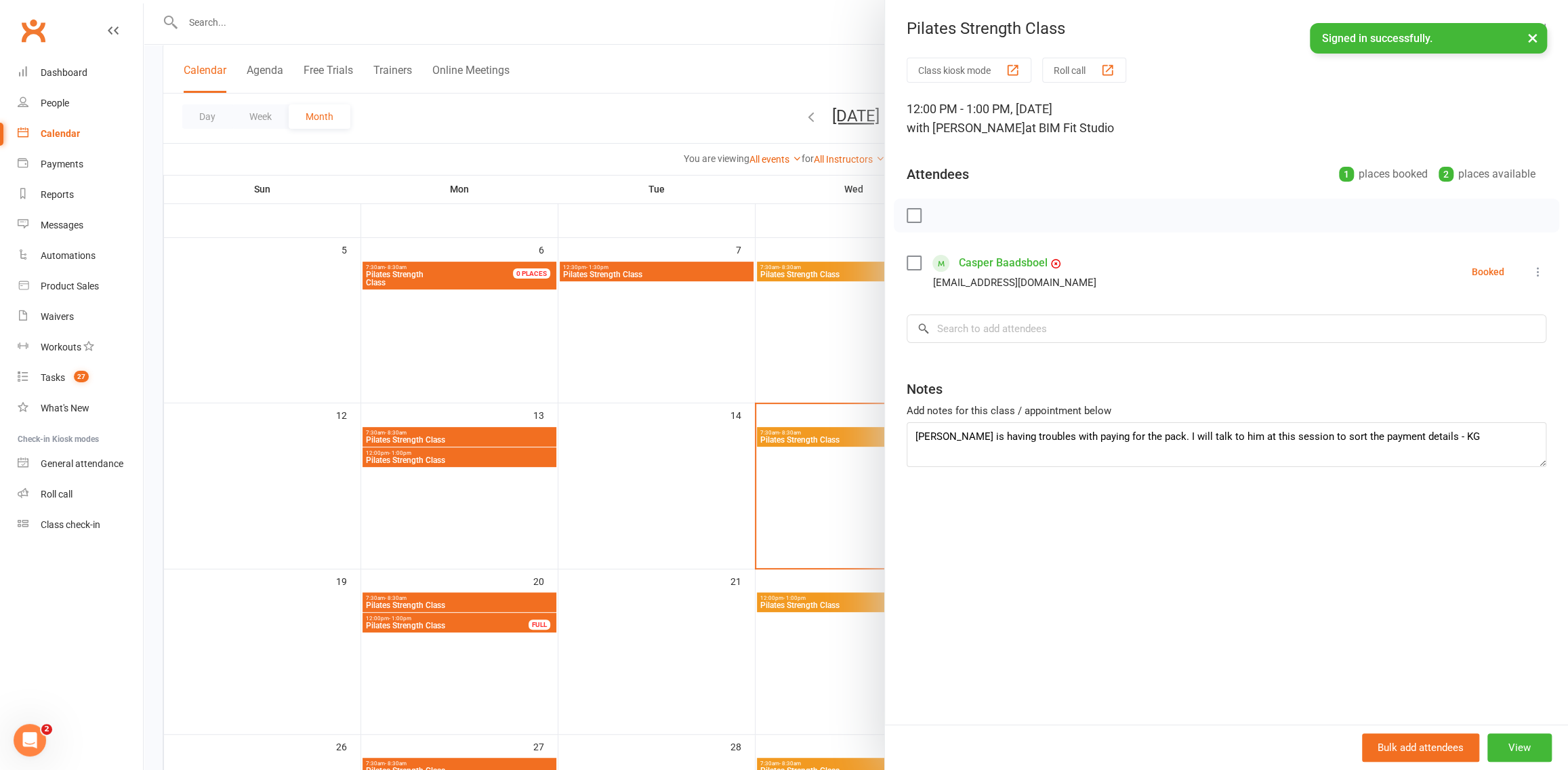
click at [794, 287] on div at bounding box center [855, 385] width 1424 height 770
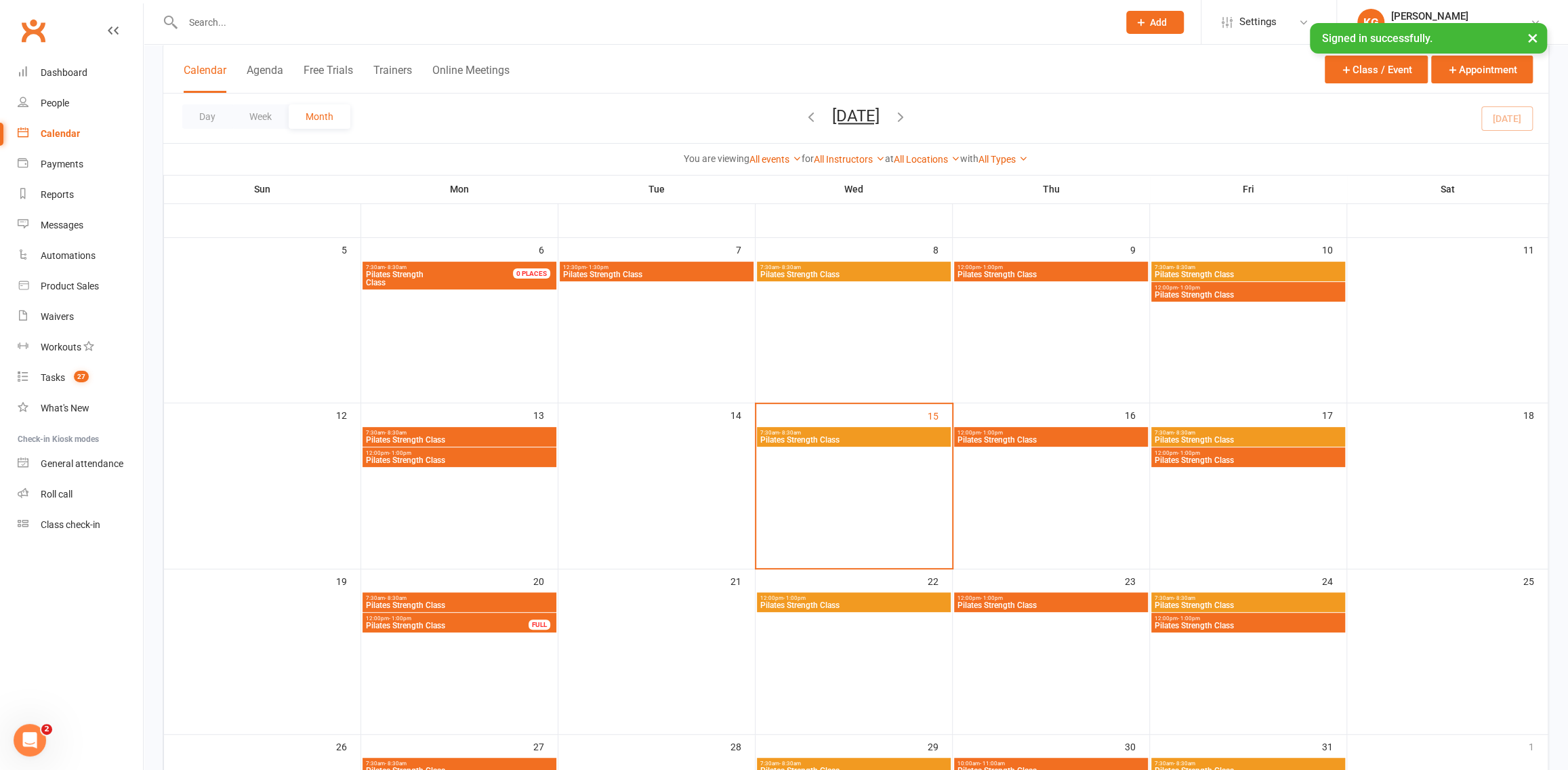
click at [1258, 455] on span "12:00pm - 1:00pm" at bounding box center [1248, 453] width 188 height 6
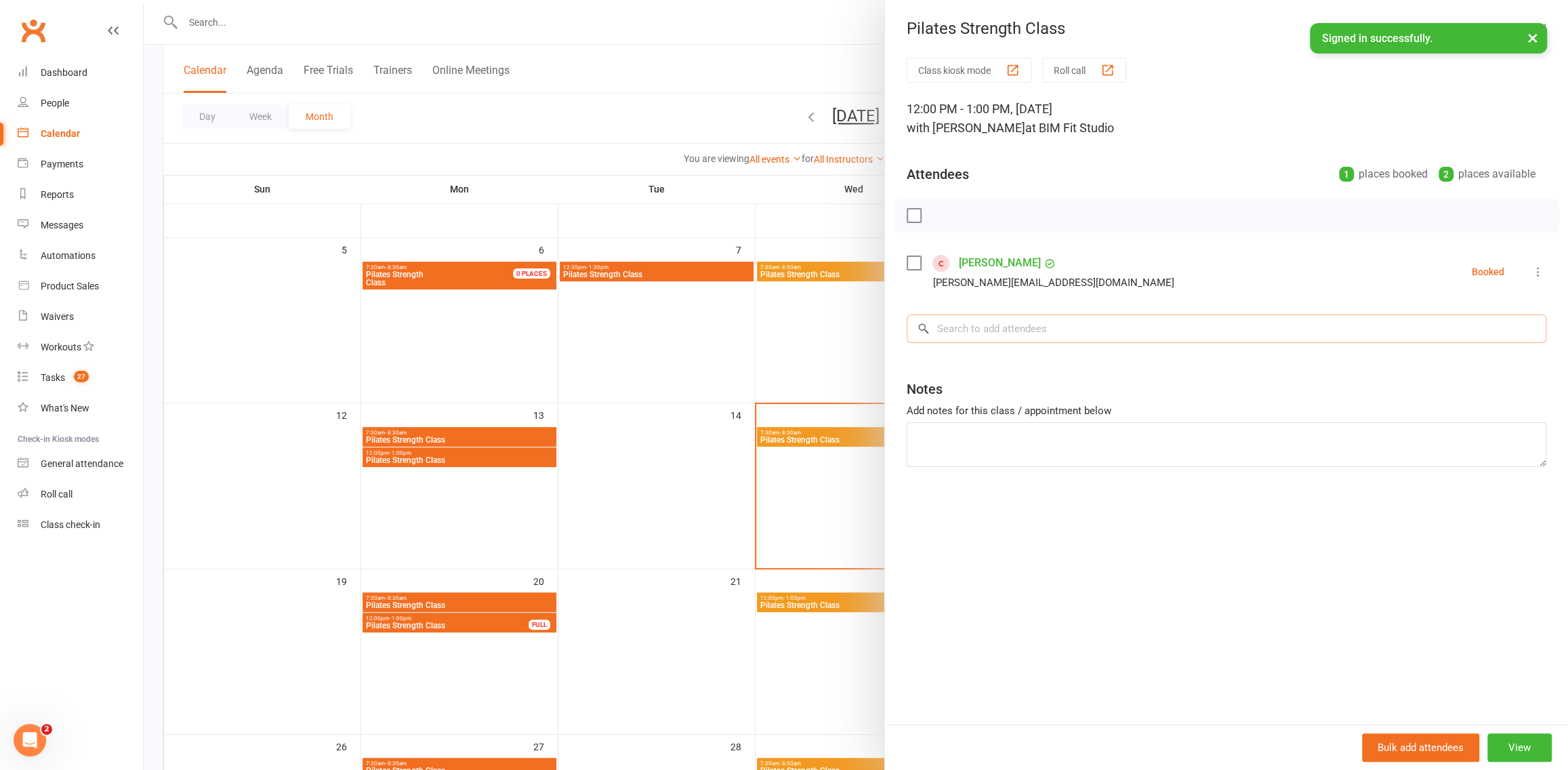
click at [1017, 328] on input "search" at bounding box center [1226, 329] width 639 height 29
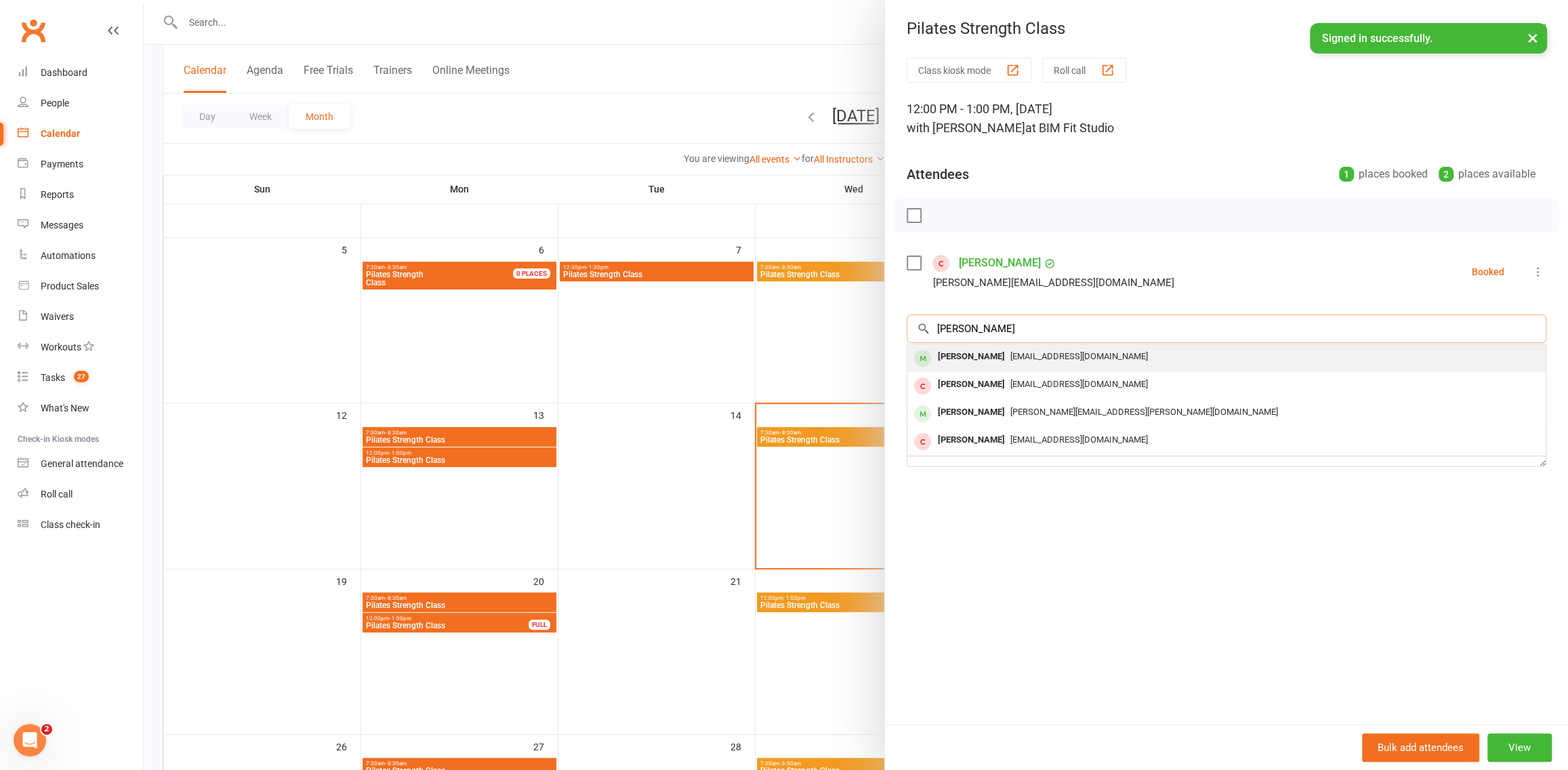
type input "stephen"
click at [1082, 365] on div "[EMAIL_ADDRESS][DOMAIN_NAME]" at bounding box center [1227, 356] width 628 height 19
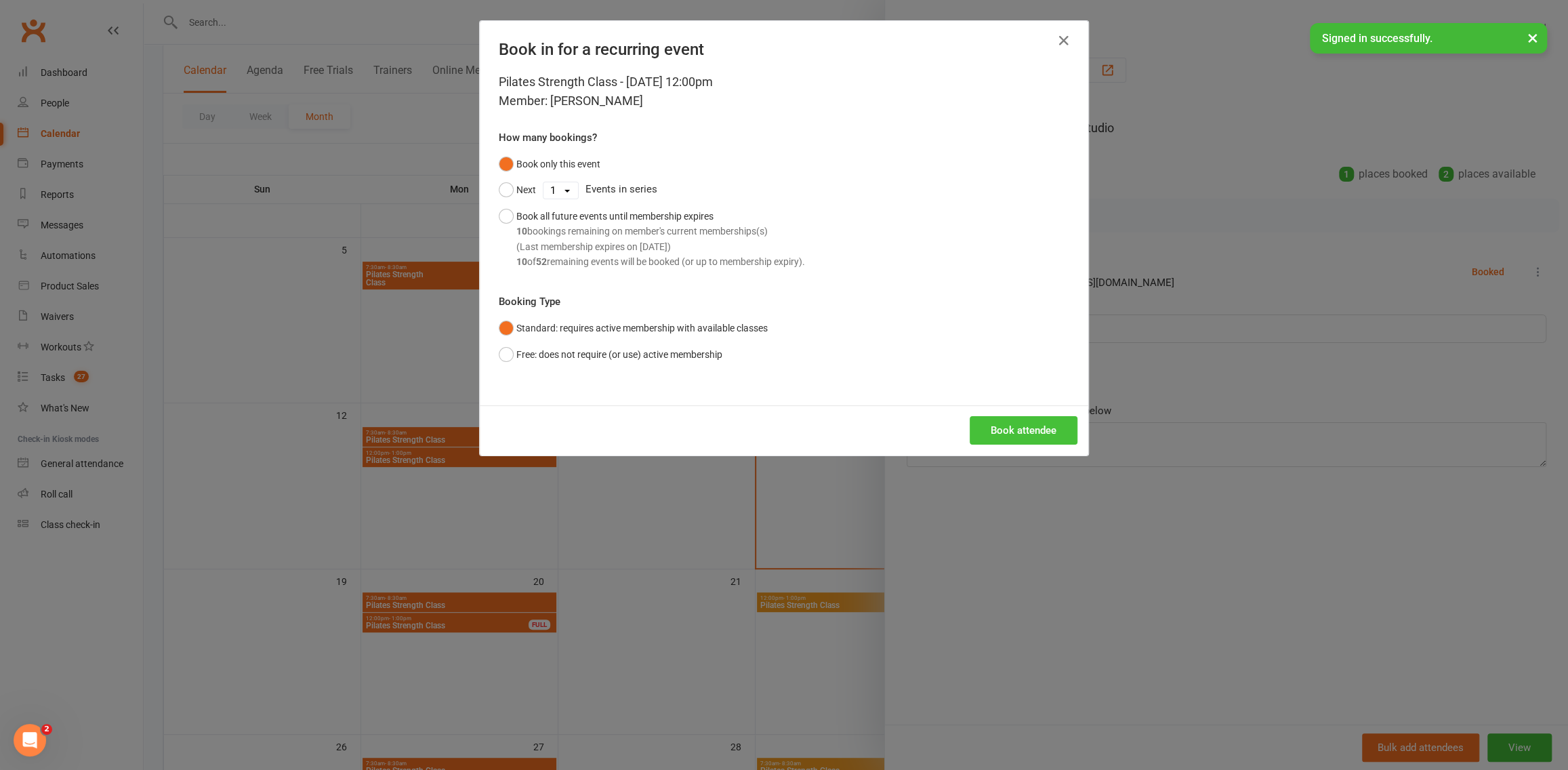
click at [1024, 434] on button "Book attendee" at bounding box center [1024, 430] width 108 height 29
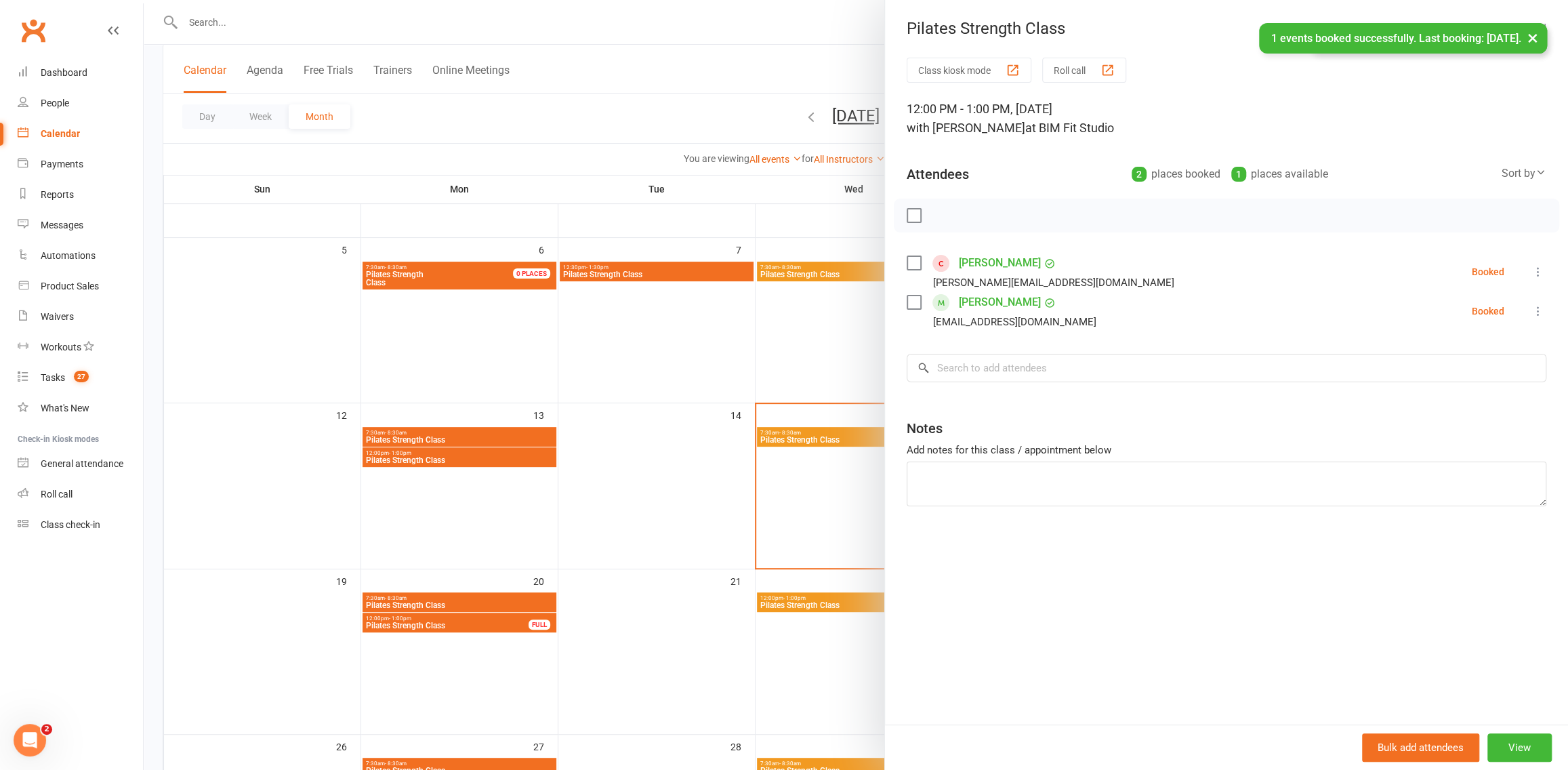
click at [583, 417] on div at bounding box center [855, 385] width 1424 height 770
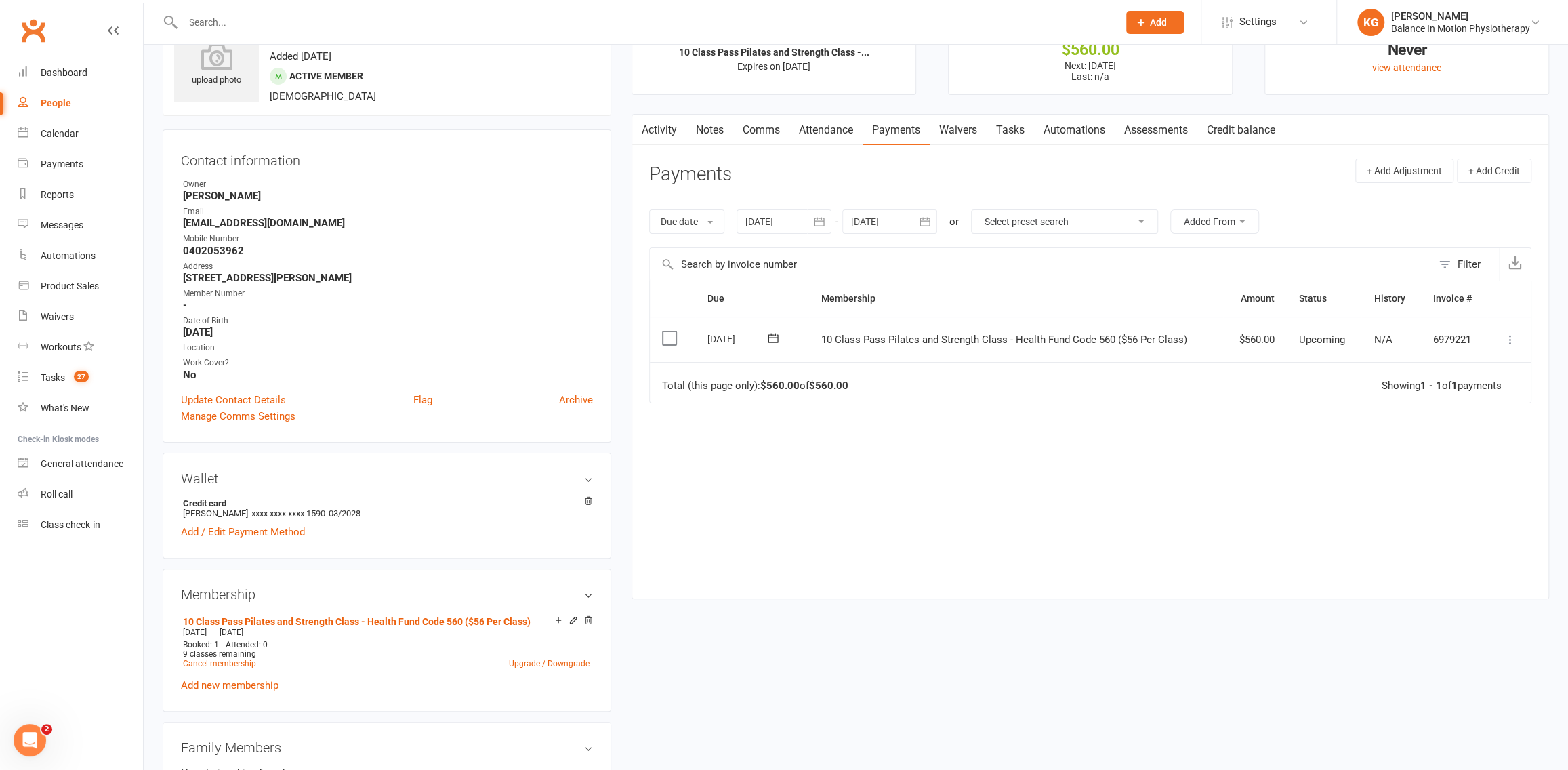
scroll to position [114, 0]
